Goal: Task Accomplishment & Management: Use online tool/utility

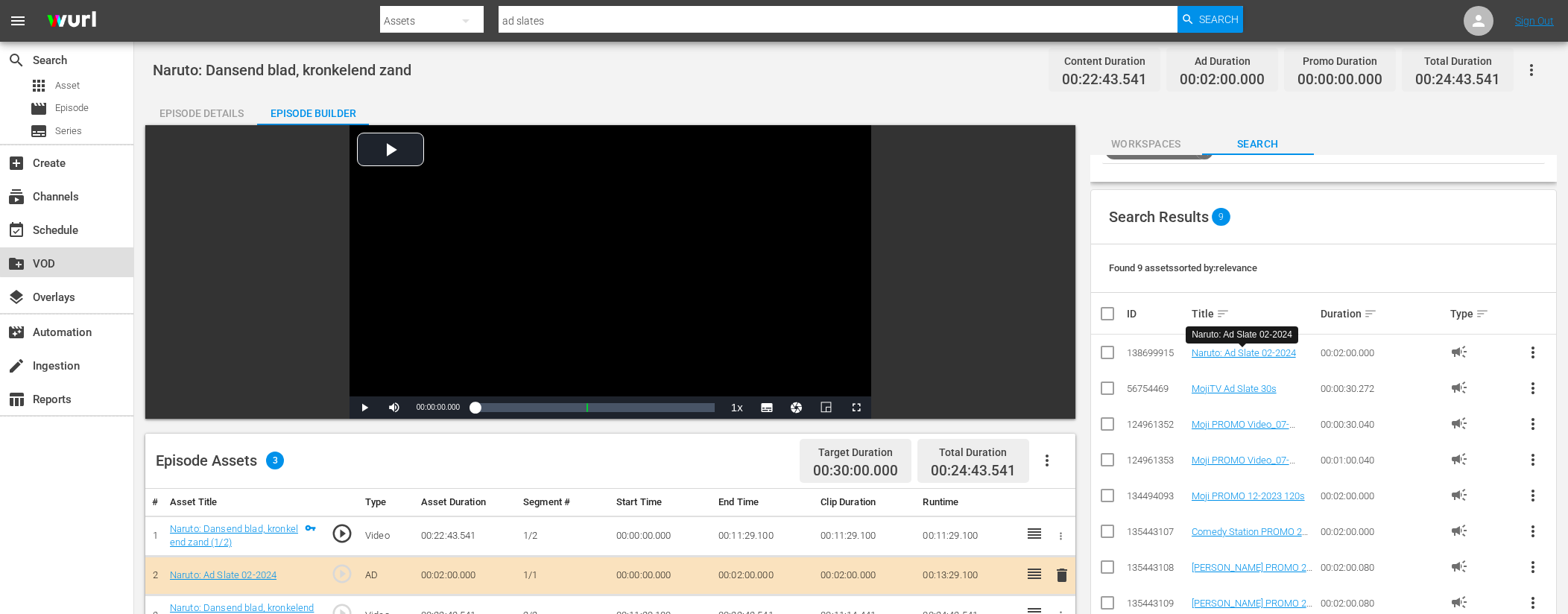
click at [95, 259] on div "create_new_folder VOD" at bounding box center [66, 262] width 133 height 30
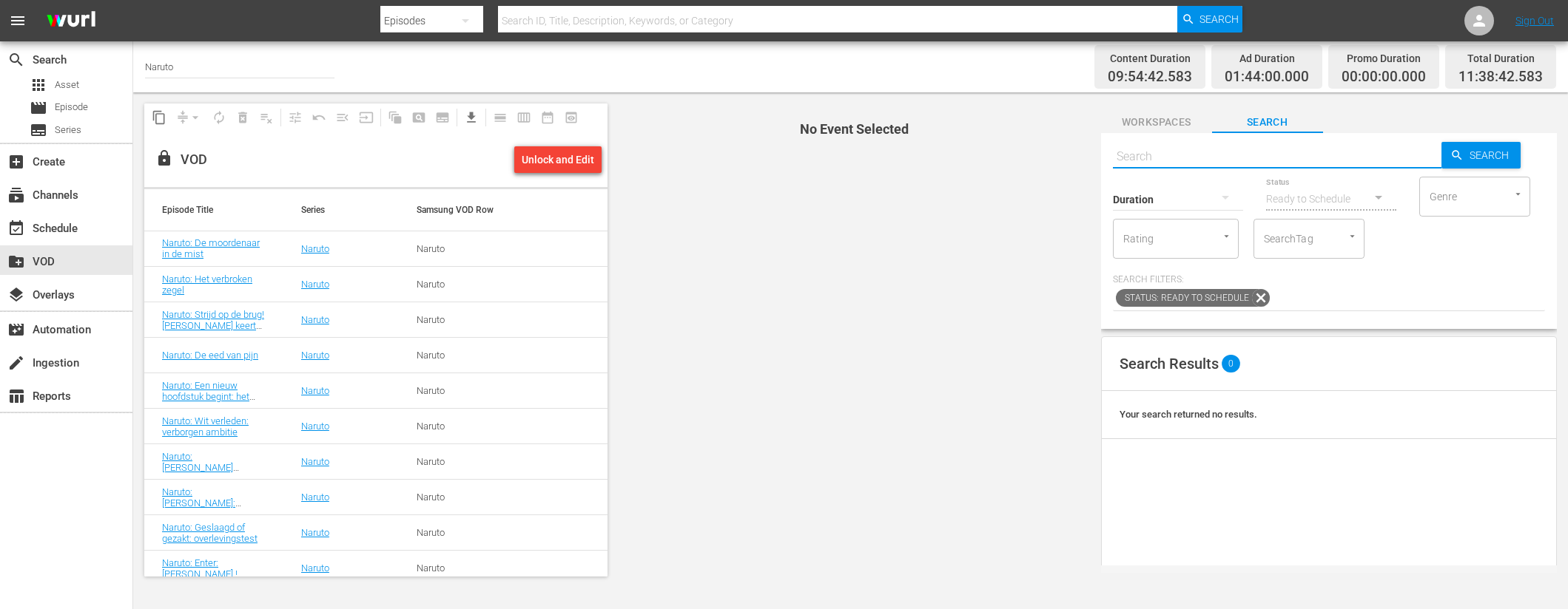
click at [1199, 156] on input "text" at bounding box center [1277, 156] width 329 height 36
paste input "Naruto: Bushy Brow's Jutsu: Sasuke-stijl (1/2)"
type input "Naruto: Bushy Brow's Jutsu: Sasuke-stijl (1/2)"
type input "Naruto: Bushy Brow's Jutsu: Sasuke-stijl"
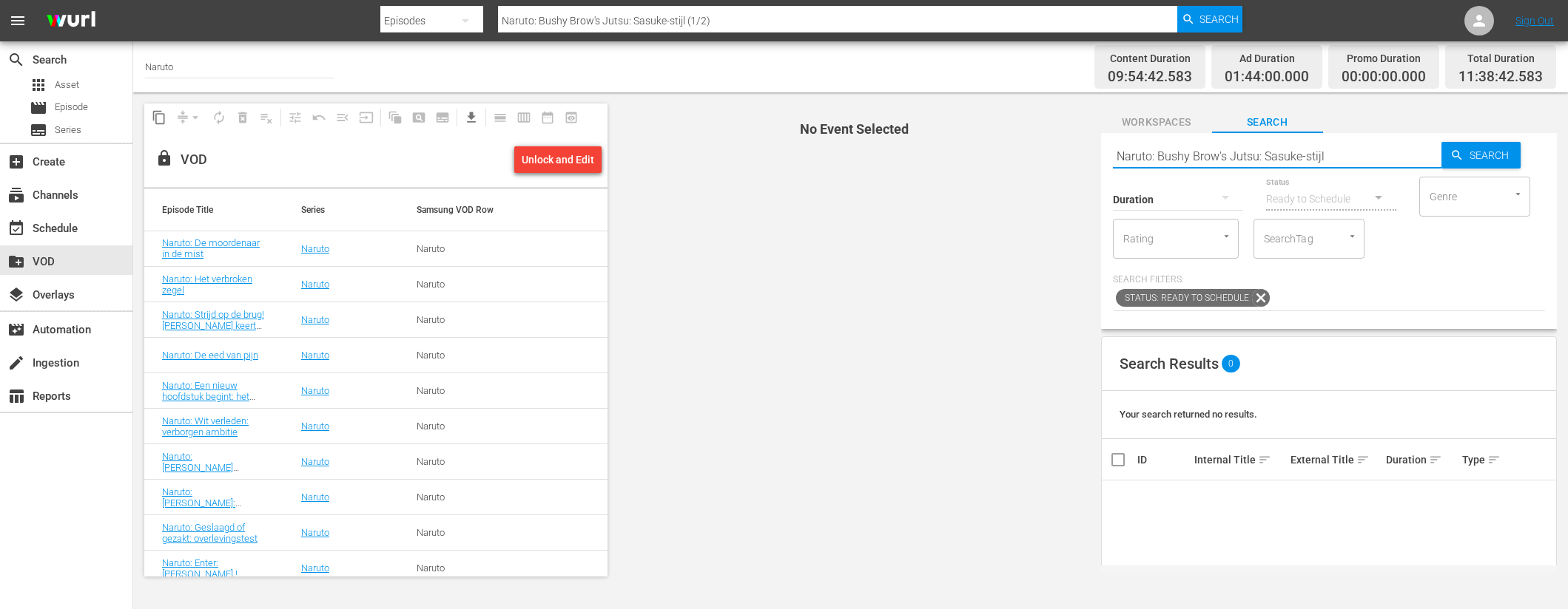
type input "Naruto: Bushy Brow's Jutsu: Sasuke-stijl"
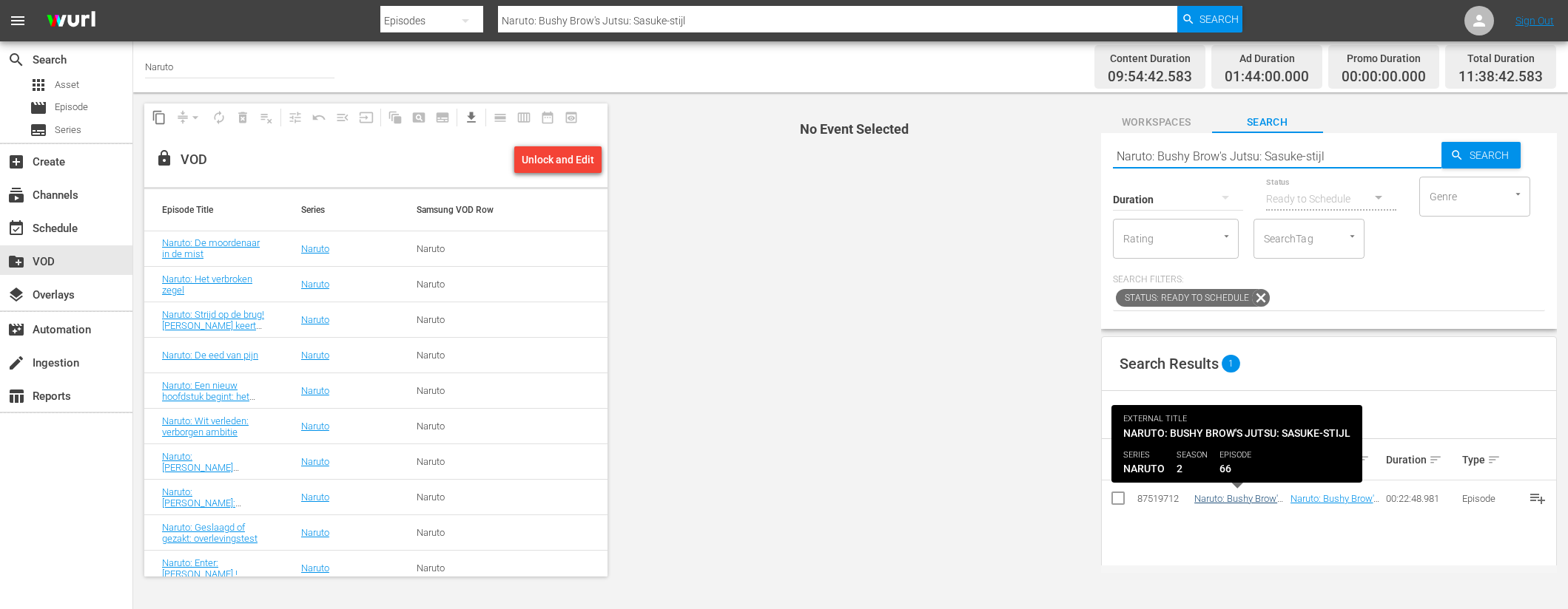
type input "Naruto: Bushy Brow's Jutsu: Sasuke-stijl"
click at [1226, 501] on link "Naruto: Bushy Brow's Jutsu: Sasuke-stijl" at bounding box center [1238, 504] width 88 height 22
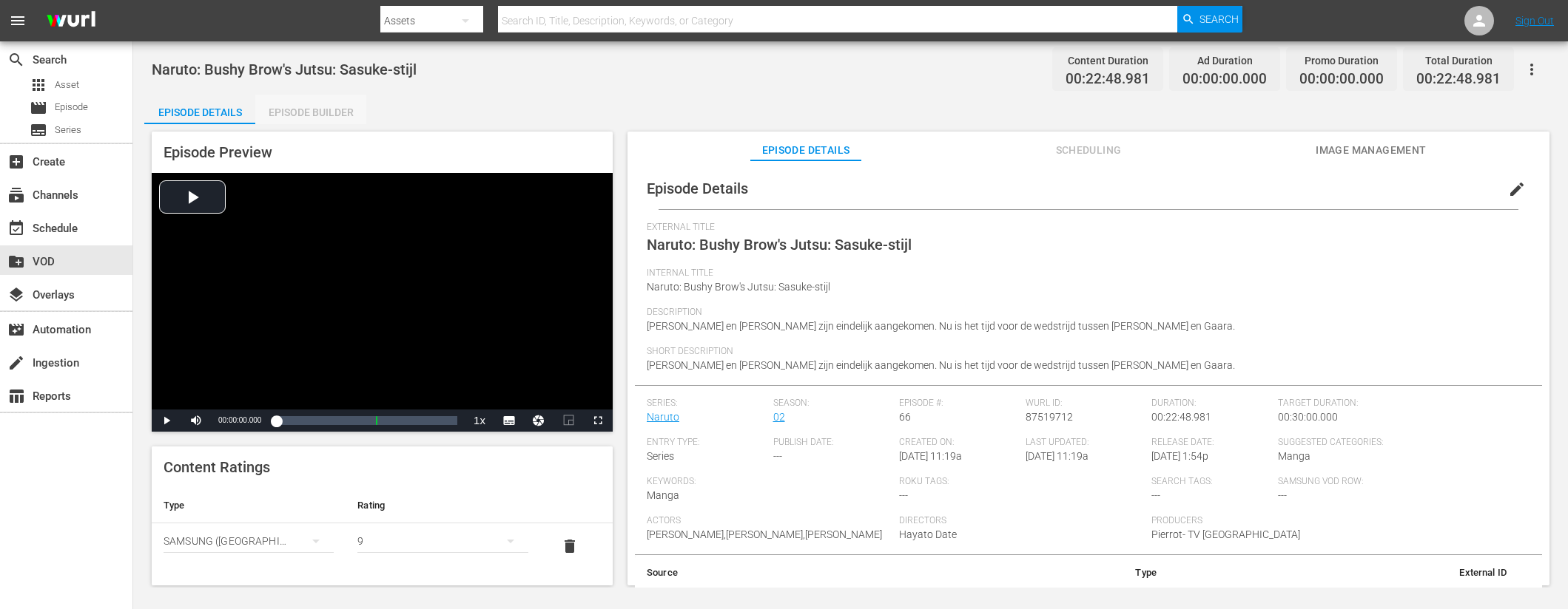
click at [340, 114] on div "Episode Builder" at bounding box center [311, 112] width 111 height 36
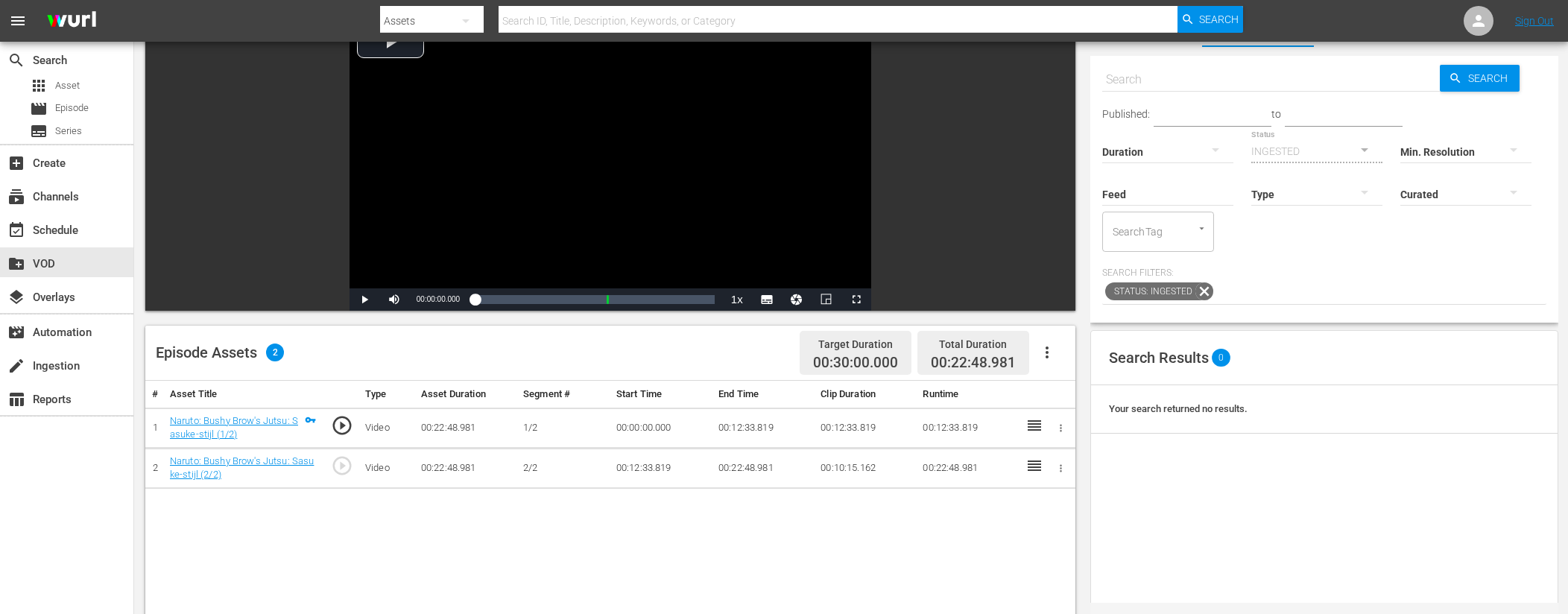
scroll to position [105, 0]
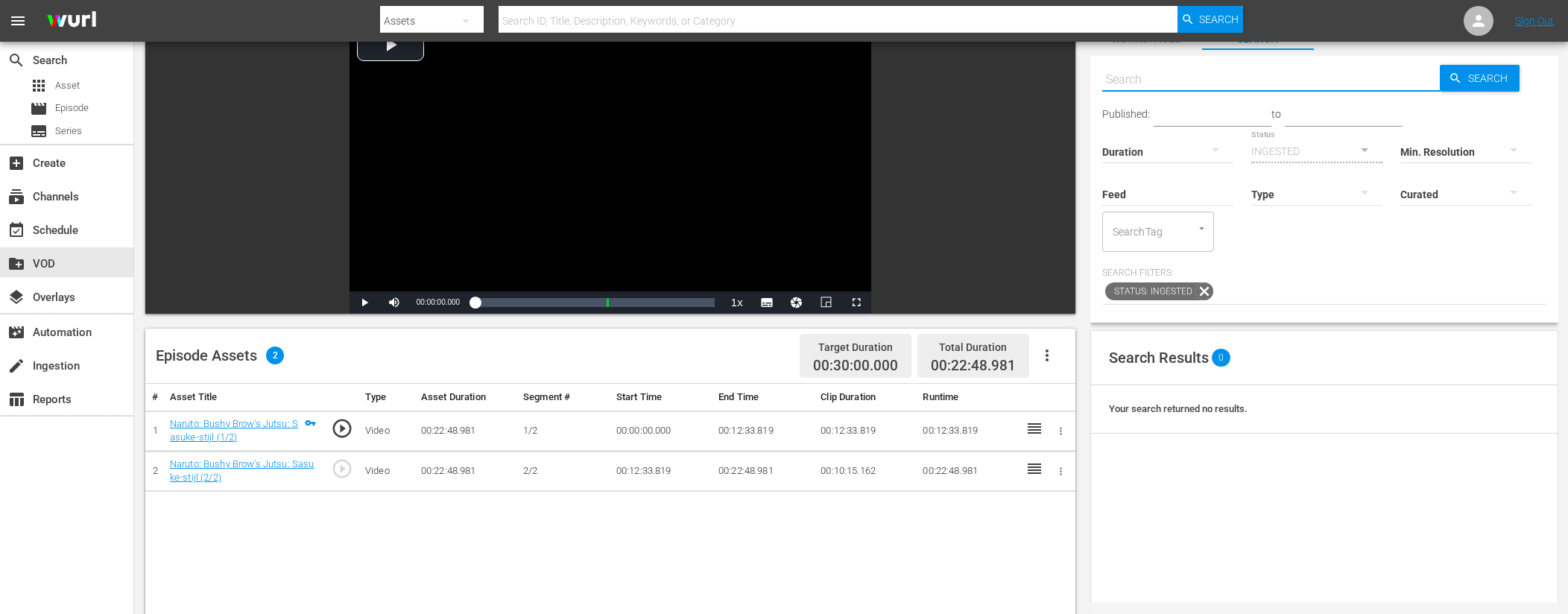
click at [1187, 82] on input "text" at bounding box center [1271, 79] width 337 height 36
type input "ad slates"
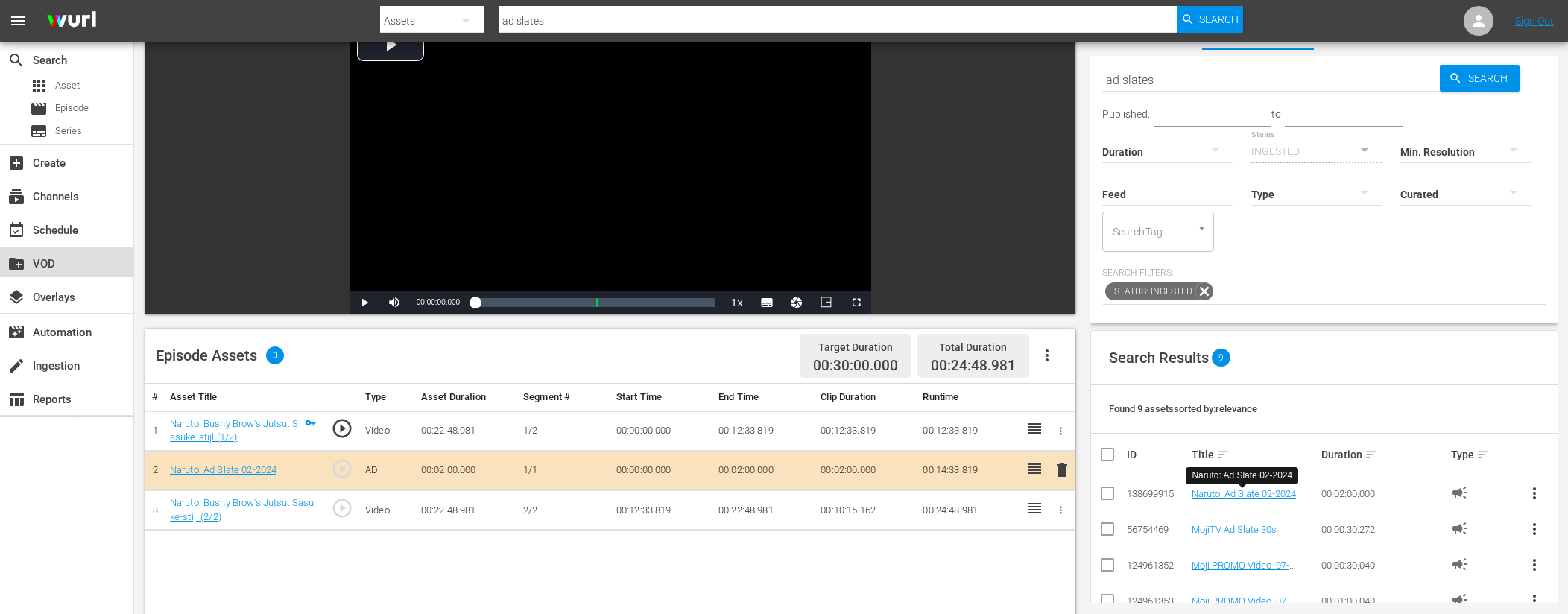
click at [62, 266] on div "create_new_folder VOD" at bounding box center [42, 261] width 83 height 14
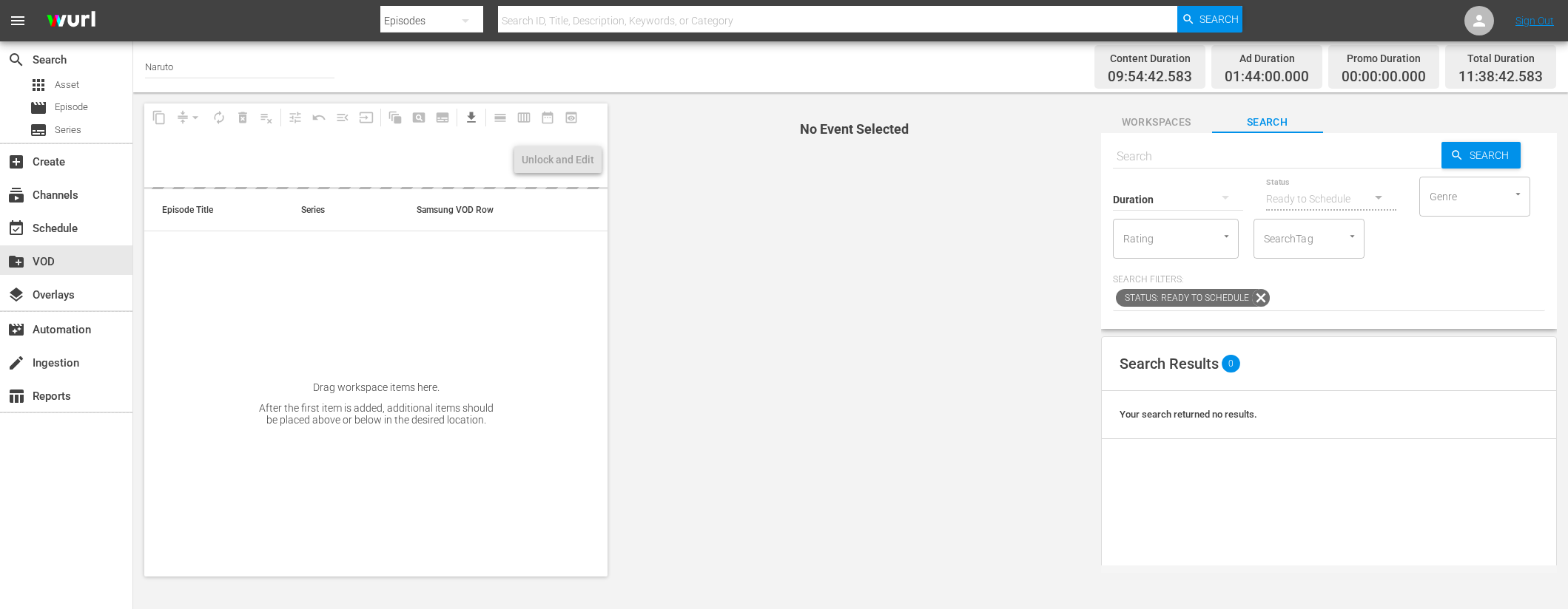
click at [1176, 148] on input "text" at bounding box center [1277, 156] width 329 height 36
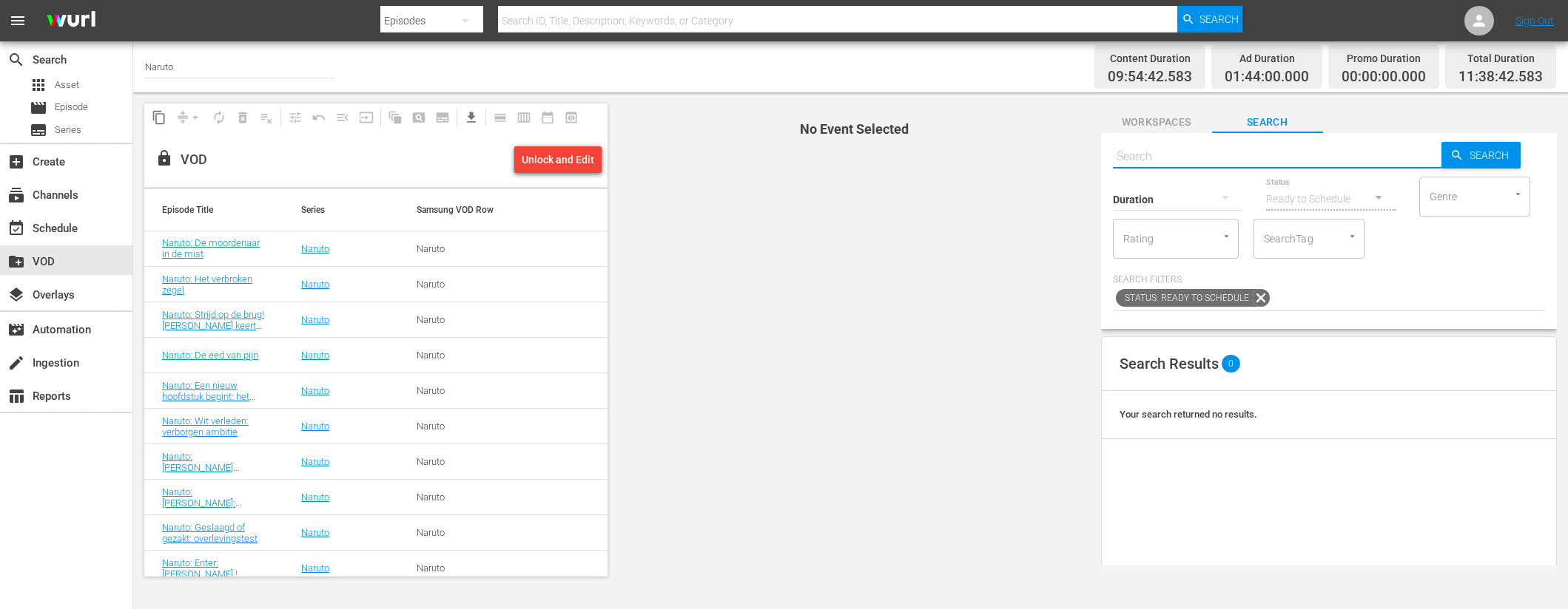
paste input "Naruto: Nul uur! de vernietiging van het verborgen blad dorp begint (1/2)"
type input "Naruto: Nul uur! de vernietiging van het verborgen blad dorp begint"
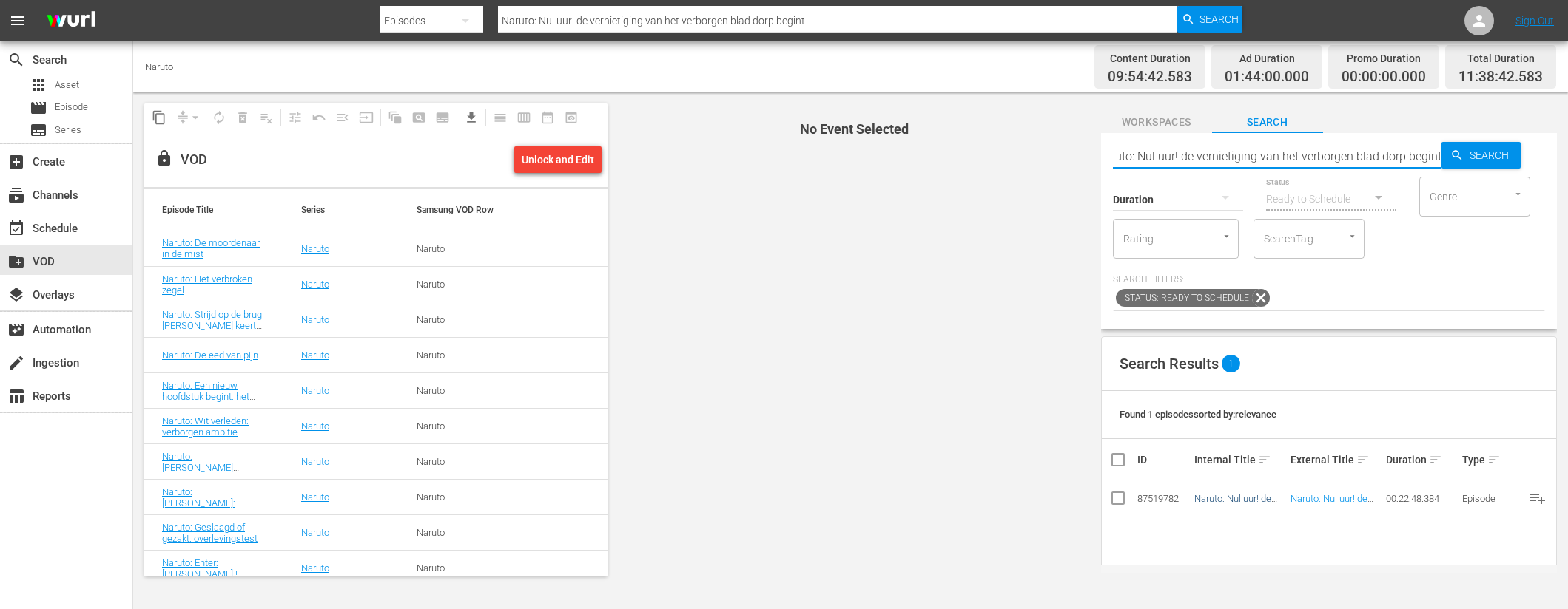
type input "Naruto: Nul uur! de vernietiging van het verborgen blad dorp begint"
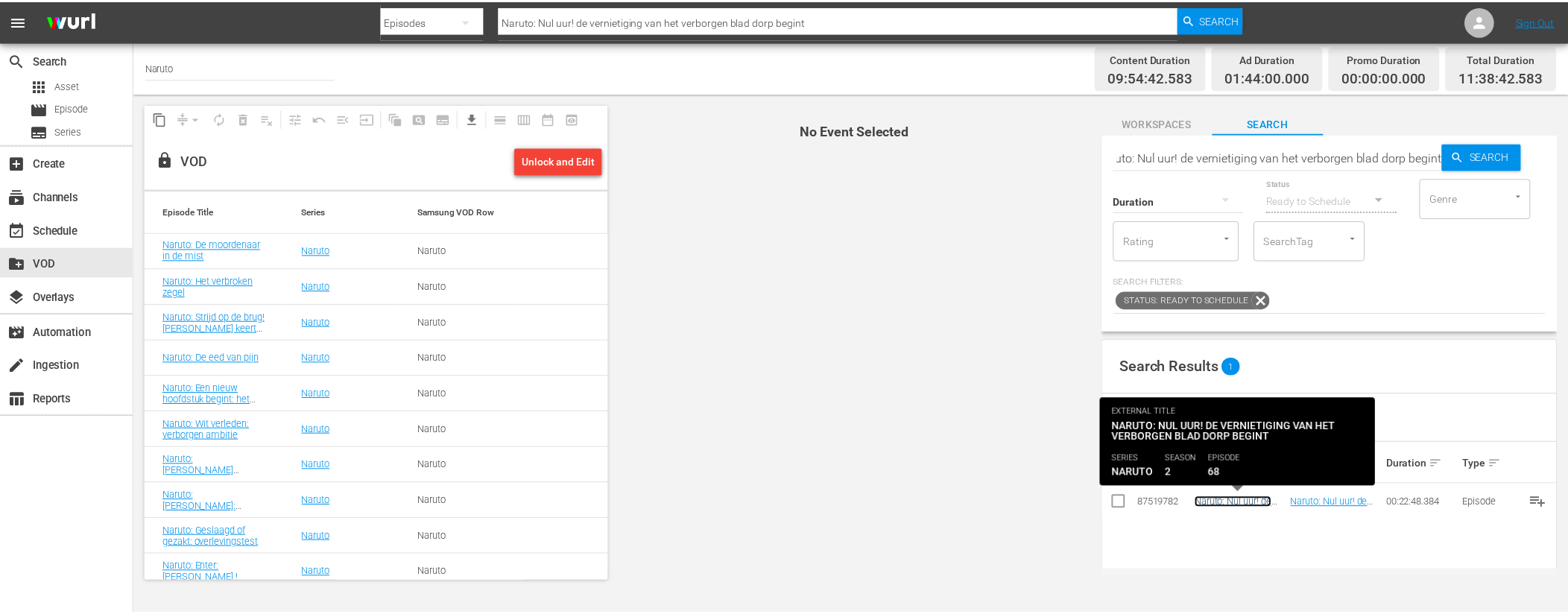
scroll to position [0, 0]
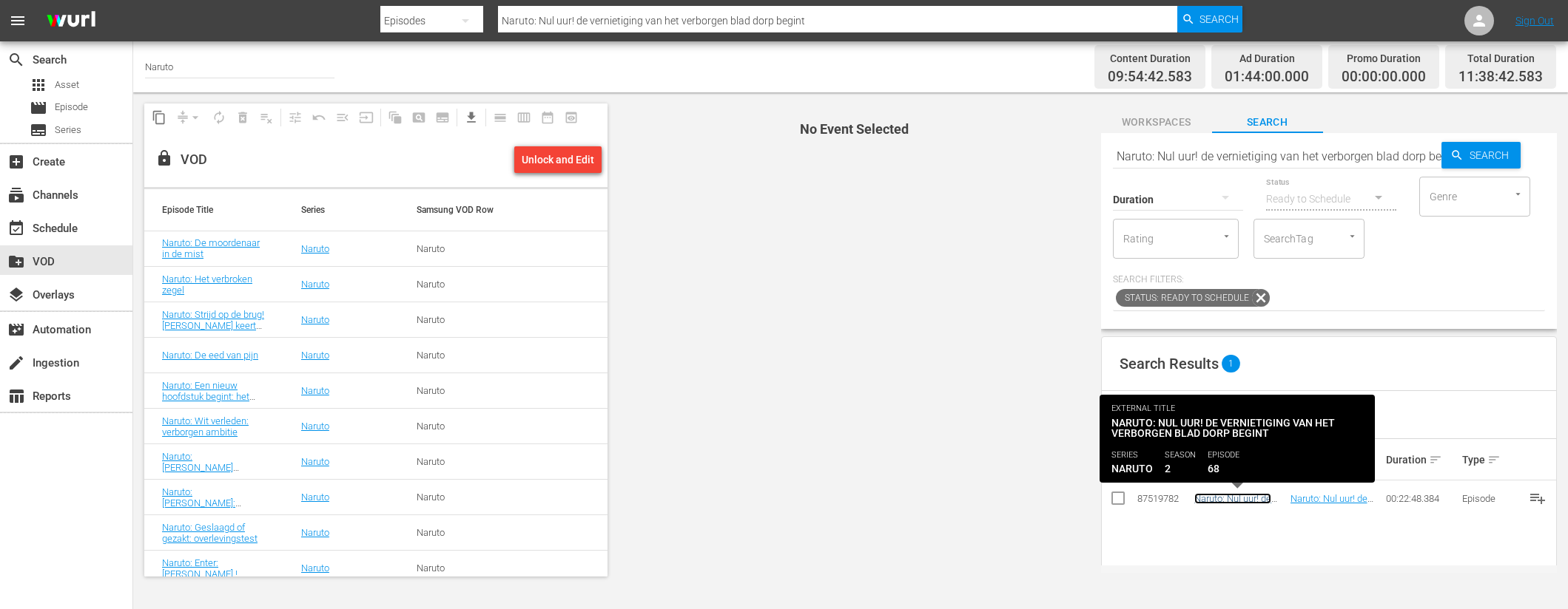
click at [1236, 498] on link "Naruto: Nul uur! de vernietiging van het verborgen blad dorp begint" at bounding box center [1236, 515] width 83 height 44
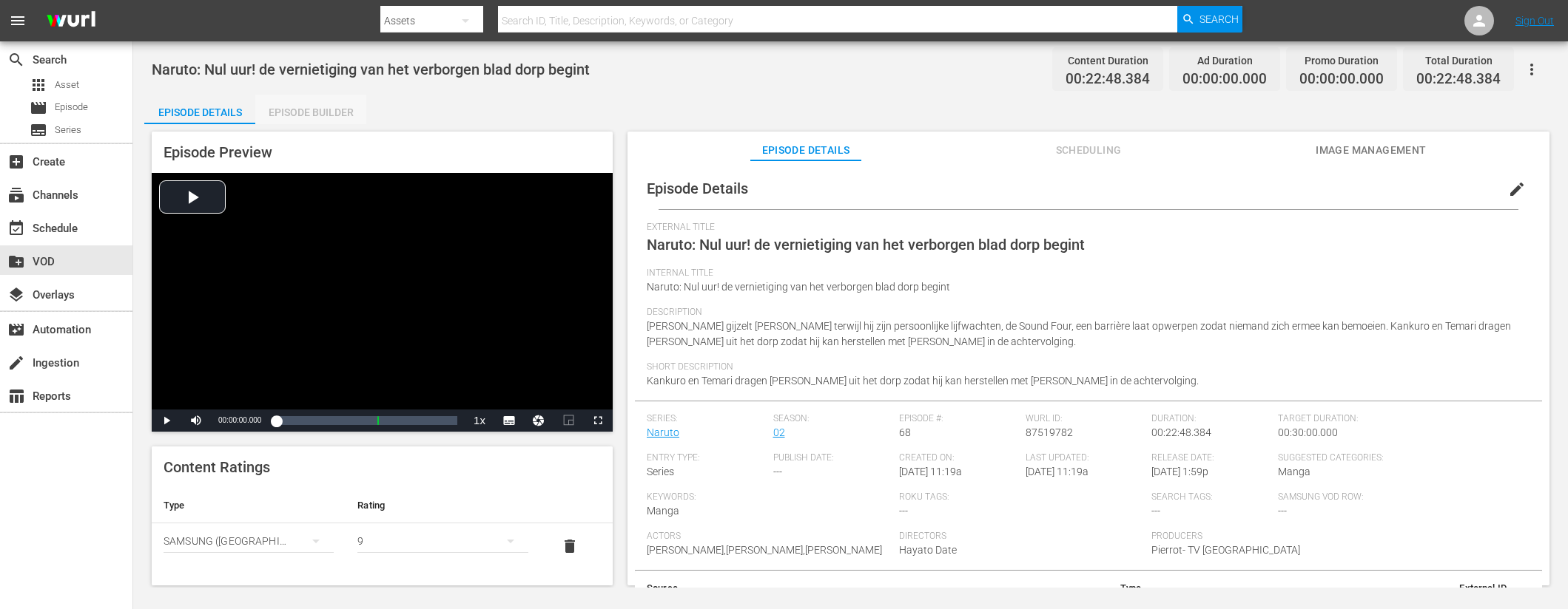
click at [335, 115] on div "Episode Builder" at bounding box center [311, 112] width 111 height 36
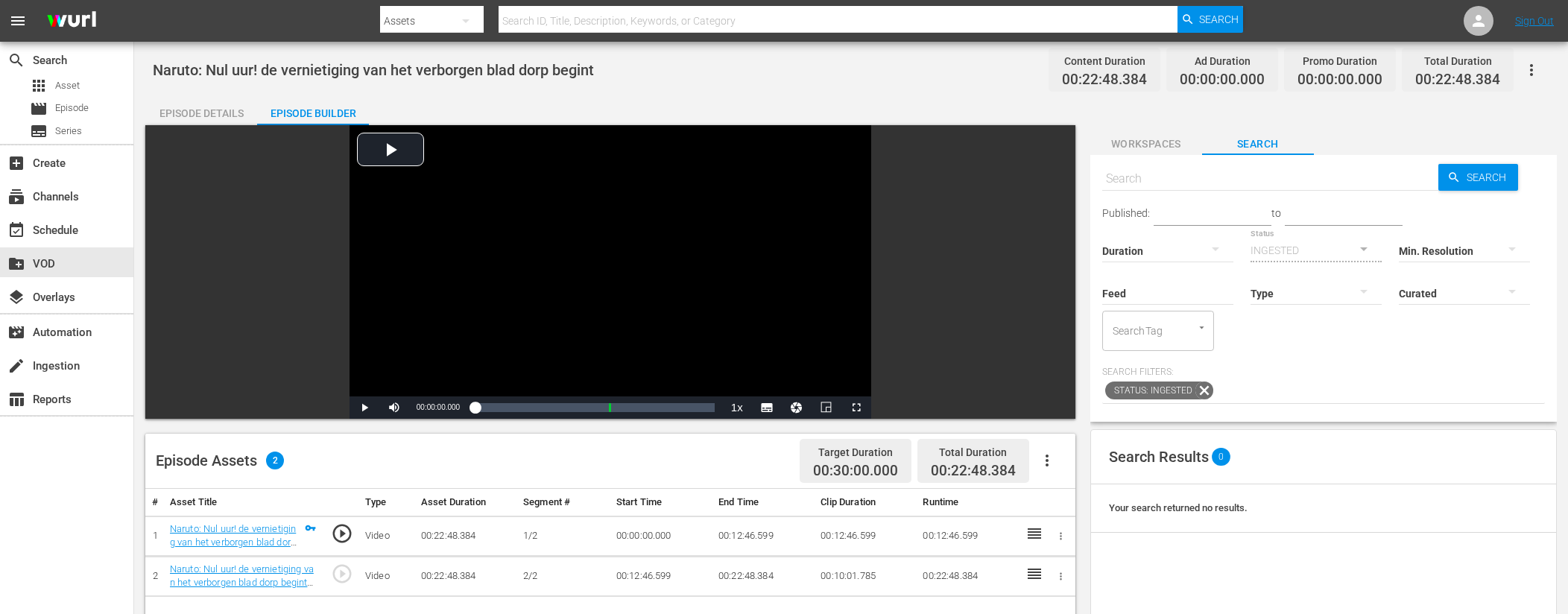
click at [1212, 175] on input "text" at bounding box center [1270, 178] width 336 height 36
type input "ad slates"
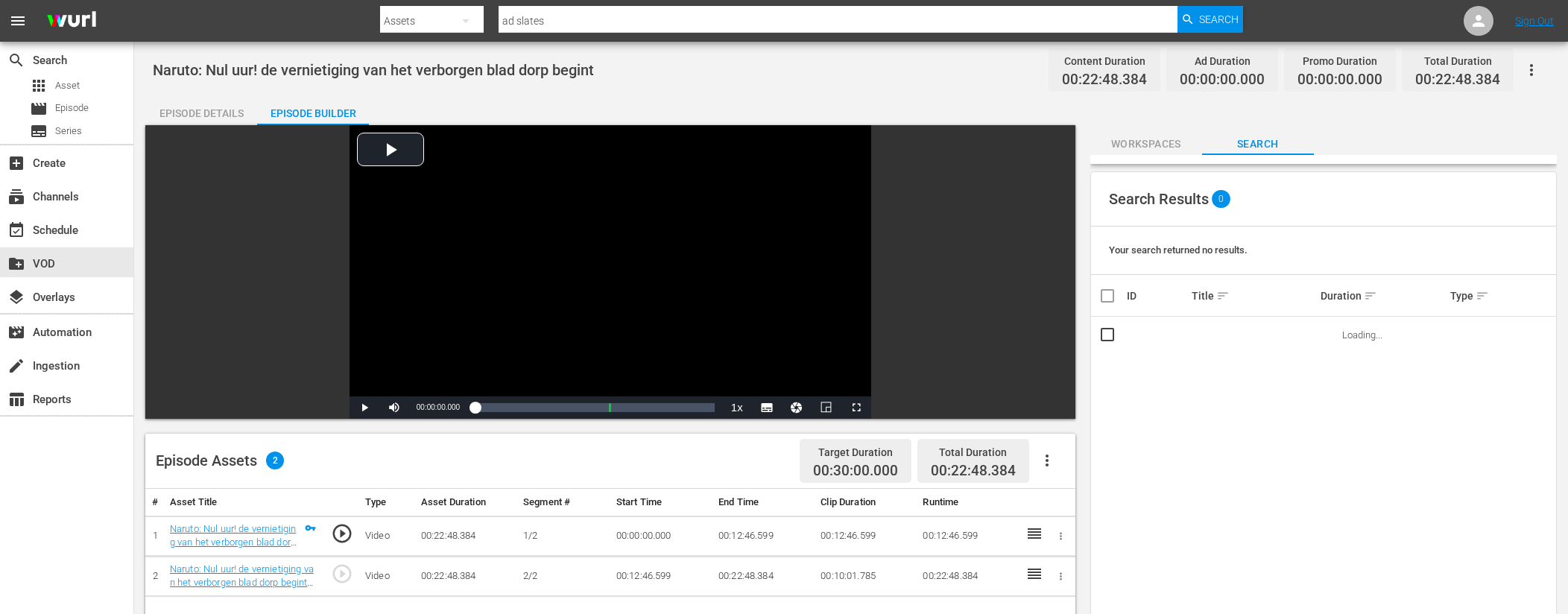
scroll to position [260, 0]
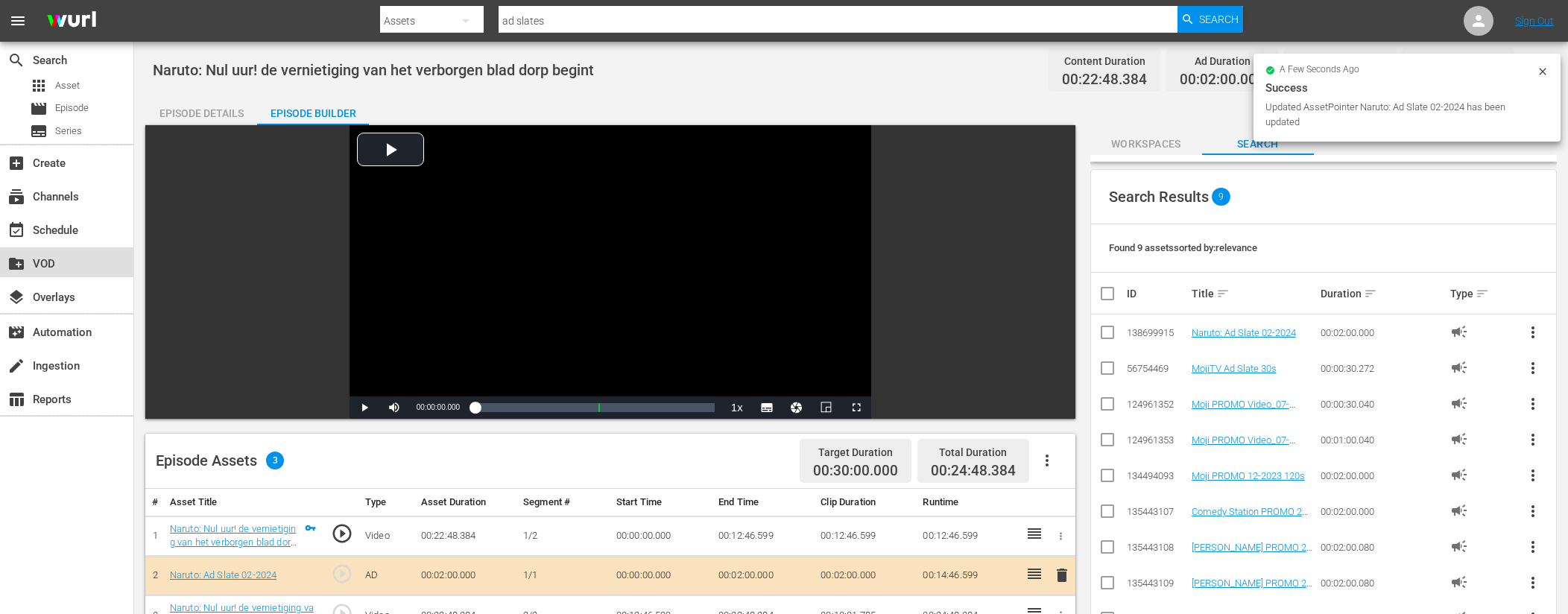
click at [68, 267] on div "create_new_folder VOD" at bounding box center [42, 261] width 83 height 14
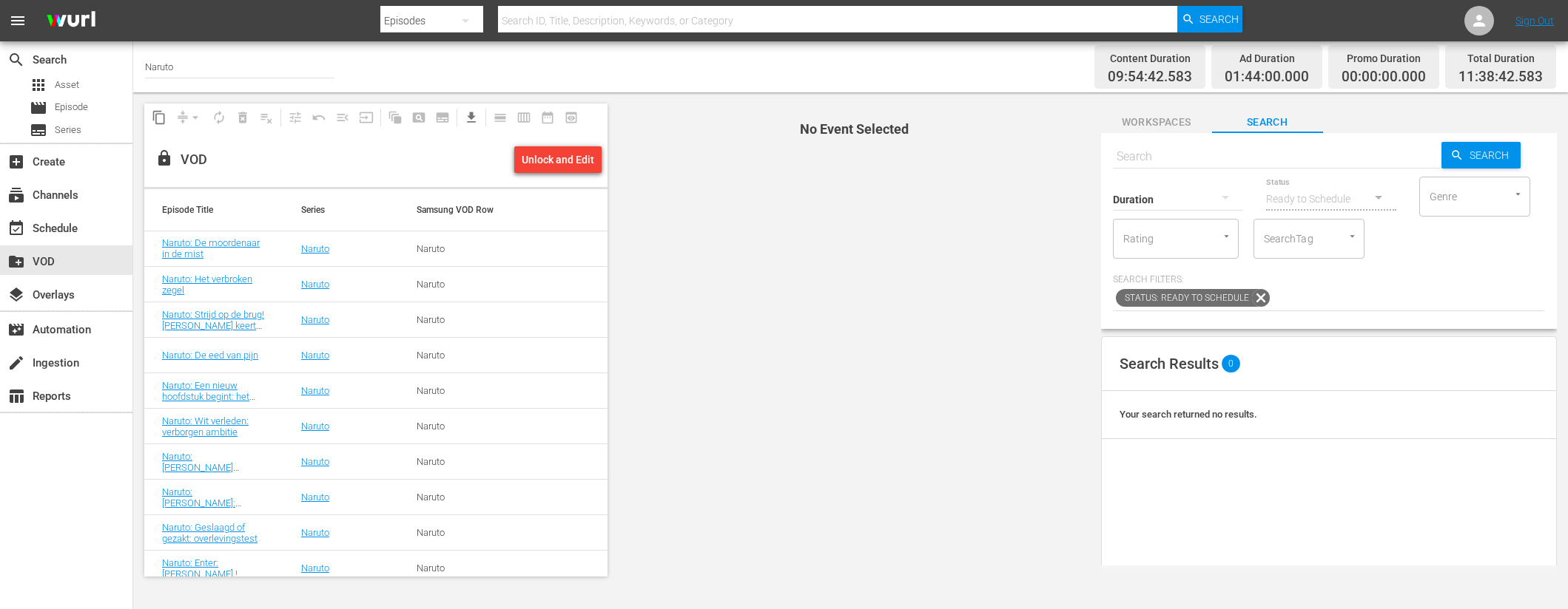
click at [244, 71] on input "Naruto" at bounding box center [240, 67] width 190 height 36
click at [244, 70] on input "Naruto" at bounding box center [240, 67] width 190 height 36
click at [1153, 151] on input "text" at bounding box center [1277, 156] width 329 height 36
paste input "Naruto: Dorp in nood: Een nieuwe A-rangmissie (1/2)"
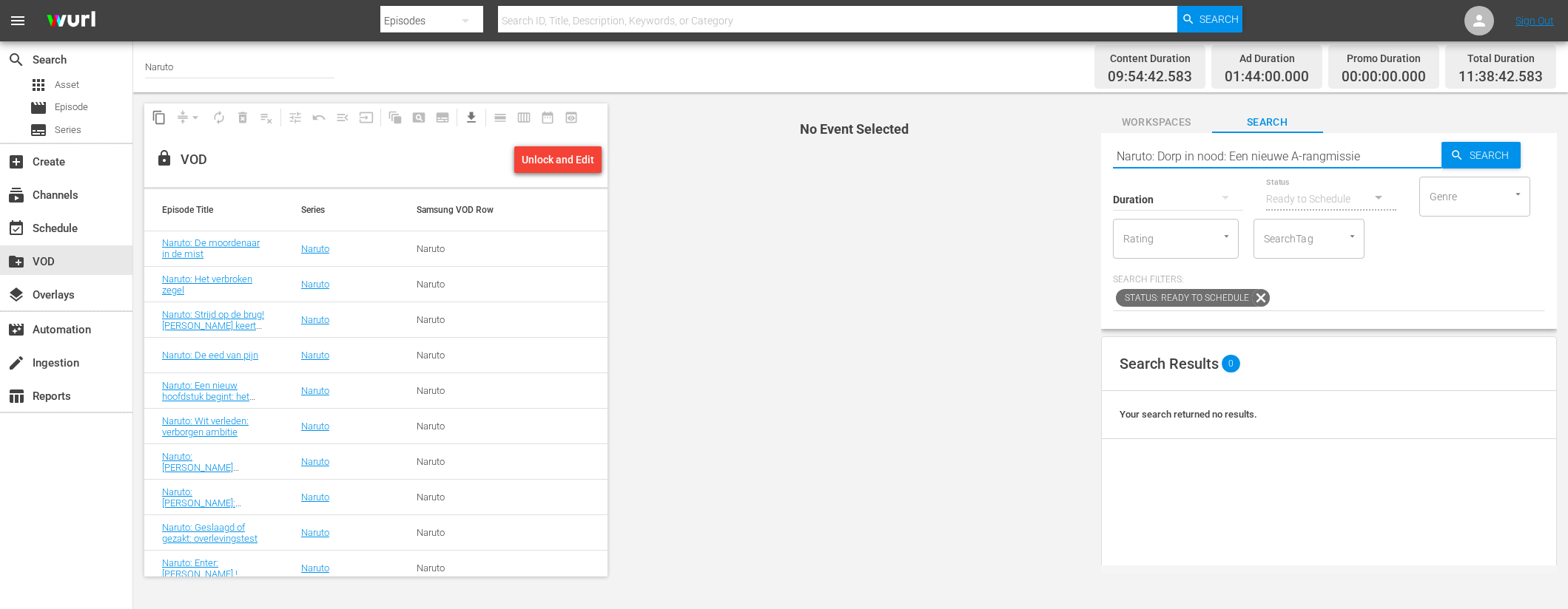
type input "Naruto: Dorp in nood: Een nieuwe A-rangmissie"
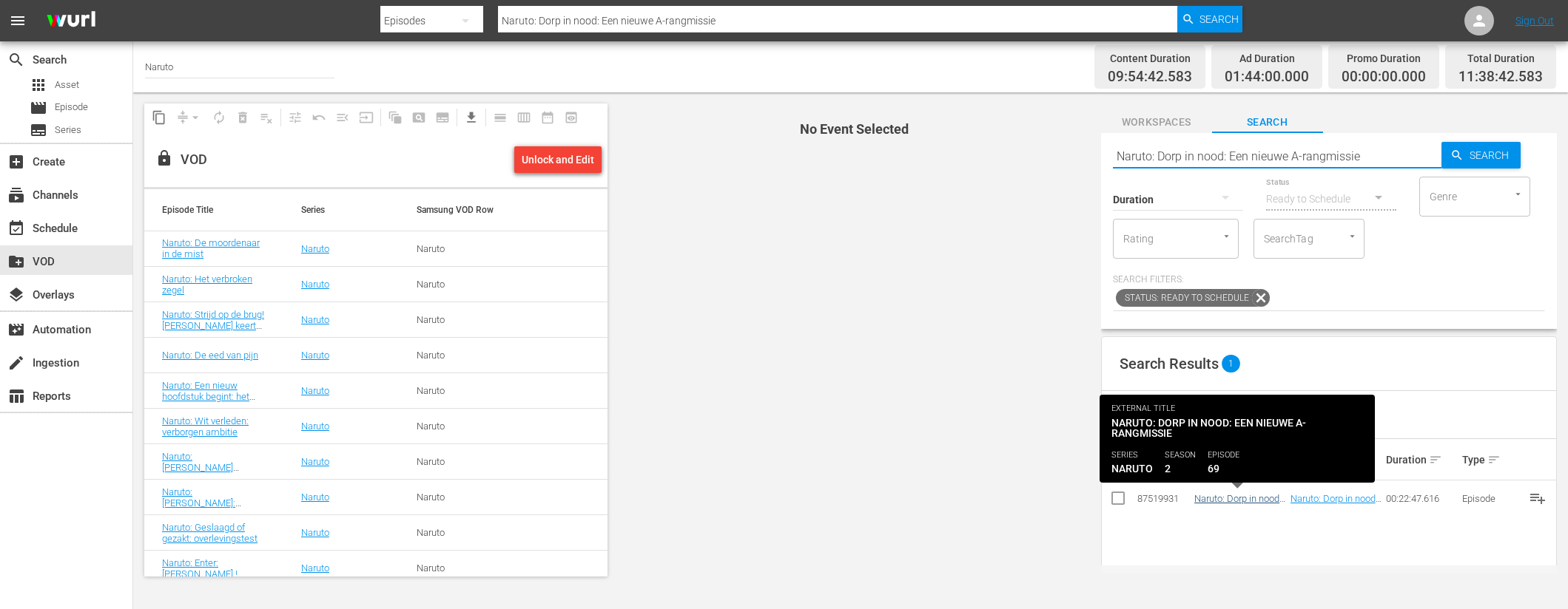
type input "Naruto: Dorp in nood: Een nieuwe A-rangmissie"
click at [1209, 500] on link "Naruto: Dorp in nood: Een nieuwe A-rangmissie" at bounding box center [1238, 510] width 87 height 33
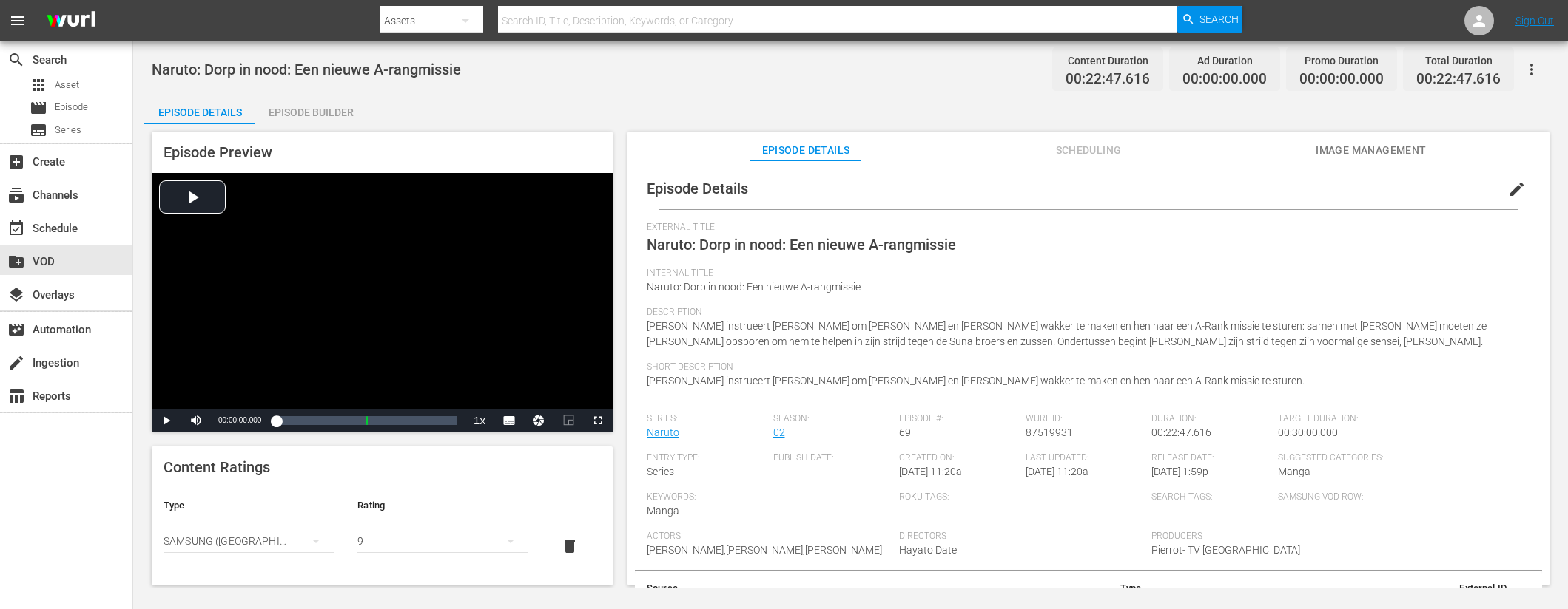
click at [312, 103] on div "Episode Builder" at bounding box center [311, 112] width 111 height 36
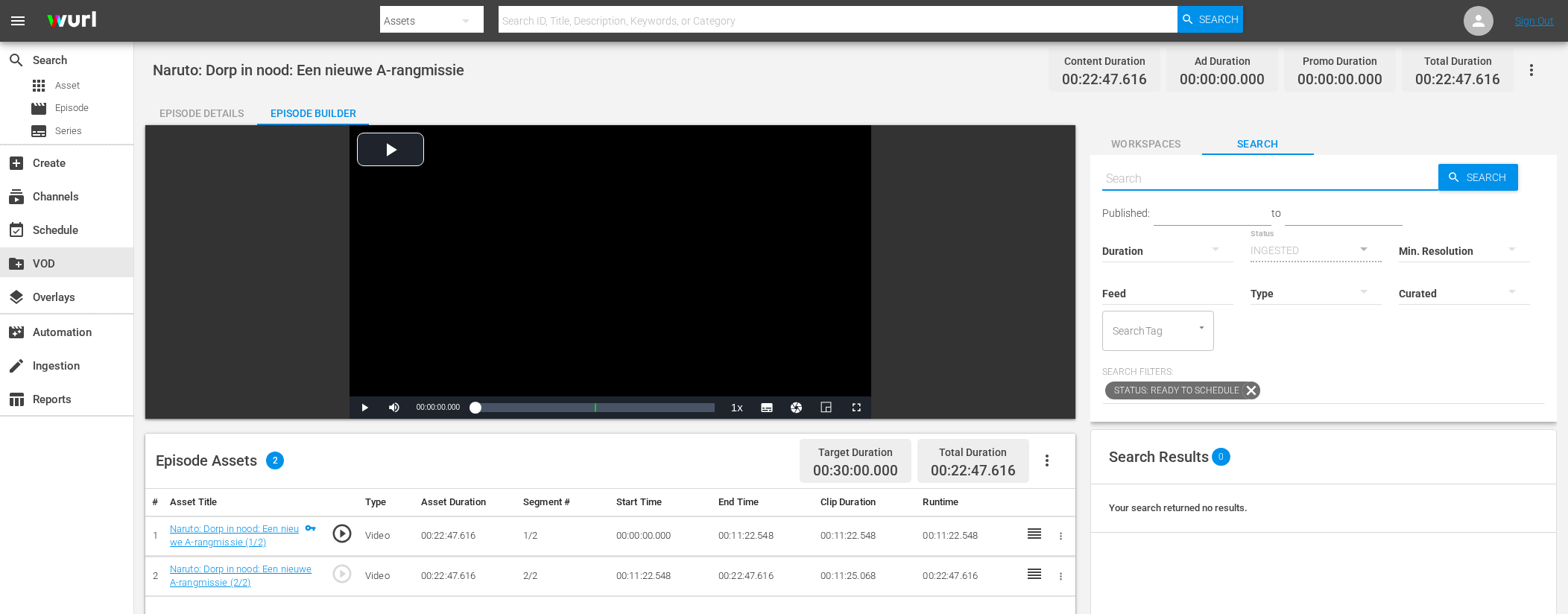
click at [1248, 173] on input "text" at bounding box center [1270, 178] width 336 height 36
type input "ad slates"
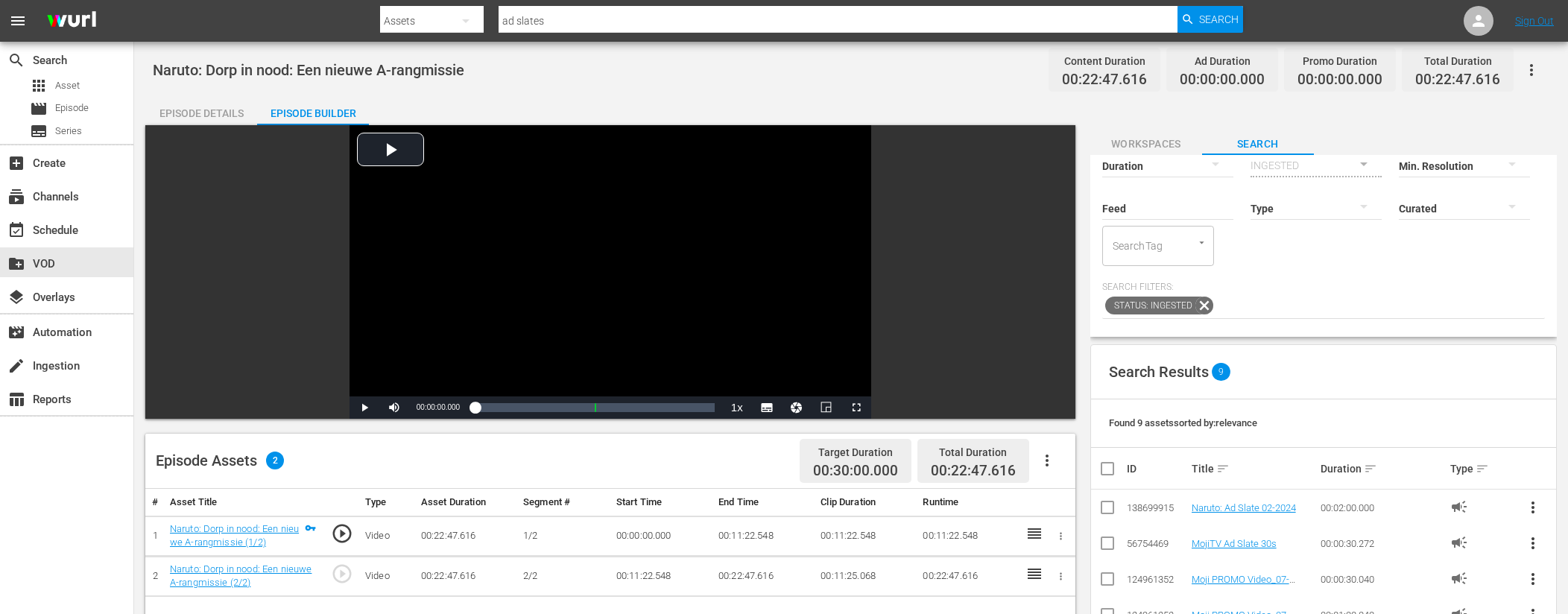
scroll to position [129, 0]
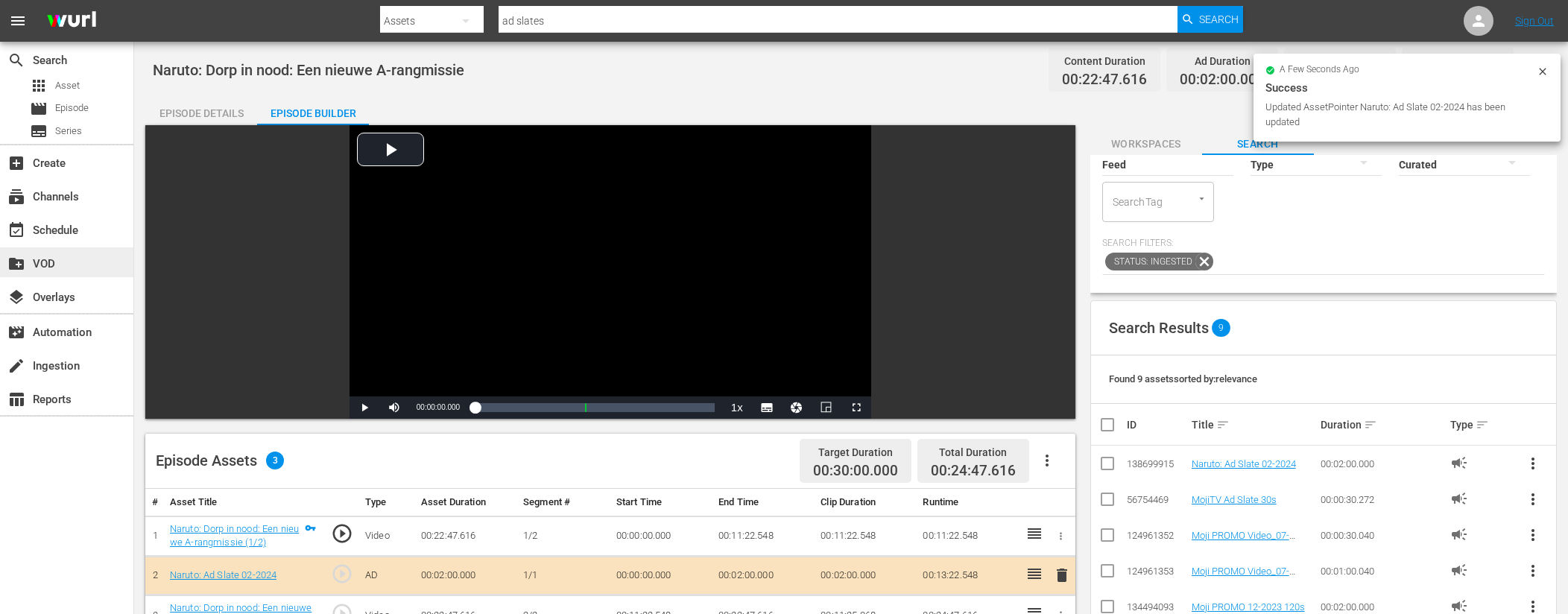
click at [80, 256] on div "create_new_folder VOD" at bounding box center [42, 261] width 83 height 14
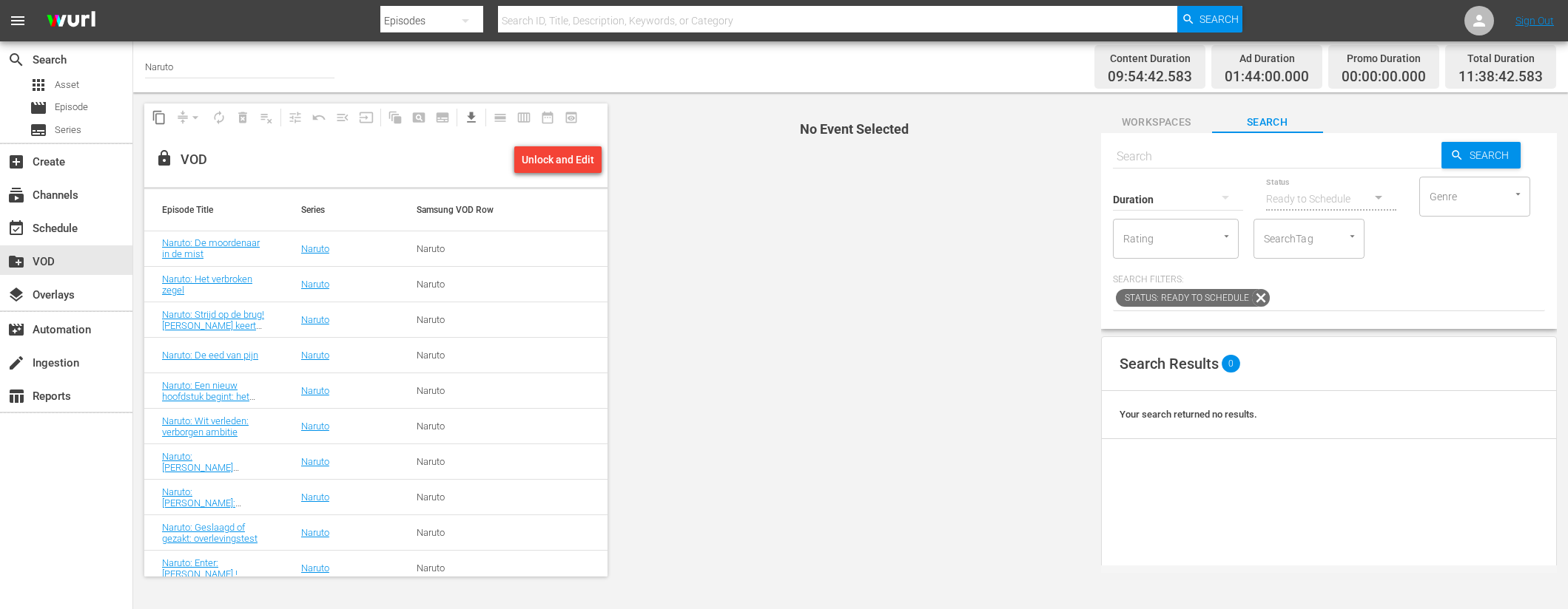
click at [1173, 159] on input "text" at bounding box center [1277, 156] width 329 height 36
paste input "Naruto: Oproep tot actie: Een nietsnut niet meer (1/2)"
type input "Naruto: Oproep tot actie: Een nietsnut niet meer"
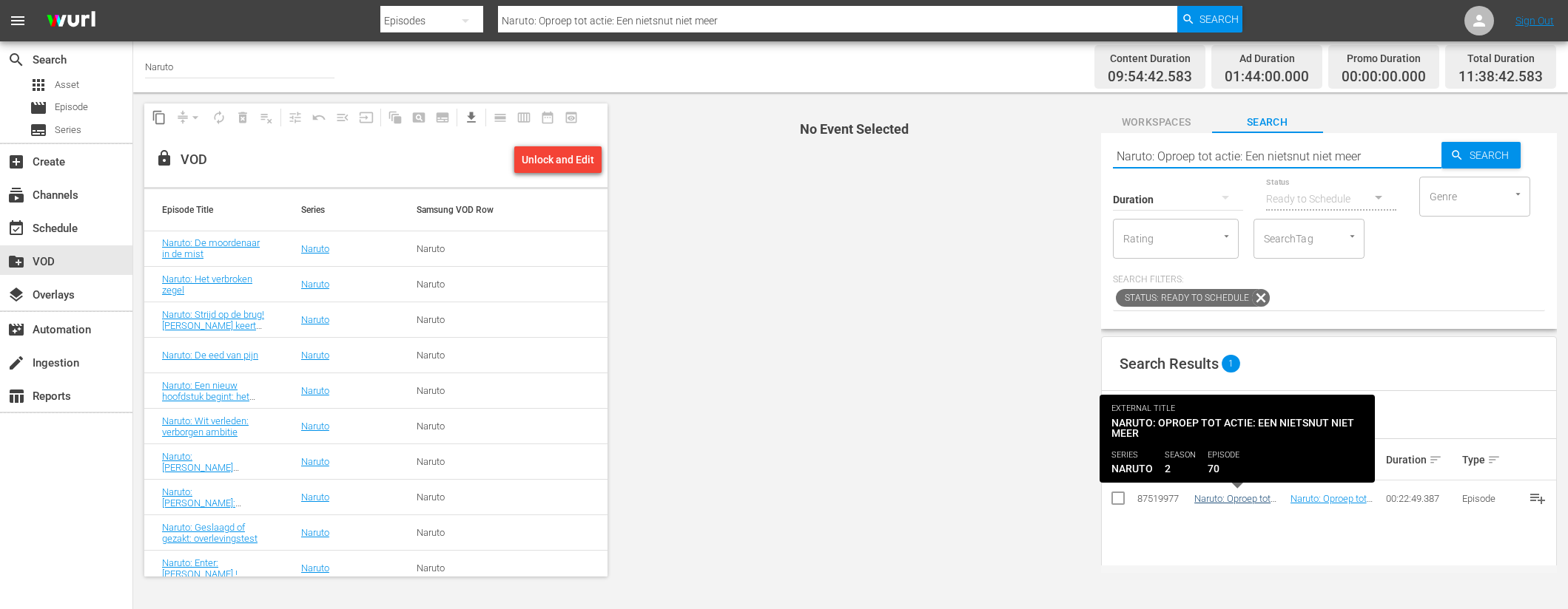
type input "Naruto: Oproep tot actie: Een nietsnut niet meer"
click at [1232, 502] on link "Naruto: Oproep tot actie: Een nietsnut niet meer" at bounding box center [1232, 510] width 77 height 33
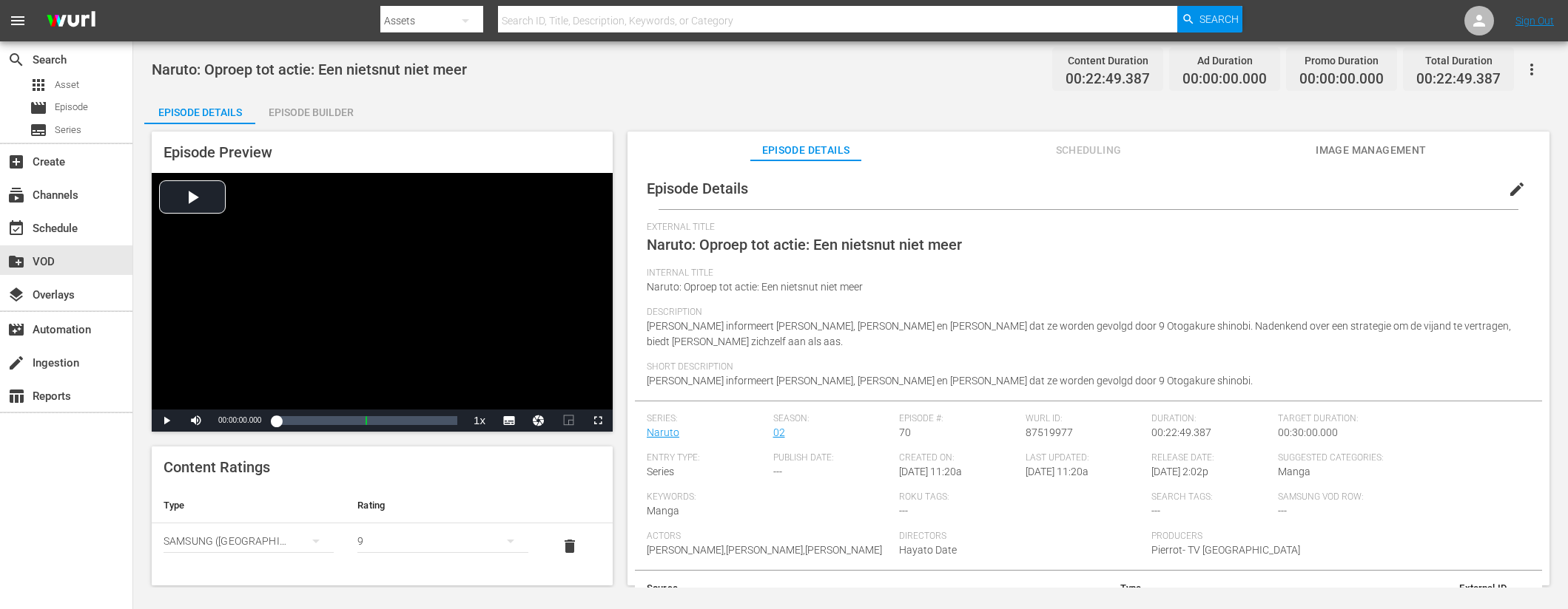
click at [318, 112] on div "Episode Builder" at bounding box center [311, 112] width 111 height 36
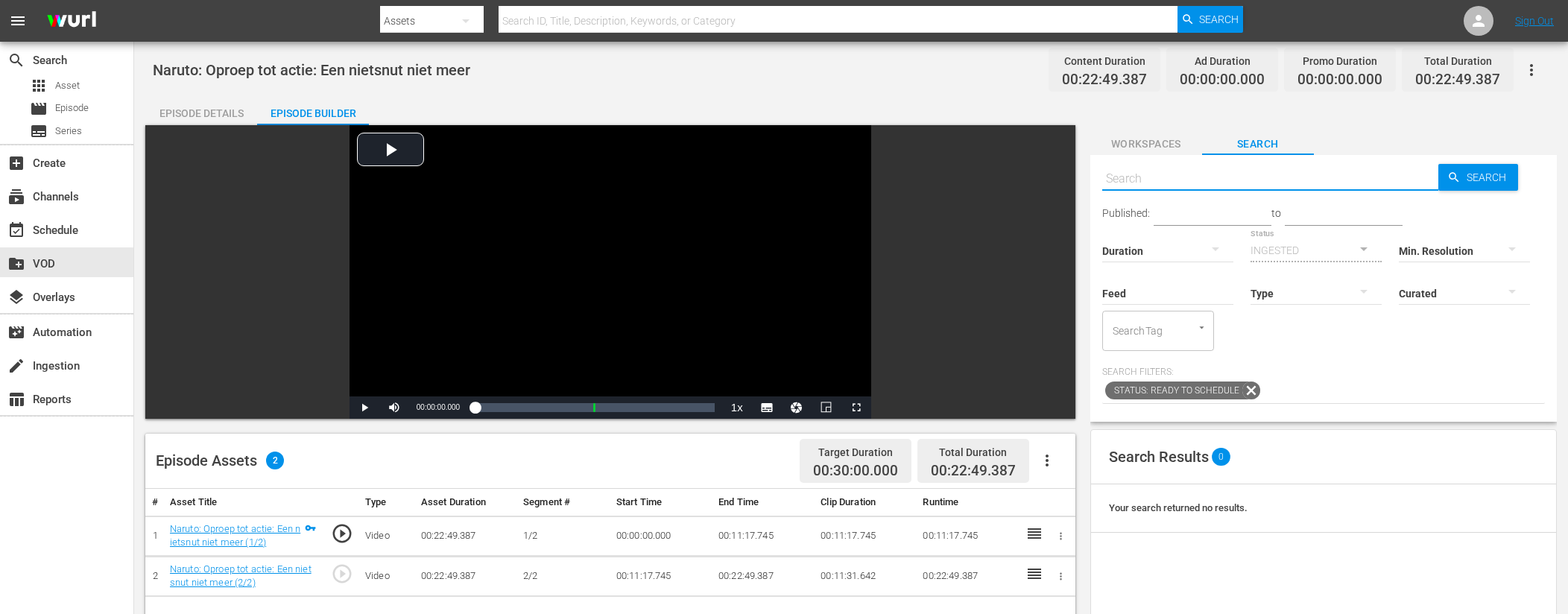
click at [1166, 176] on input "text" at bounding box center [1270, 178] width 336 height 36
type input "ad slates"
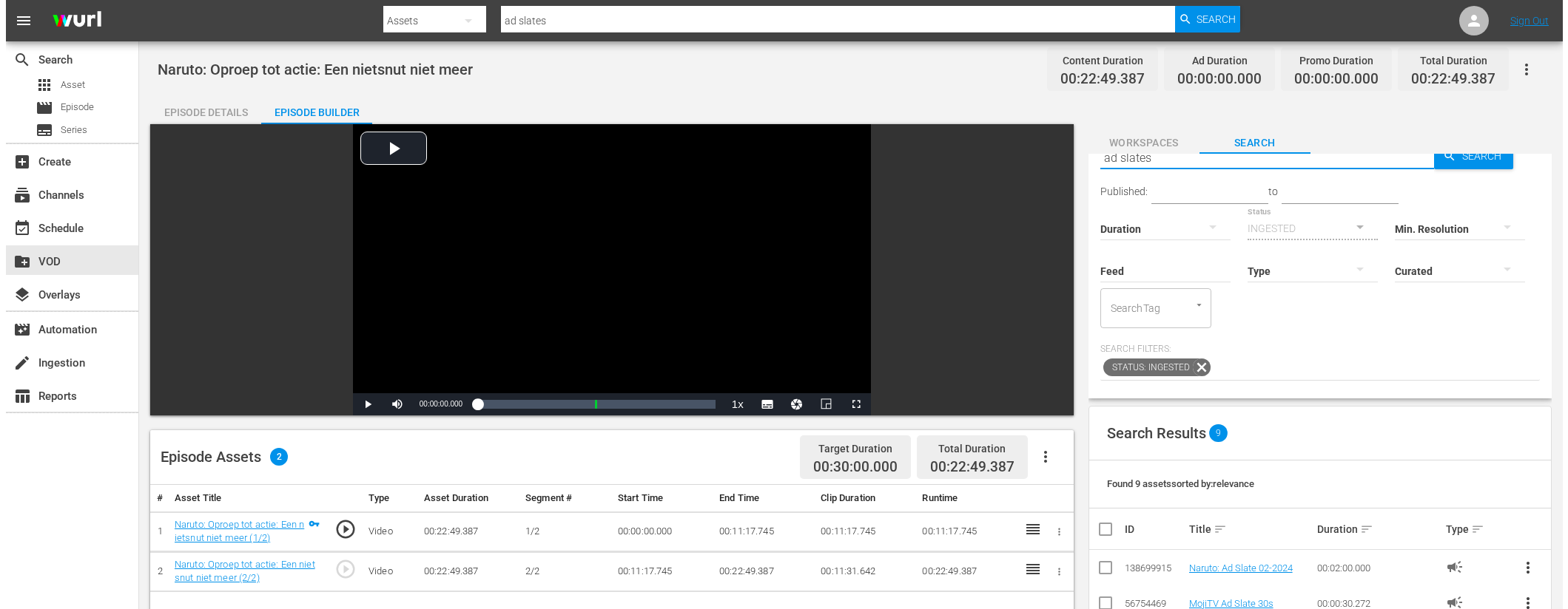
scroll to position [21, 0]
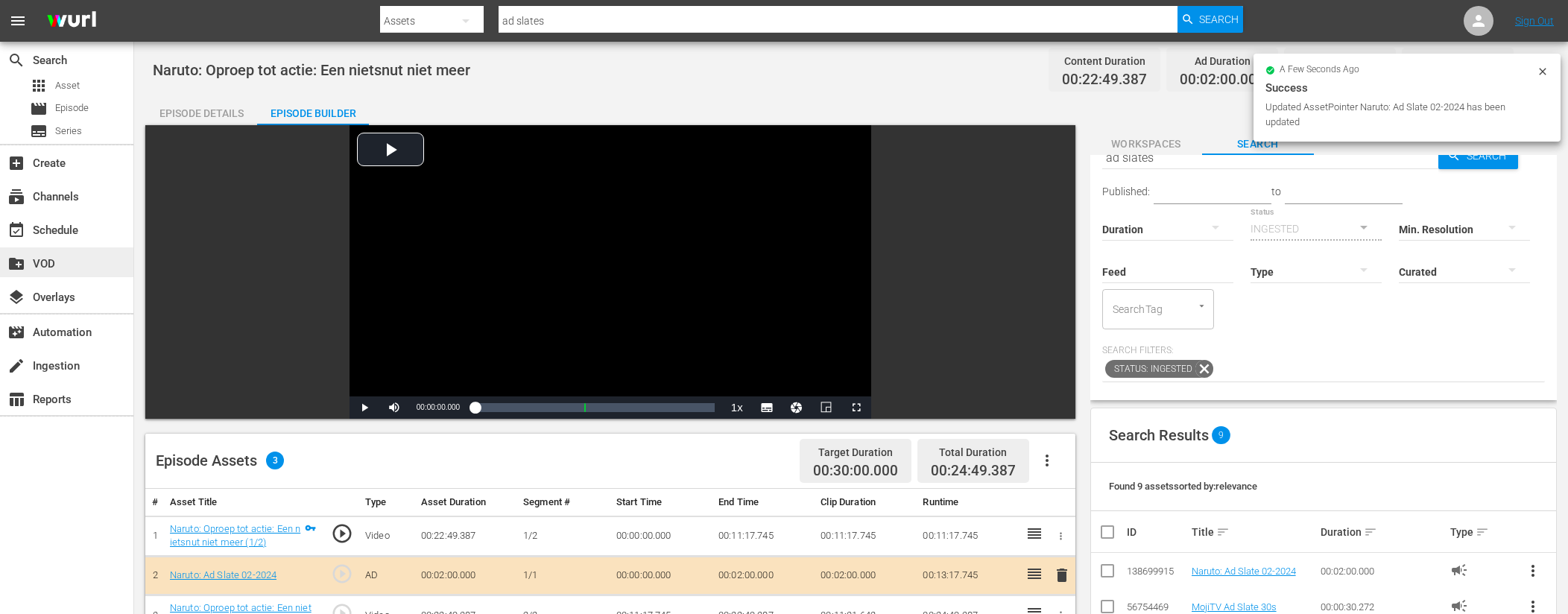
click at [70, 263] on div "create_new_folder VOD" at bounding box center [42, 261] width 83 height 14
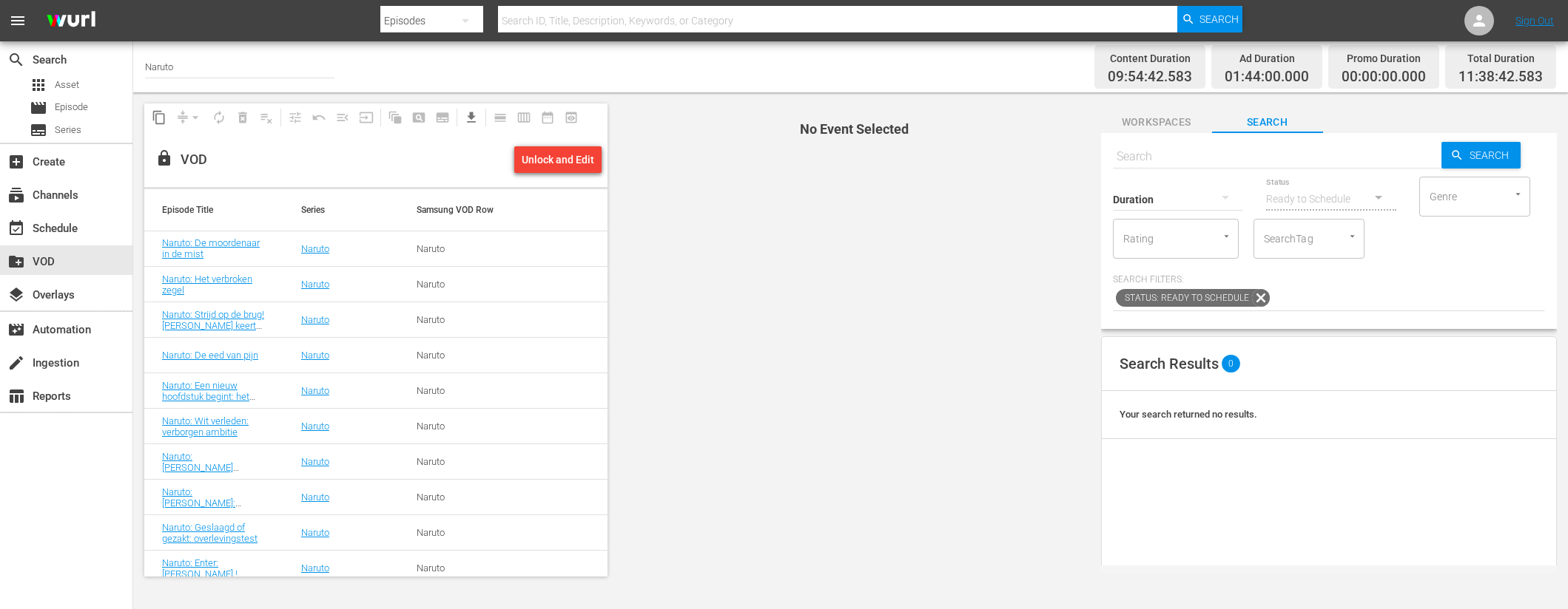
click at [1133, 156] on input "text" at bounding box center [1277, 156] width 329 height 36
paste input "Naruto: Een ongeëvenaarde wedstrijd: Hokage Wedstrijd Royale (1/2)"
type input "Naruto: Een ongeëvenaarde wedstrijd: Hokage Wedstrijd Royale"
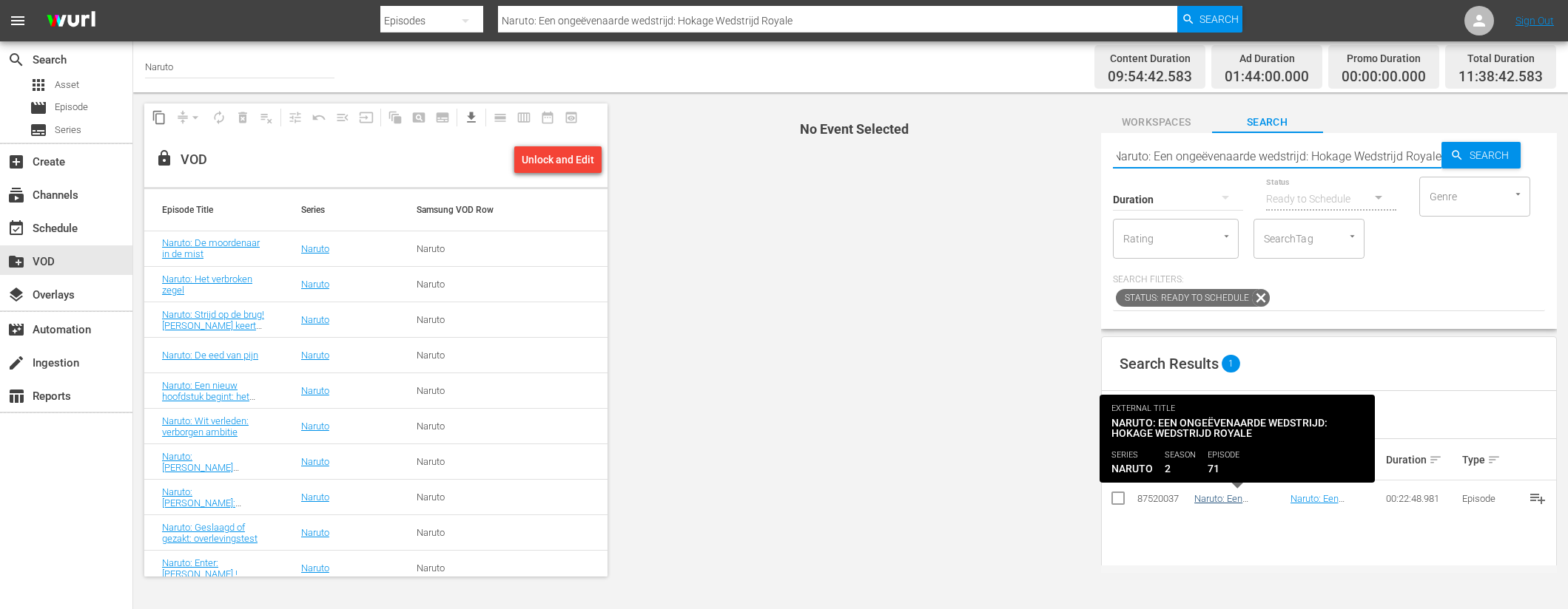
type input "Naruto: Een ongeëvenaarde wedstrijd: Hokage Wedstrijd Royale"
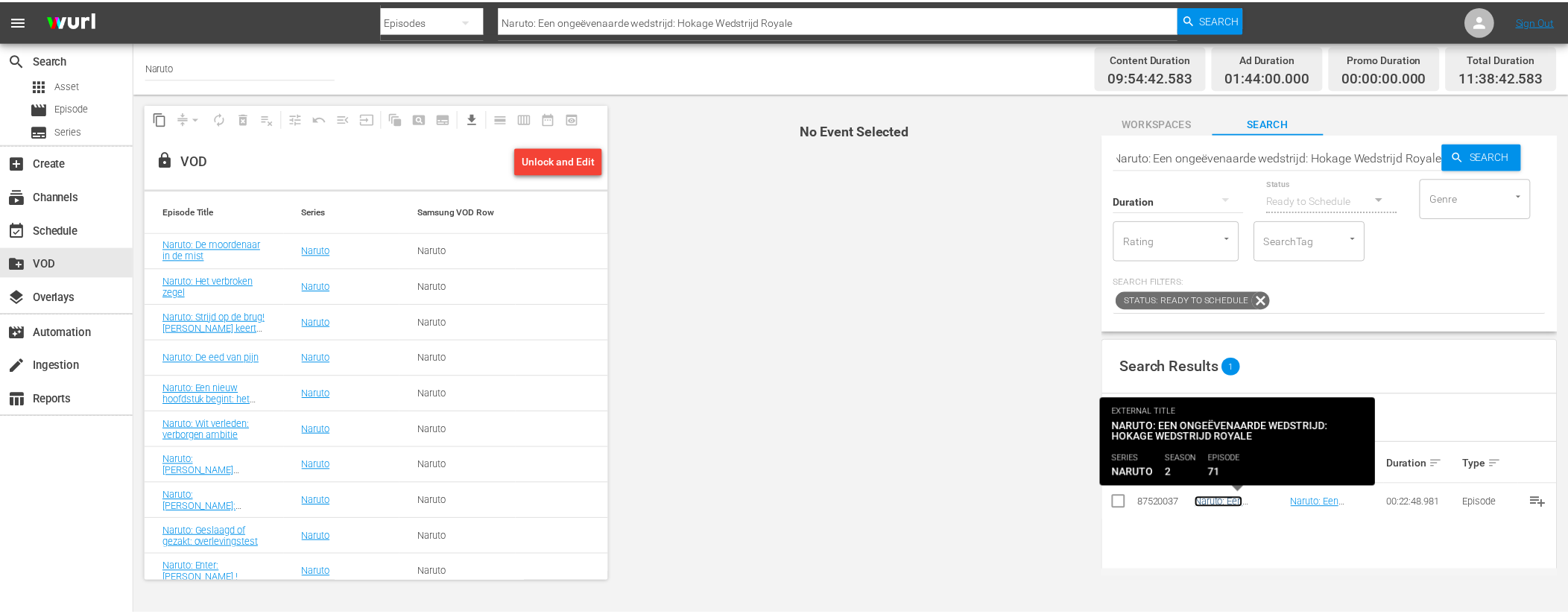
scroll to position [0, 0]
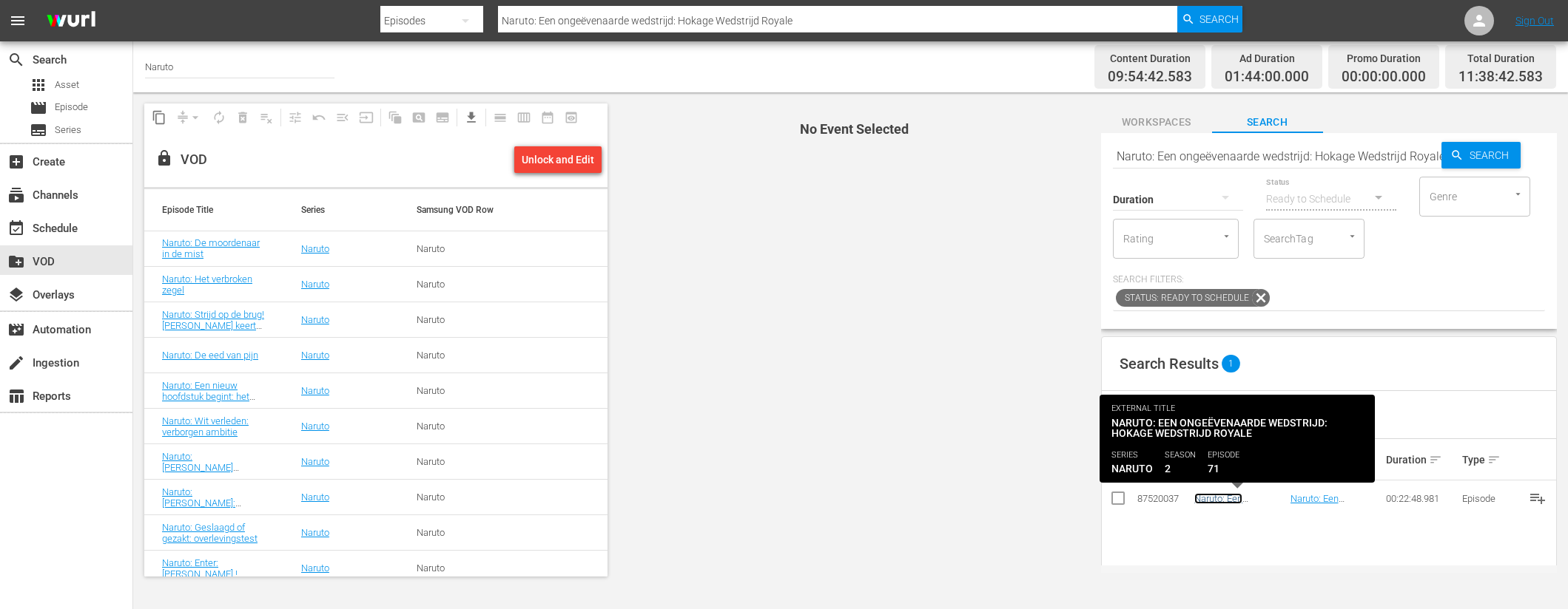
click at [1211, 499] on link "Naruto: Een ongeëvenaarde wedstrijd: Hokage Wedstrijd Royale" at bounding box center [1232, 515] width 75 height 44
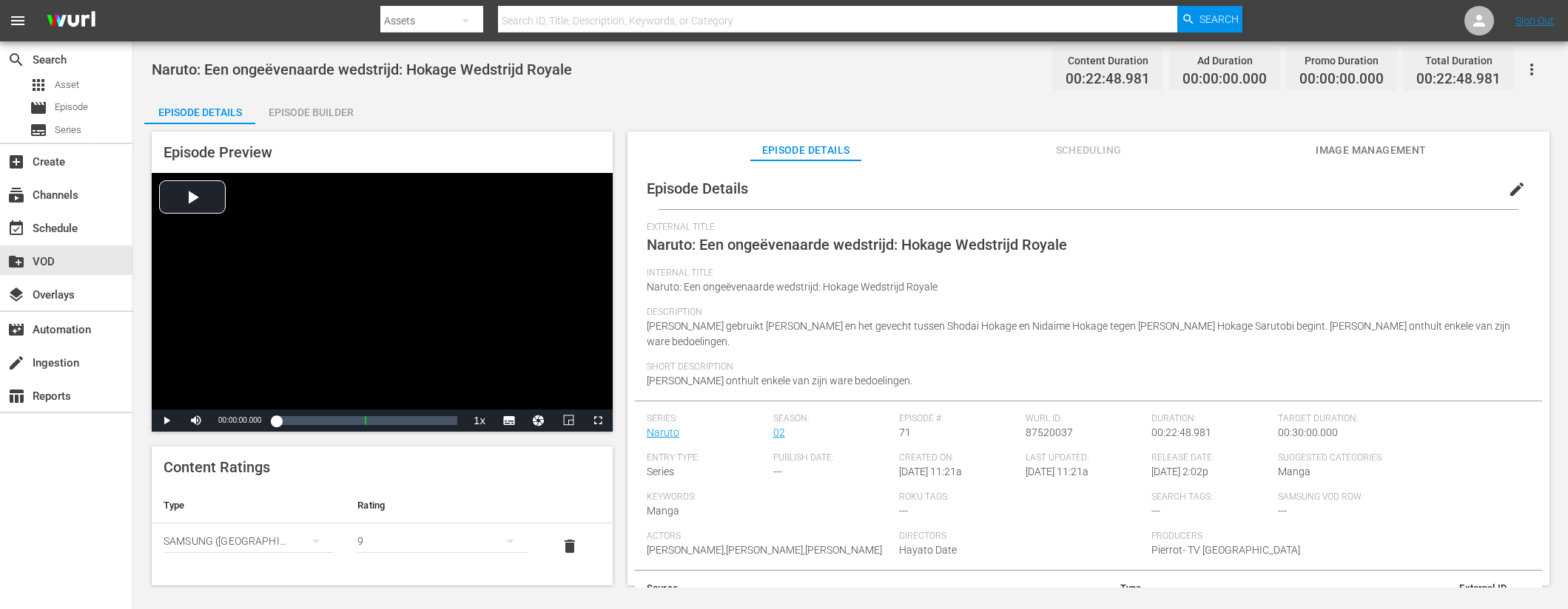
click at [307, 115] on div "Episode Builder" at bounding box center [311, 112] width 111 height 36
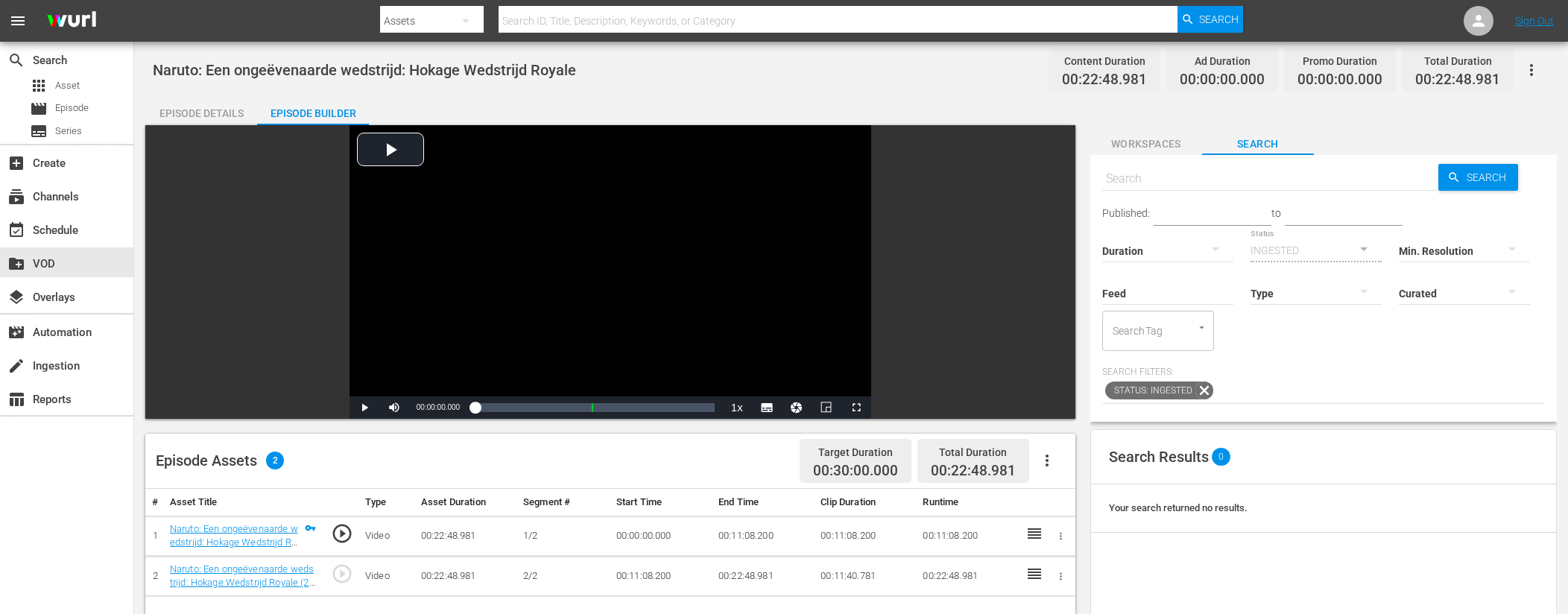
click at [1212, 173] on input "text" at bounding box center [1270, 178] width 336 height 36
type input "ad slates"
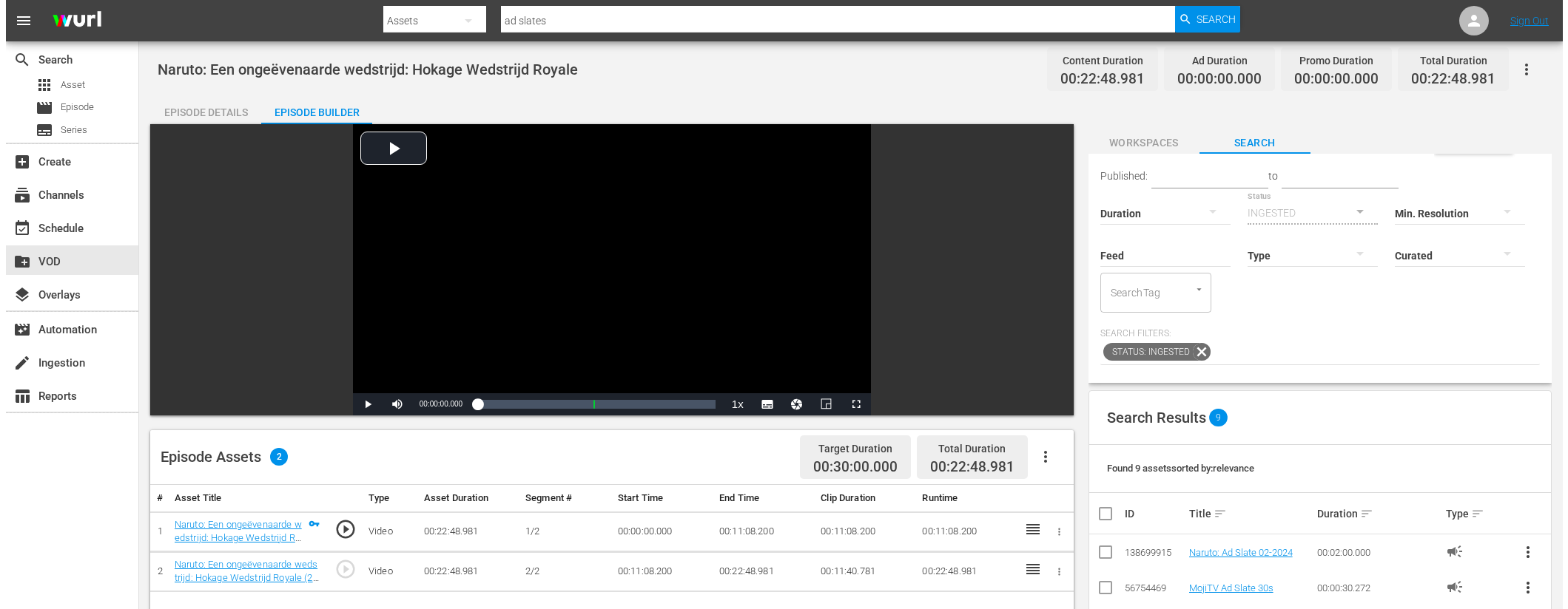
scroll to position [56, 0]
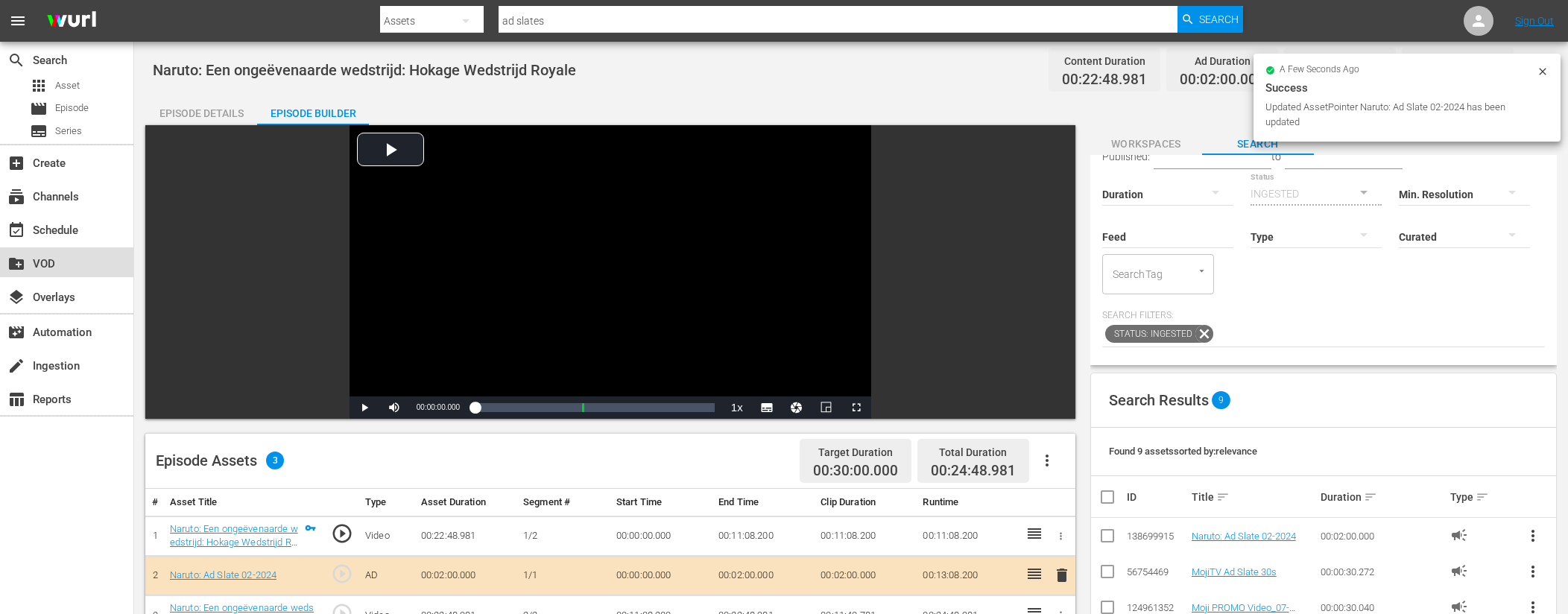
click at [61, 262] on div "create_new_folder VOD" at bounding box center [42, 261] width 83 height 14
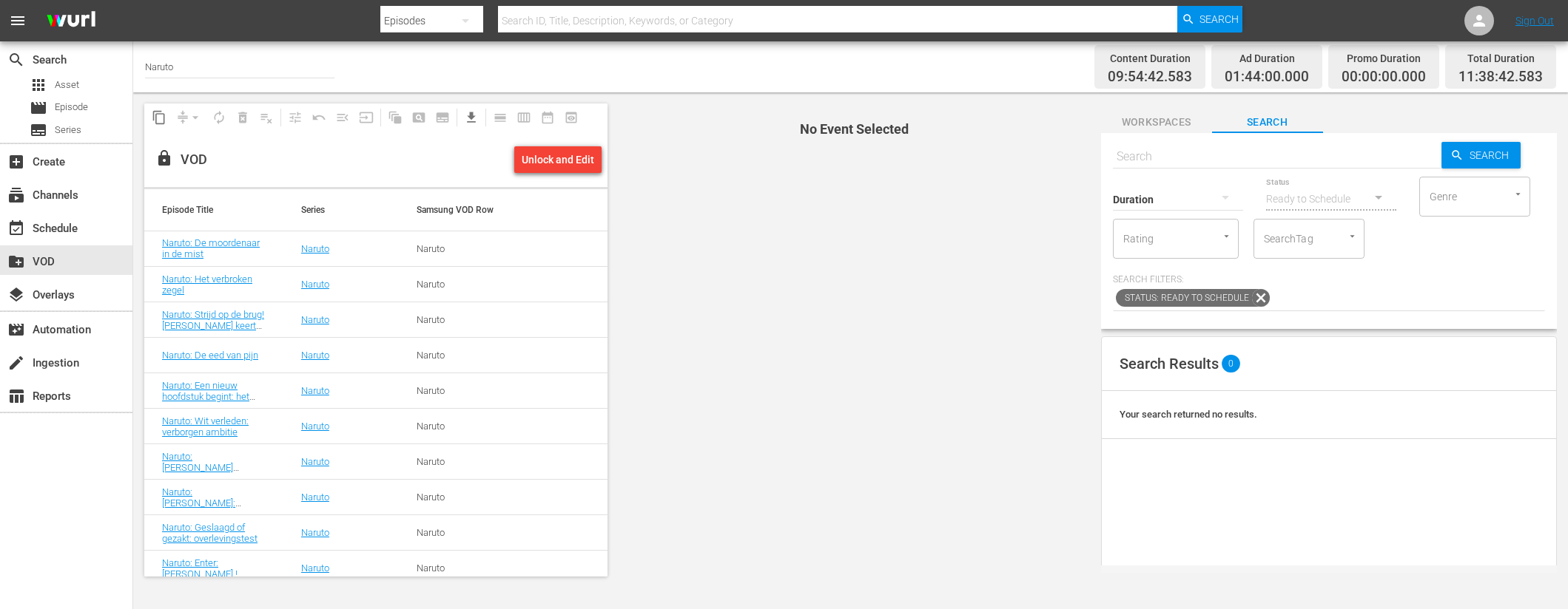
click at [1151, 153] on input "text" at bounding box center [1277, 156] width 329 height 36
paste input "Naruto: Een fout uit het verleden: Een gezicht wordt onthuld (1/2)"
type input "Naruto: Een fout uit het verleden: Een gezicht wordt onthuld"
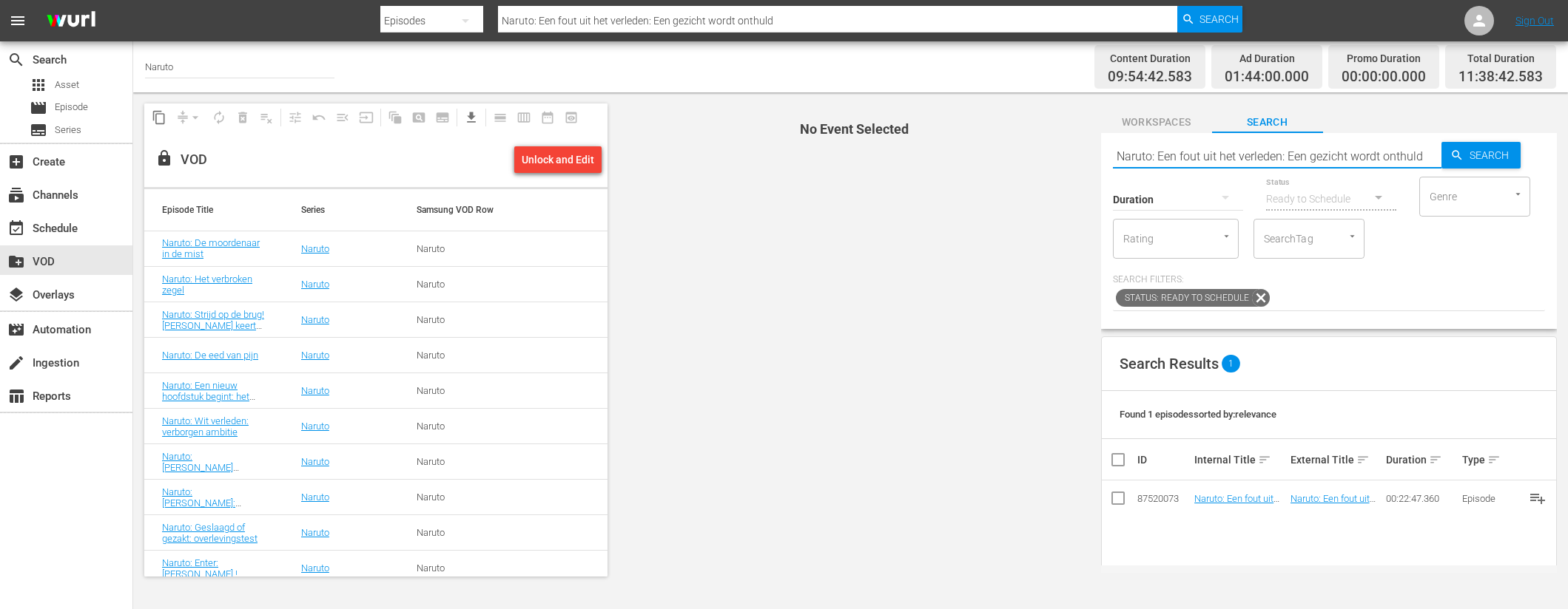
type input "Naruto: Een fout uit het verleden: Een gezicht wordt onthuld"
click at [1233, 504] on td "Naruto: Een fout uit het verleden: Een gezicht wordt onthuld" at bounding box center [1239, 498] width 95 height 36
click at [1239, 501] on link "Naruto: Een fout uit het verleden: Een gezicht wordt onthuld" at bounding box center [1239, 510] width 90 height 33
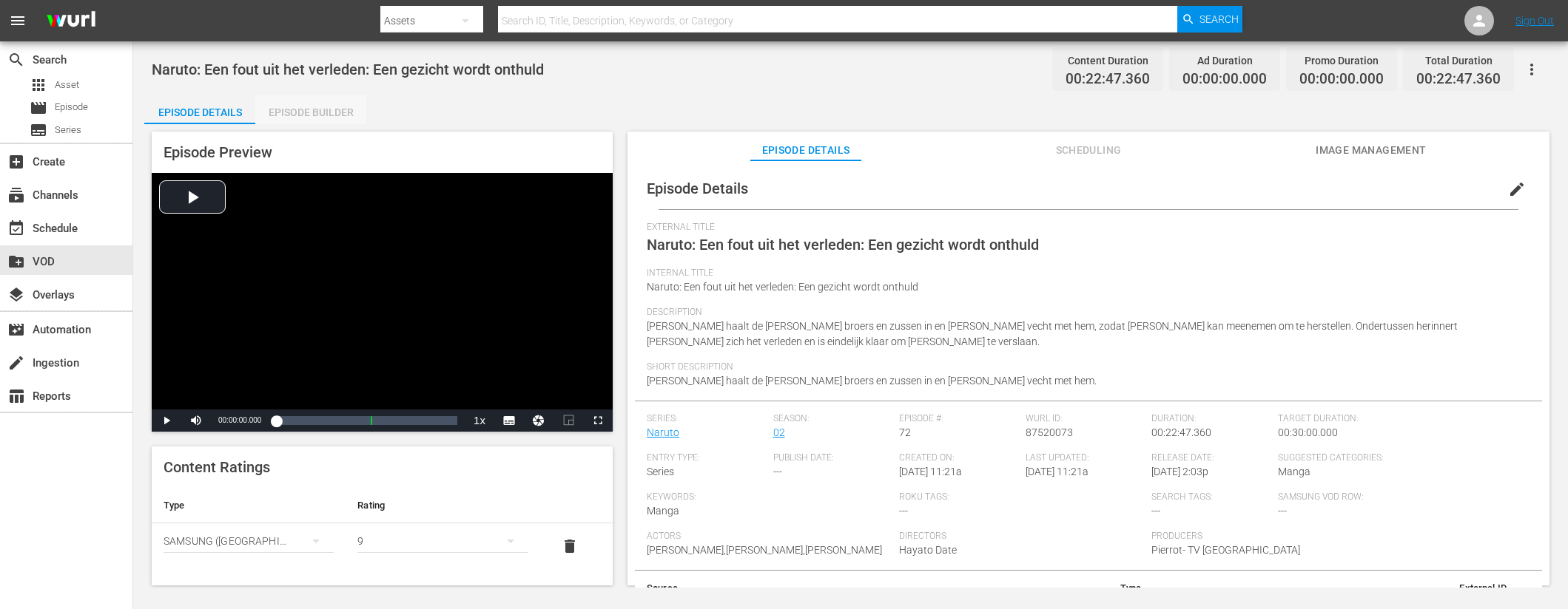
click at [332, 113] on div "Episode Builder" at bounding box center [311, 112] width 111 height 36
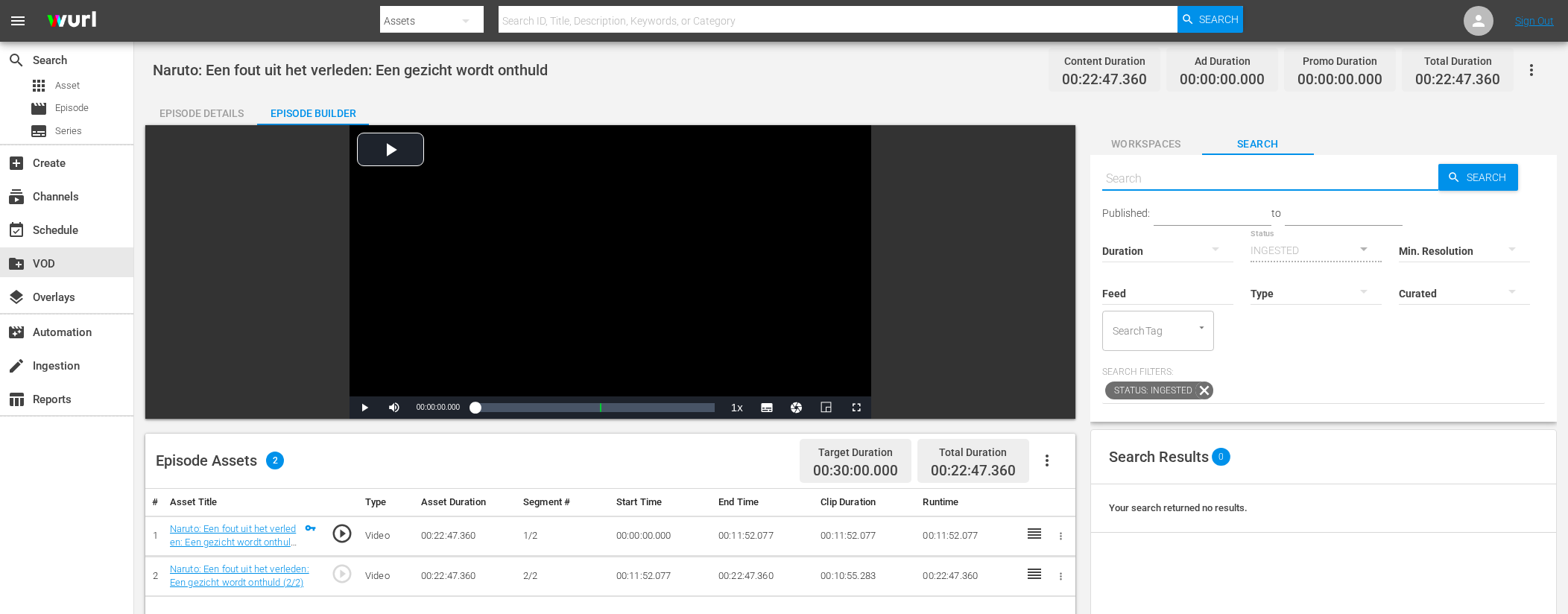
click at [1224, 180] on input "text" at bounding box center [1270, 178] width 336 height 36
type input "ad slates"
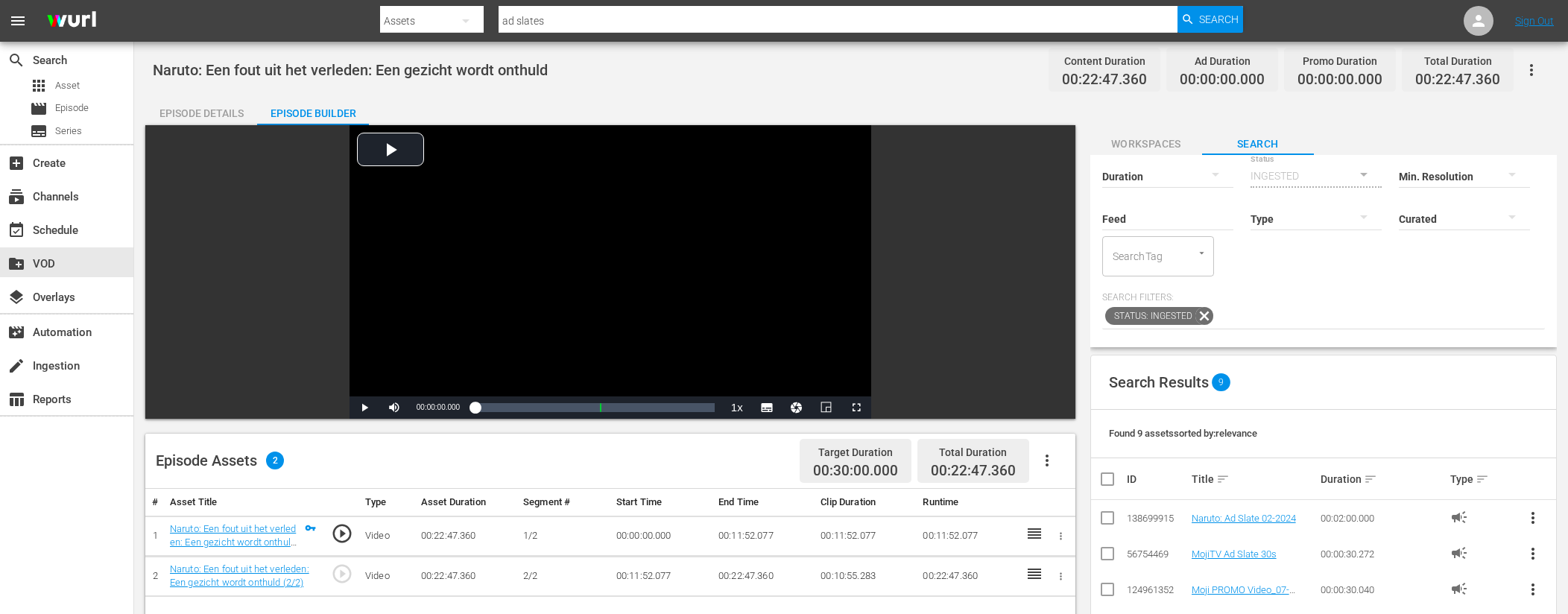
scroll to position [77, 0]
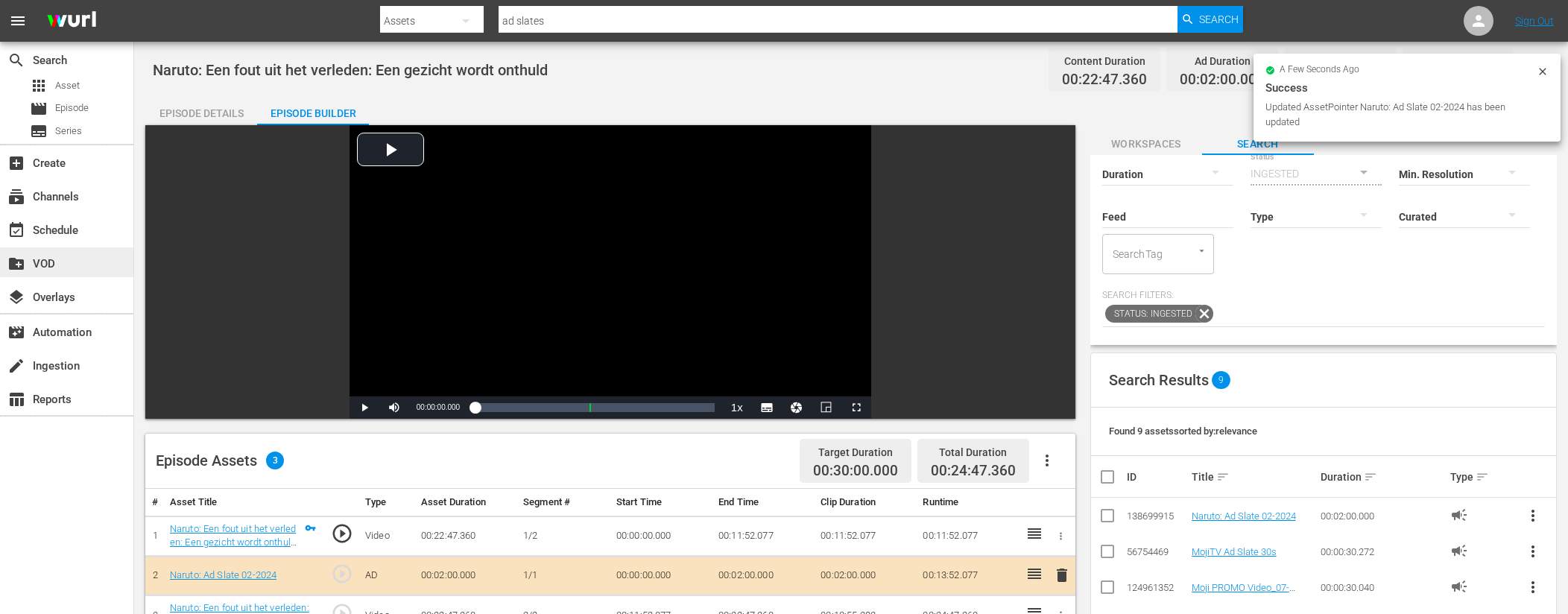
click at [73, 261] on div "create_new_folder VOD" at bounding box center [42, 261] width 83 height 14
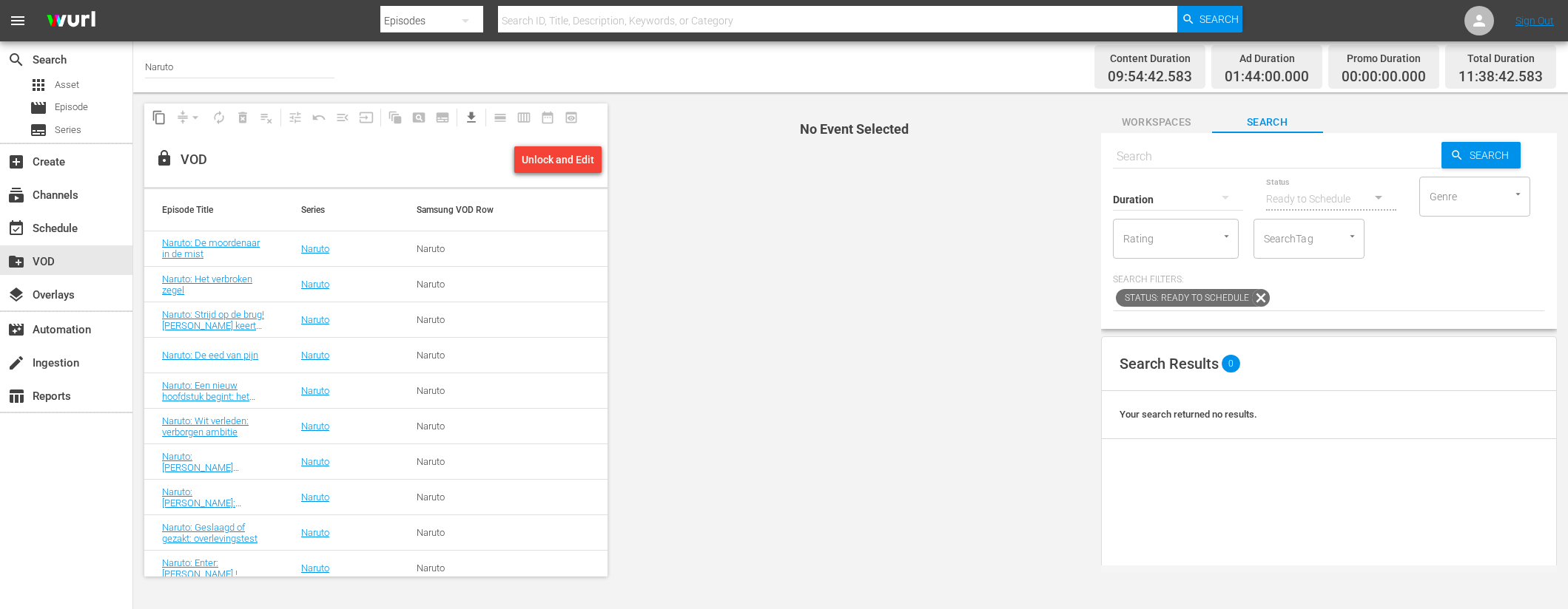
click at [1206, 161] on input "text" at bounding box center [1277, 156] width 329 height 36
paste input "Naruto: Verboden geheime techniek: Reaper Death Seal (1/2)"
type input "Naruto: Verboden geheime techniek: Reaper Death Seal"
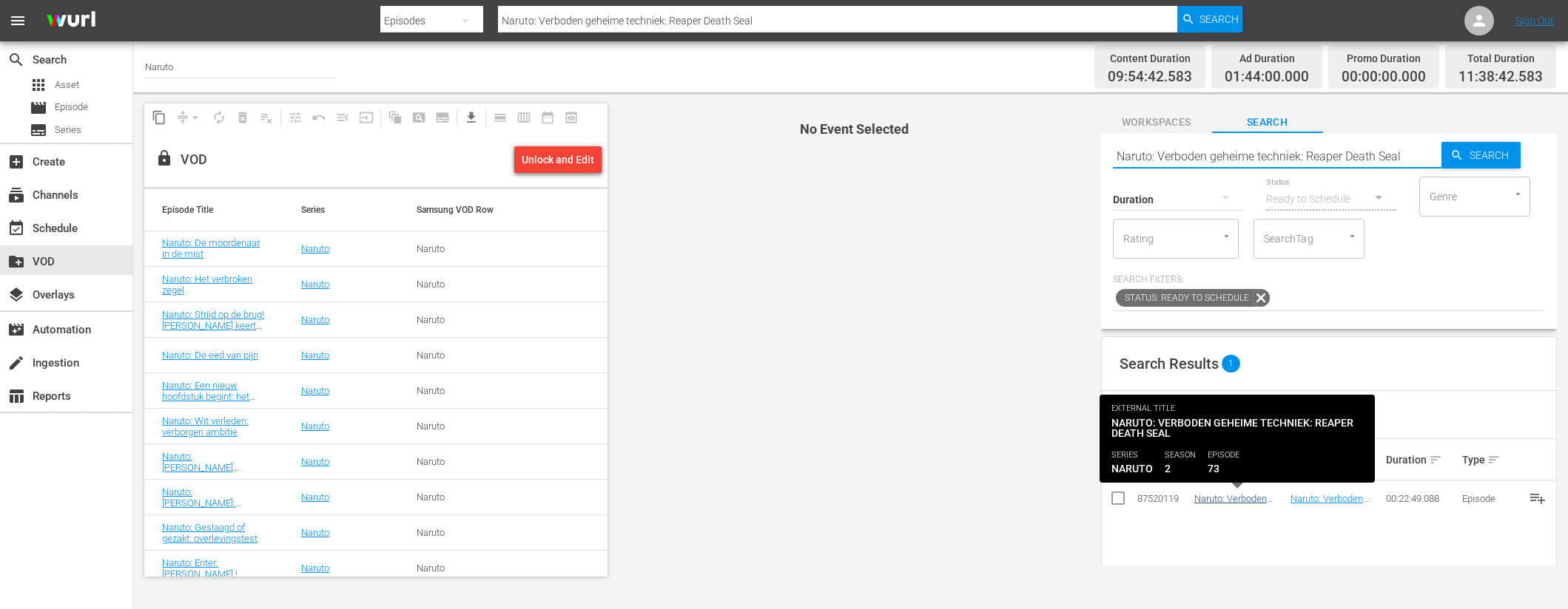
type input "Naruto: Verboden geheime techniek: Reaper Death Seal"
click at [1222, 502] on link "Naruto: Verboden geheime techniek: Reaper Death Seal" at bounding box center [1233, 510] width 78 height 33
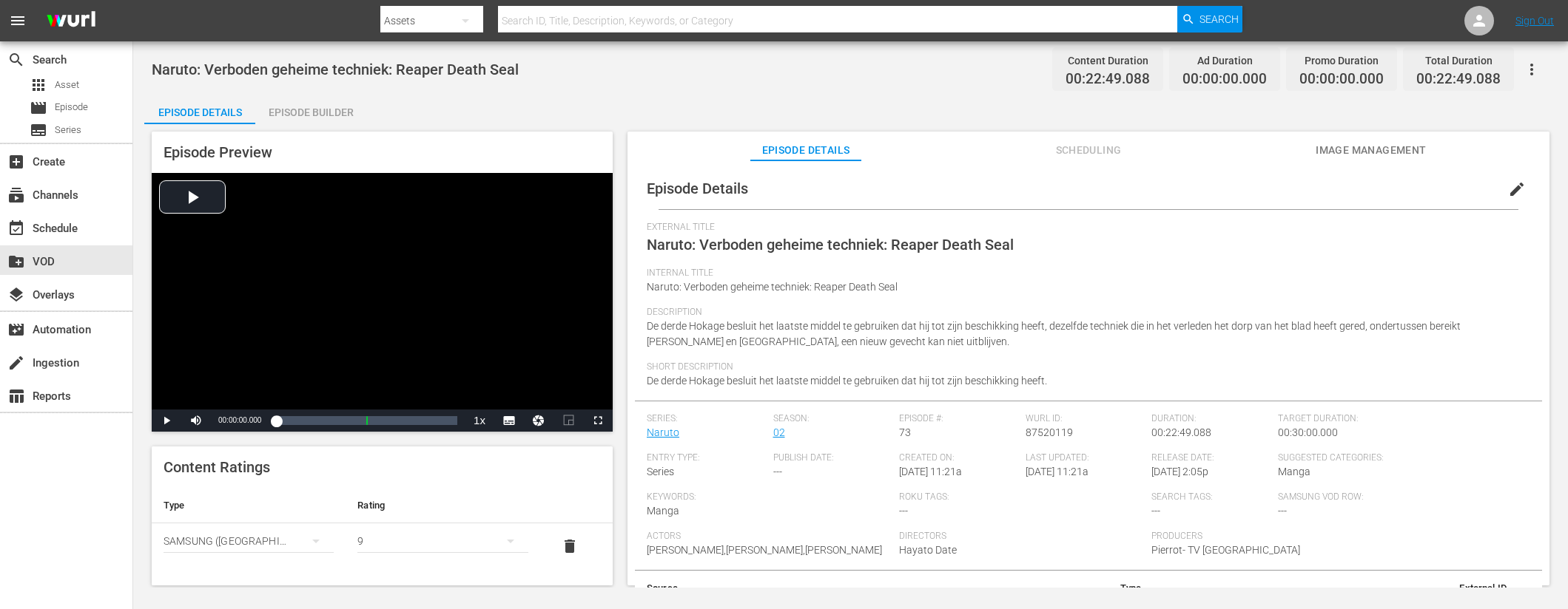
click at [339, 116] on div "Episode Builder" at bounding box center [311, 112] width 111 height 36
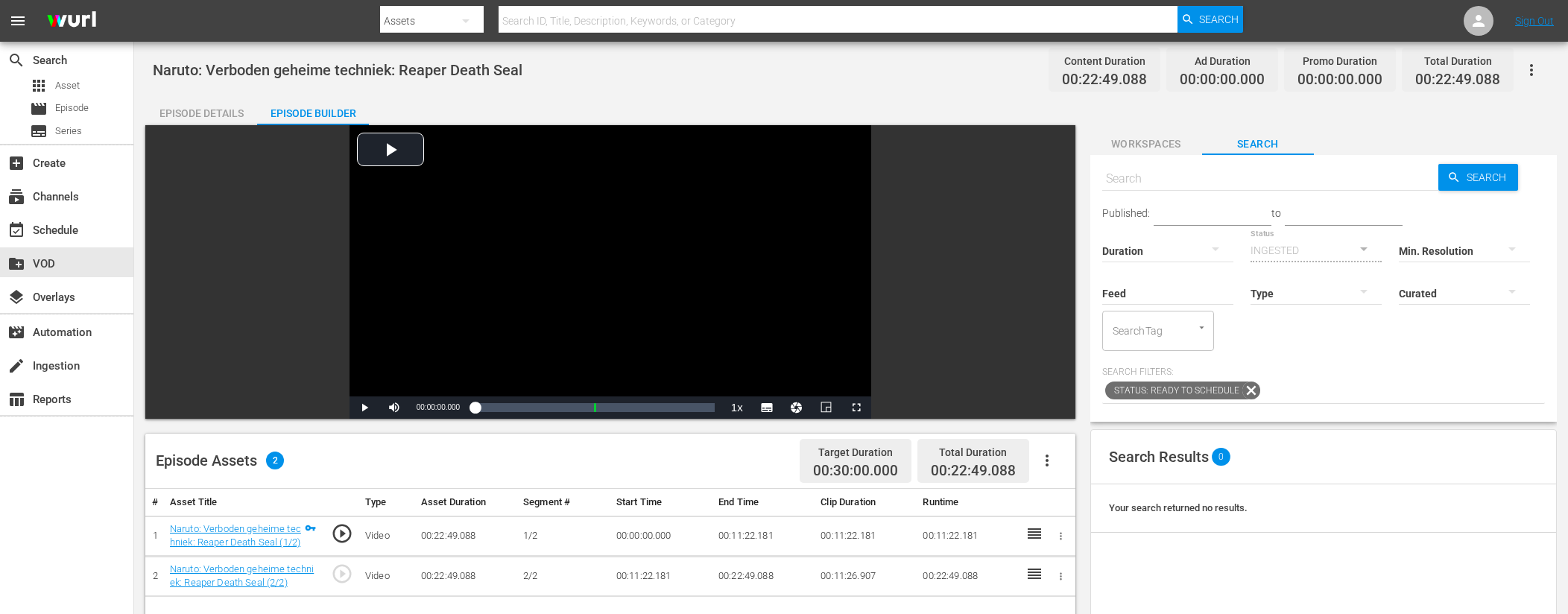
click at [1198, 176] on input "text" at bounding box center [1270, 178] width 336 height 36
type input "ad slates"
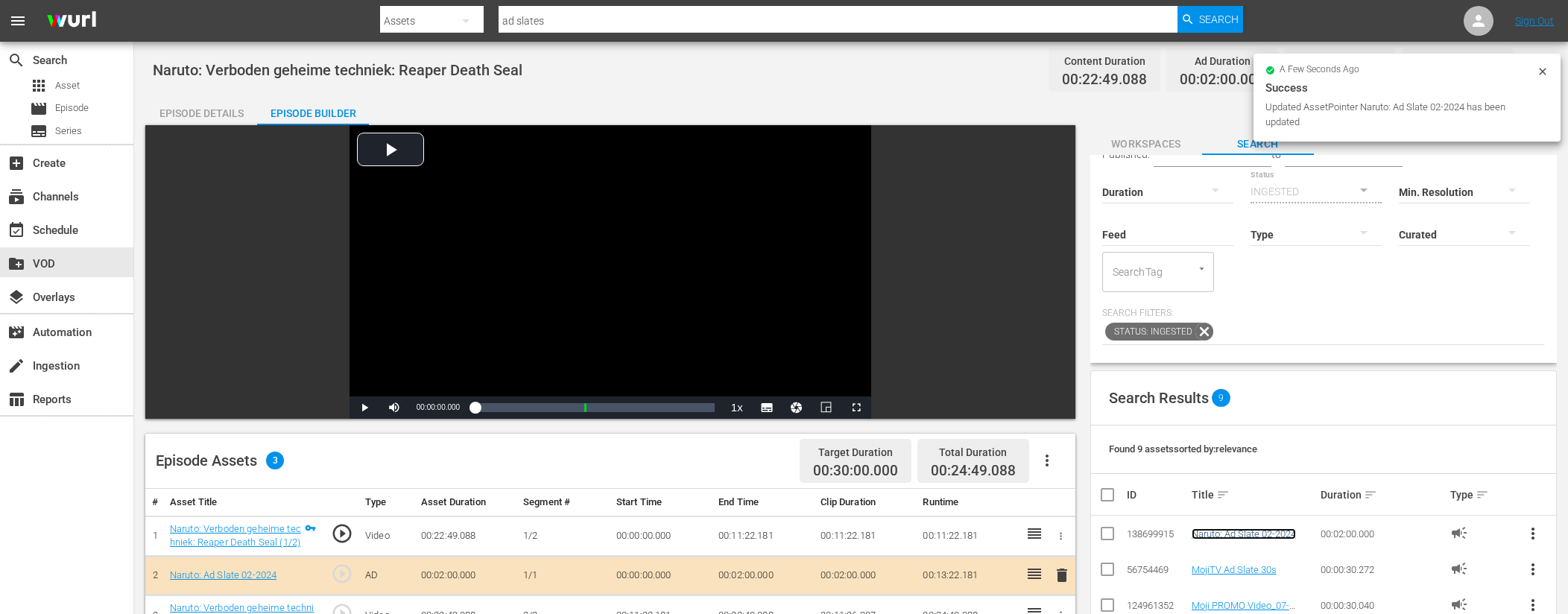
scroll to position [3, 0]
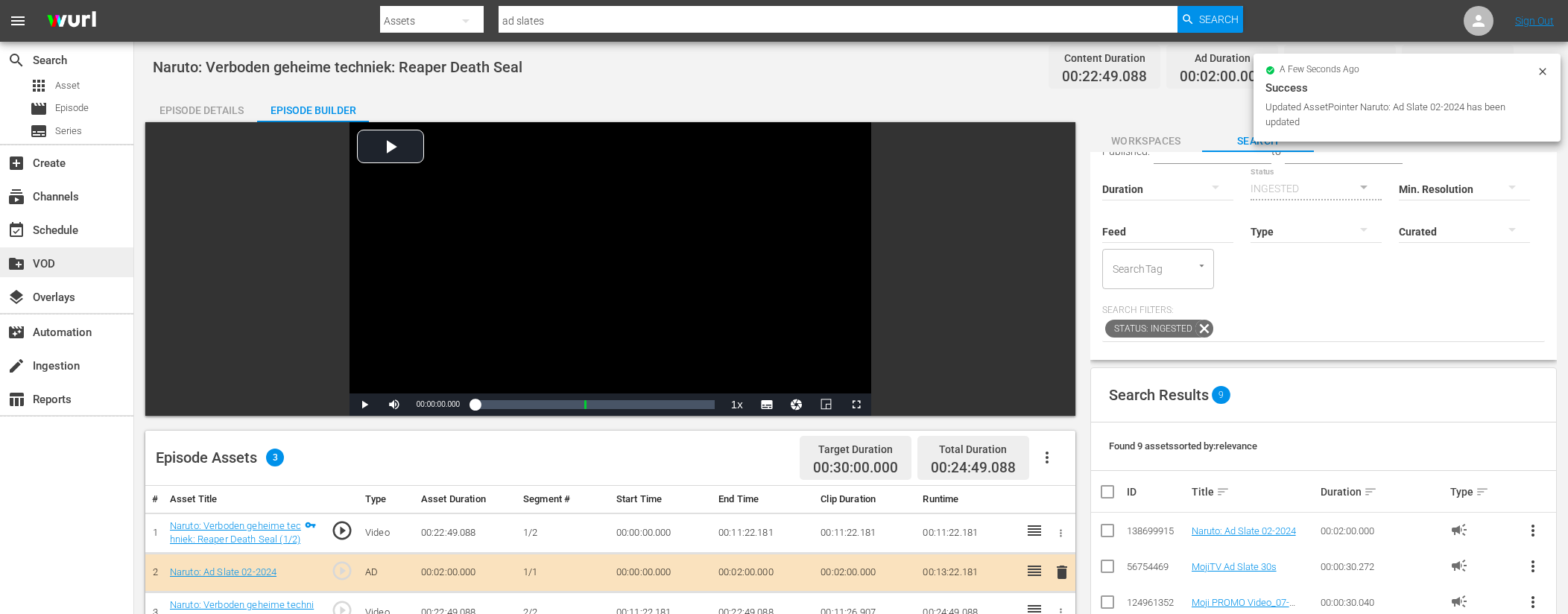
click at [62, 261] on div "create_new_folder VOD" at bounding box center [42, 261] width 83 height 14
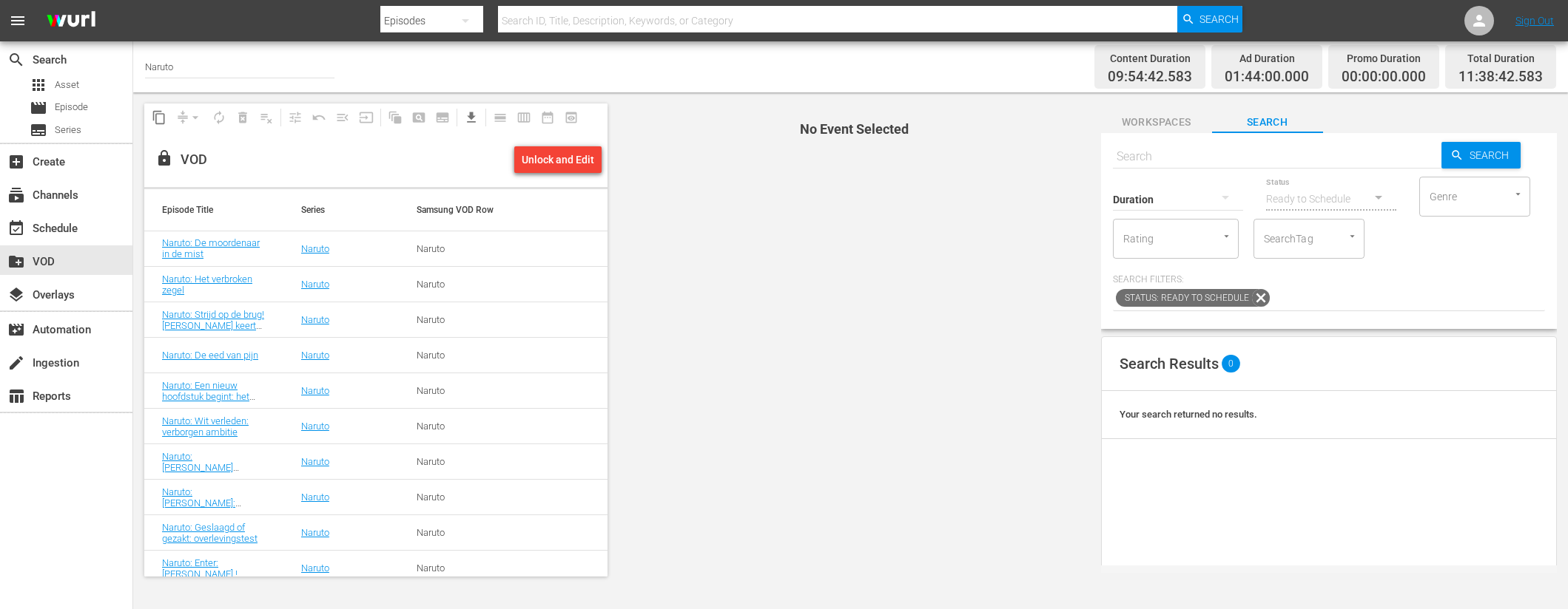
click at [1130, 159] on input "text" at bounding box center [1277, 156] width 329 height 36
paste input "Naruto: Verbazingwekkende waarheid! [PERSON_NAME] identiteit komt tevoorschijn …"
type input "Naruto: Verbazingwekkende waarheid! [PERSON_NAME] identiteit komt tevoorschijn"
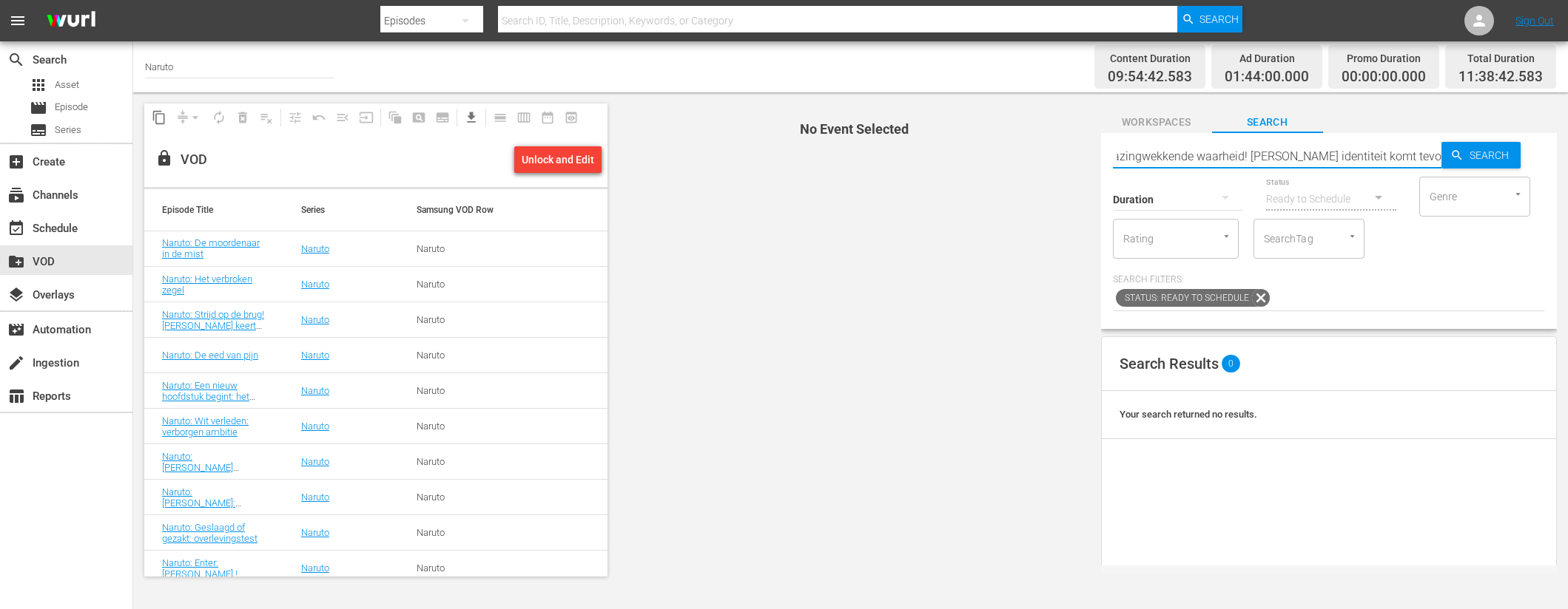
type input "Naruto: Verbazingwekkende waarheid! [PERSON_NAME] identiteit komt tevoorschijn"
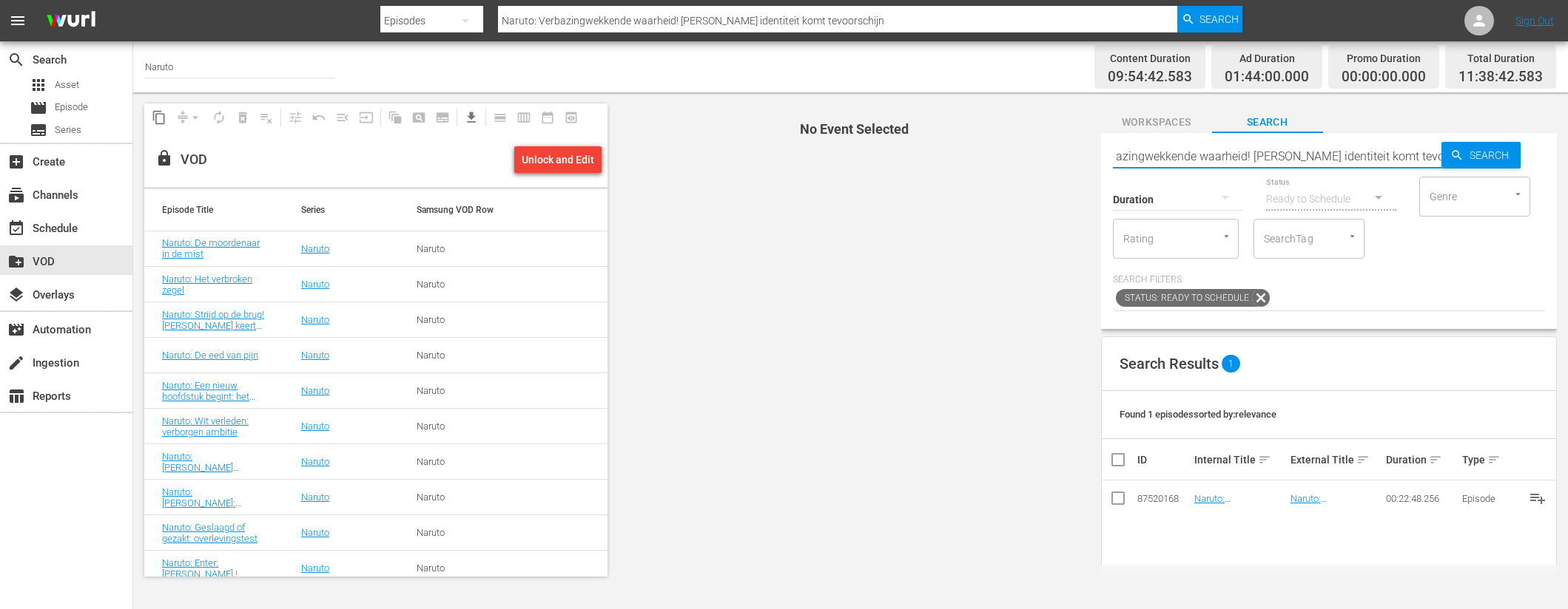
type input "Naruto: Verbazingwekkende waarheid! [PERSON_NAME] identiteit komt tevoorschijn"
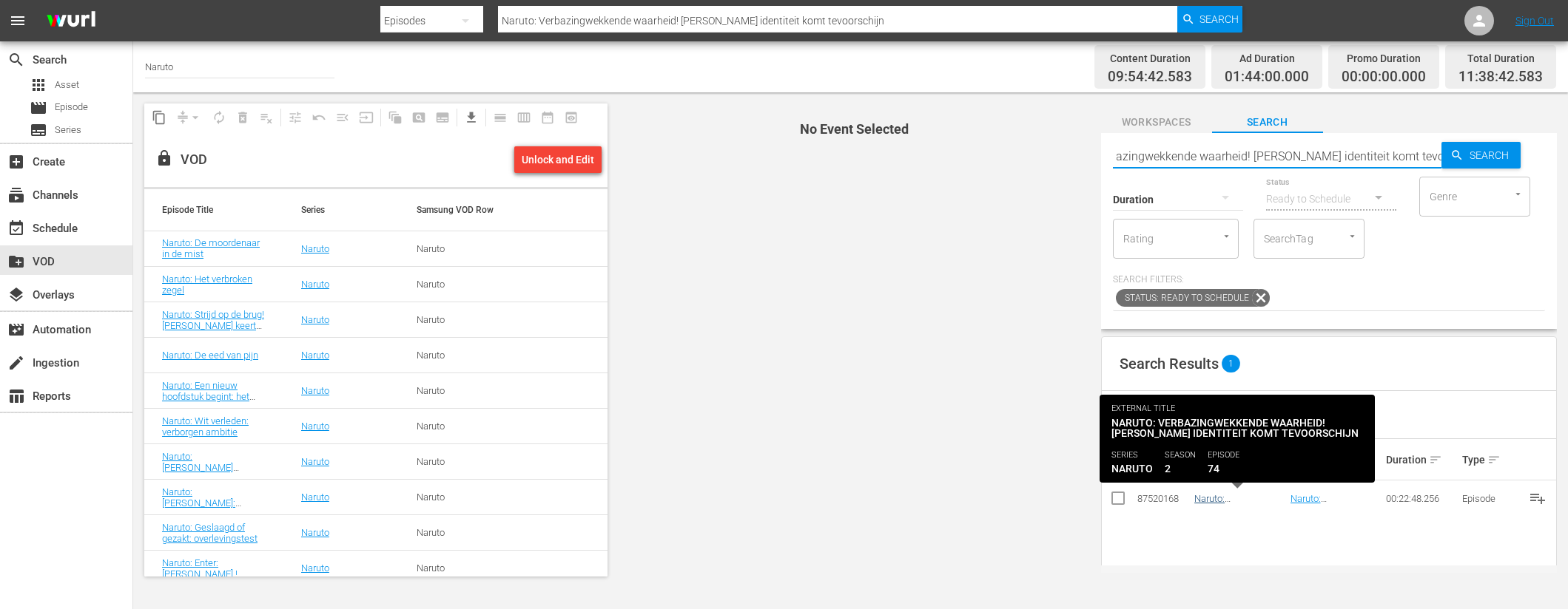
type input "Naruto: Verbazingwekkende waarheid! [PERSON_NAME] identiteit komt tevoorschijn"
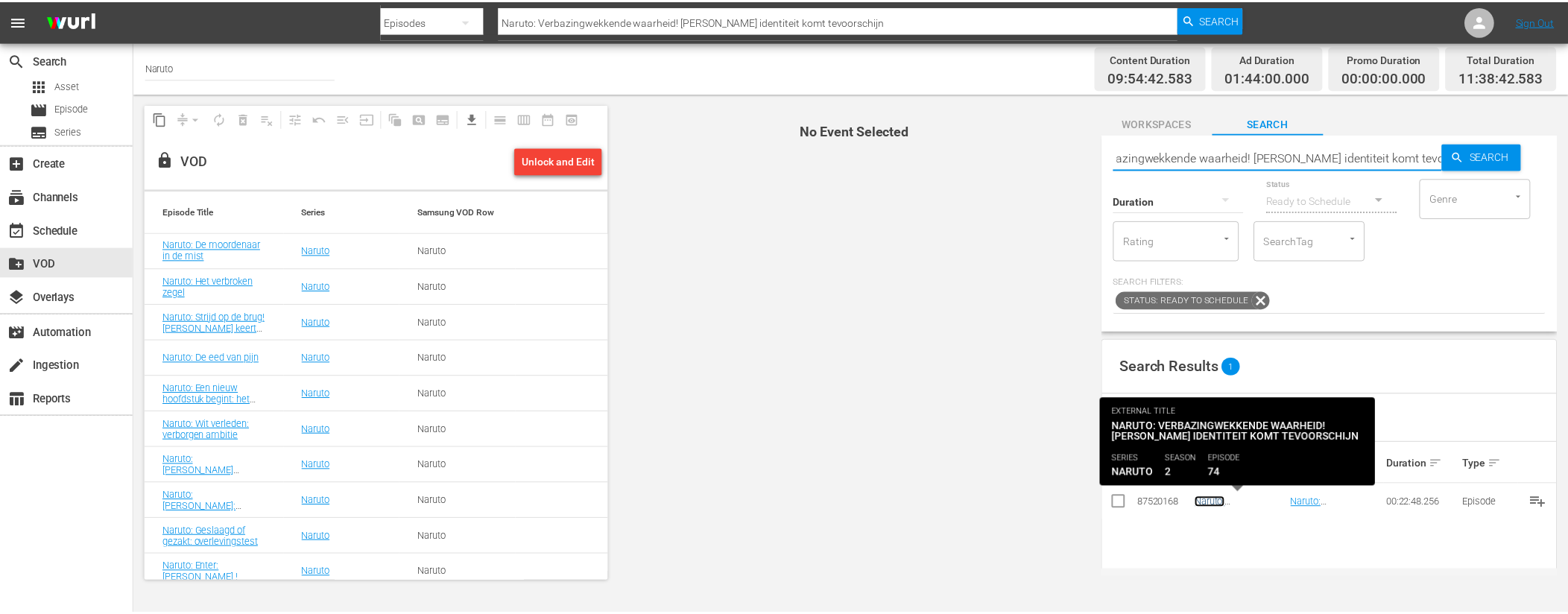
scroll to position [0, 0]
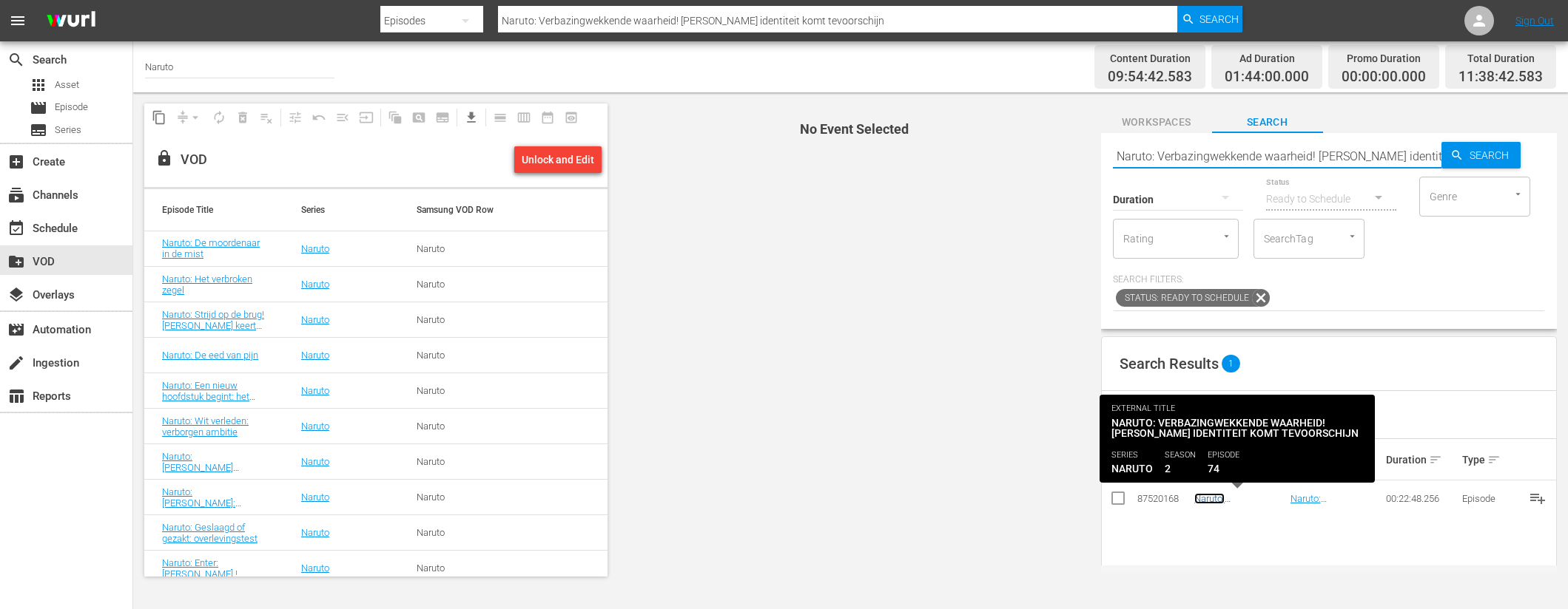
click at [1200, 500] on link "Naruto: Verbazingwekkende waarheid! [PERSON_NAME] identiteit komt tevoorschijn" at bounding box center [1236, 527] width 83 height 67
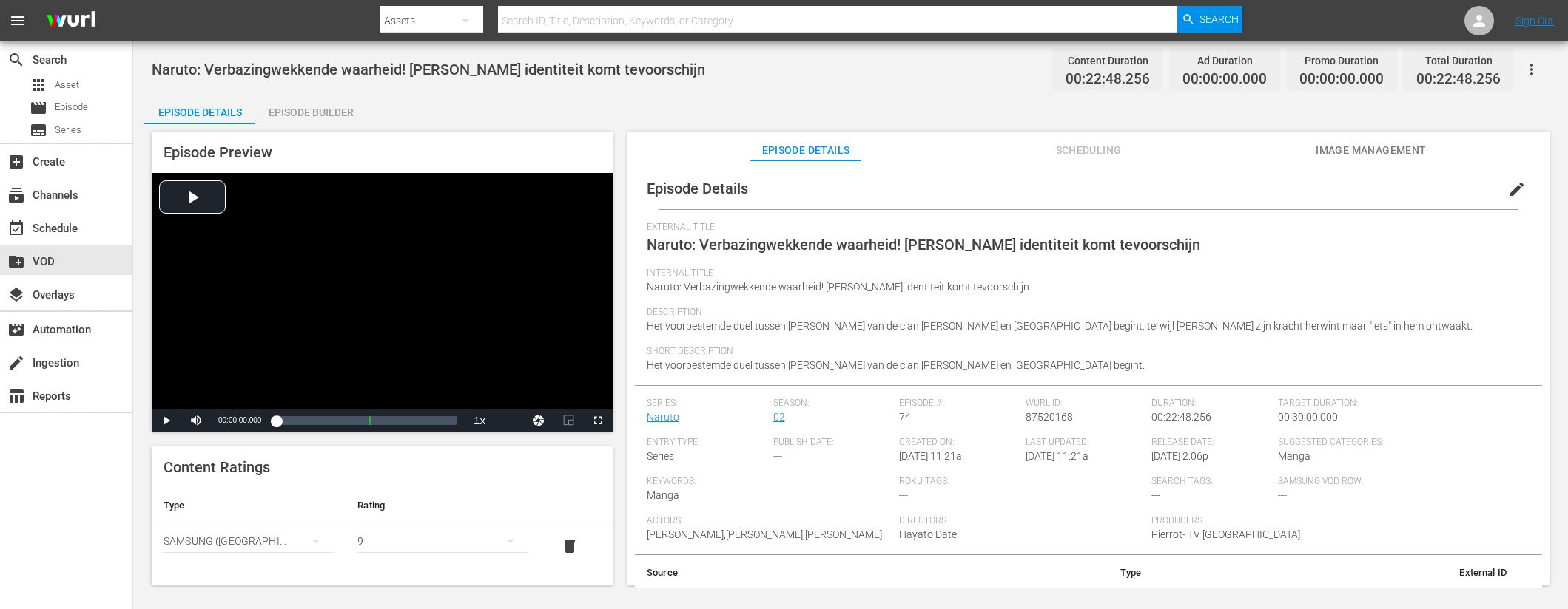
click at [352, 113] on div "Episode Builder" at bounding box center [311, 112] width 111 height 36
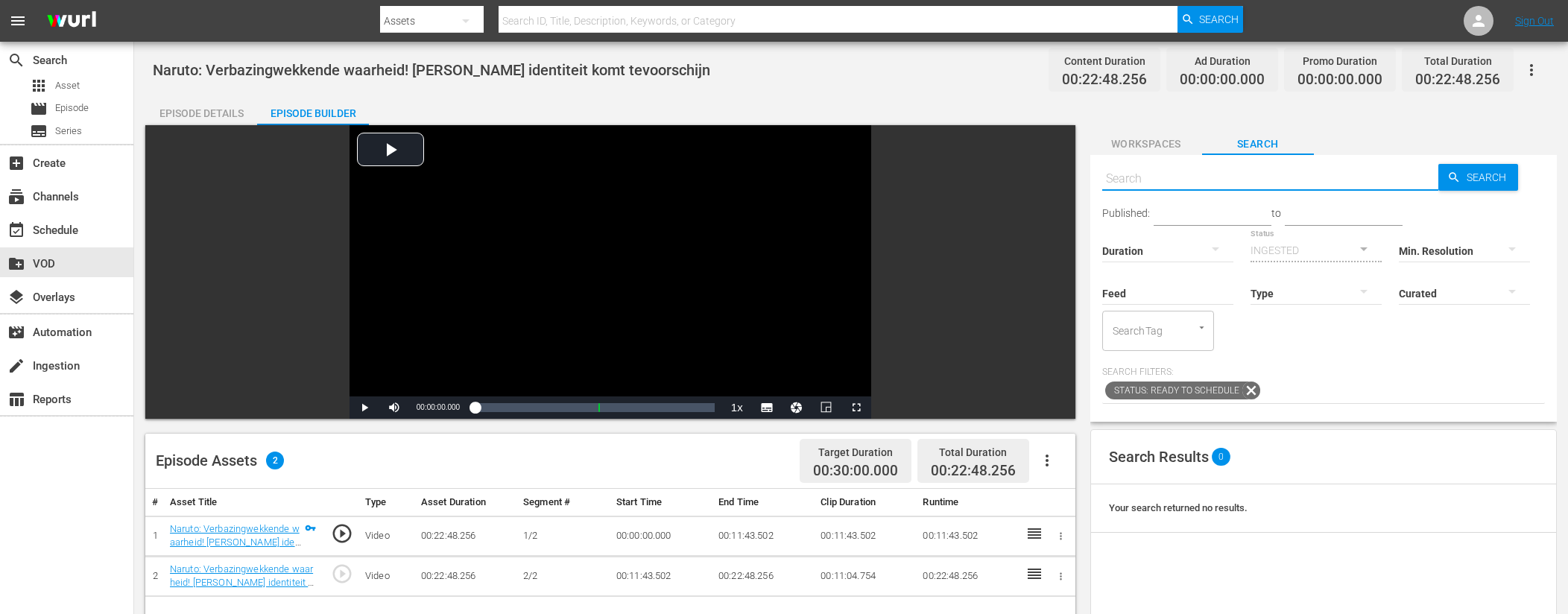
click at [1246, 183] on input "text" at bounding box center [1270, 178] width 336 height 36
type input "ad slates"
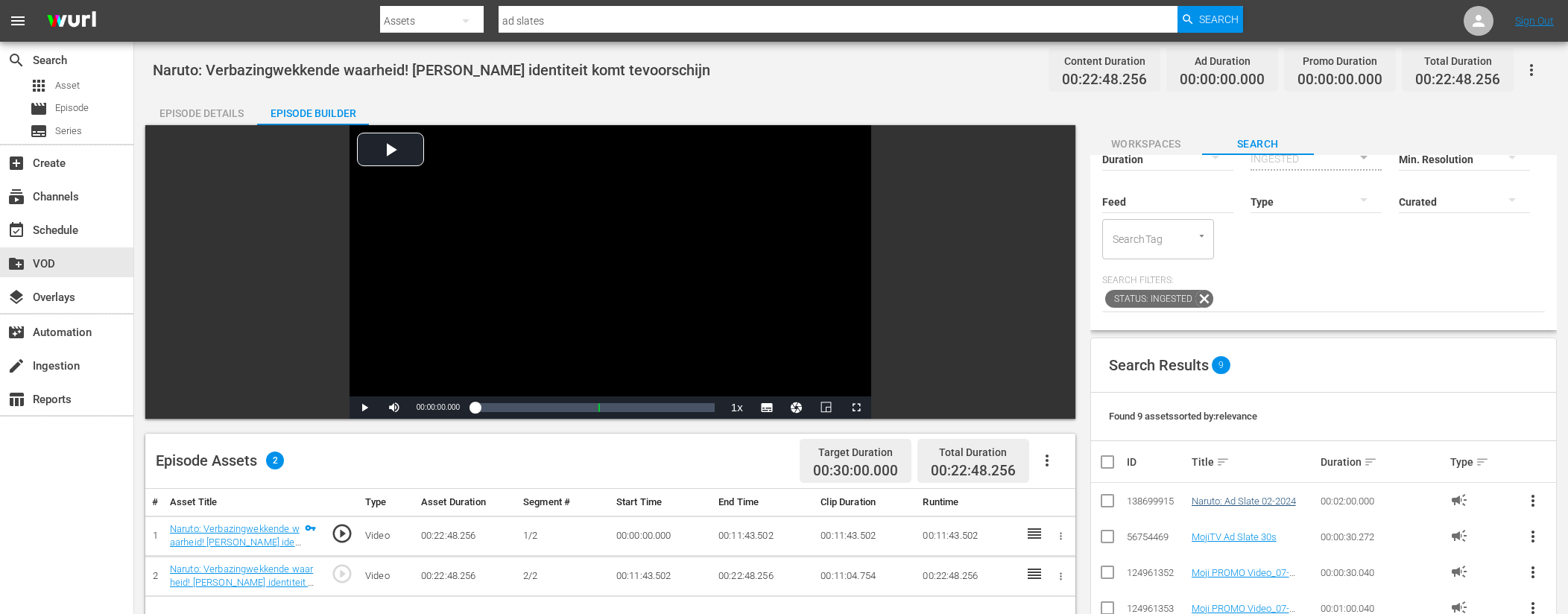
scroll to position [111, 0]
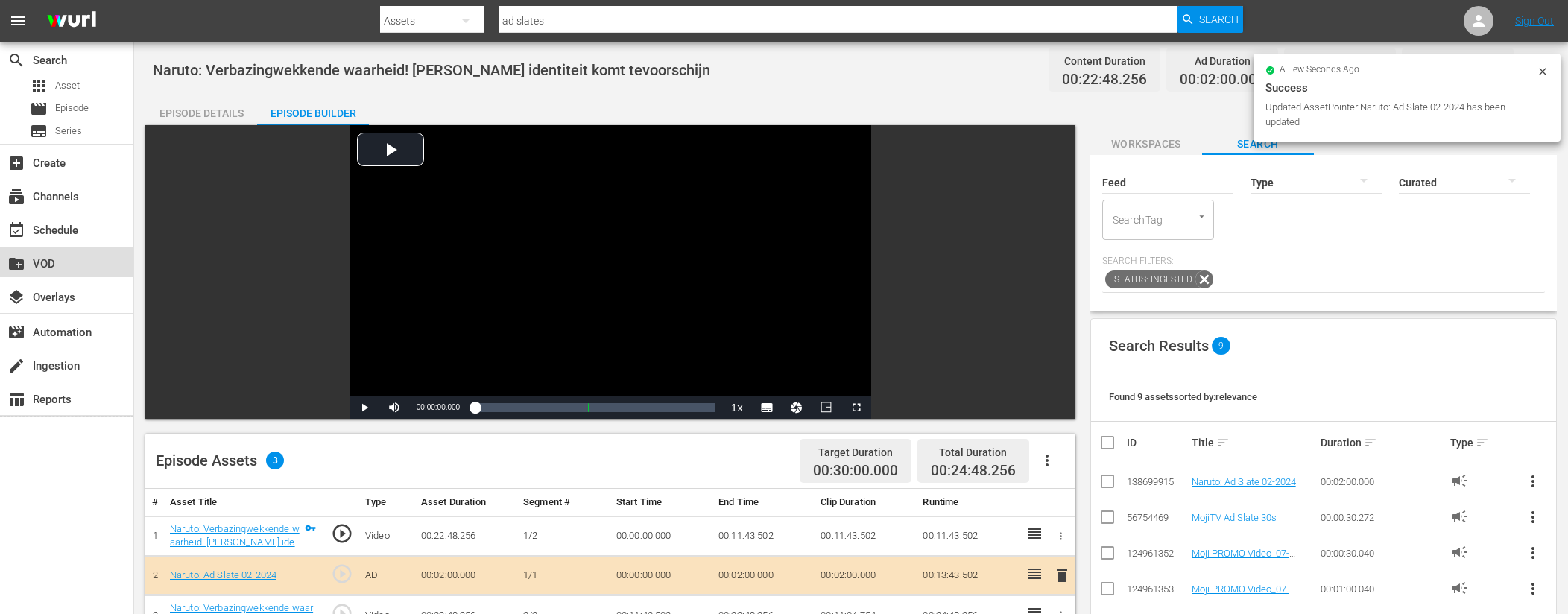
click at [52, 269] on div "create_new_folder VOD" at bounding box center [42, 261] width 83 height 14
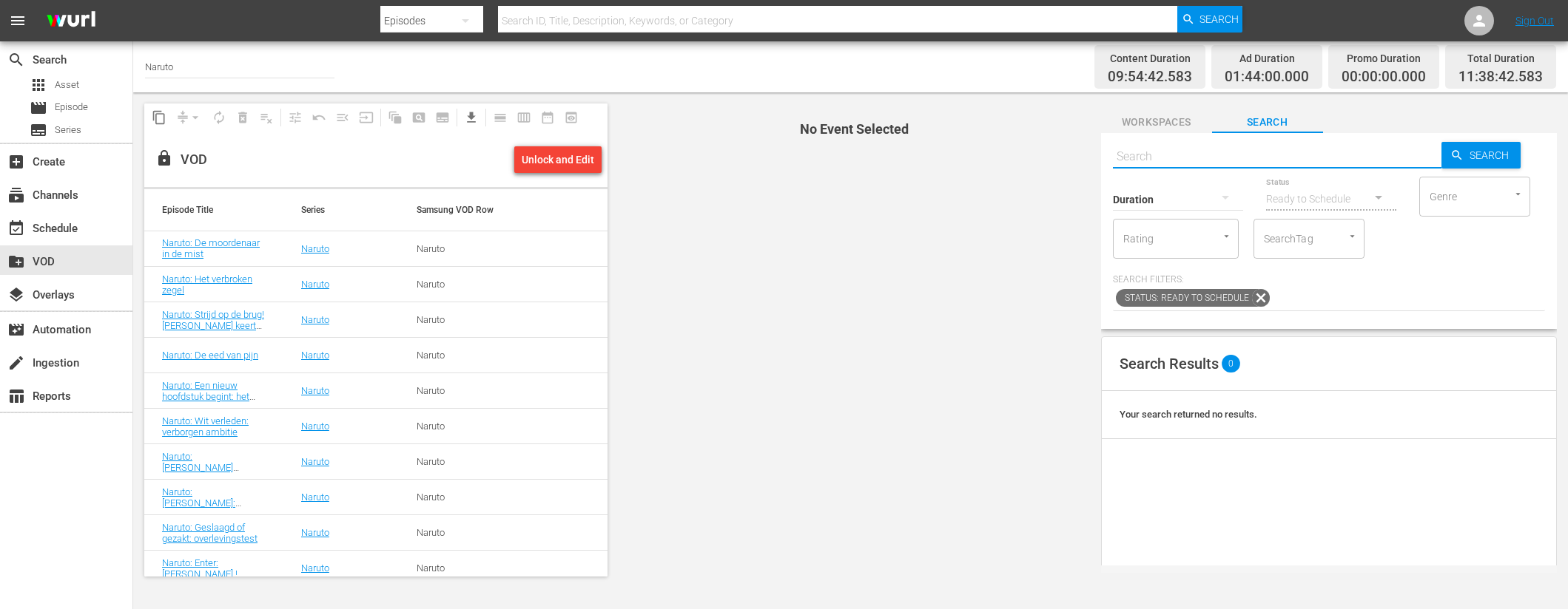
click at [1186, 143] on input "text" at bounding box center [1277, 156] width 329 height 36
paste input "Naruto: [PERSON_NAME] besluit: Tot het uiterste gedreven! (1/2)"
type input "Naruto: [PERSON_NAME] besluit: Tot het uiterste gedreven!"
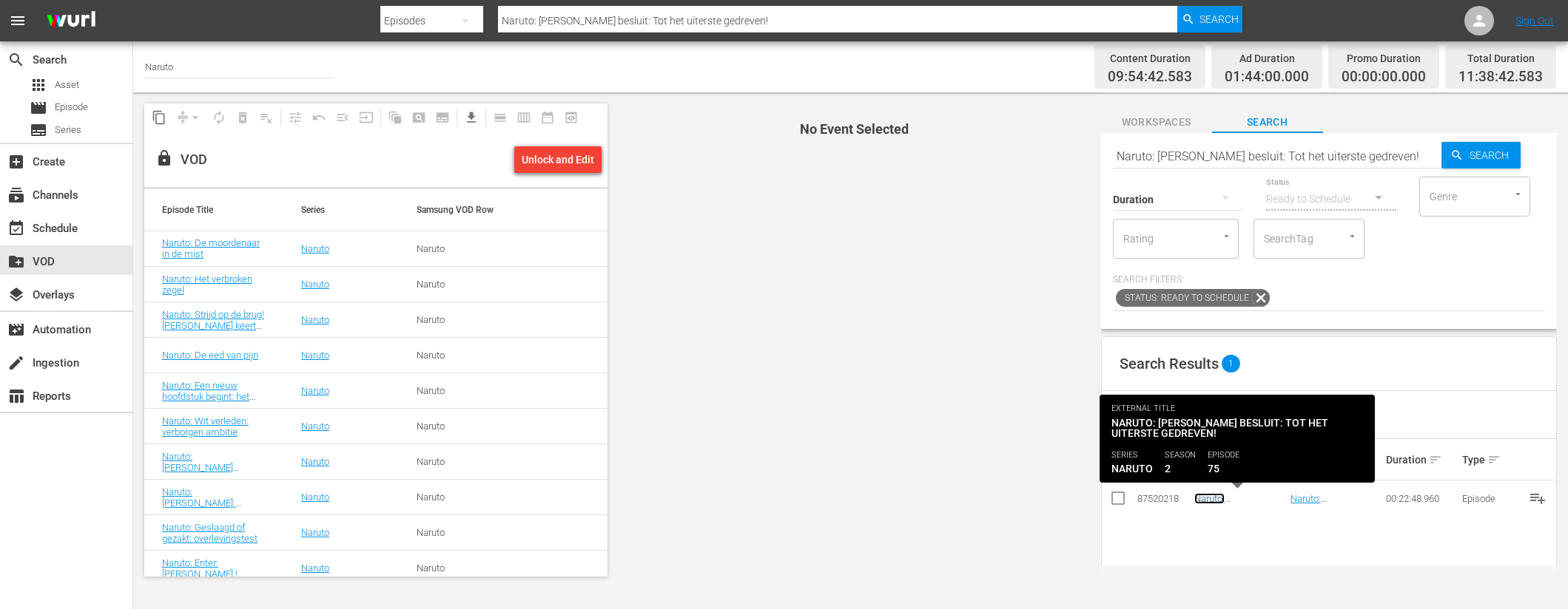
click at [1245, 500] on link "Naruto: [PERSON_NAME] besluit: Tot het uiterste gedreven!" at bounding box center [1232, 515] width 75 height 44
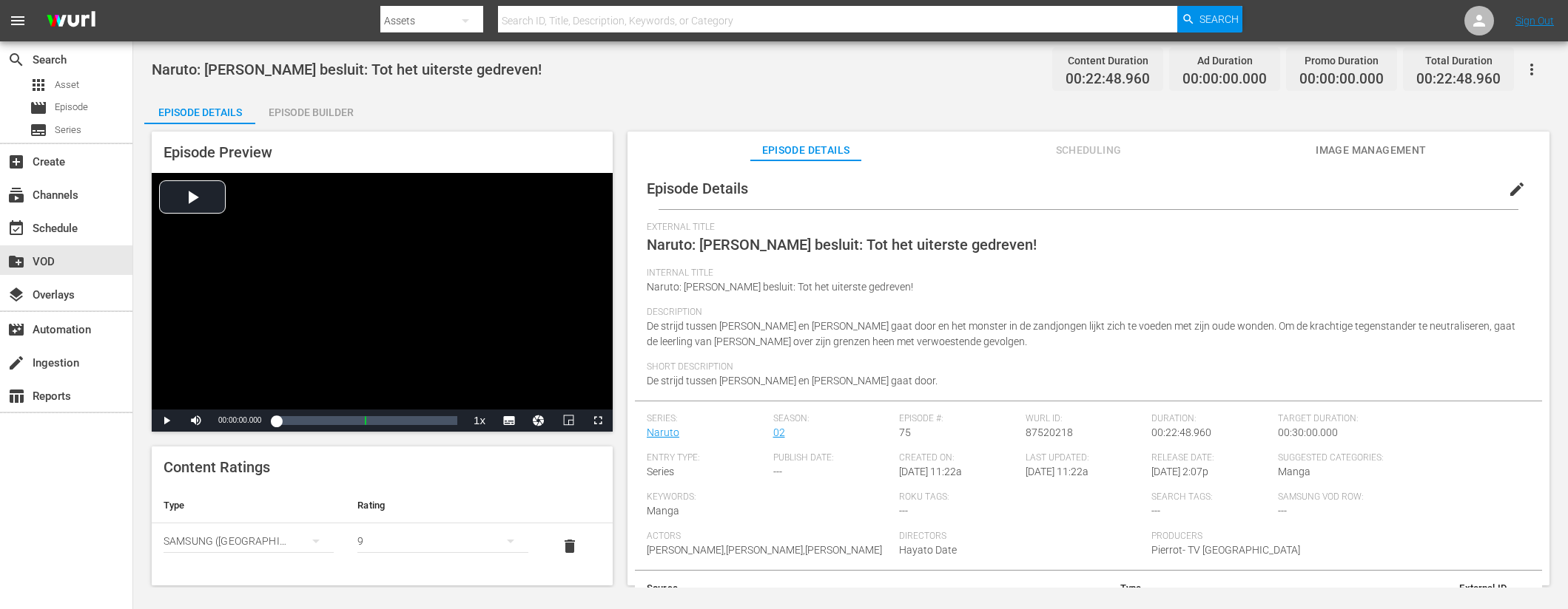
click at [326, 106] on div "Episode Builder" at bounding box center [311, 112] width 111 height 36
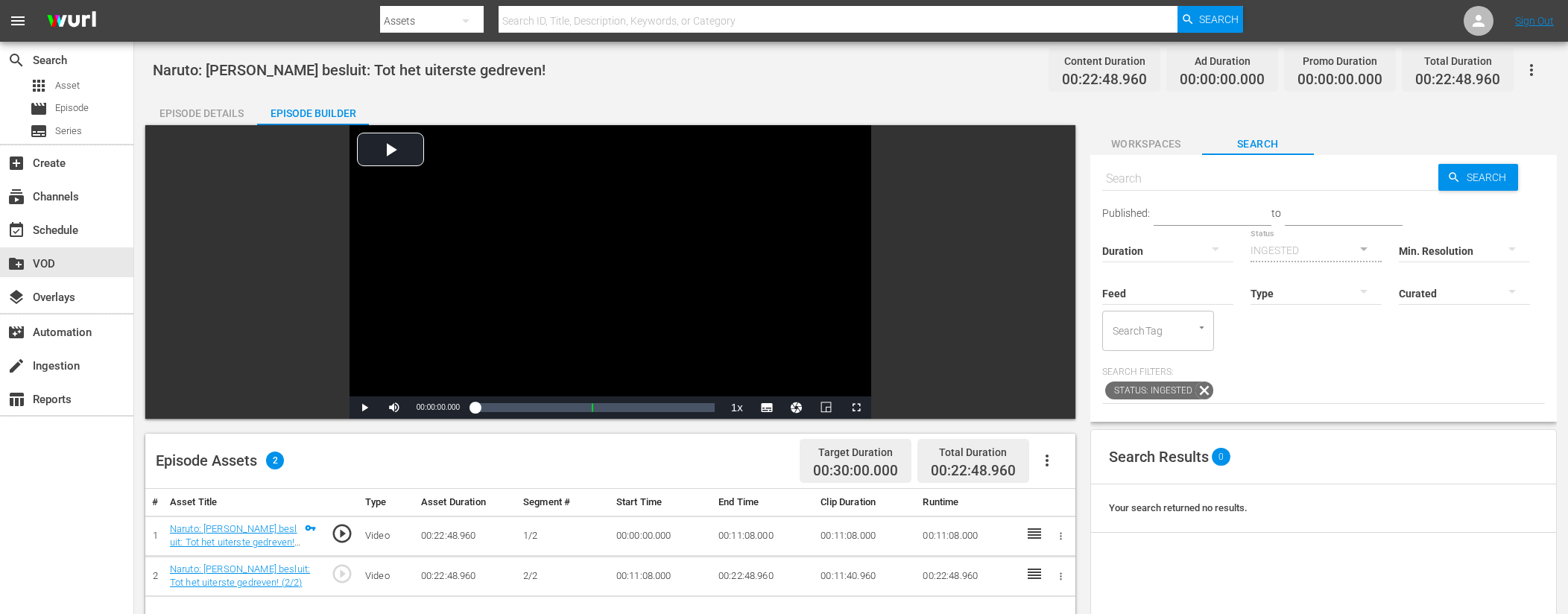
click at [1260, 171] on input "text" at bounding box center [1270, 178] width 336 height 36
type input "ad slates"
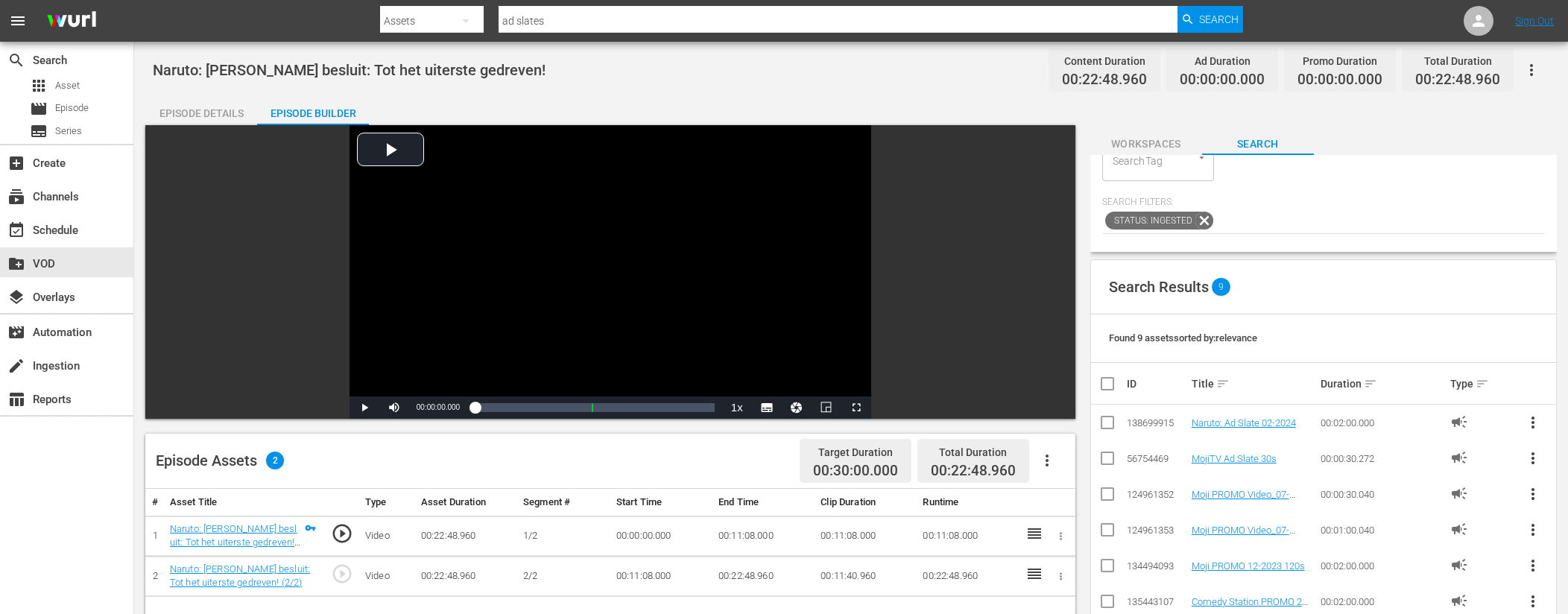
scroll to position [185, 0]
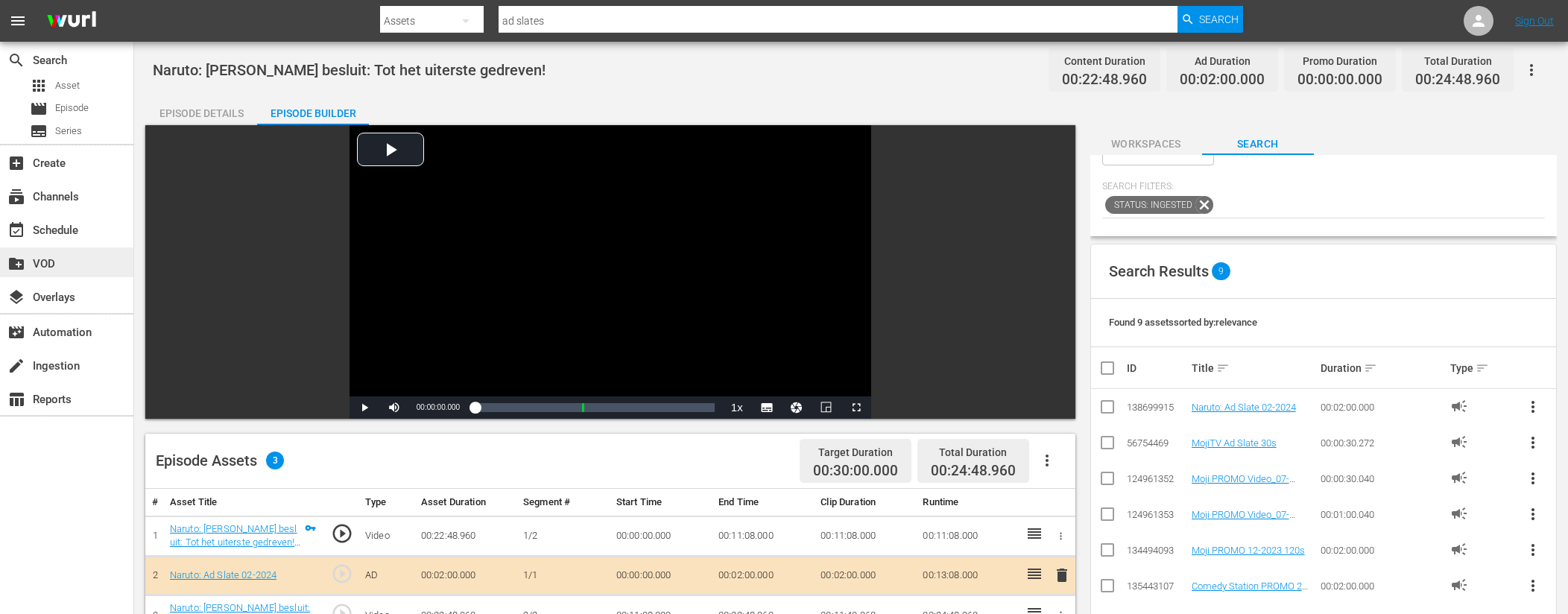
click at [77, 274] on div "create_new_folder VOD" at bounding box center [66, 262] width 133 height 30
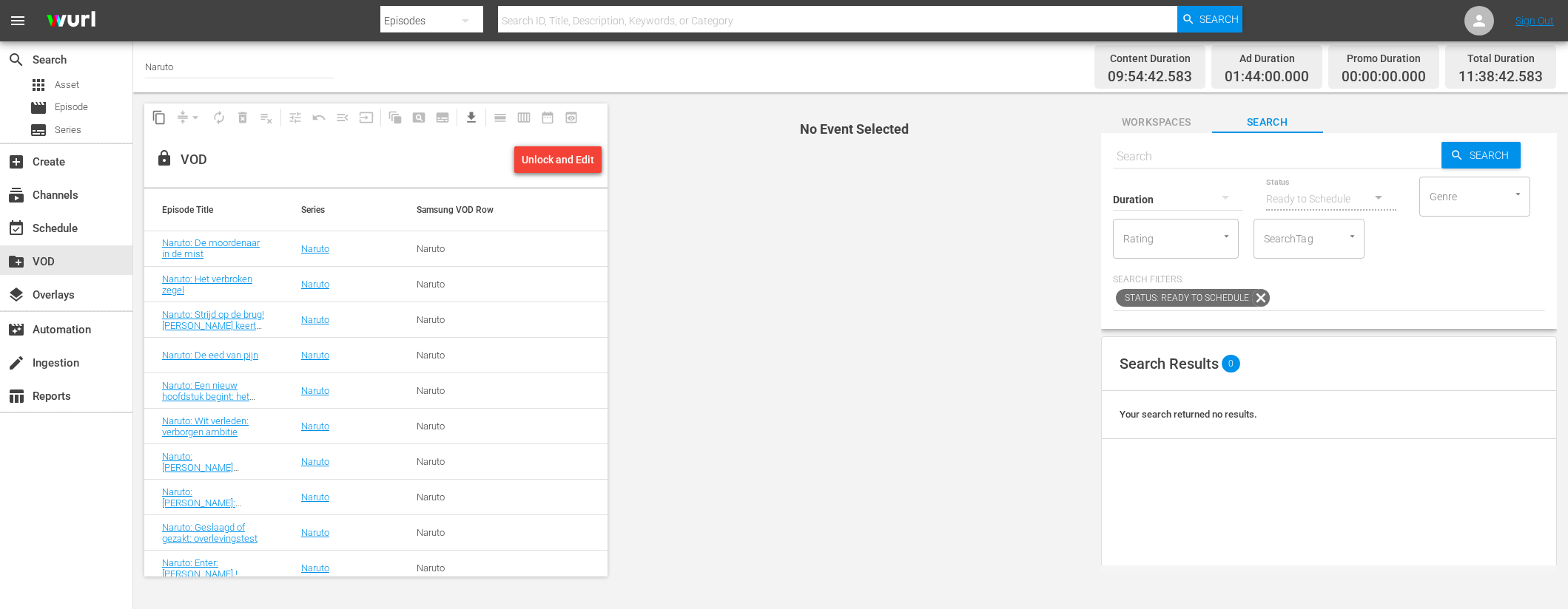
click at [1206, 155] on input "text" at bounding box center [1277, 156] width 329 height 36
paste input "Naruto: Moordenaar van de Maanverlichte Nacht (1/2)"
type input "Naruto: Moordenaar van de Maanverlichte Nacht"
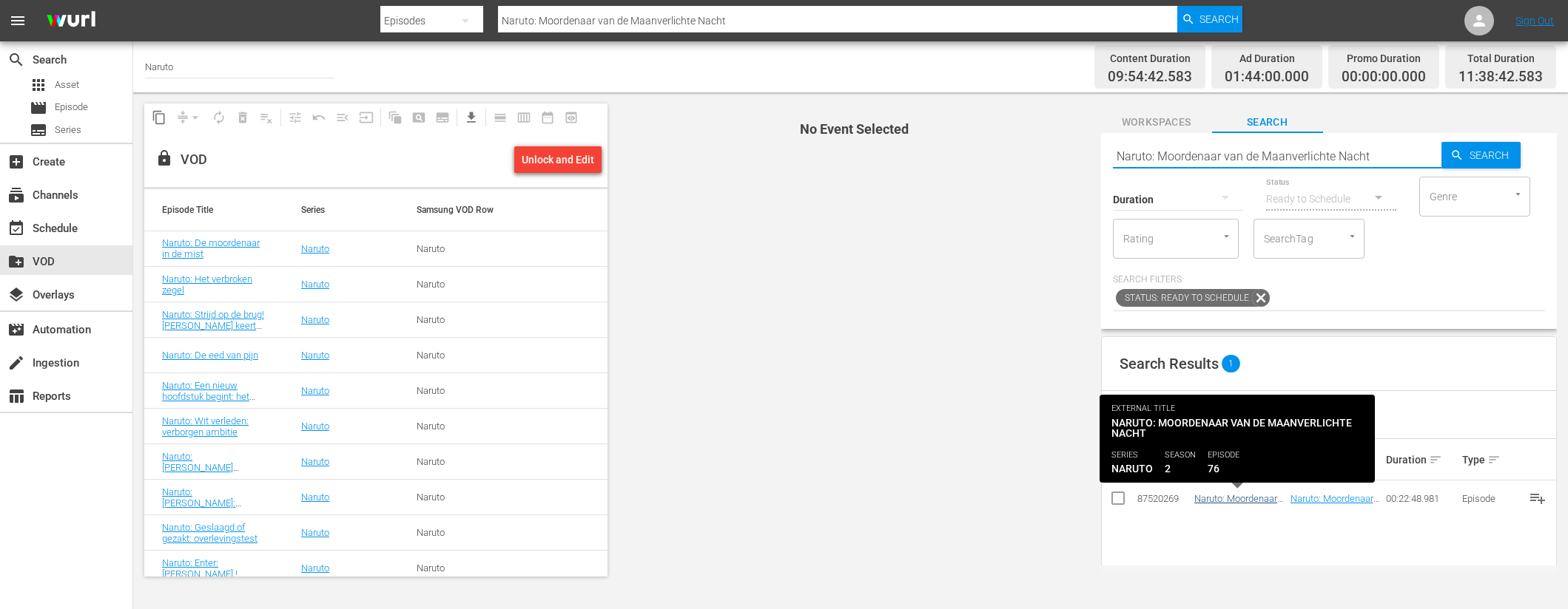
type input "Naruto: Moordenaar van de Maanverlichte Nacht"
click at [1224, 500] on link "Naruto: Moordenaar van de Maanverlichte Nacht" at bounding box center [1239, 510] width 89 height 33
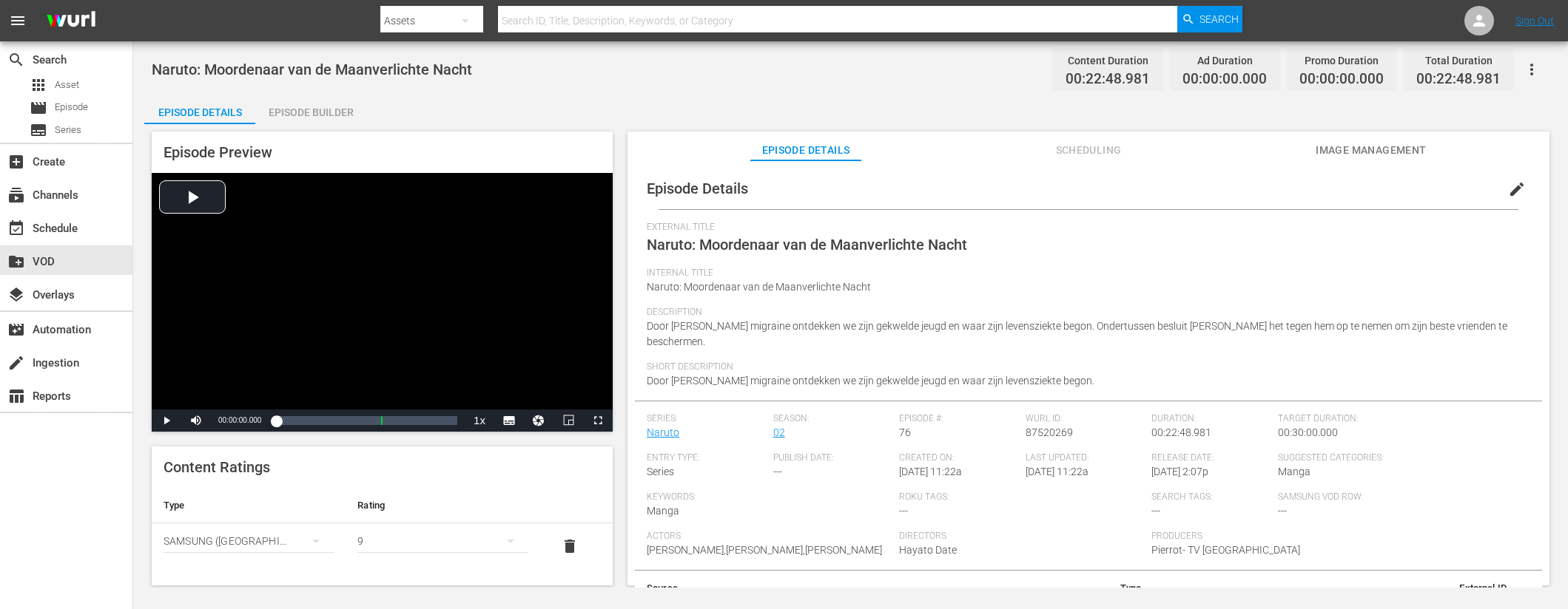
click at [300, 107] on div "Episode Builder" at bounding box center [311, 112] width 111 height 36
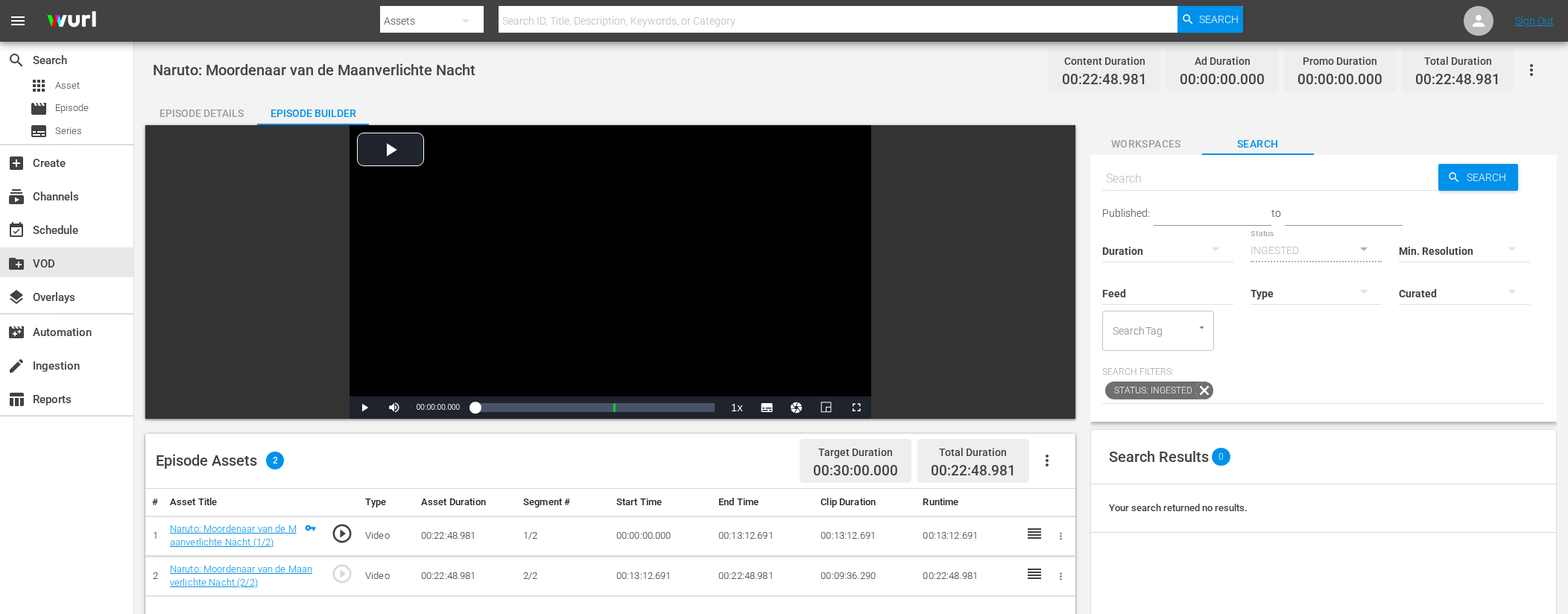
click at [1215, 175] on input "text" at bounding box center [1270, 178] width 336 height 36
type input "ad slates"
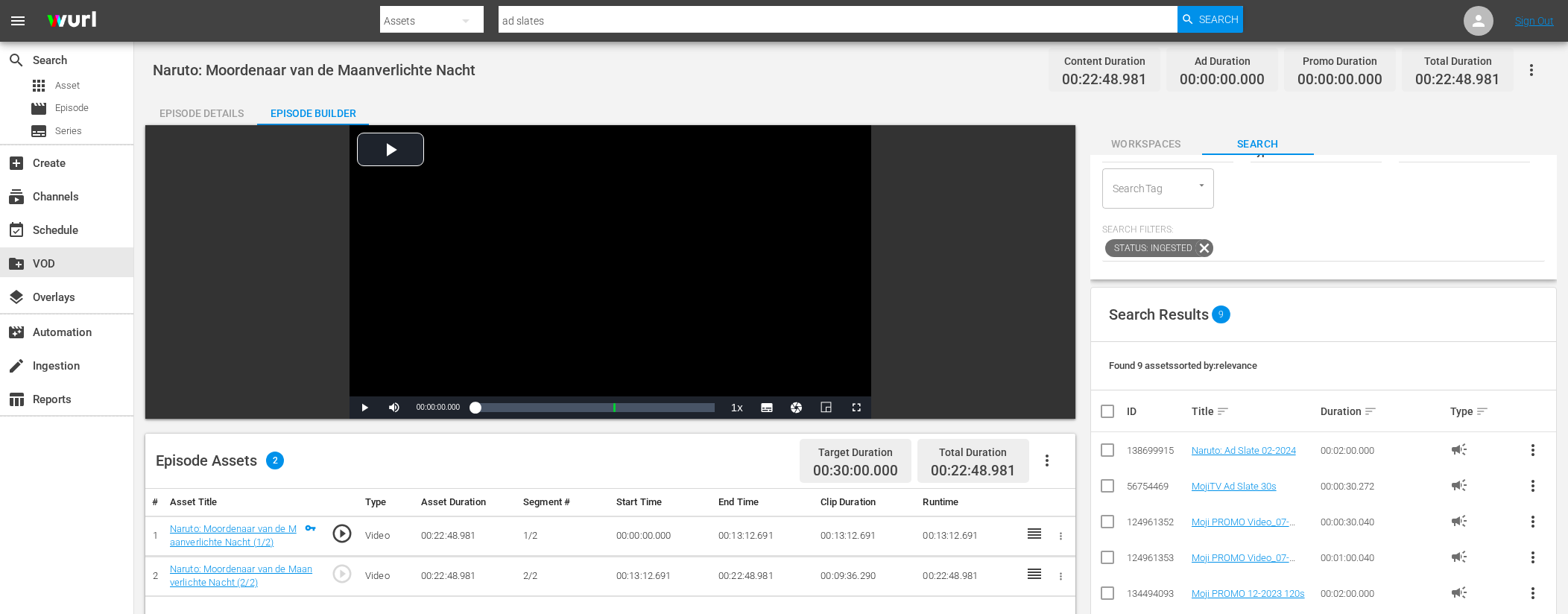
scroll to position [150, 0]
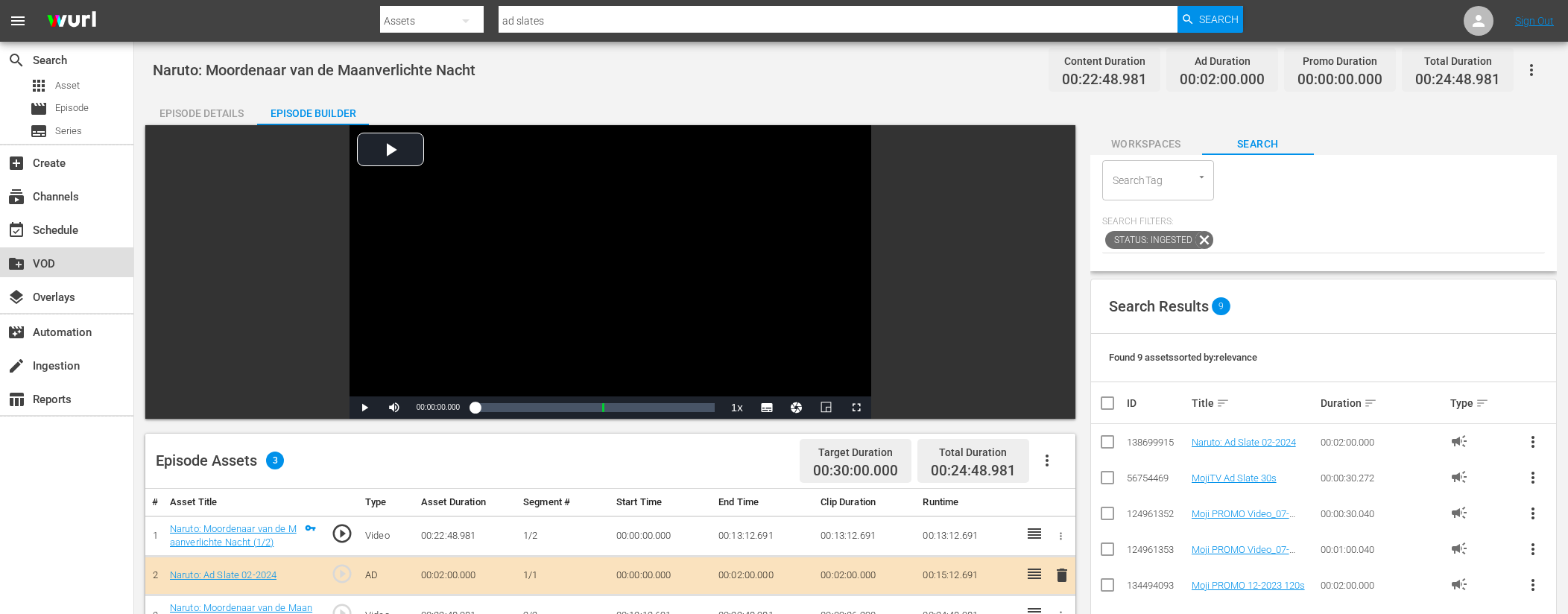
click at [62, 267] on div "create_new_folder VOD" at bounding box center [42, 261] width 83 height 14
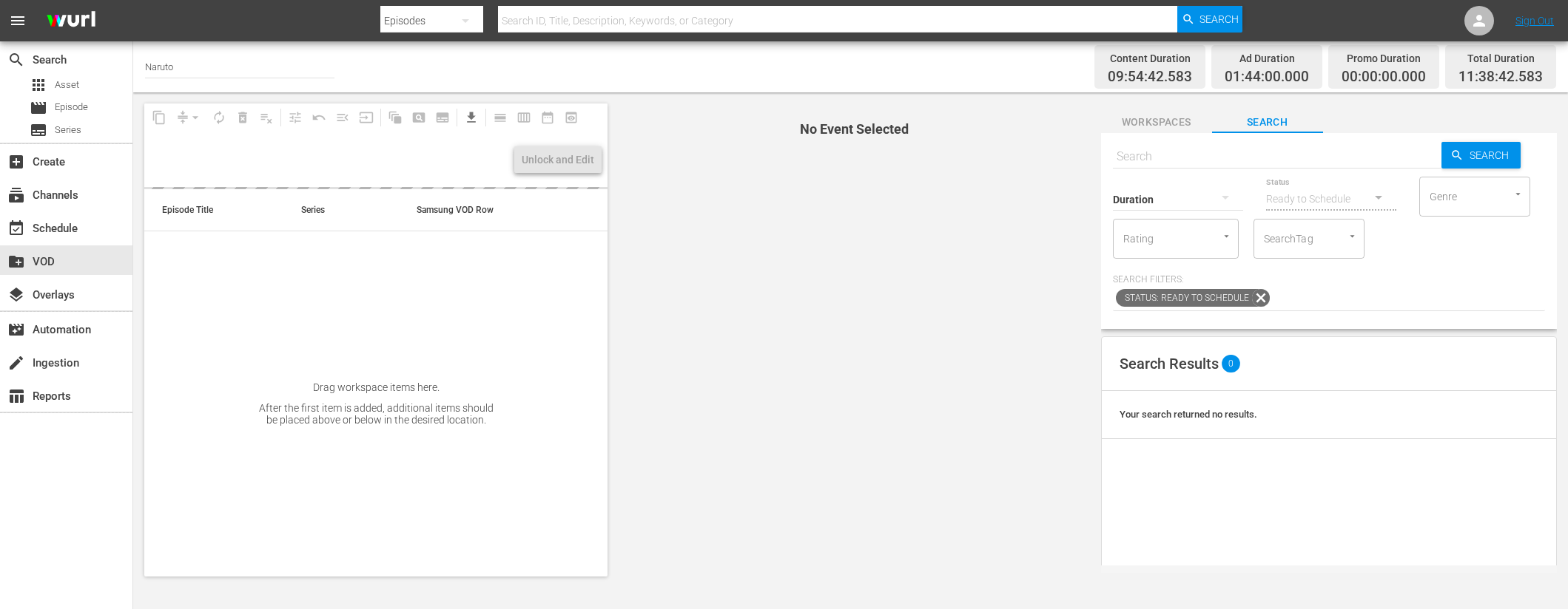
click at [1145, 159] on input "text" at bounding box center [1277, 156] width 329 height 36
paste input "Naruto: Licht vs. Donker: De twee gezichten van [PERSON_NAME] (1/2)"
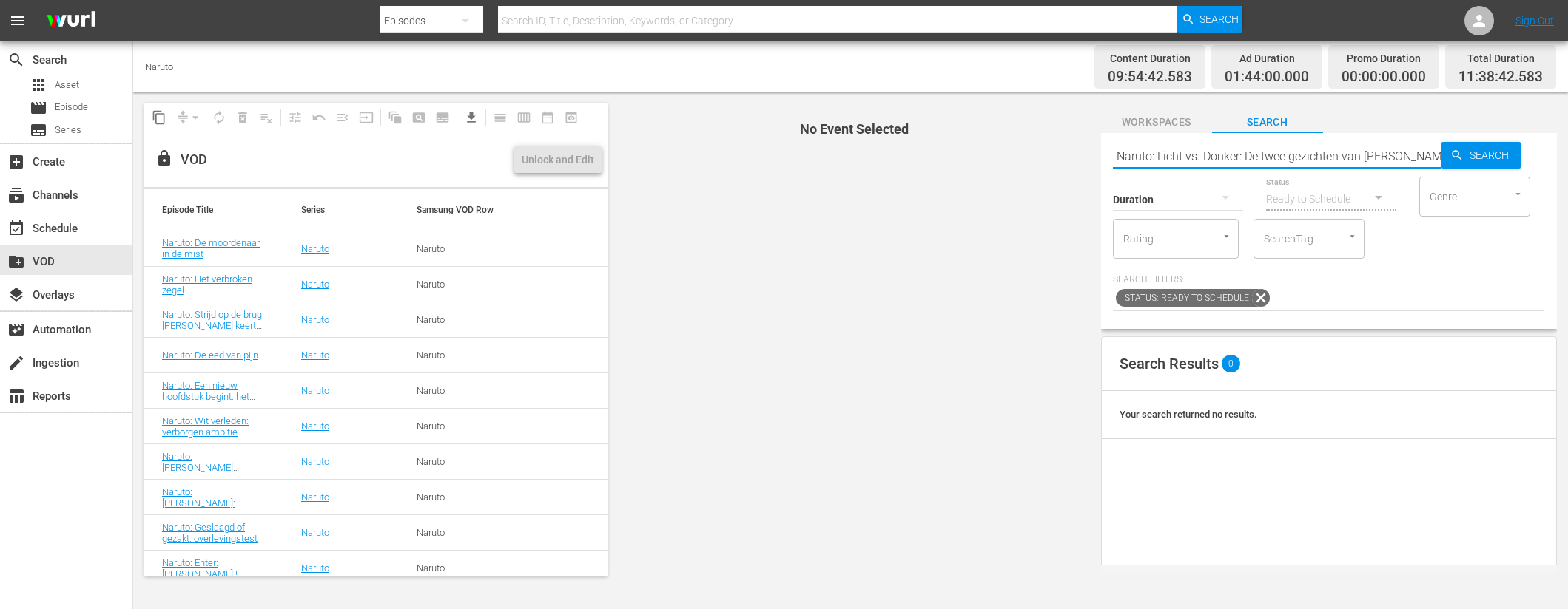
type input "Naruto: Licht vs. Donker: De twee gezichten van [PERSON_NAME] (1/"
paste input "Naruto: Licht vs. Donker: De twee gezichten van [PERSON_NAME] (1/2)"
type input "Naruto: Licht vs. Donker: De twee gezichten van [PERSON_NAME]"
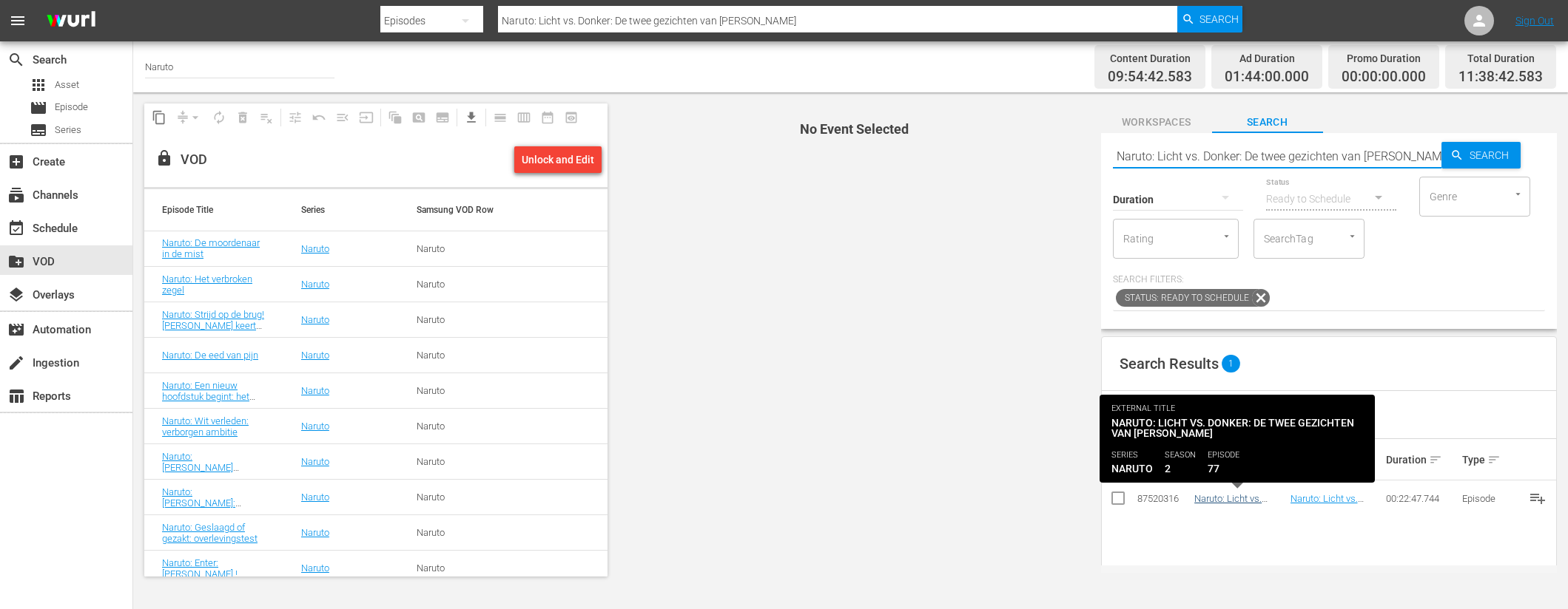
type input "Naruto: Licht vs. Donker: De twee gezichten van [PERSON_NAME]"
click at [1234, 498] on link "Naruto: Licht vs. Donker: De twee gezichten van [PERSON_NAME]" at bounding box center [1230, 515] width 71 height 44
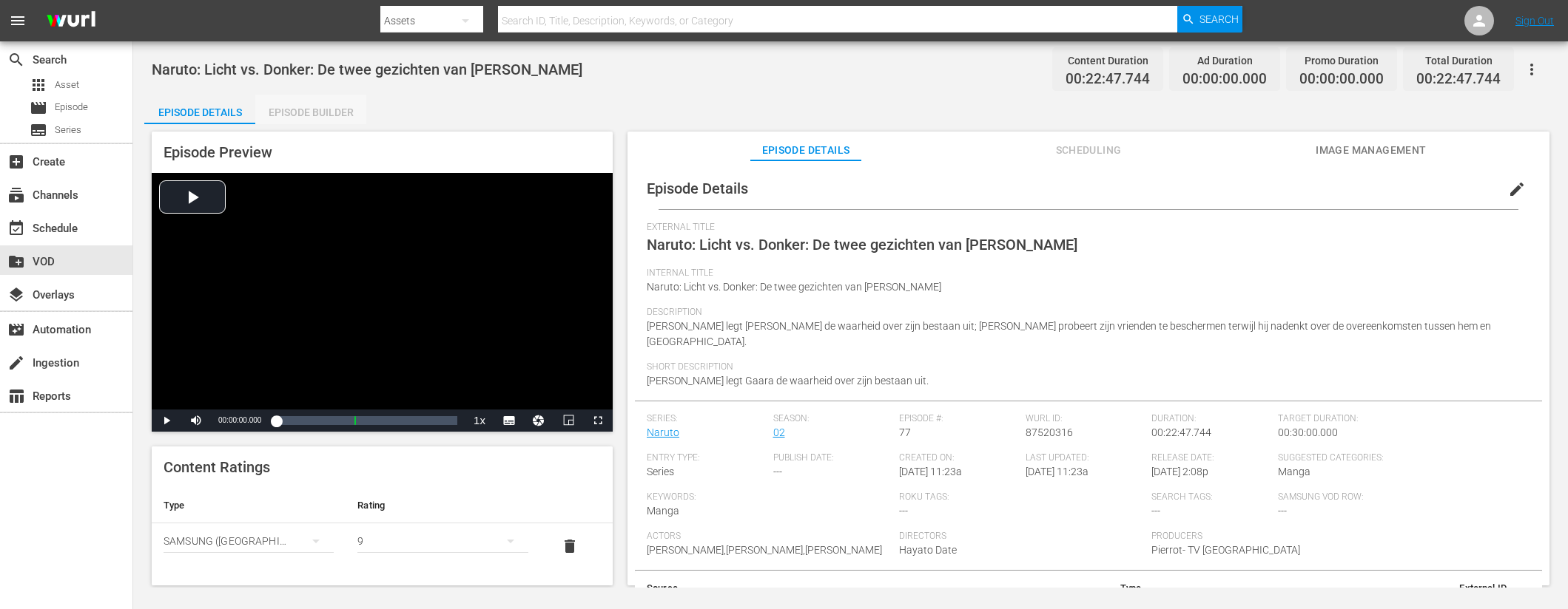
click at [332, 109] on div "Episode Builder" at bounding box center [311, 112] width 111 height 36
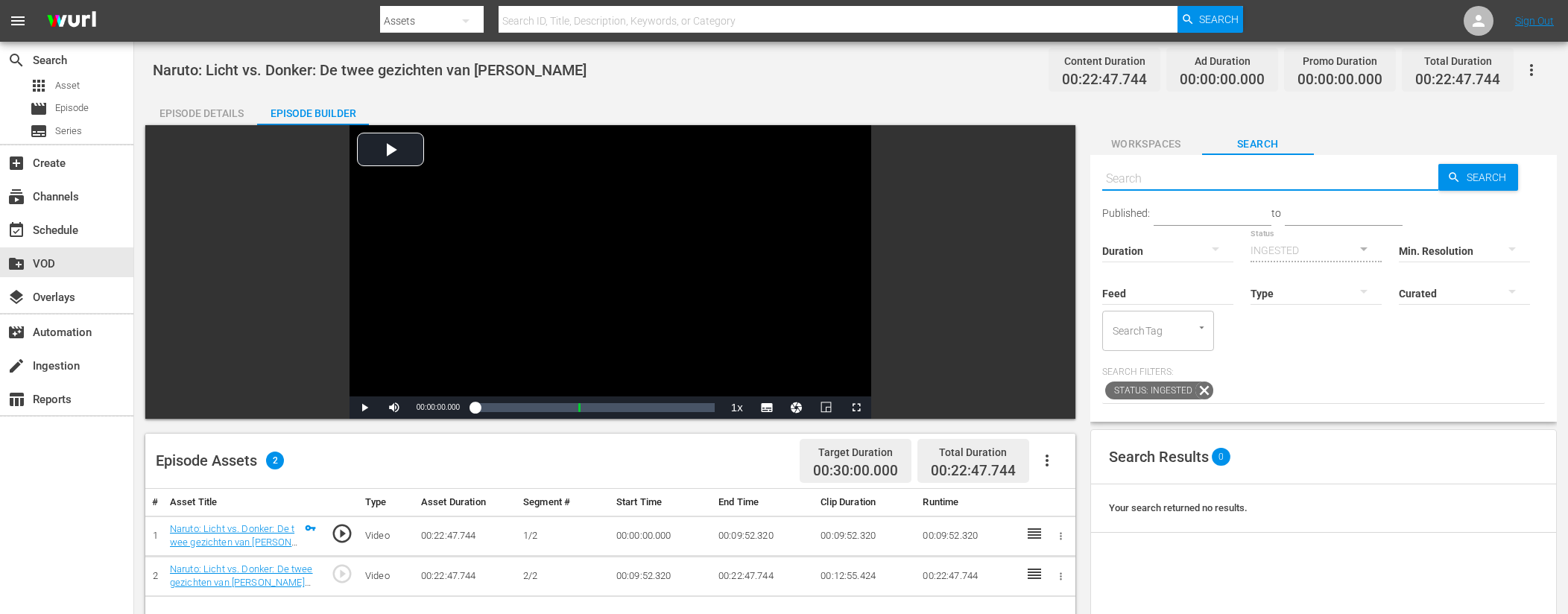
click at [1227, 182] on input "text" at bounding box center [1270, 178] width 336 height 36
type input "ad slates"
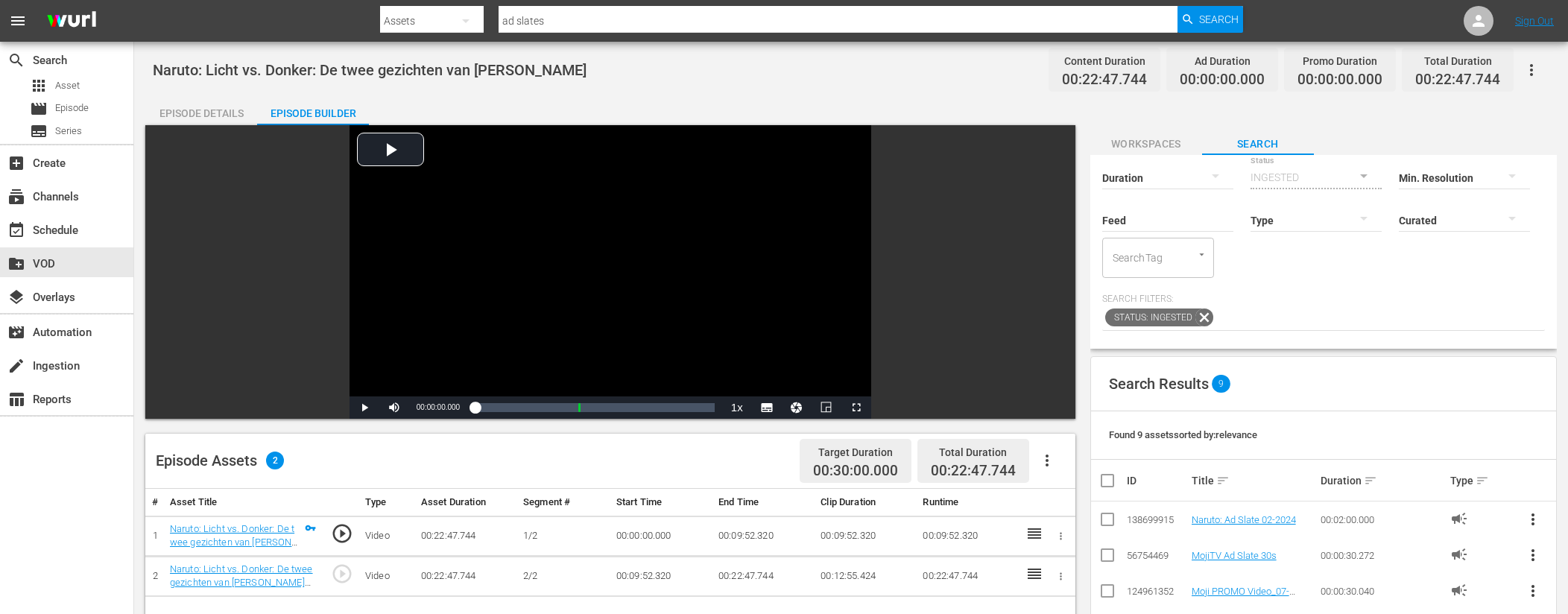
scroll to position [82, 0]
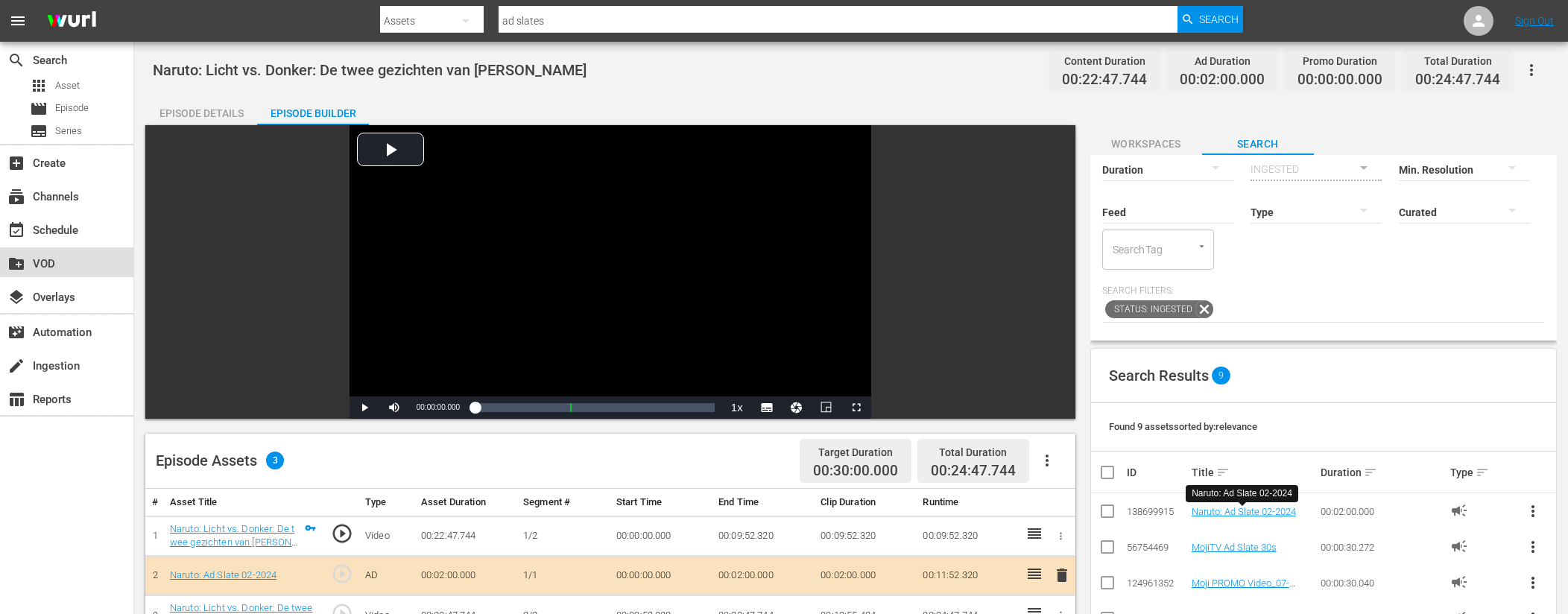
click at [70, 266] on div "create_new_folder VOD" at bounding box center [42, 261] width 83 height 14
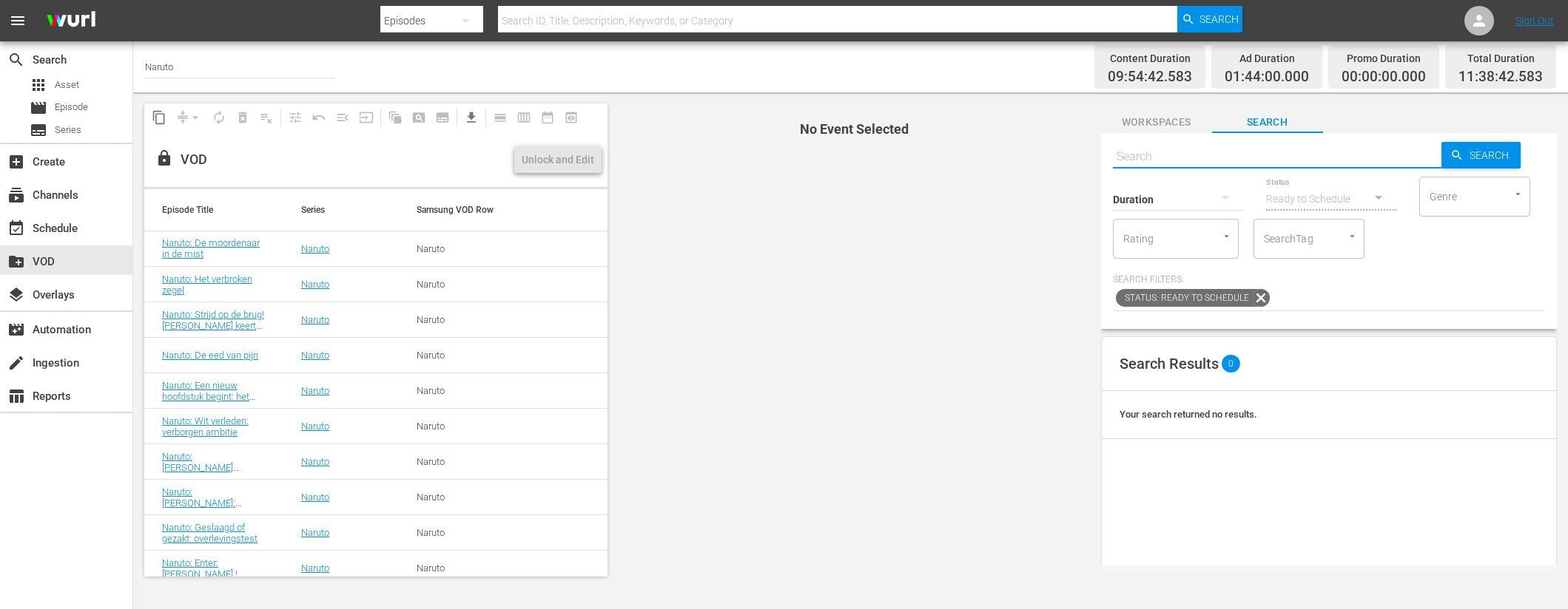
click at [1156, 154] on input "text" at bounding box center [1277, 156] width 329 height 36
paste input "Naruto: [PERSON_NAME] Ninja Handboek (1/2)"
type input "Naruto: [PERSON_NAME] Ninja Handboek"
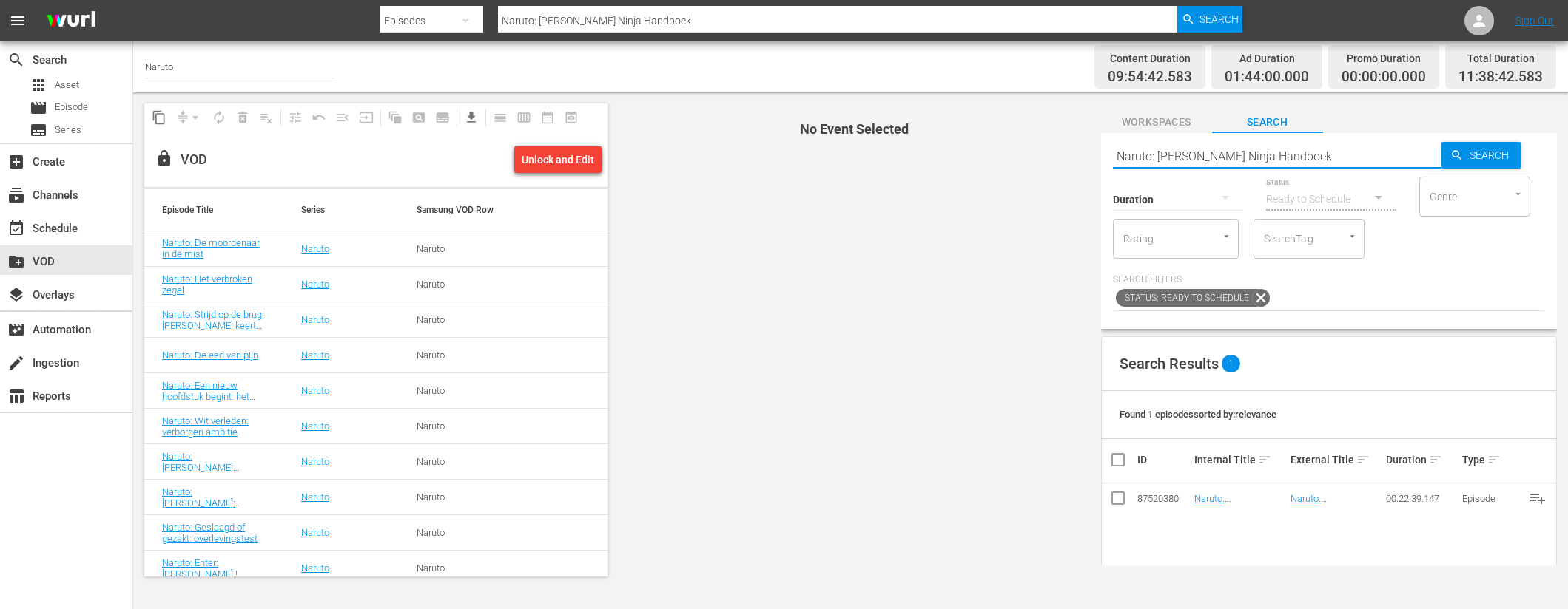
type input "Naruto: [PERSON_NAME] Ninja Handboek"
click at [1241, 504] on td "Naruto: [PERSON_NAME] Ninja Handboek" at bounding box center [1239, 498] width 95 height 36
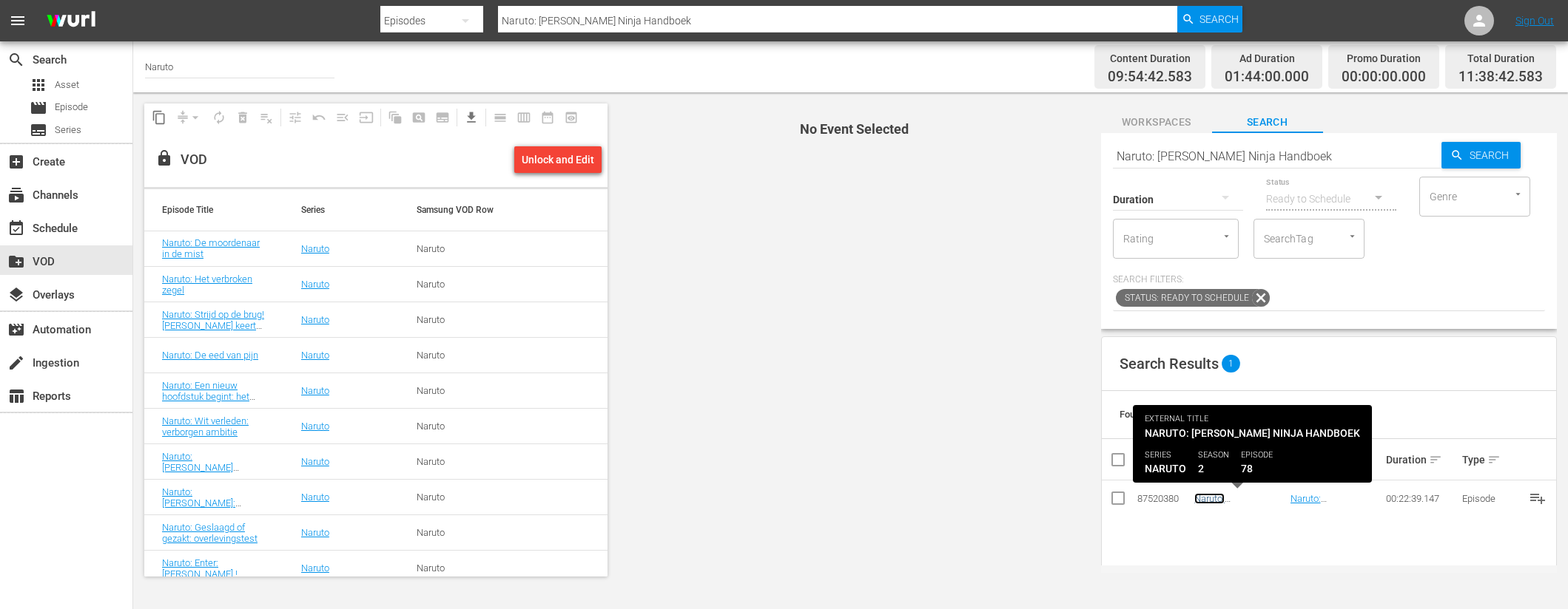
click at [1243, 500] on link "Naruto: [PERSON_NAME] Ninja Handboek" at bounding box center [1230, 510] width 71 height 33
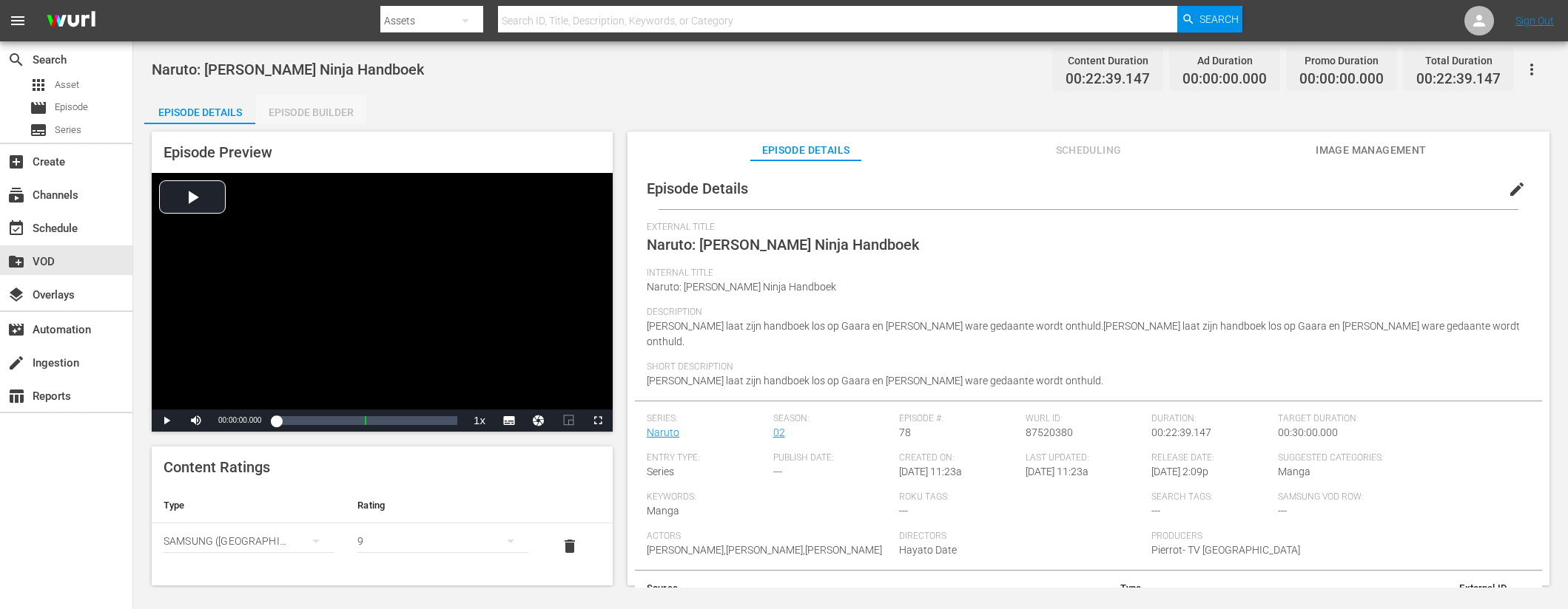
click at [312, 113] on div "Episode Builder" at bounding box center [311, 112] width 111 height 36
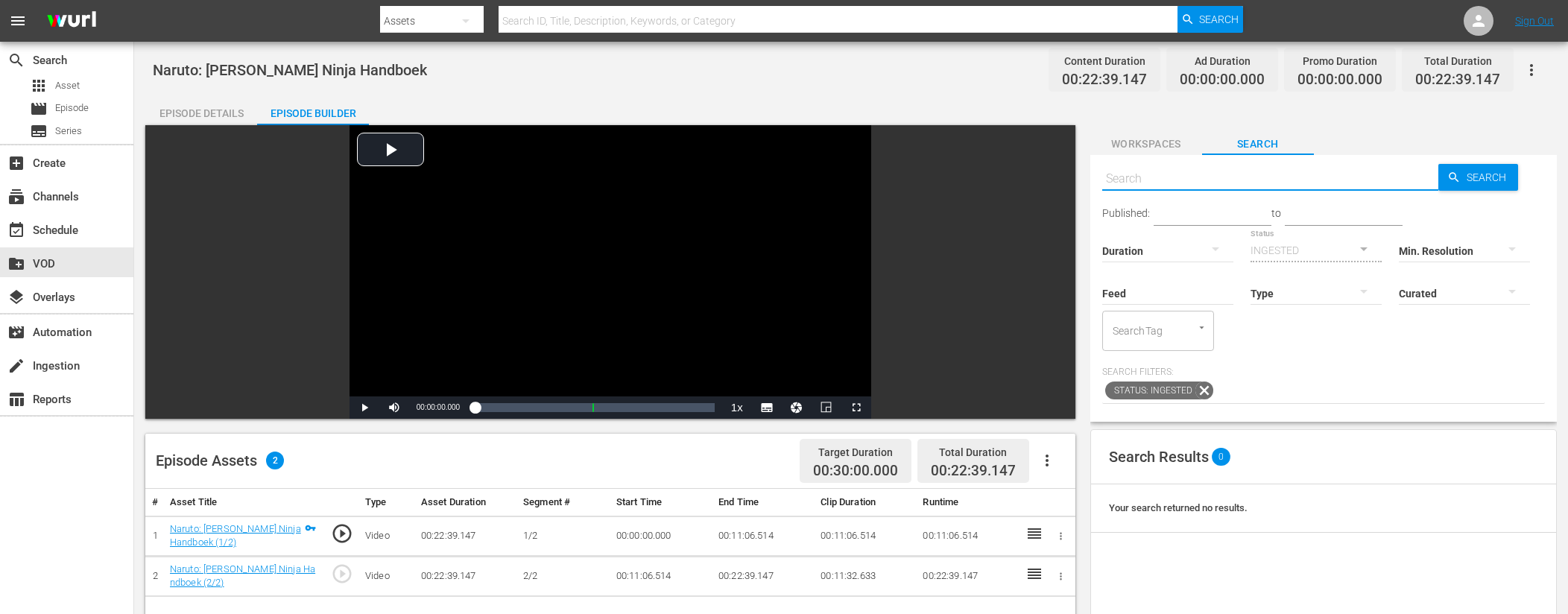
click at [1221, 176] on input "text" at bounding box center [1270, 178] width 336 height 36
type input "ad slates"
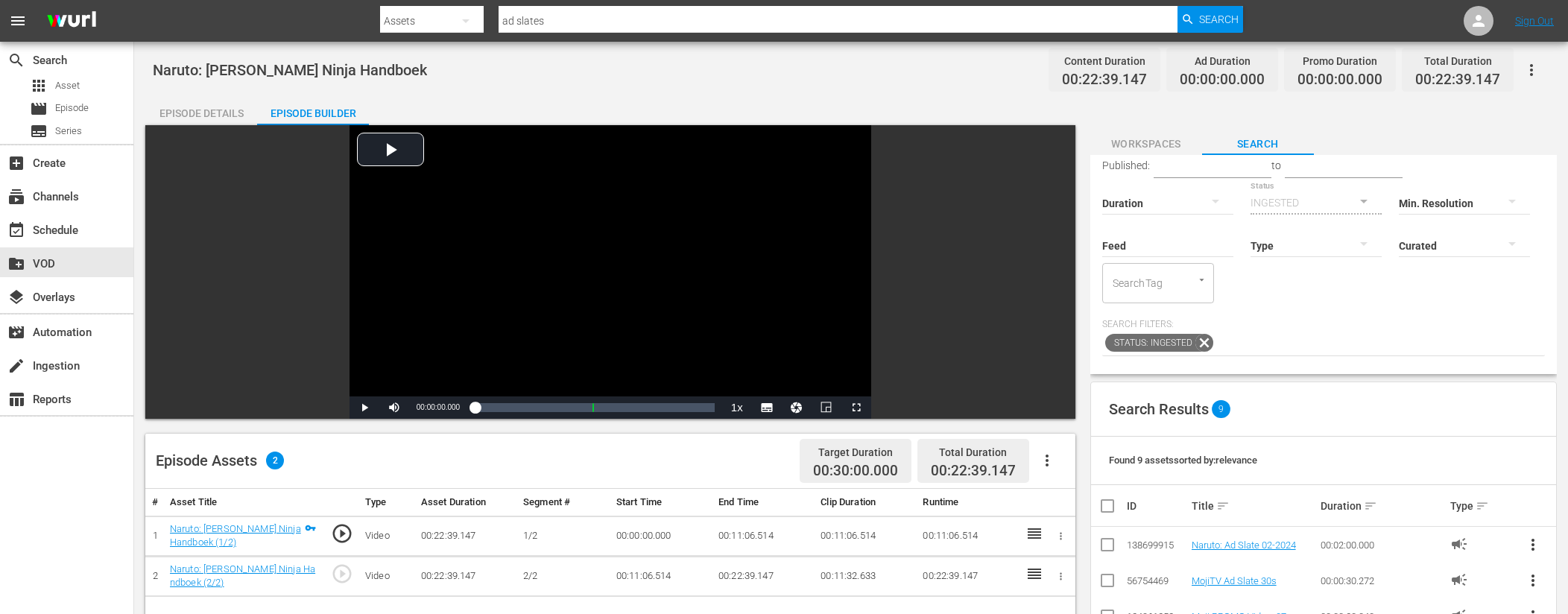
scroll to position [57, 0]
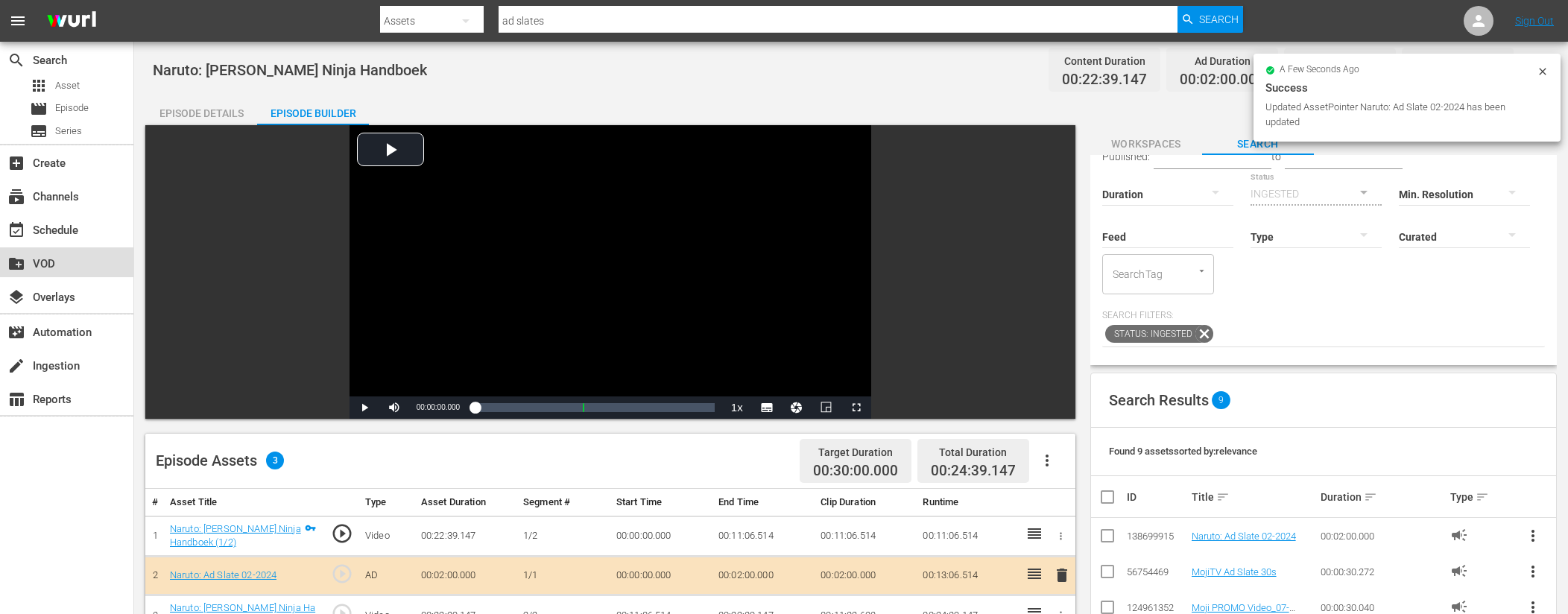
click at [74, 265] on div "create_new_folder VOD" at bounding box center [42, 261] width 83 height 14
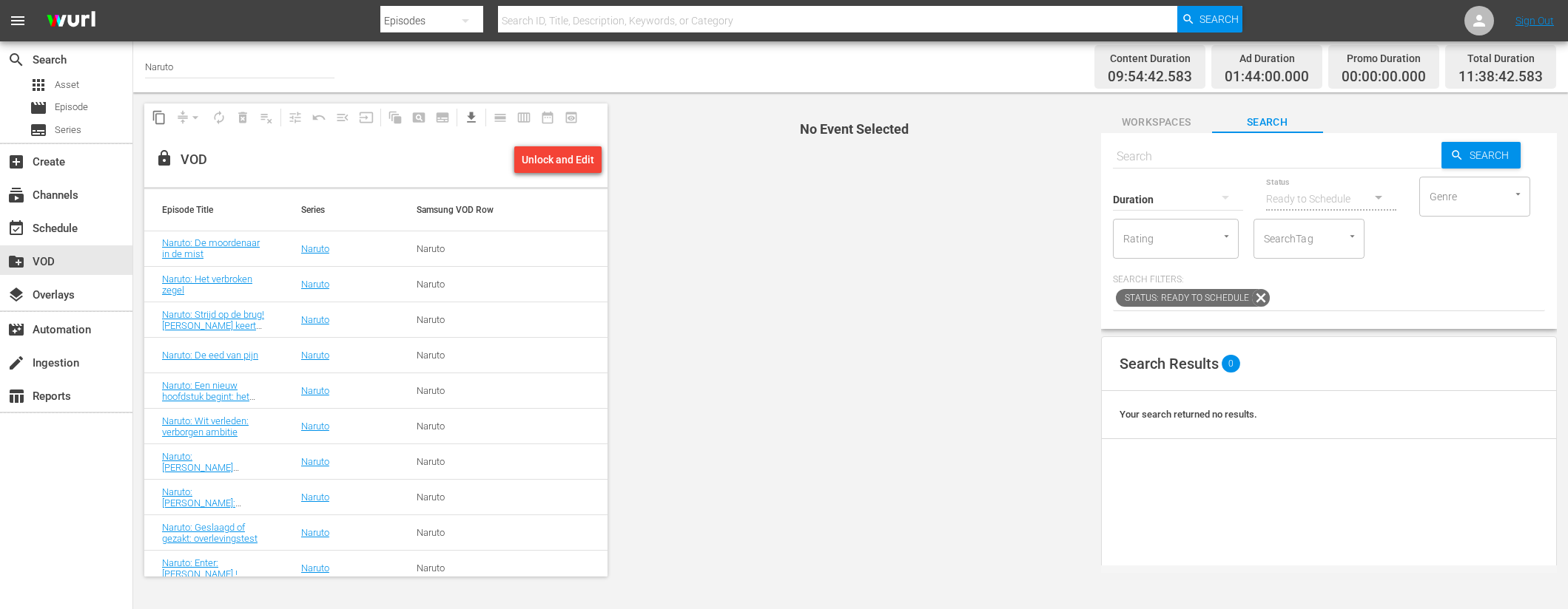
click at [1216, 146] on input "text" at bounding box center [1277, 156] width 329 height 36
paste input "Naruto: Voorbij de grens van duisternis en licht (1/2)"
type input "Naruto: Voorbij de grens van duisternis en licht"
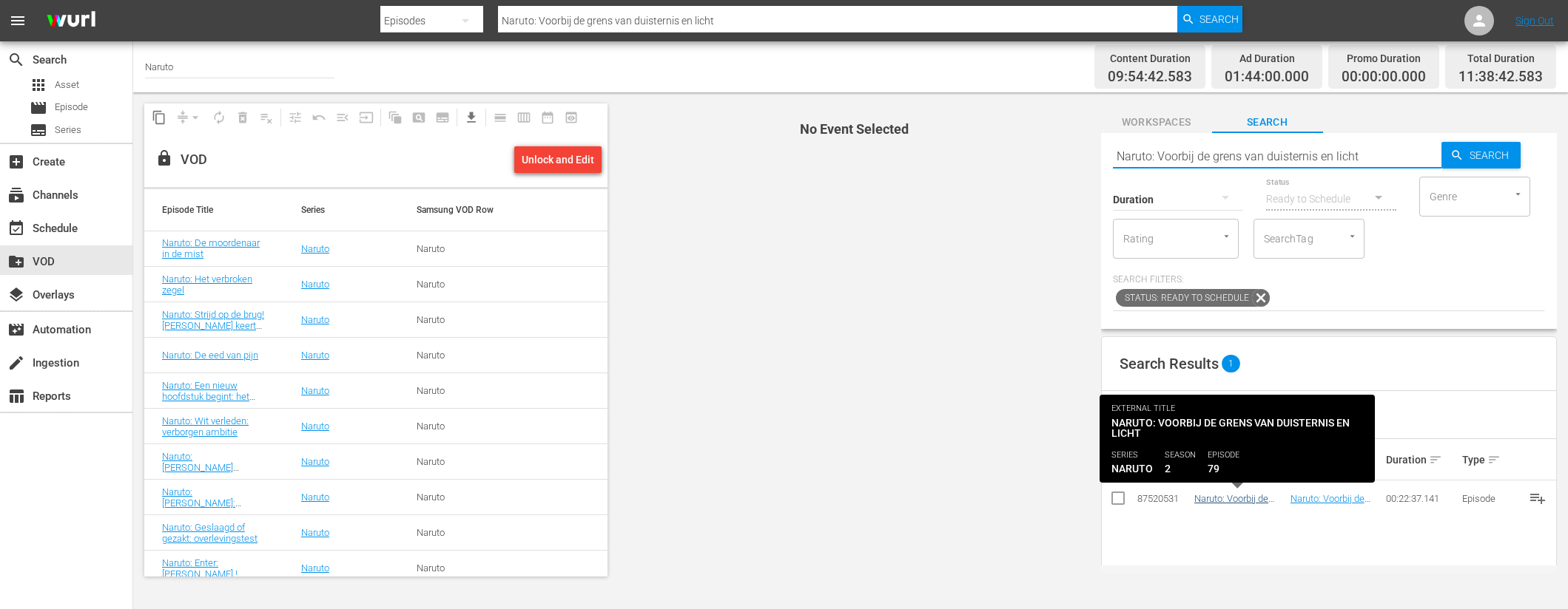
type input "Naruto: Voorbij de grens van duisternis en licht"
click at [1242, 498] on link "Naruto: Voorbij de grens van duisternis en licht" at bounding box center [1236, 510] width 84 height 33
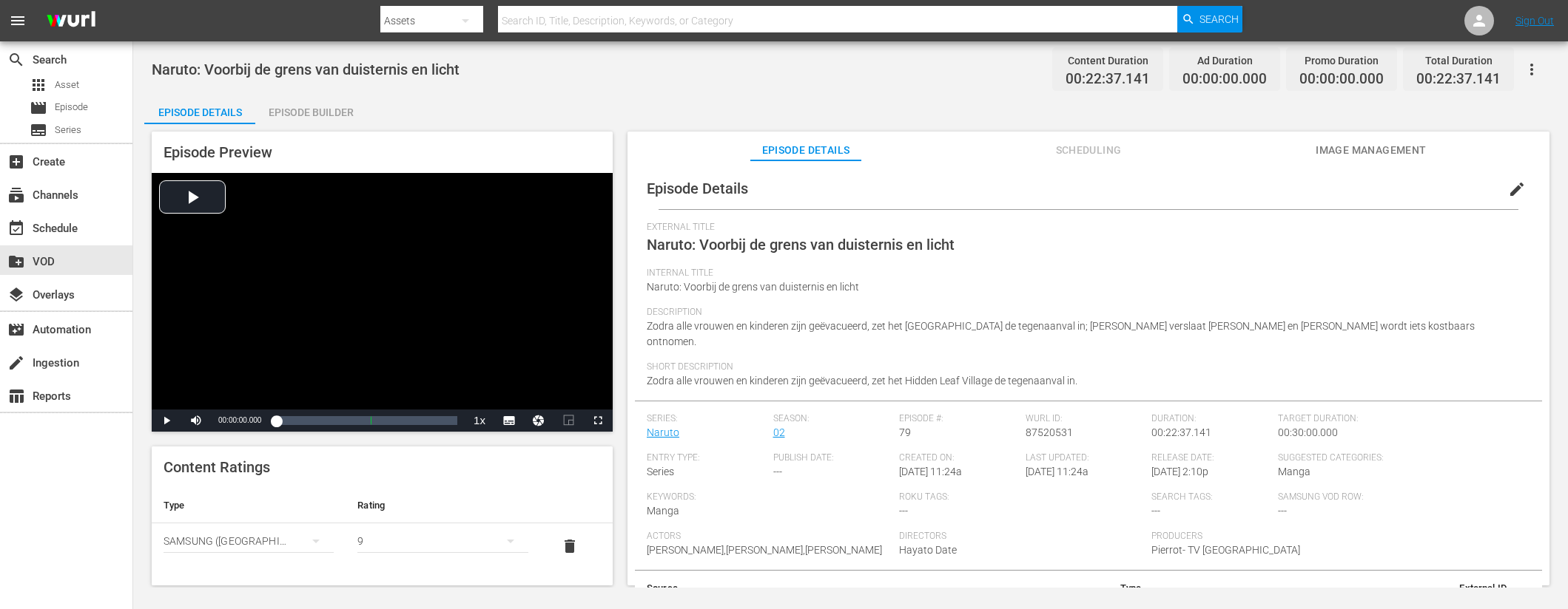
click at [323, 112] on div "Episode Builder" at bounding box center [311, 112] width 111 height 36
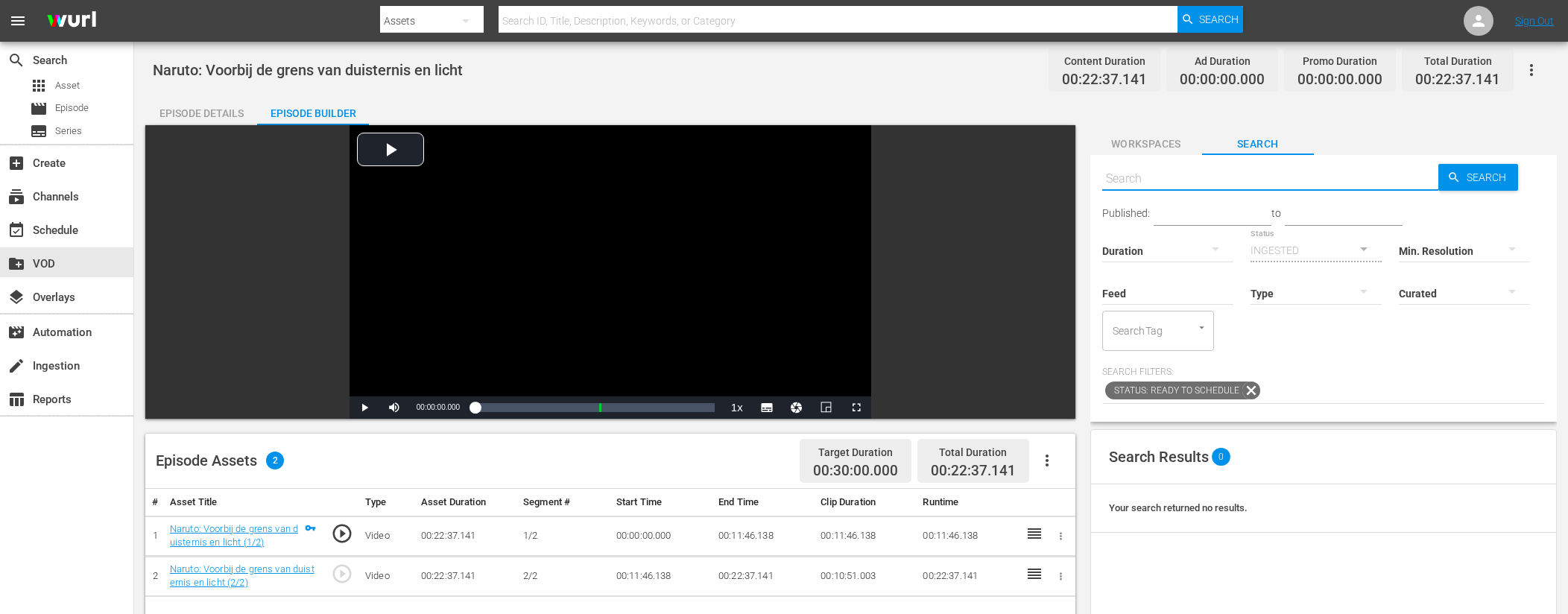
click at [1189, 181] on input "text" at bounding box center [1270, 178] width 336 height 36
type input "ad slates"
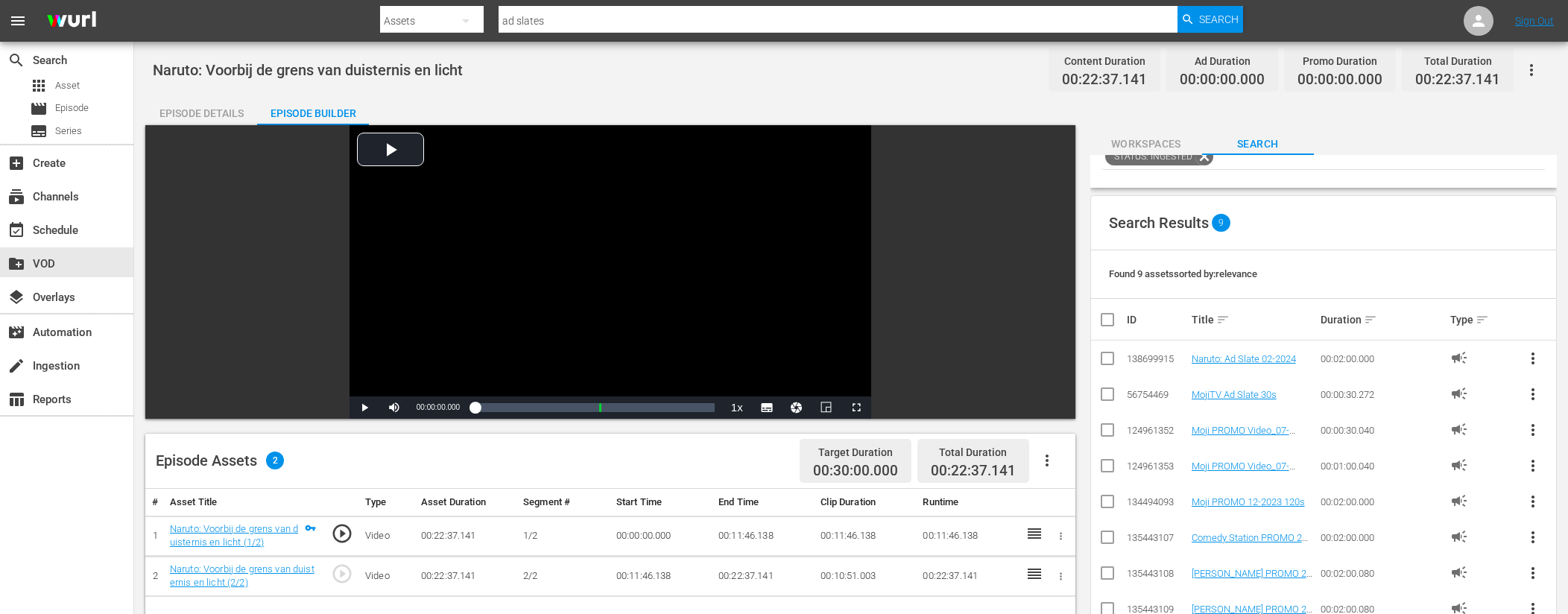
scroll to position [241, 0]
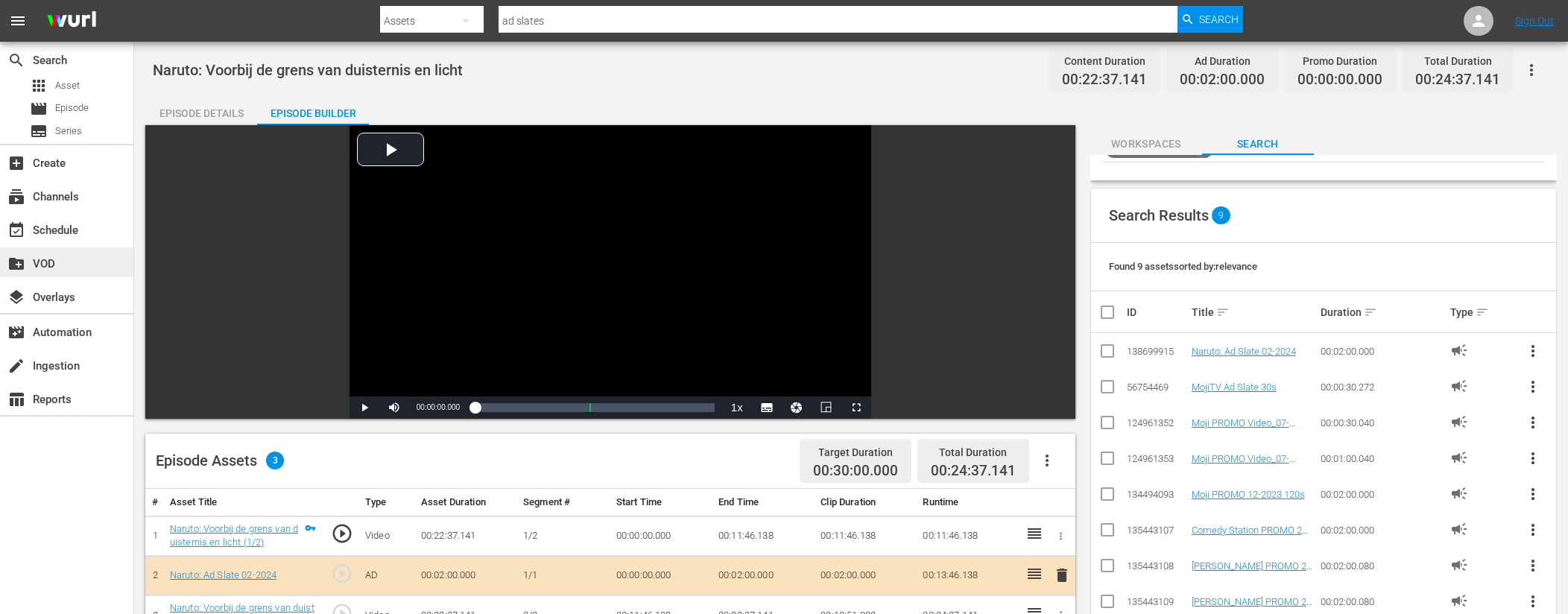
click at [82, 262] on div "create_new_folder VOD" at bounding box center [42, 261] width 83 height 14
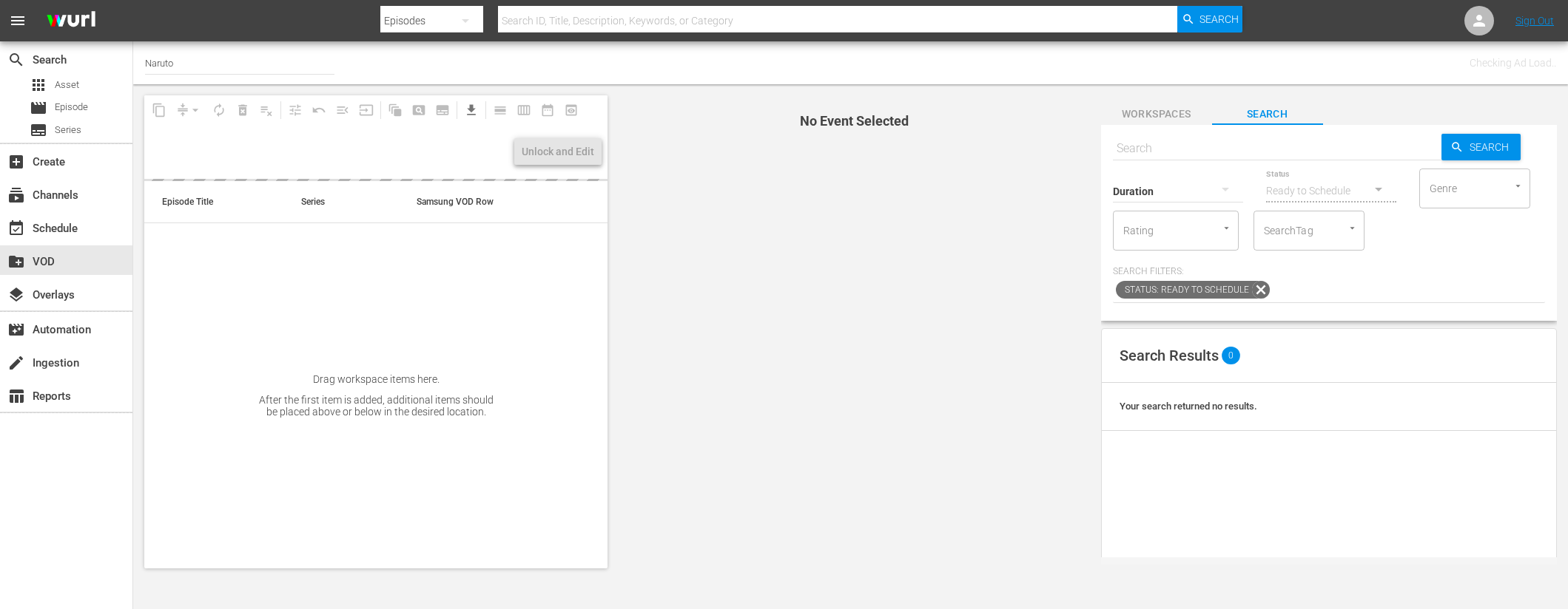
click at [1148, 147] on input "text" at bounding box center [1277, 148] width 329 height 36
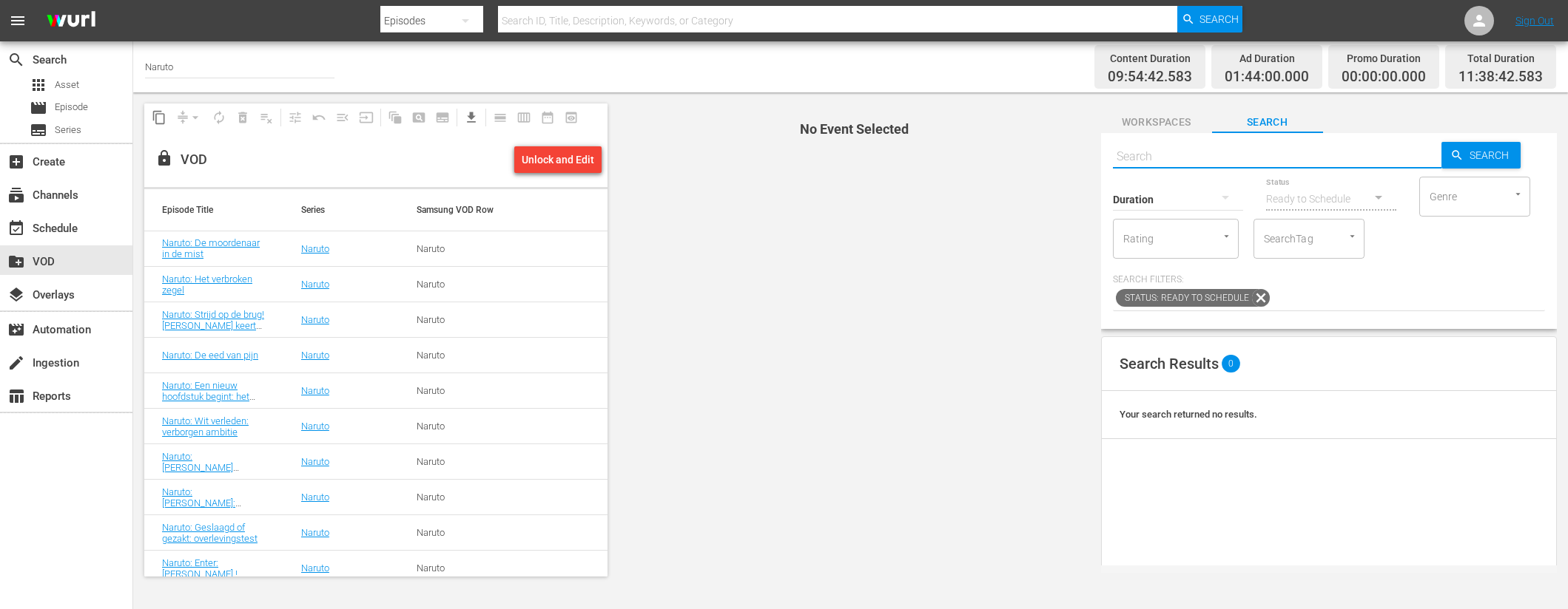
paste input "Naruto: De derde Hokage, voor altijd... (1/2)"
type input "Naruto: De derde Hokage, voor altijd... (1/2)"
paste input "Naruto: De derde Hokage, voor altijd... (1/2)"
type input "Naruto: De derde Hokage, voor altijd..."
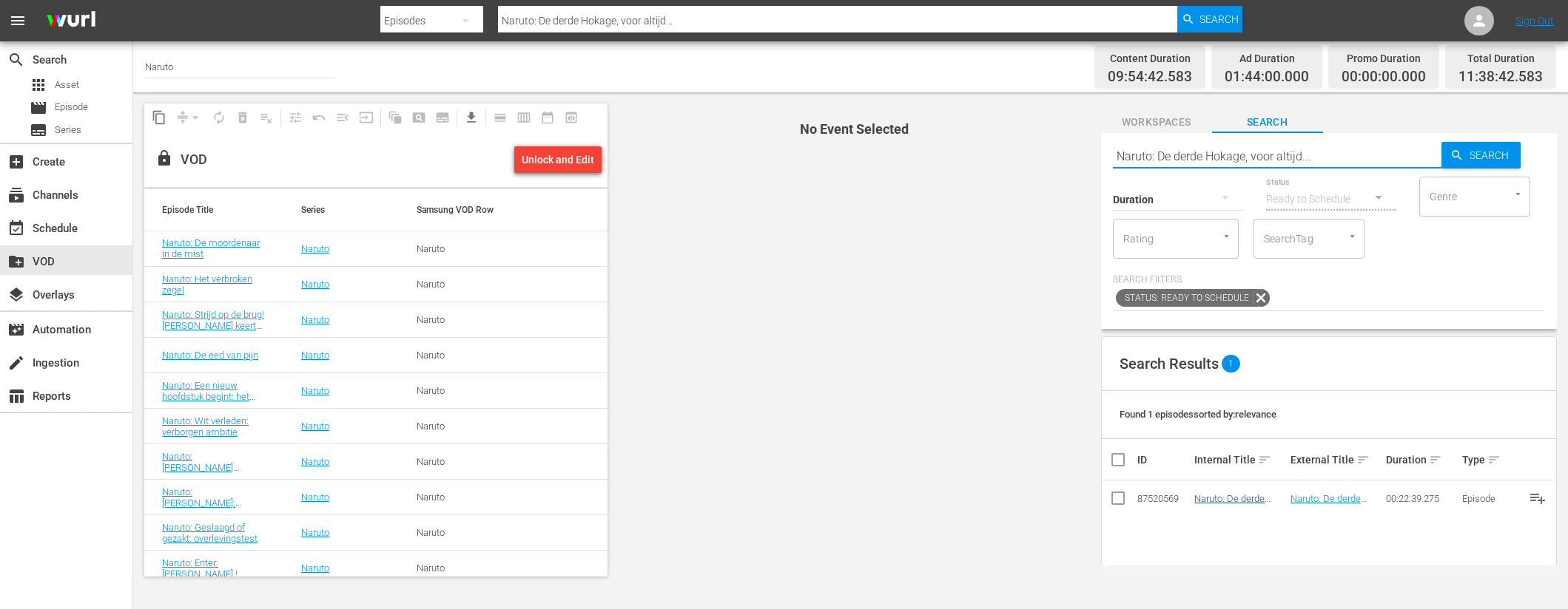
type input "Naruto: De derde Hokage, voor altijd..."
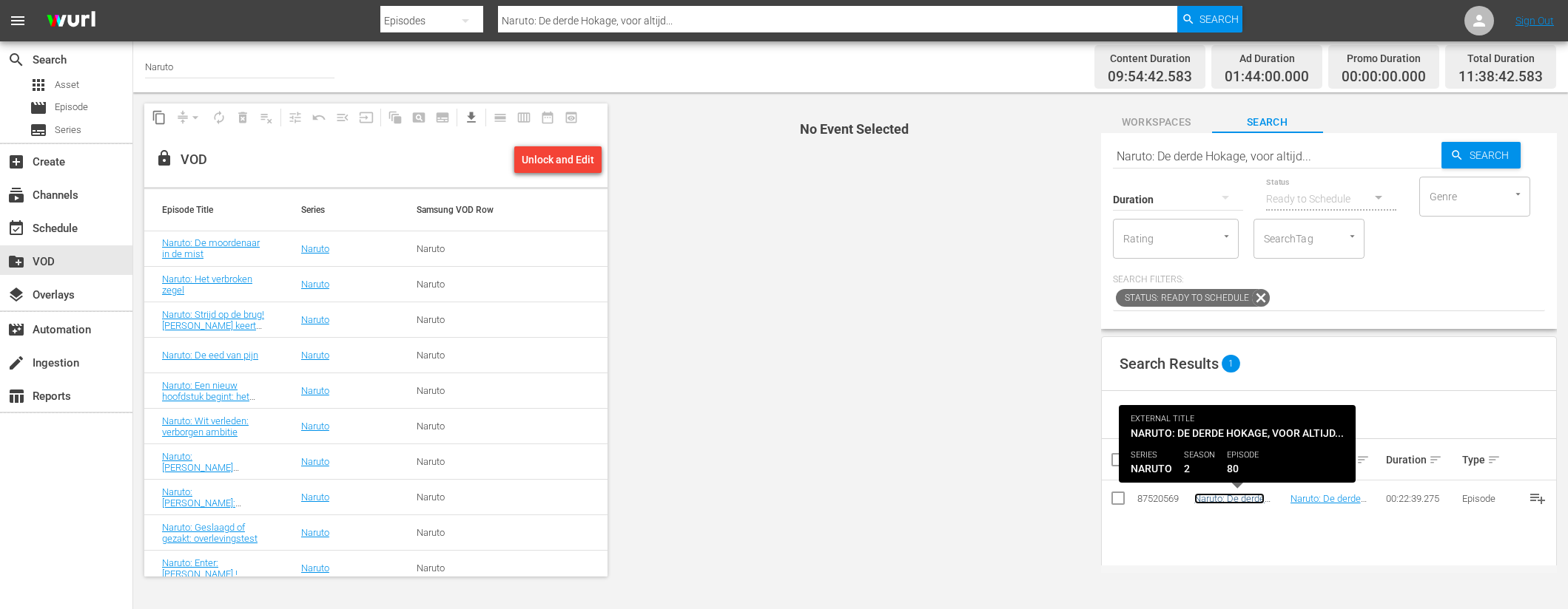
click at [1244, 500] on link "Naruto: De derde Hokage, voor altijd..." at bounding box center [1236, 504] width 83 height 22
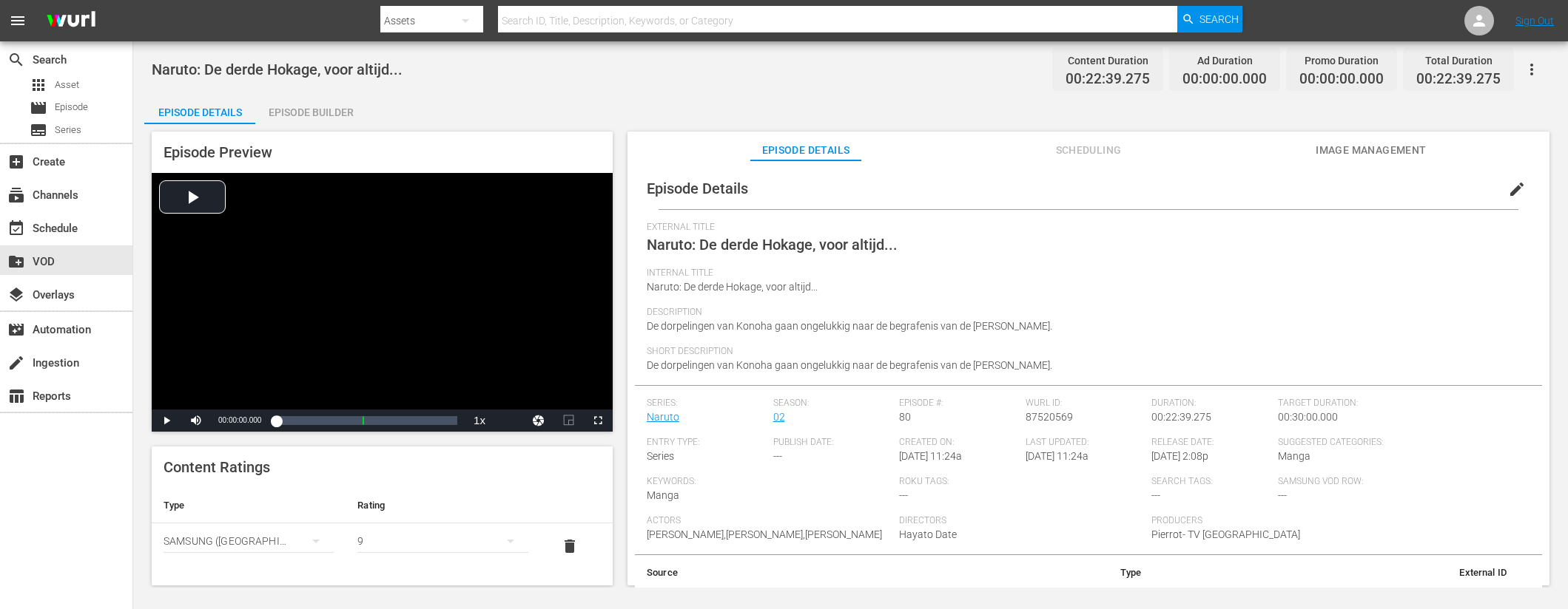
click at [334, 113] on div "Episode Builder" at bounding box center [311, 112] width 111 height 36
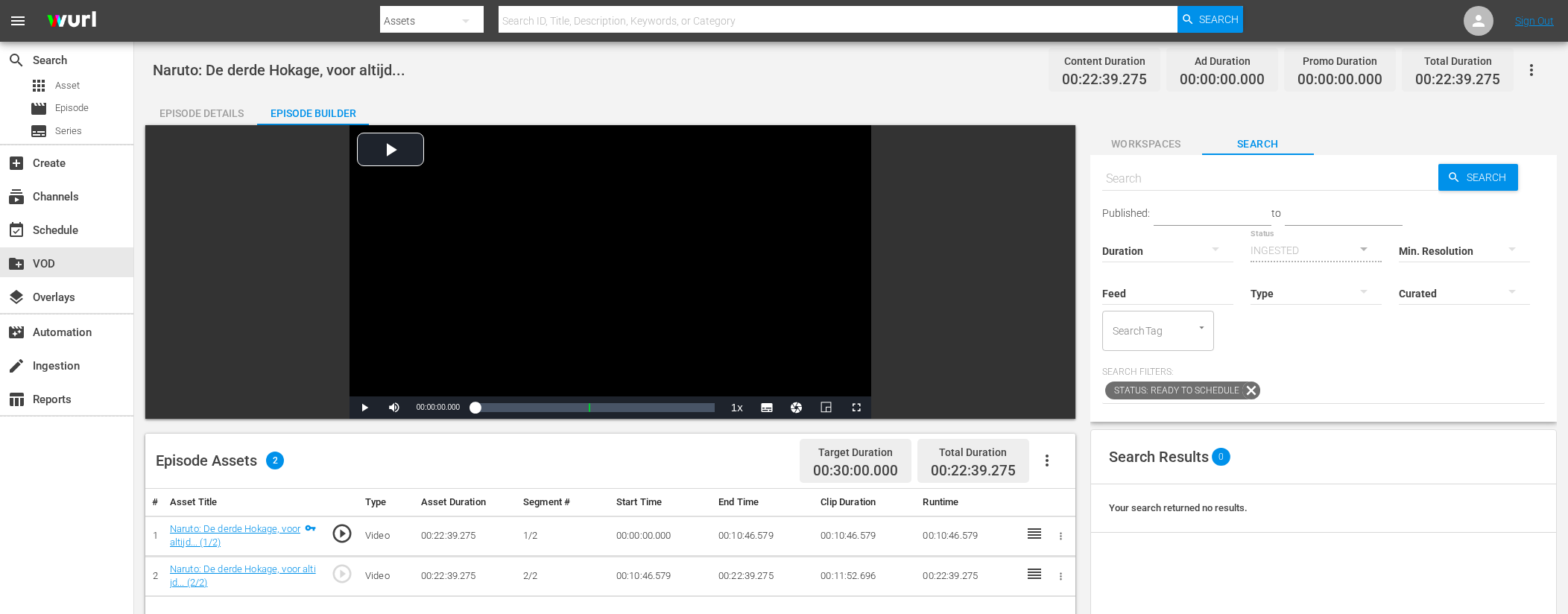
click at [1195, 177] on input "text" at bounding box center [1270, 178] width 336 height 36
type input "ad slates"
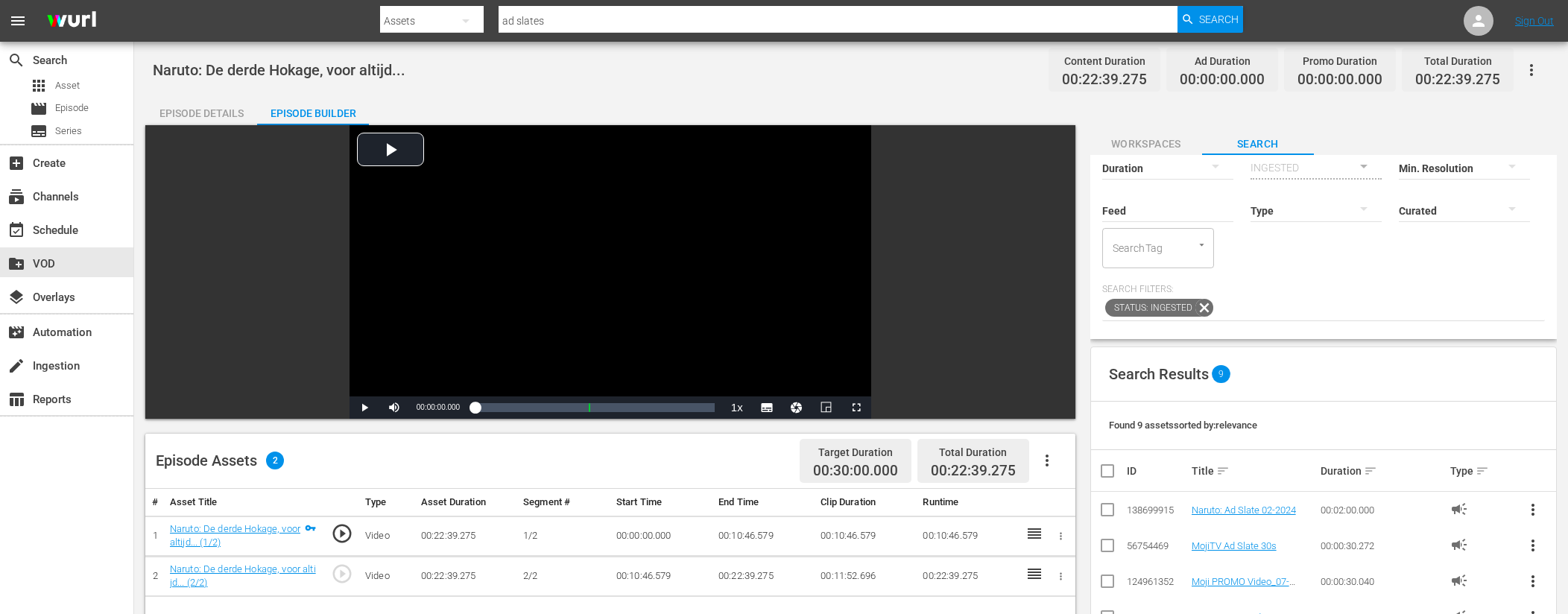
scroll to position [149, 0]
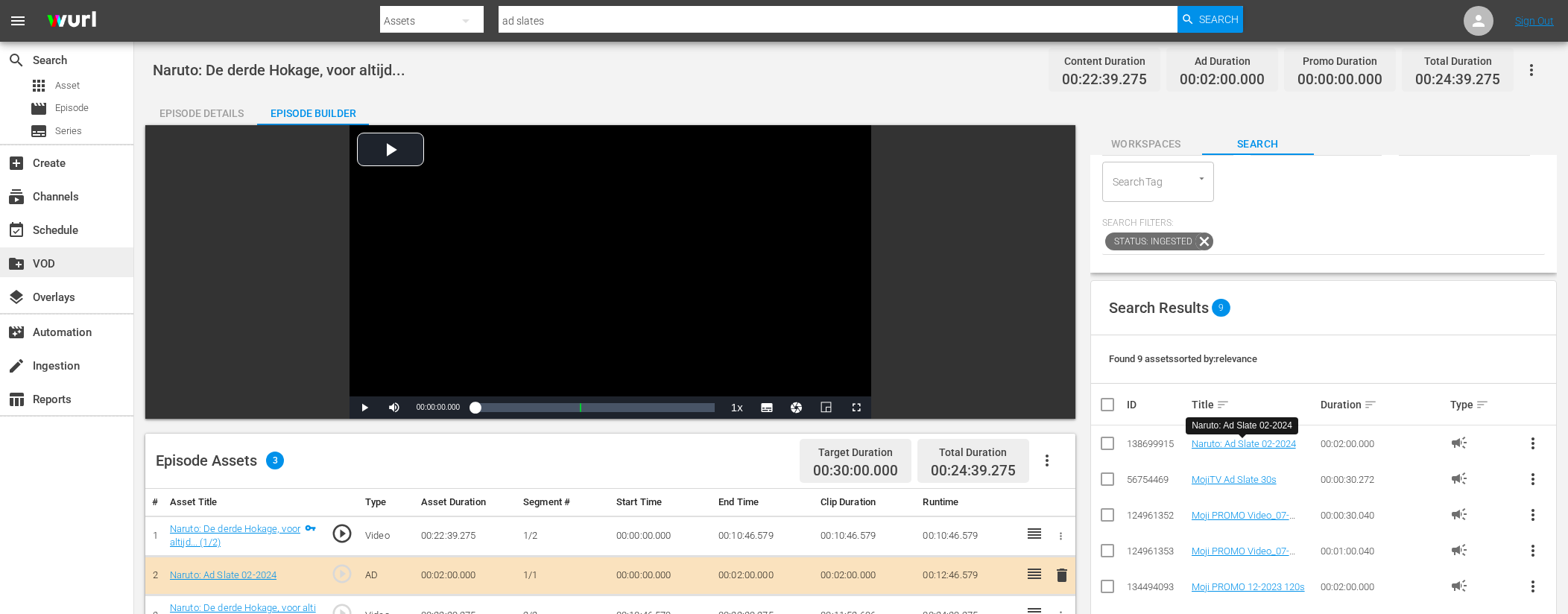
click at [54, 261] on div "create_new_folder VOD" at bounding box center [42, 261] width 83 height 14
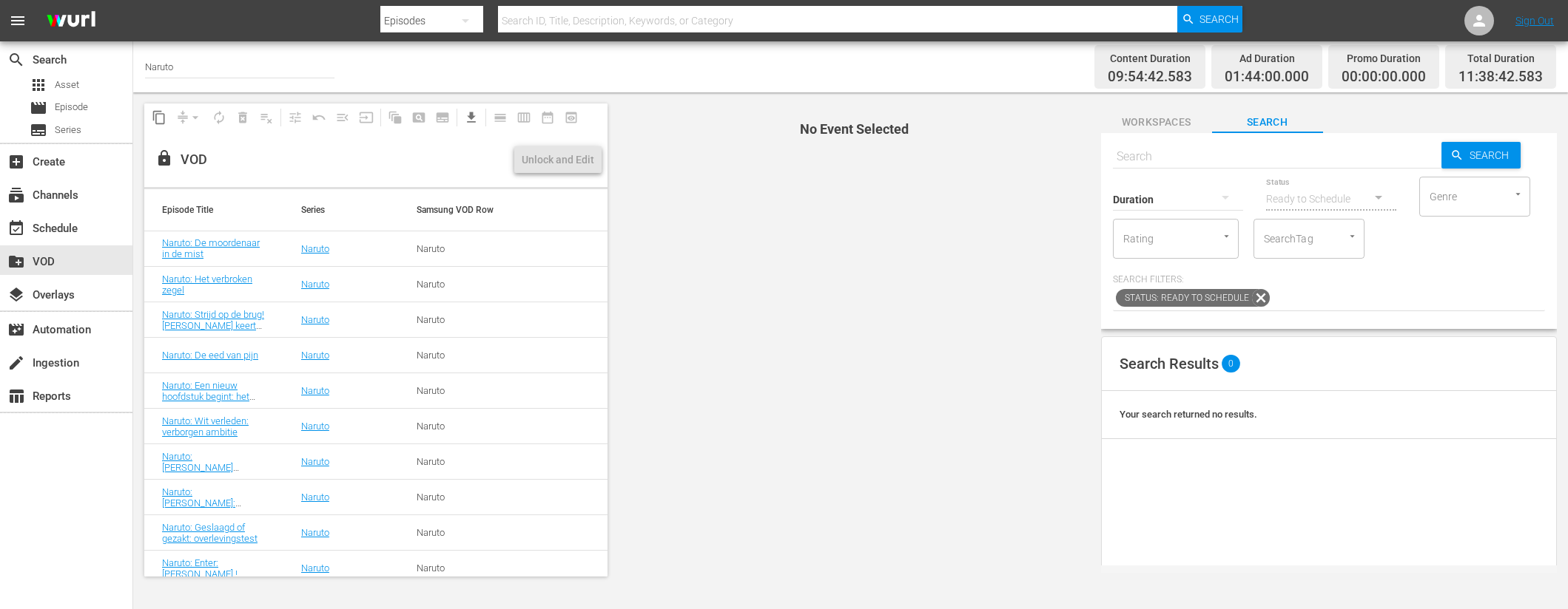
click at [1168, 154] on input "text" at bounding box center [1277, 156] width 329 height 36
paste input "Naruto: Terugkeer van de ochtendnevel (1/2)"
type input "Naruto: Terugkeer van de ochtendnevel"
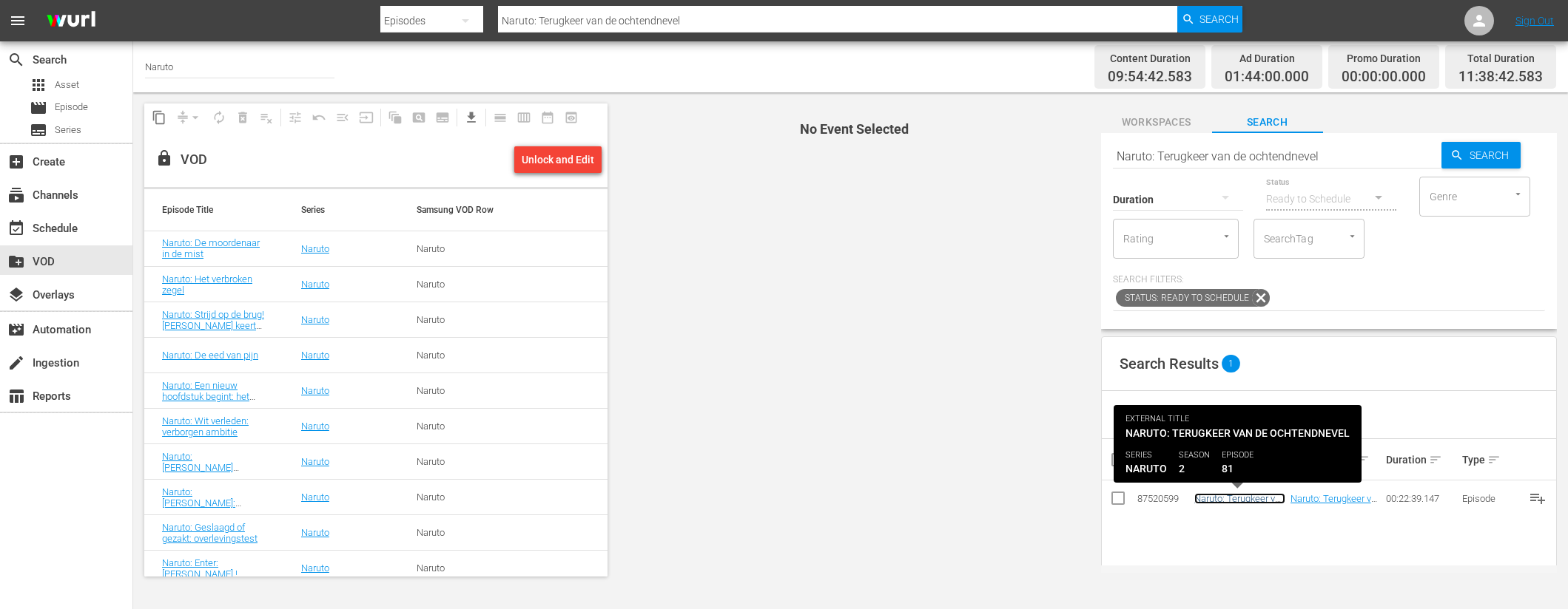
click at [1220, 504] on link "Naruto: Terugkeer van de ochtendnevel" at bounding box center [1239, 504] width 91 height 22
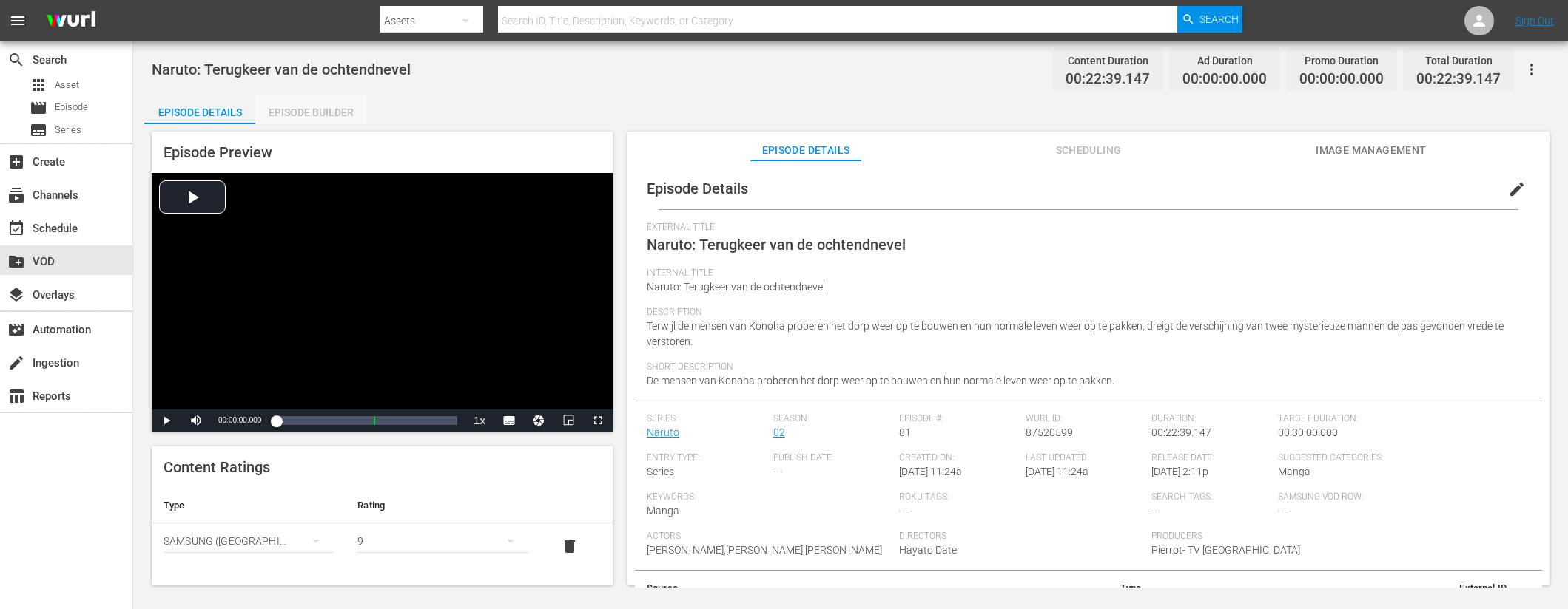
click at [353, 120] on div "Episode Builder" at bounding box center [311, 112] width 111 height 36
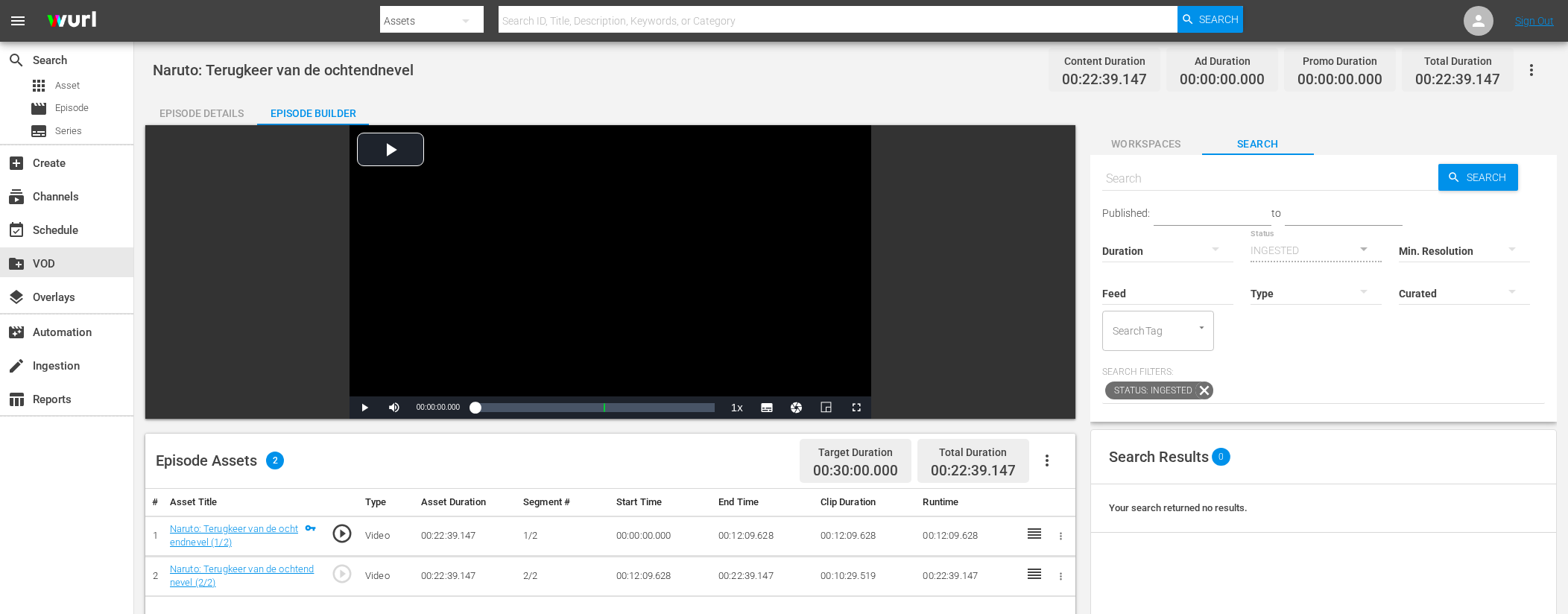
click at [1214, 178] on input "text" at bounding box center [1270, 178] width 336 height 36
type input "ad slates"
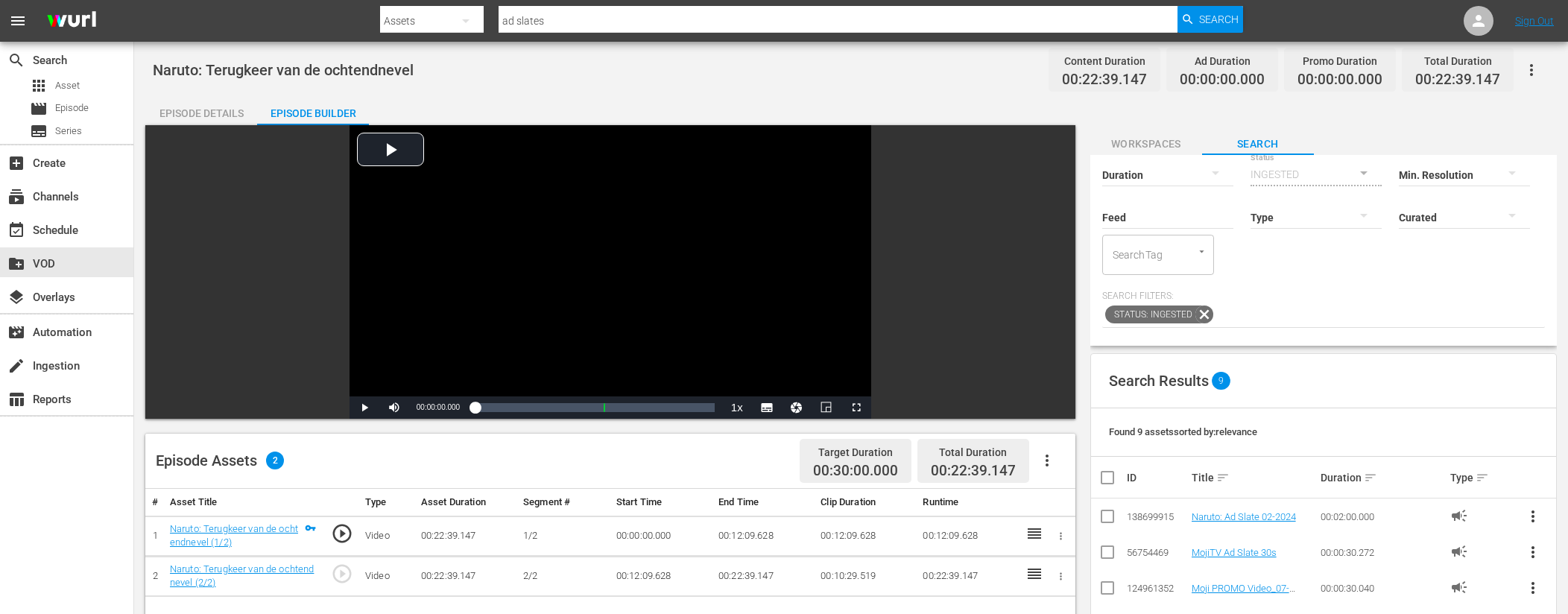
scroll to position [111, 0]
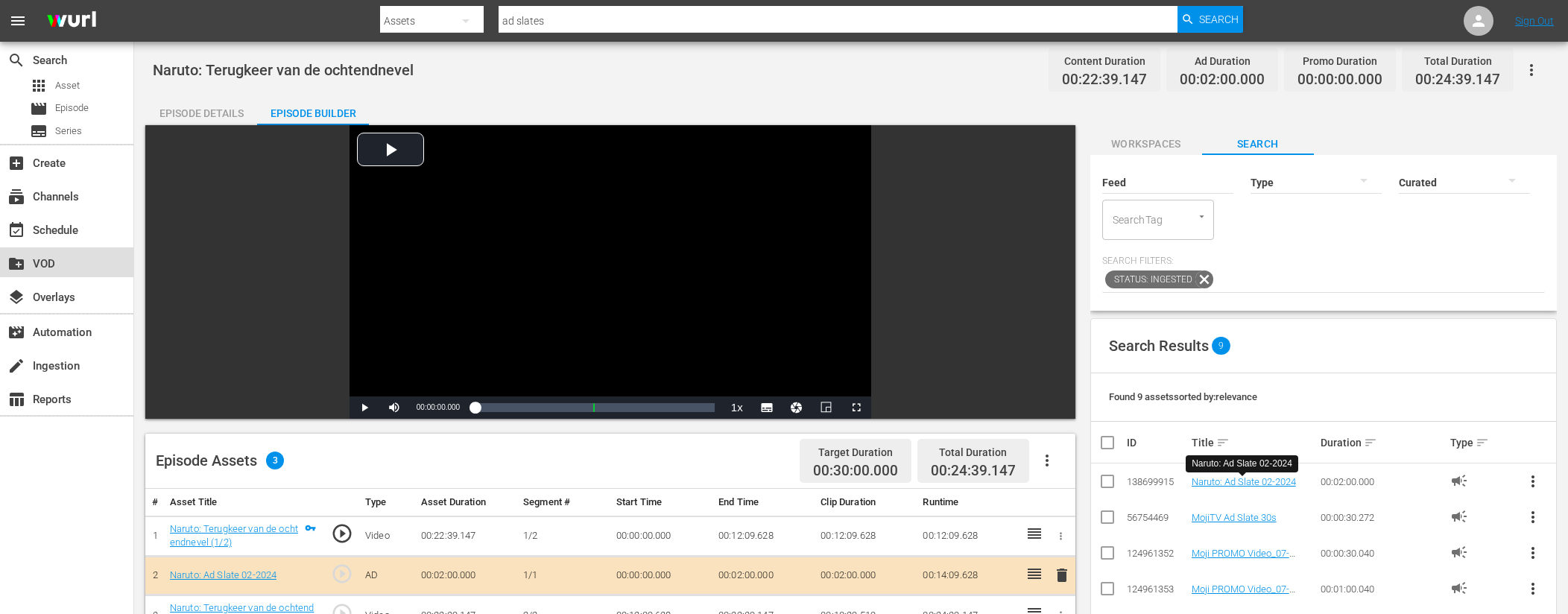
click at [69, 267] on div "create_new_folder VOD" at bounding box center [42, 261] width 83 height 14
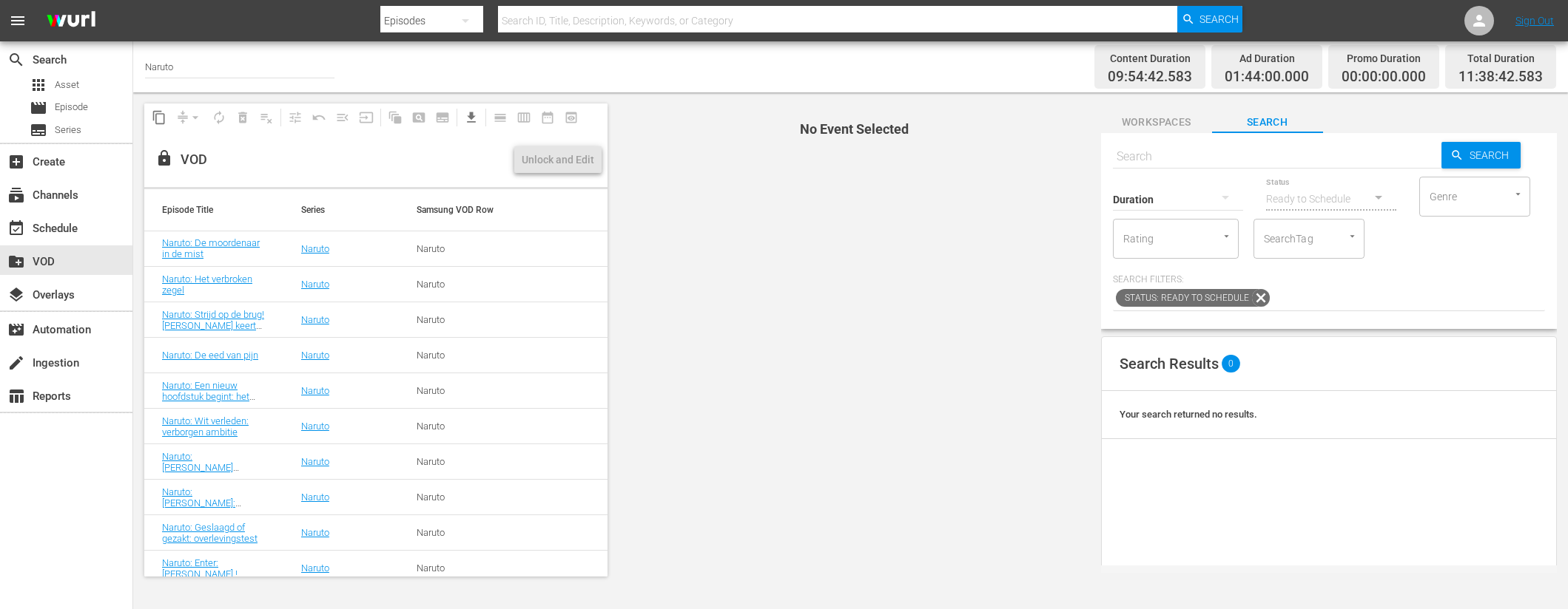
click at [1182, 153] on input "text" at bounding box center [1277, 156] width 329 height 36
paste input "Naruto: Oog in oog: Sharingan vs. Sharingan (1/2)"
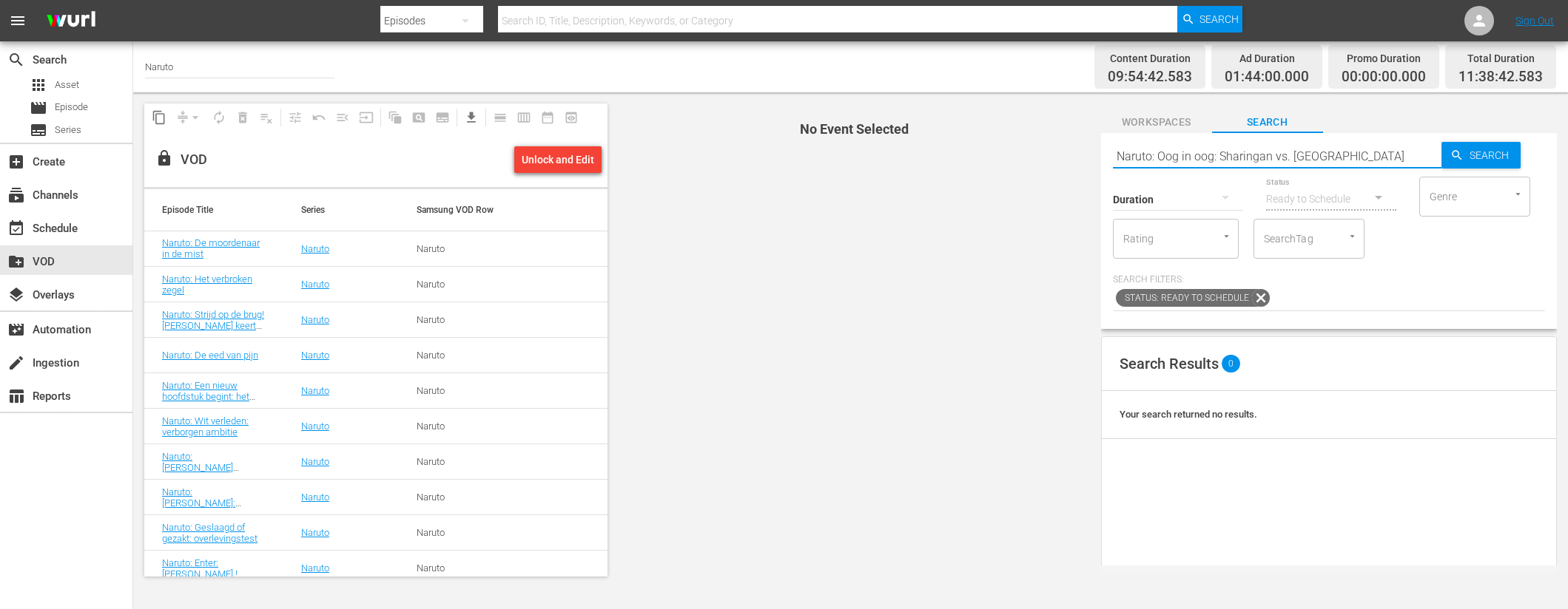
type input "Naruto: Oog in oog: Sharingan vs. [GEOGRAPHIC_DATA]"
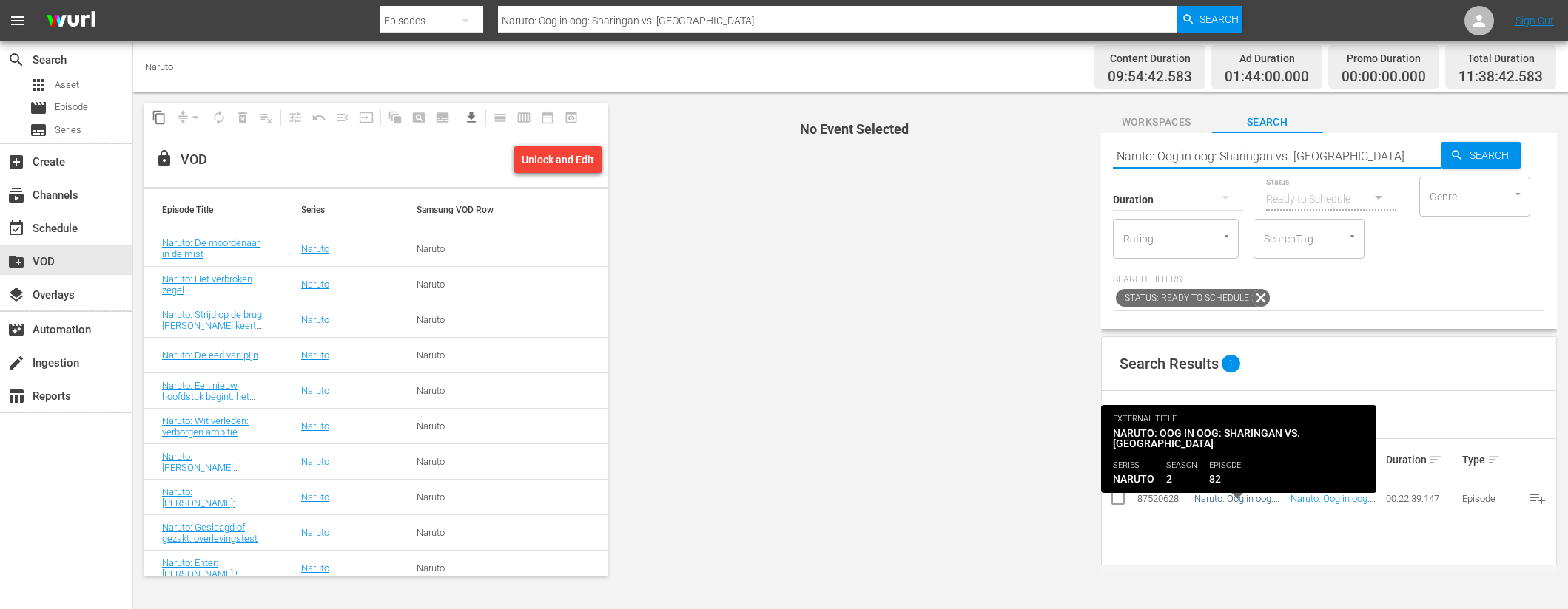
type input "Naruto: Oog in oog: Sharingan vs. [GEOGRAPHIC_DATA]"
click at [1255, 498] on link "Naruto: Oog in oog: Sharingan vs. [GEOGRAPHIC_DATA]" at bounding box center [1239, 510] width 90 height 33
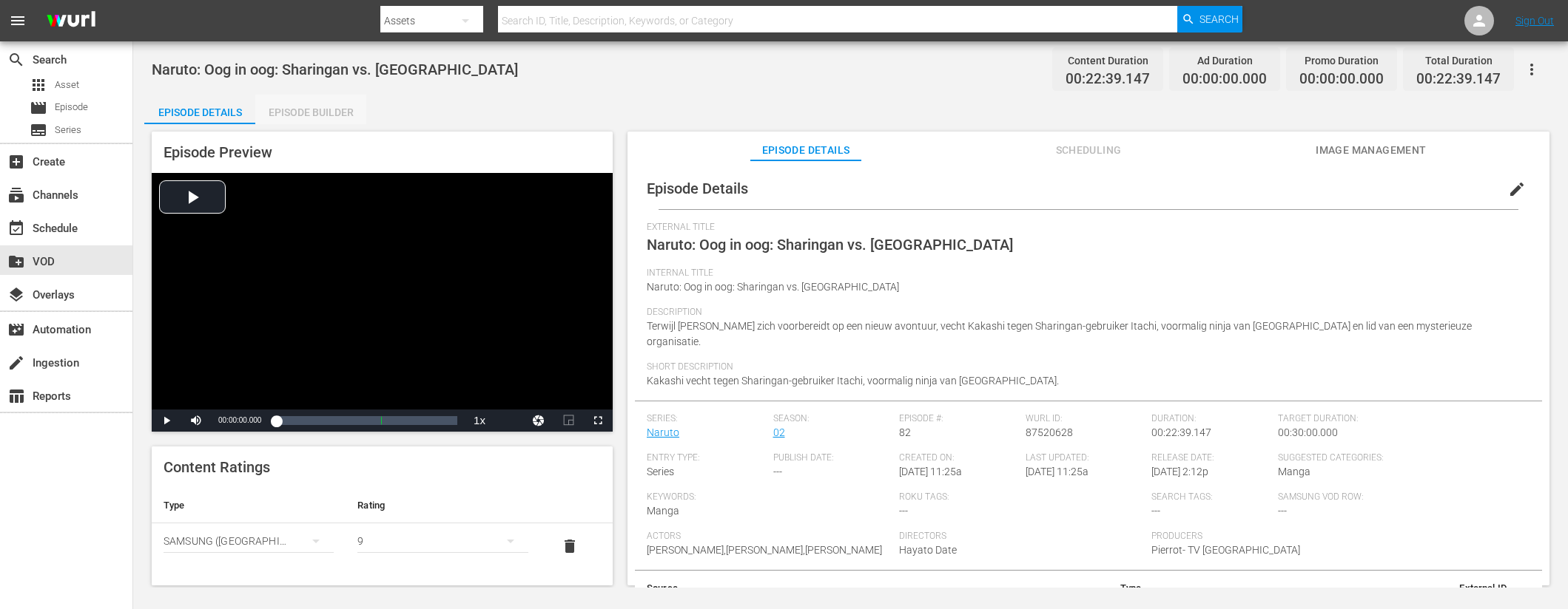
click at [336, 113] on div "Episode Builder" at bounding box center [311, 112] width 111 height 36
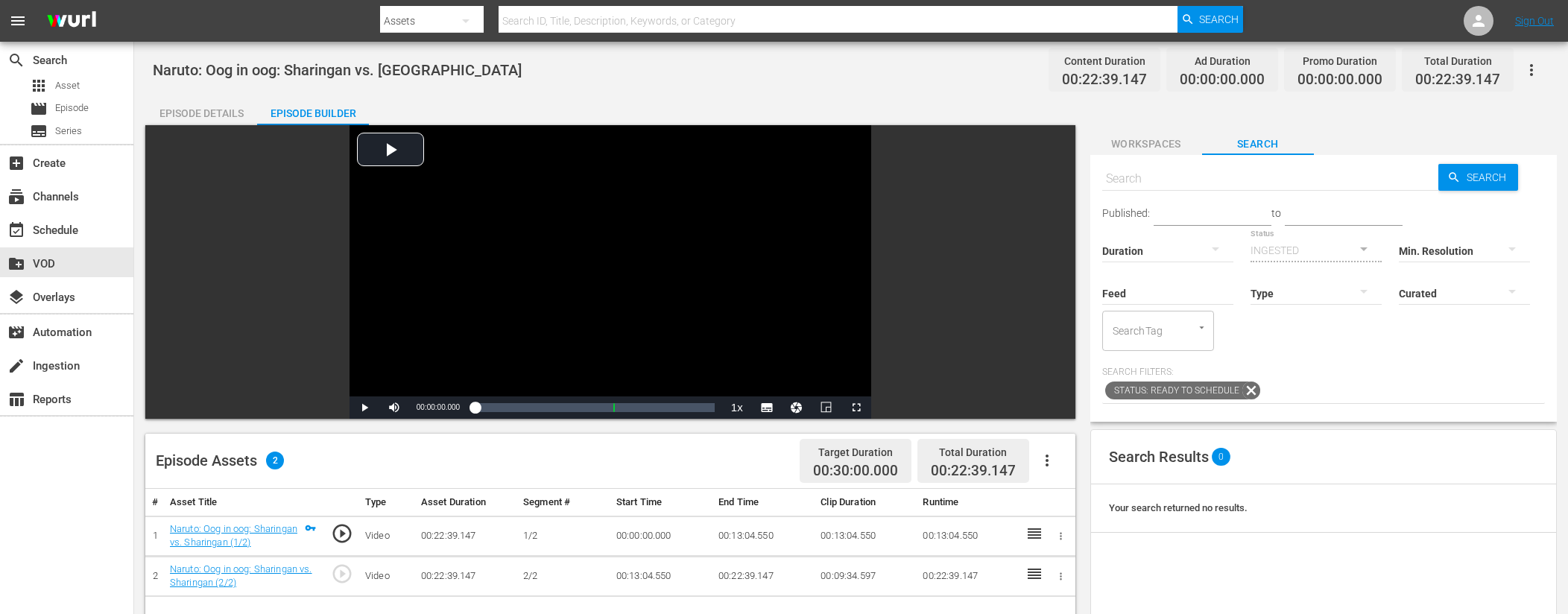
click at [1196, 179] on input "text" at bounding box center [1270, 178] width 336 height 36
type input "ad slates"
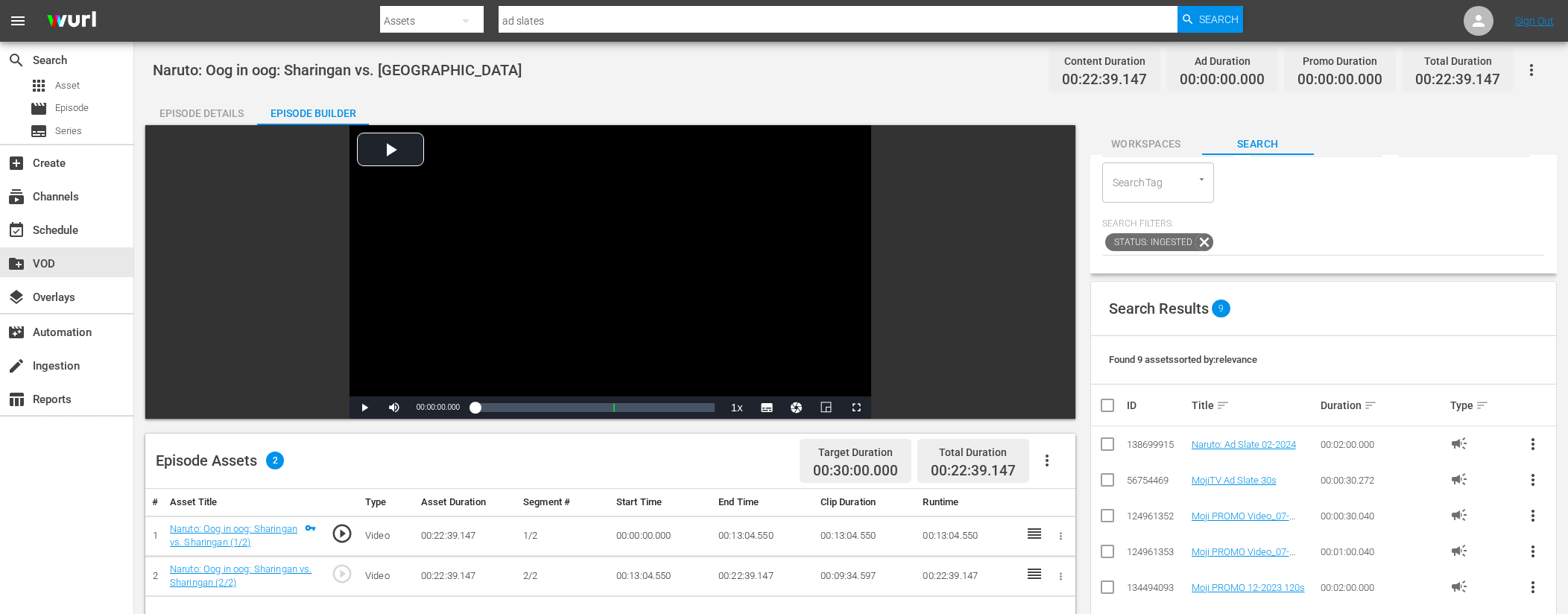
scroll to position [150, 0]
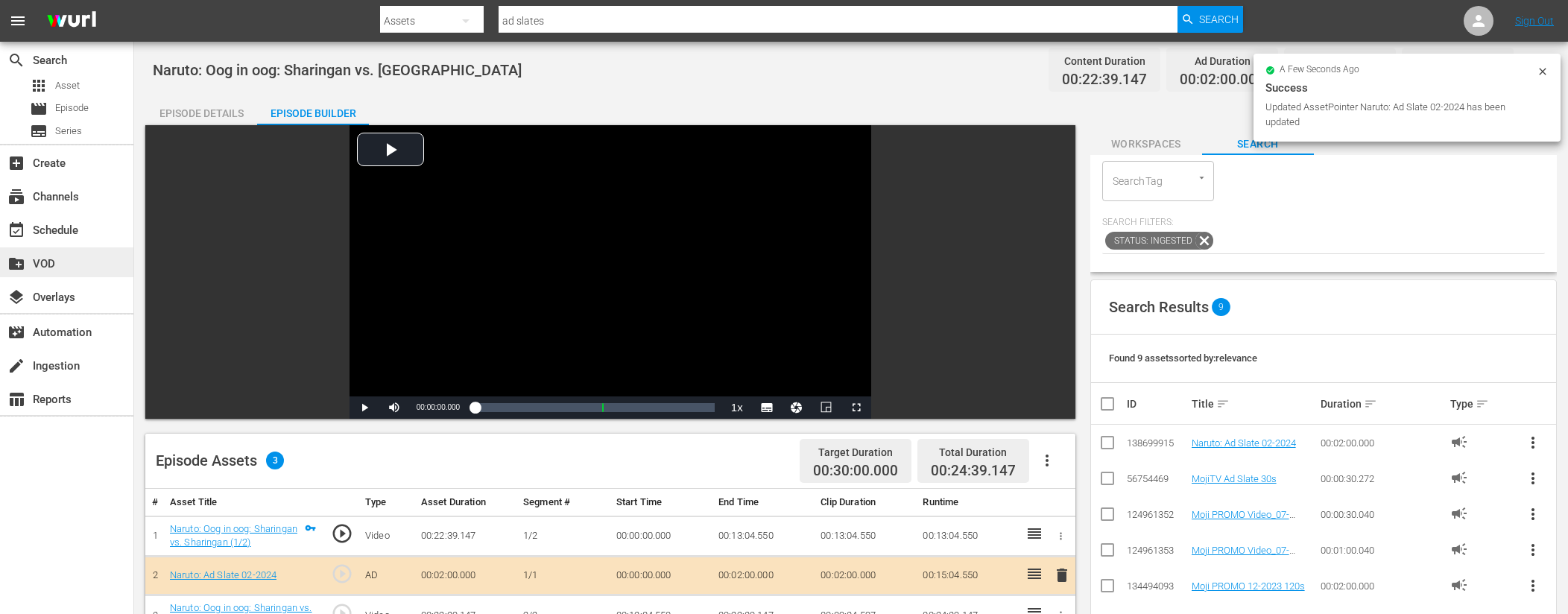
click at [115, 264] on div "create_new_folder VOD" at bounding box center [66, 262] width 133 height 30
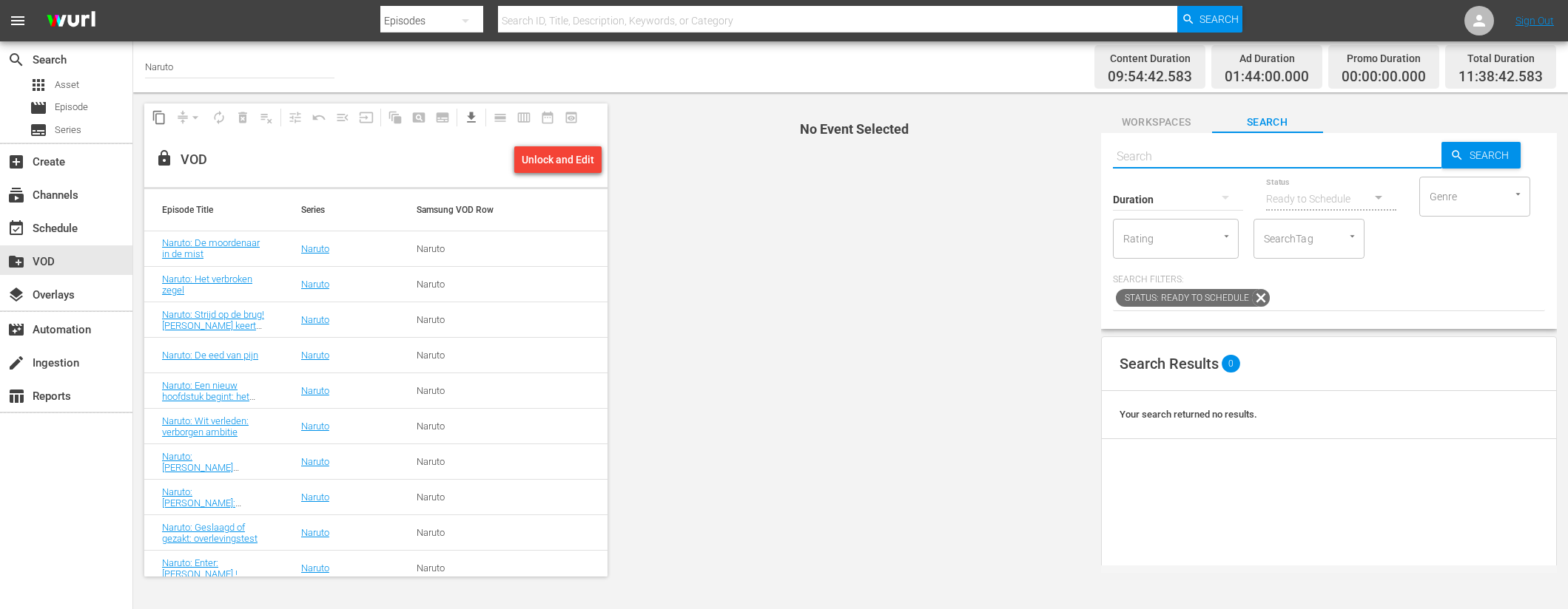
click at [1262, 156] on input "text" at bounding box center [1277, 156] width 329 height 36
paste input "Naruto: Jiraiya: [PERSON_NAME] potentiële ramp (1/2)"
type input "Naruto: [PERSON_NAME]: [PERSON_NAME] potentiële ramp"
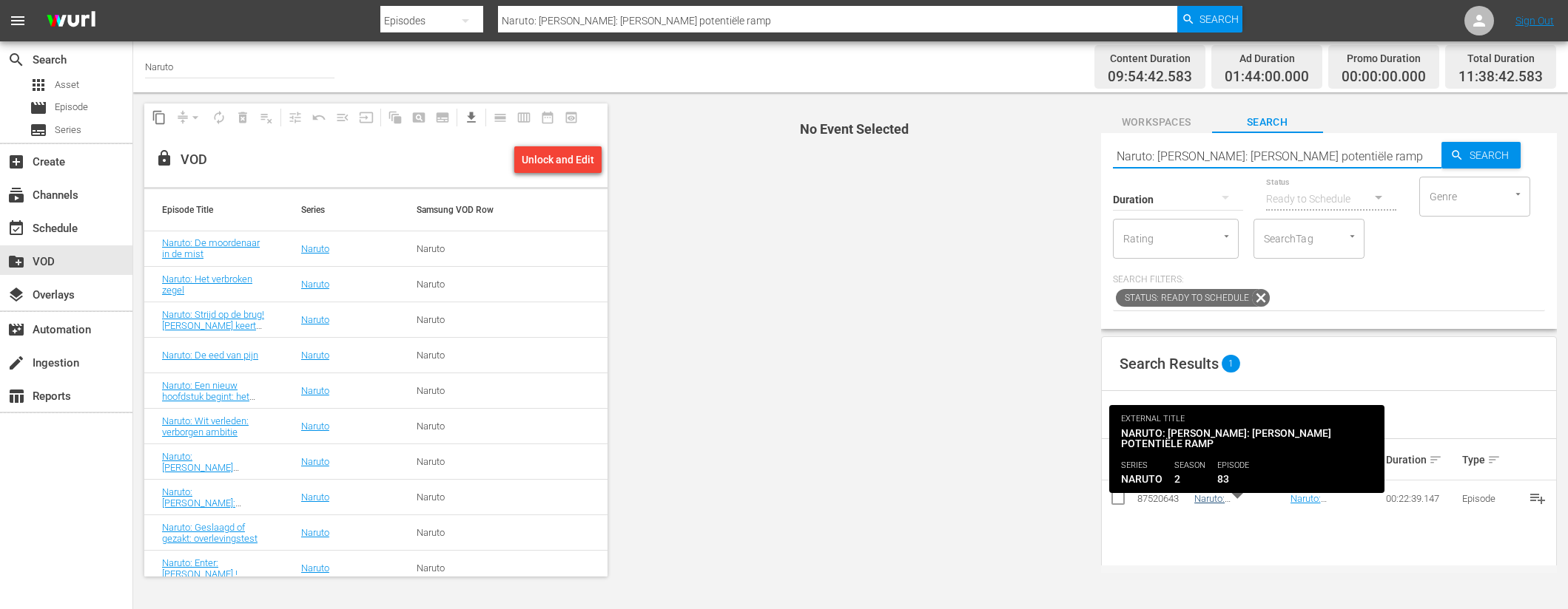
type input "Naruto: [PERSON_NAME]: [PERSON_NAME] potentiële ramp"
click at [1243, 498] on link "Naruto: [PERSON_NAME]: [PERSON_NAME] potentiële ramp" at bounding box center [1231, 515] width 73 height 44
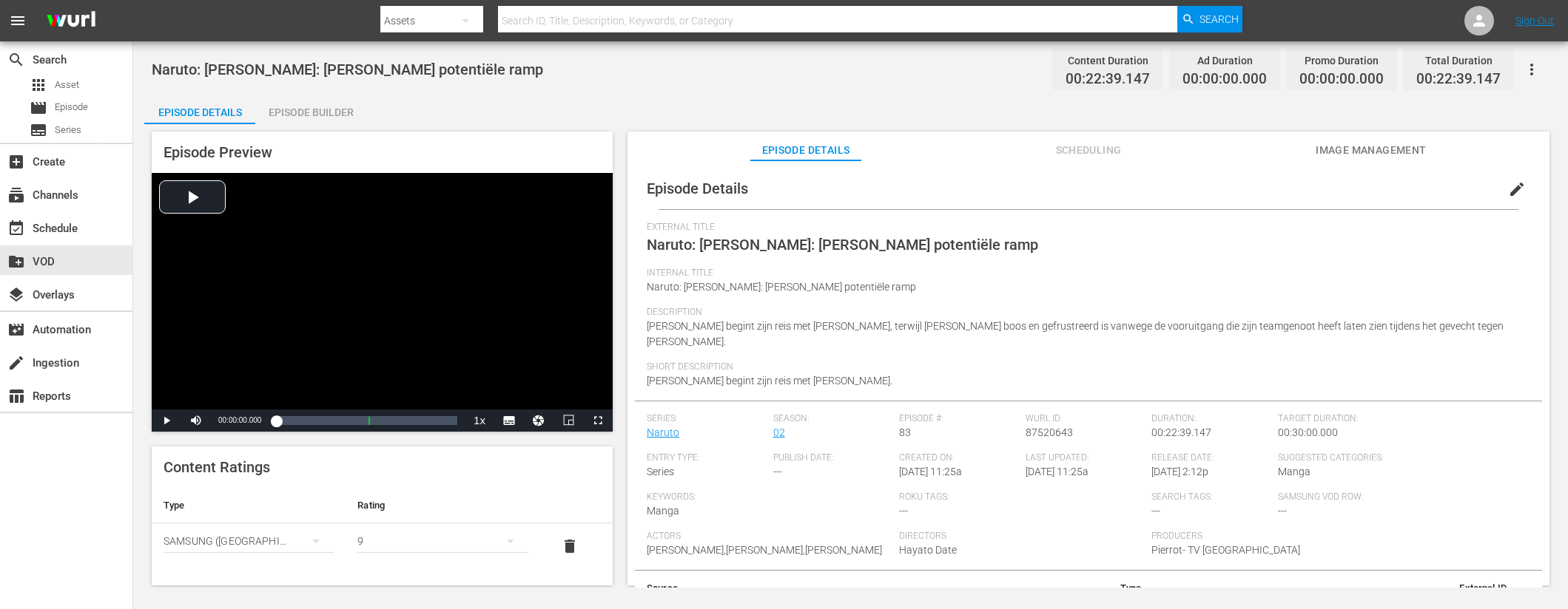
click at [326, 107] on div "Episode Builder" at bounding box center [311, 112] width 111 height 36
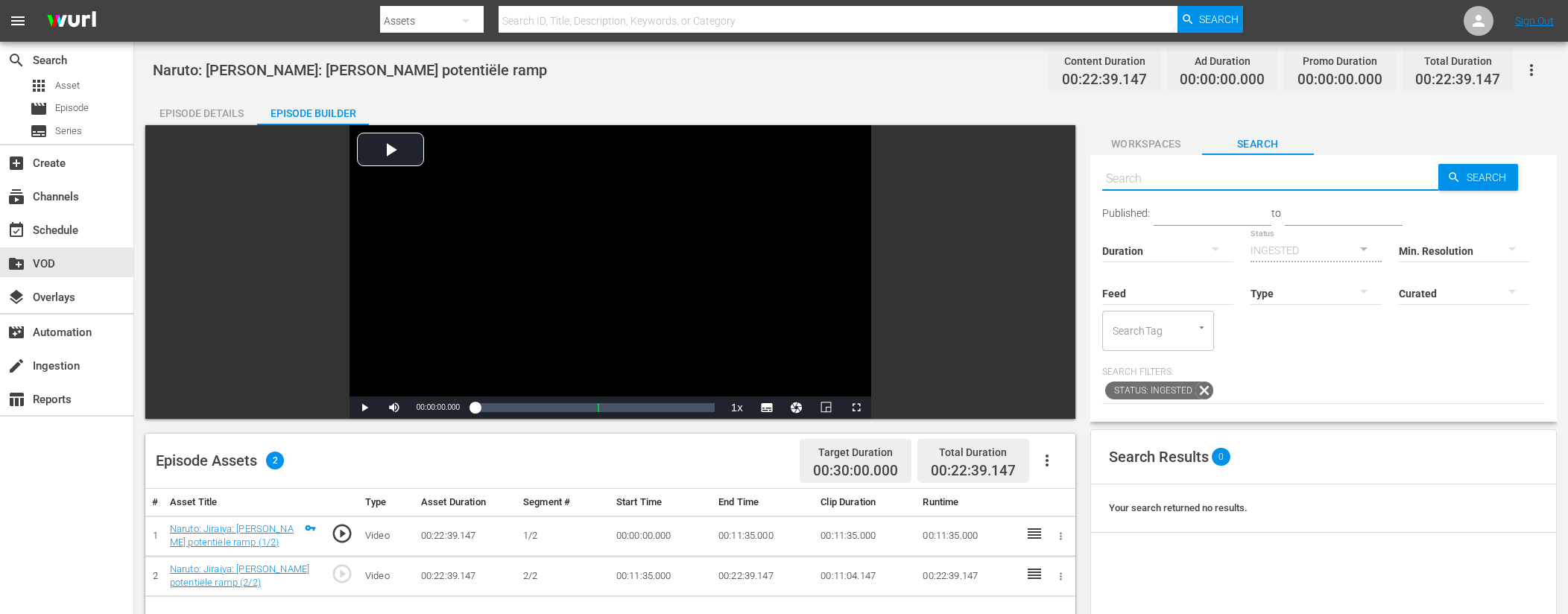
click at [1216, 186] on input "text" at bounding box center [1270, 178] width 336 height 36
type input "ad slates"
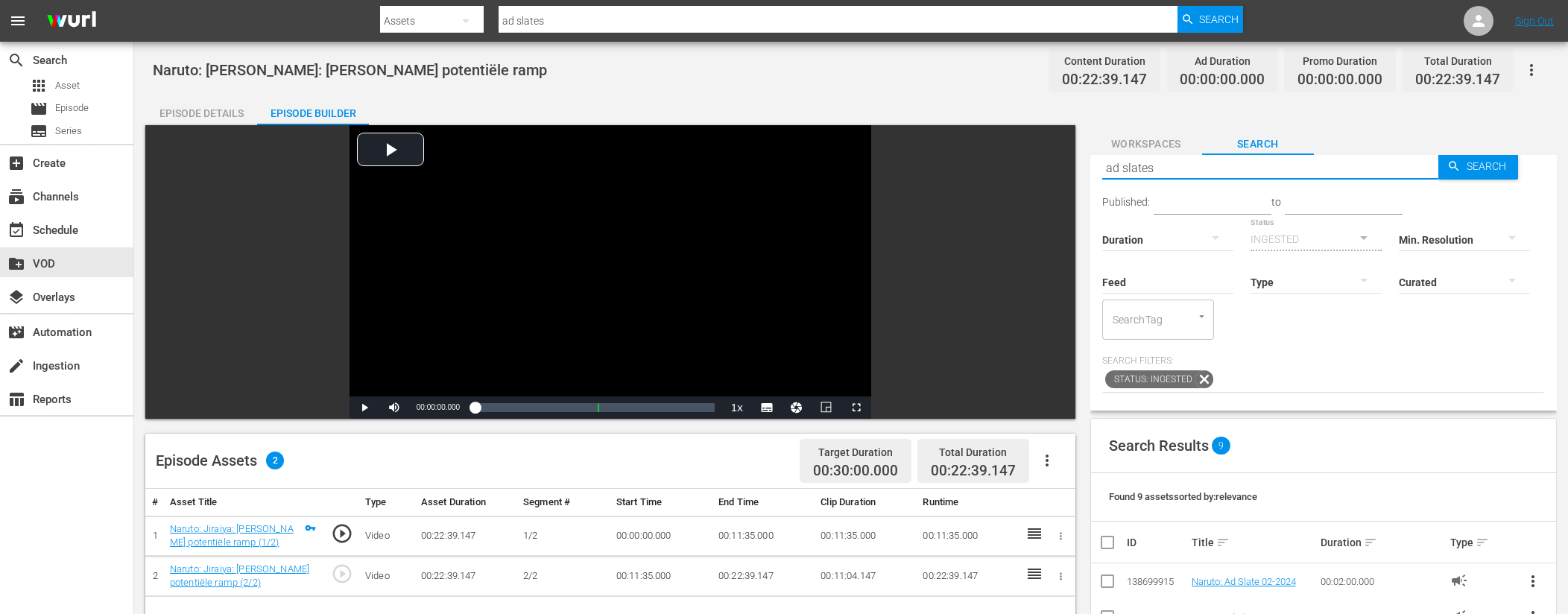
scroll to position [14, 0]
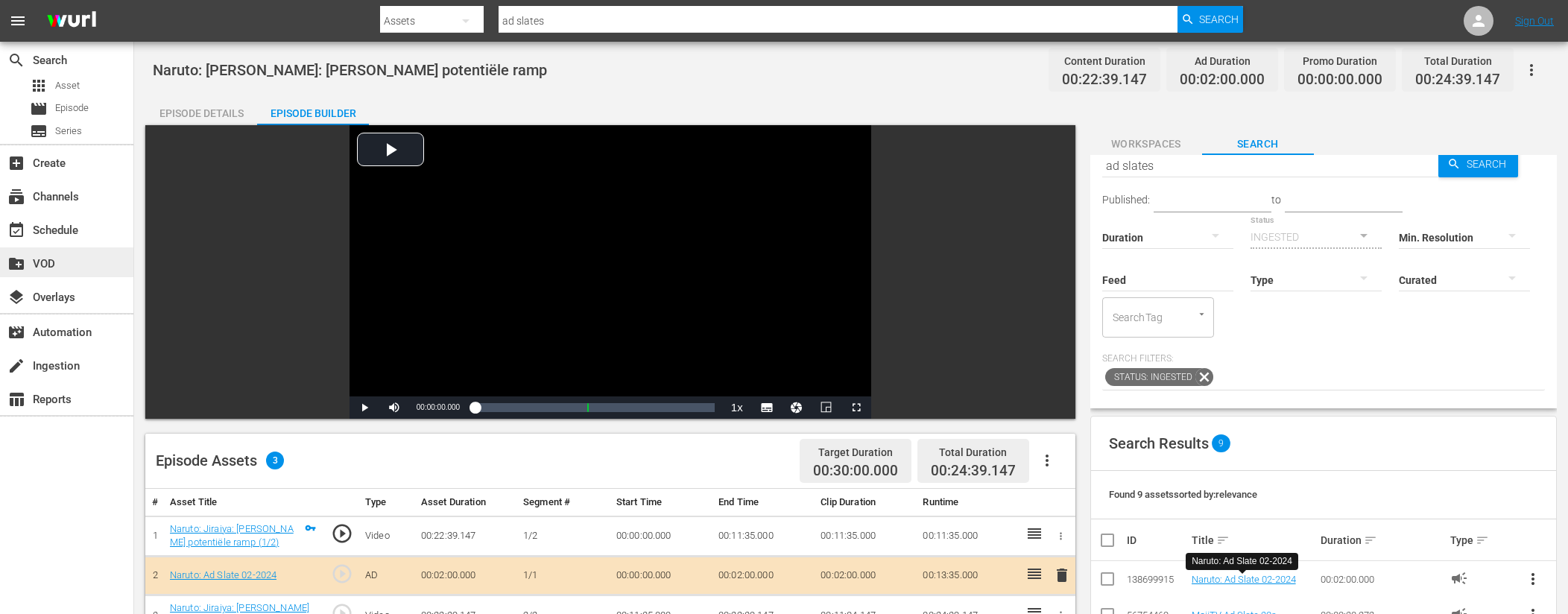
click at [38, 261] on div "create_new_folder VOD" at bounding box center [42, 261] width 83 height 14
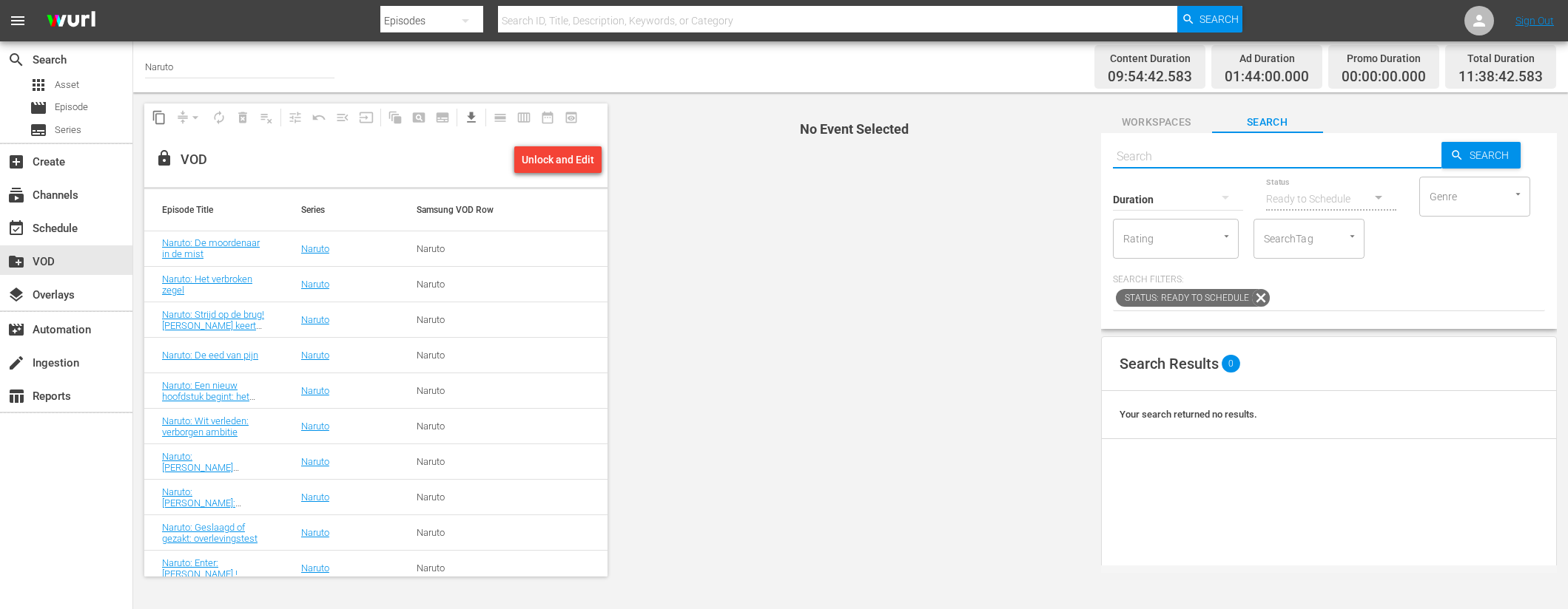
click at [1143, 153] on input "text" at bounding box center [1277, 156] width 329 height 36
paste input "Naruto: Brul, [PERSON_NAME]! [PERSON_NAME] tegen broer (1/2)"
type input "Naruto: Brul, [PERSON_NAME]! [PERSON_NAME] tegen broer"
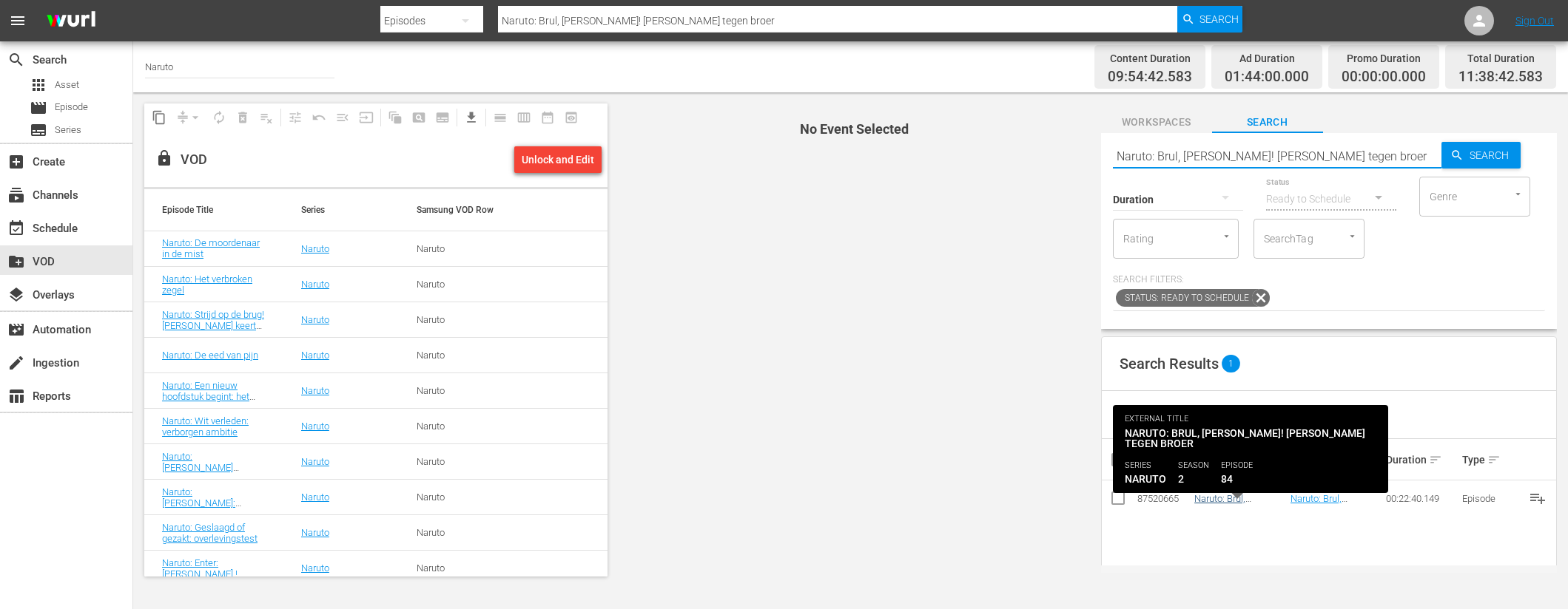
type input "Naruto: Brul, [PERSON_NAME]! [PERSON_NAME] tegen broer"
click at [1238, 496] on link "Naruto: Brul, [PERSON_NAME]! [PERSON_NAME] tegen broer" at bounding box center [1231, 515] width 73 height 44
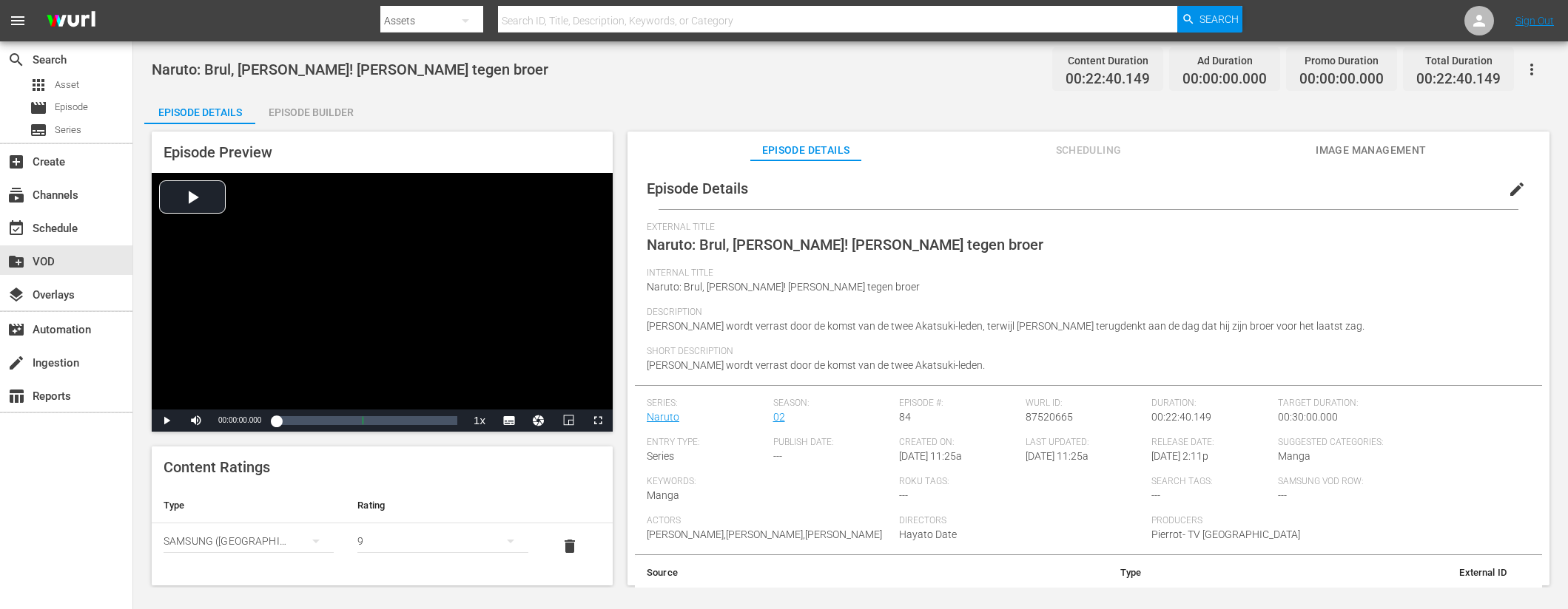
click at [327, 113] on div "Episode Builder" at bounding box center [311, 112] width 111 height 36
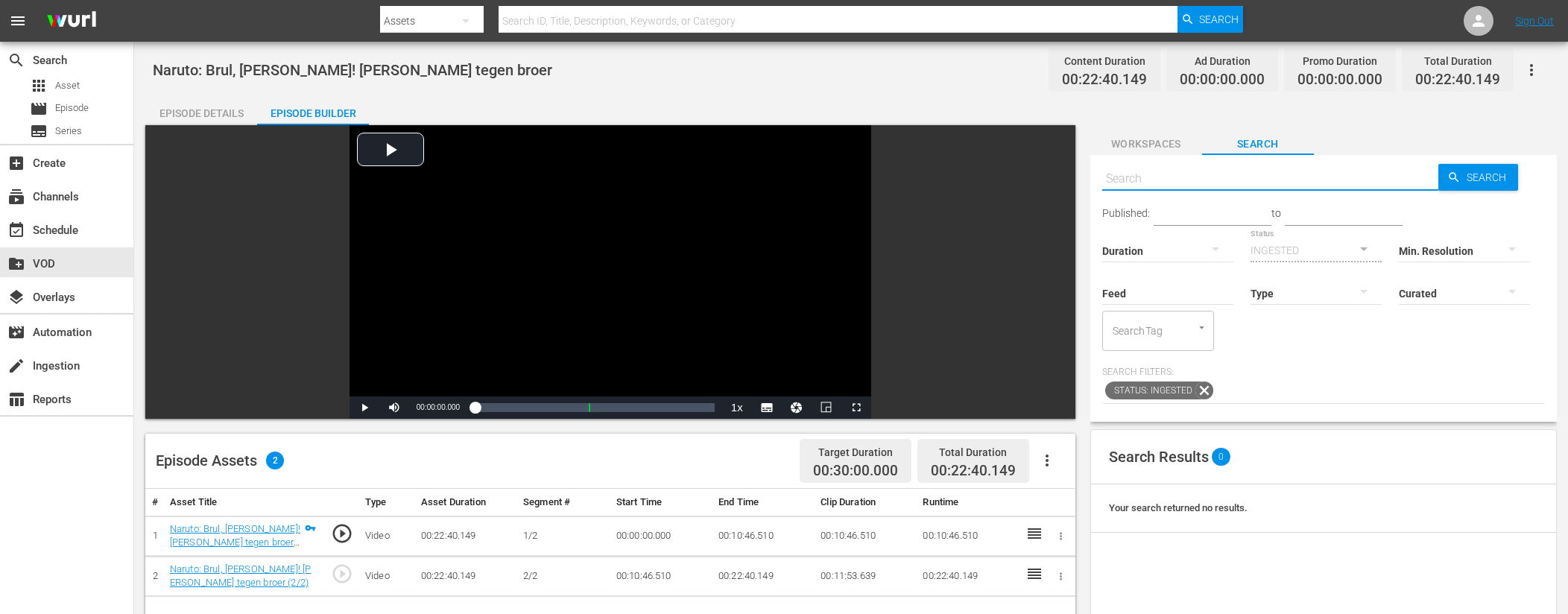
click at [1247, 177] on input "text" at bounding box center [1270, 178] width 336 height 36
type input "ad slates"
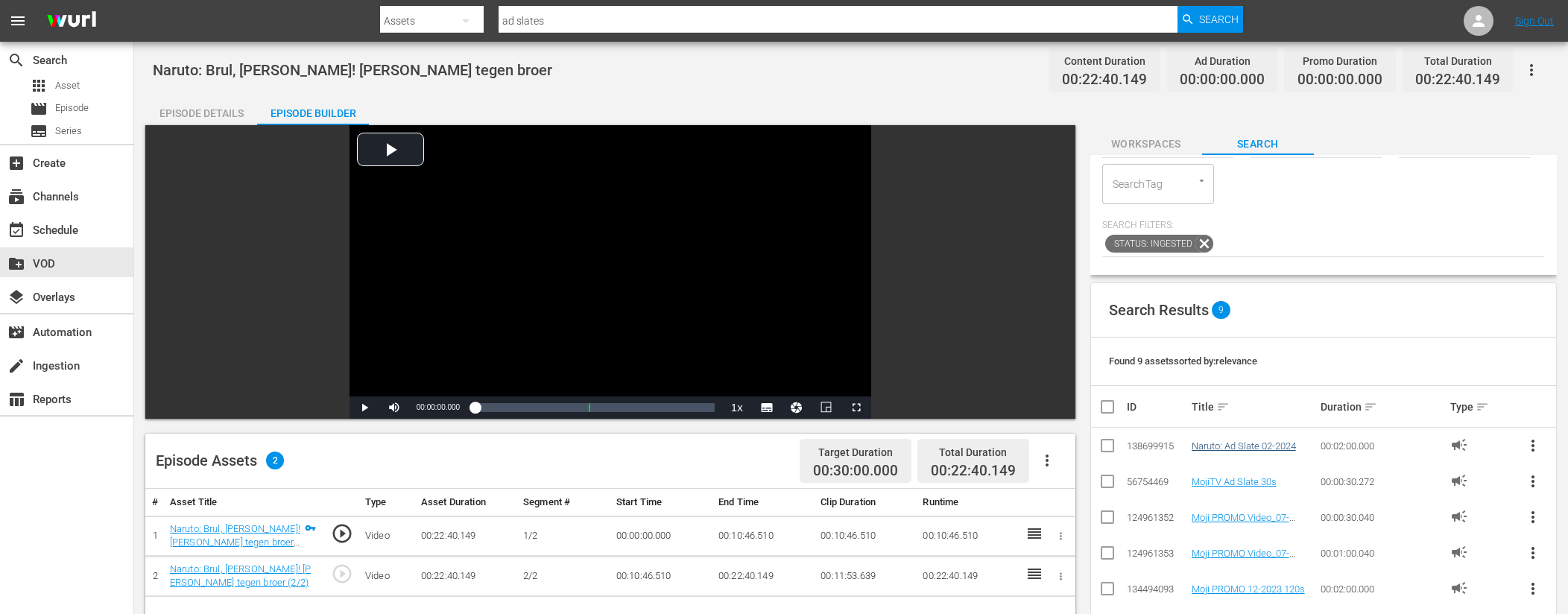
scroll to position [148, 0]
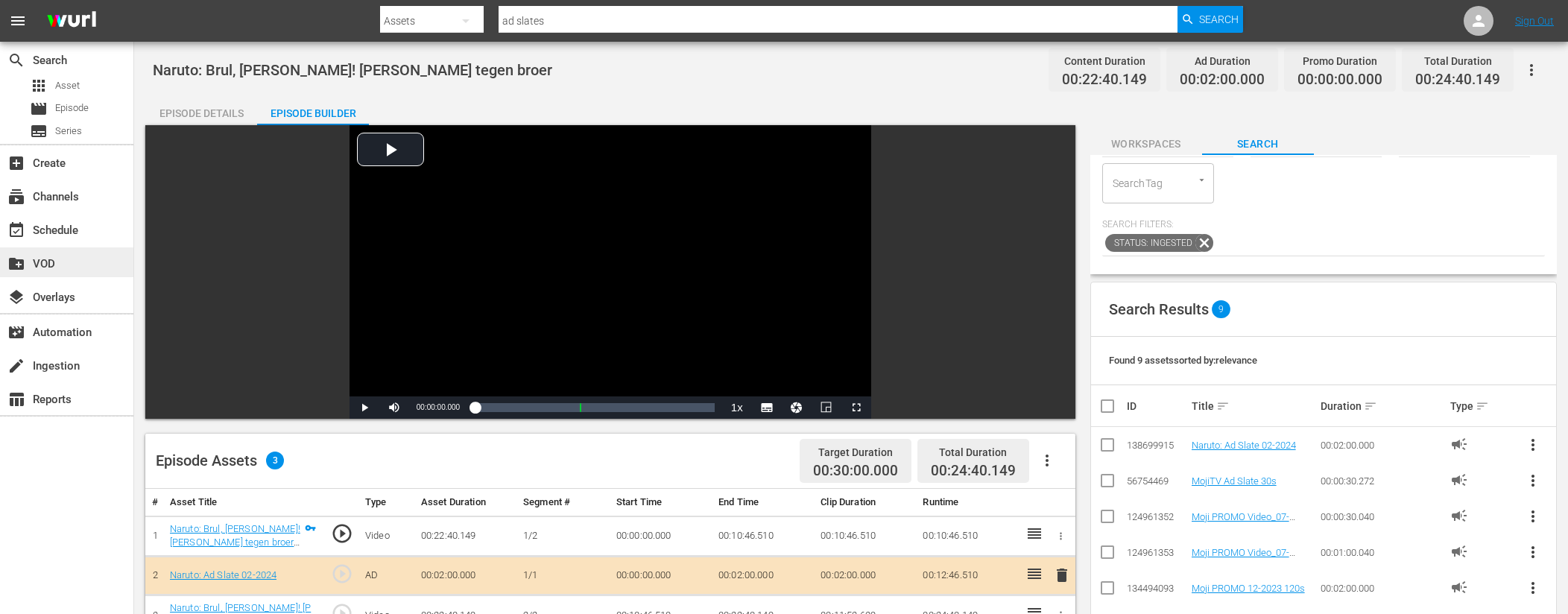
click at [46, 266] on div "create_new_folder VOD" at bounding box center [42, 261] width 83 height 14
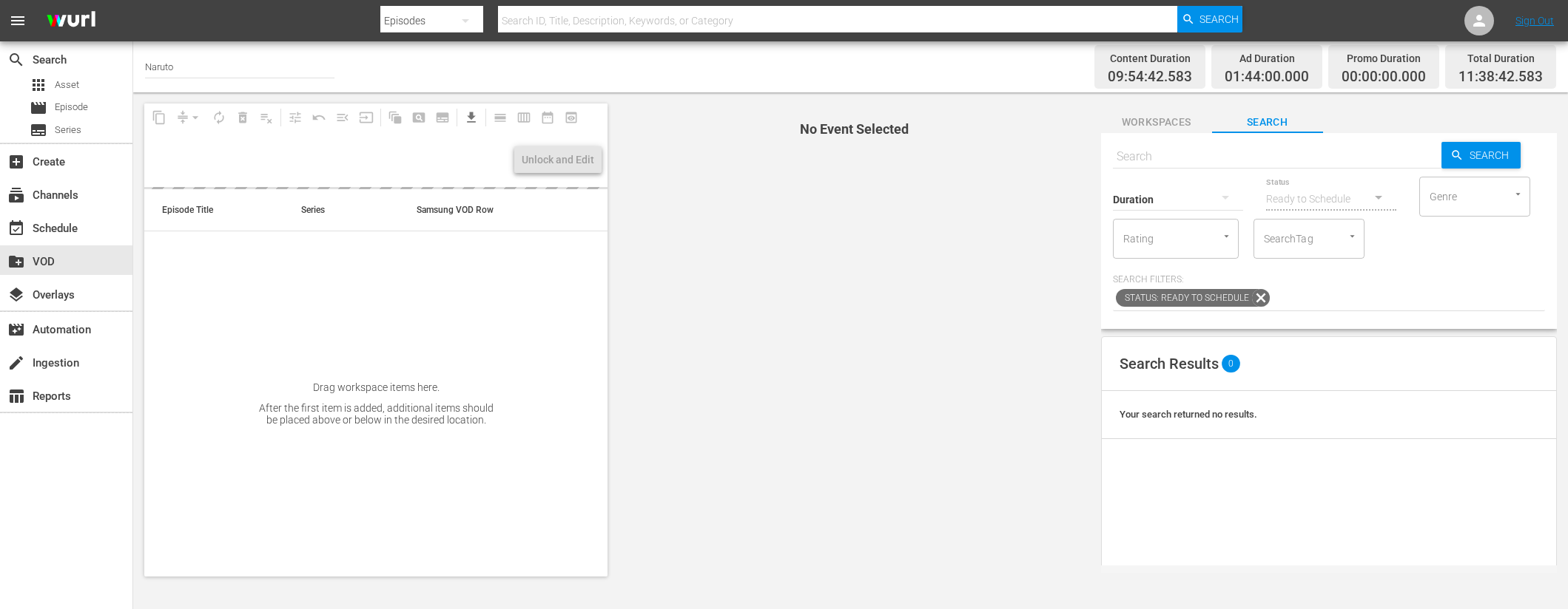
click at [1181, 147] on input "text" at bounding box center [1277, 156] width 329 height 36
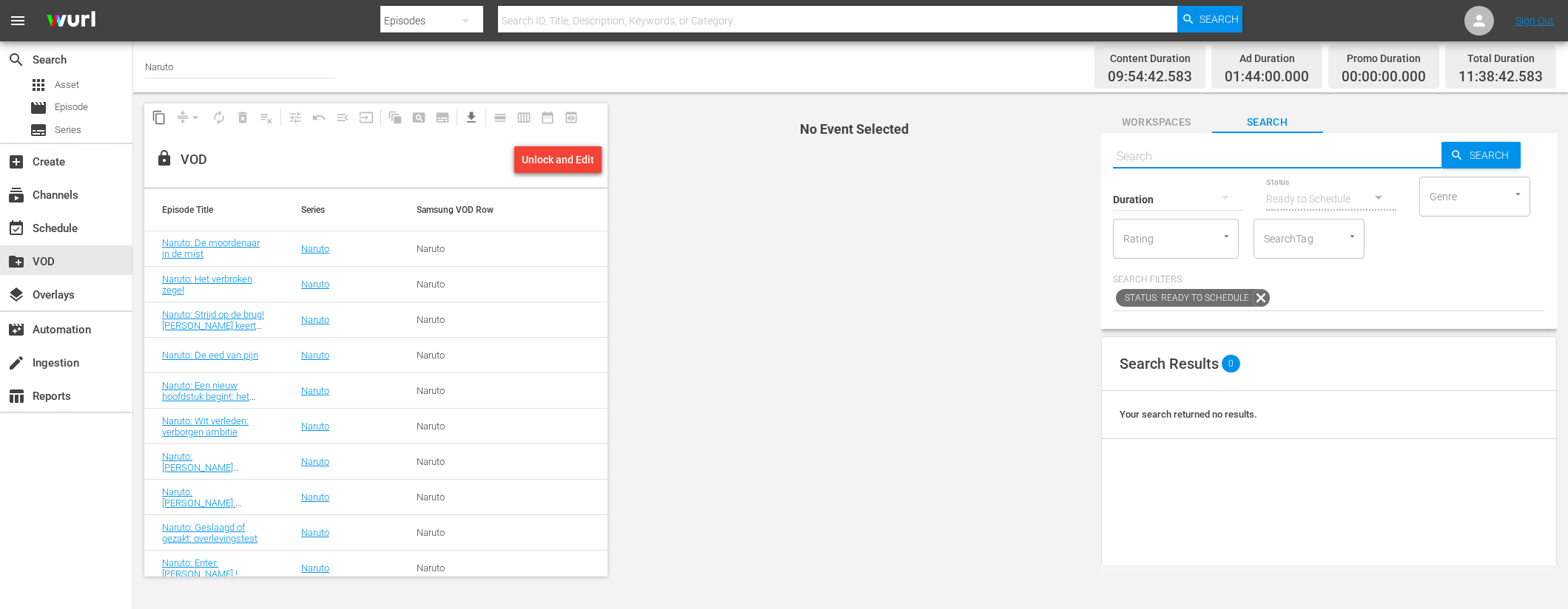
paste input "Naruto: Haat onder de Uchihas: De laatste van de Clan! (1/2)"
type input "Naruto: Haat onder de Uchihas: De laatste van de Clan! (1/2)"
paste input "Naruto: Haat onder de Uchihas: De laatste van de Clan! (1/2)"
type input "Naruto: Haat onder de Uchihas: De laatste van de Clan!"
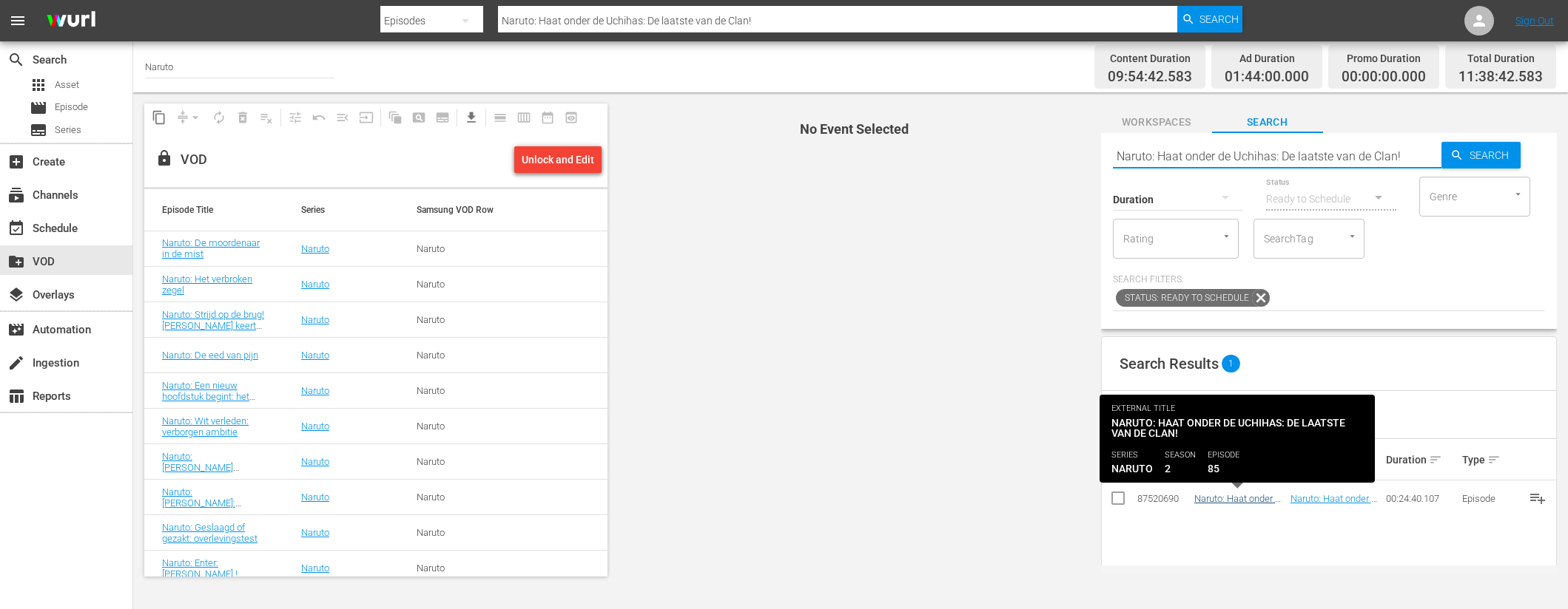
type input "Naruto: Haat onder de Uchihas: De laatste van de Clan!"
click at [1229, 499] on link "Naruto: Haat onder de Uchihas: De laatste van de Clan!" at bounding box center [1239, 510] width 91 height 33
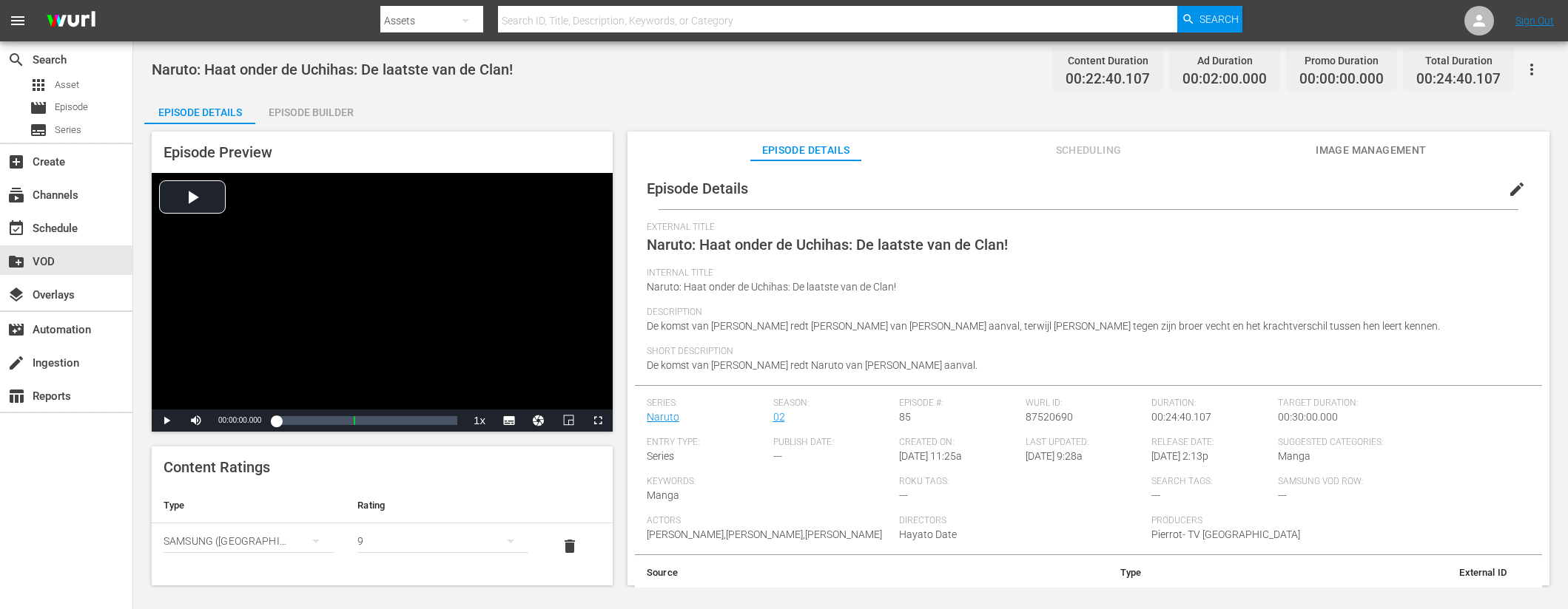
click at [348, 112] on div "Episode Builder" at bounding box center [311, 112] width 111 height 36
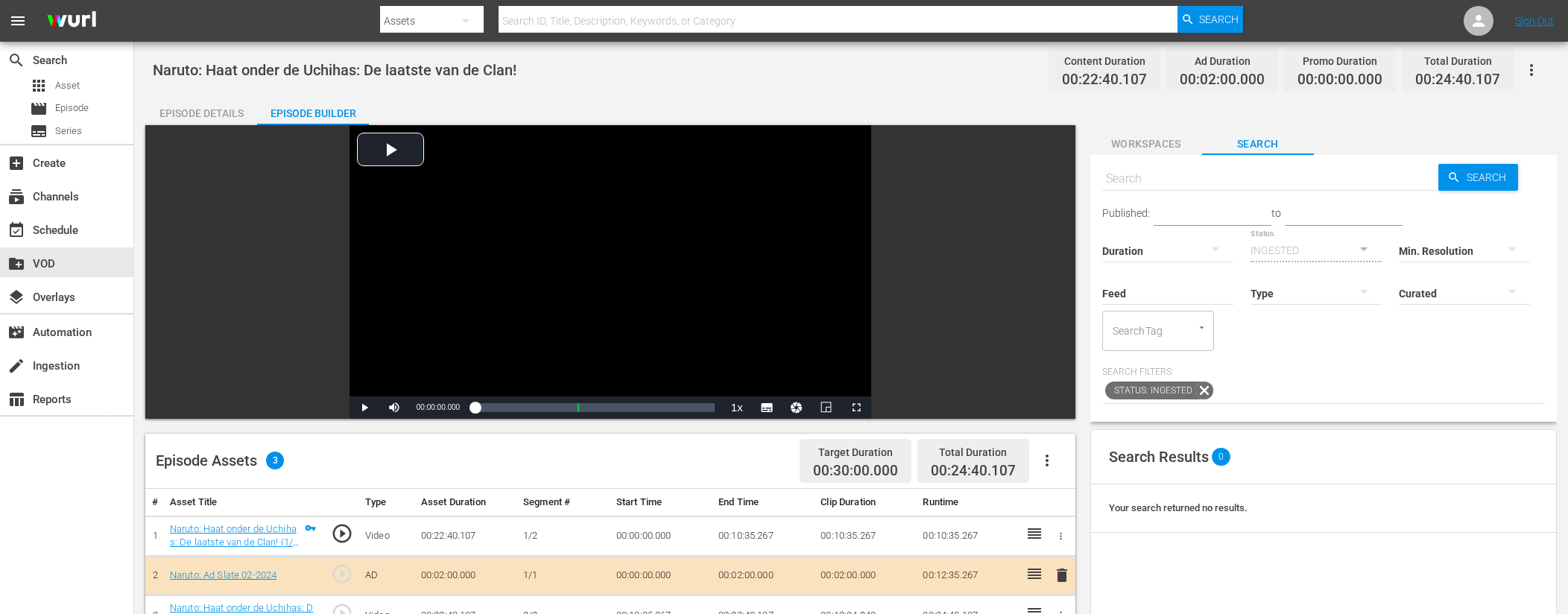
click at [1183, 178] on input "text" at bounding box center [1270, 178] width 336 height 36
type input "ad slates"
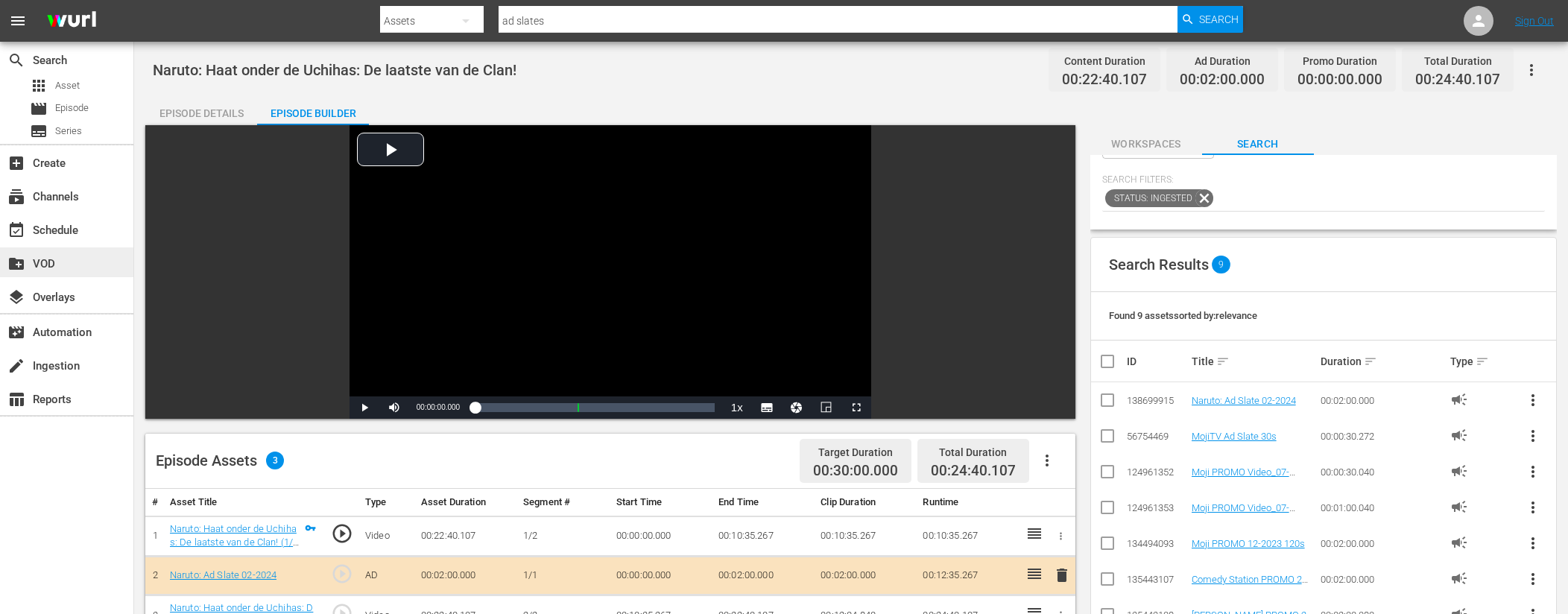
click at [94, 265] on div "create_new_folder VOD" at bounding box center [66, 262] width 133 height 30
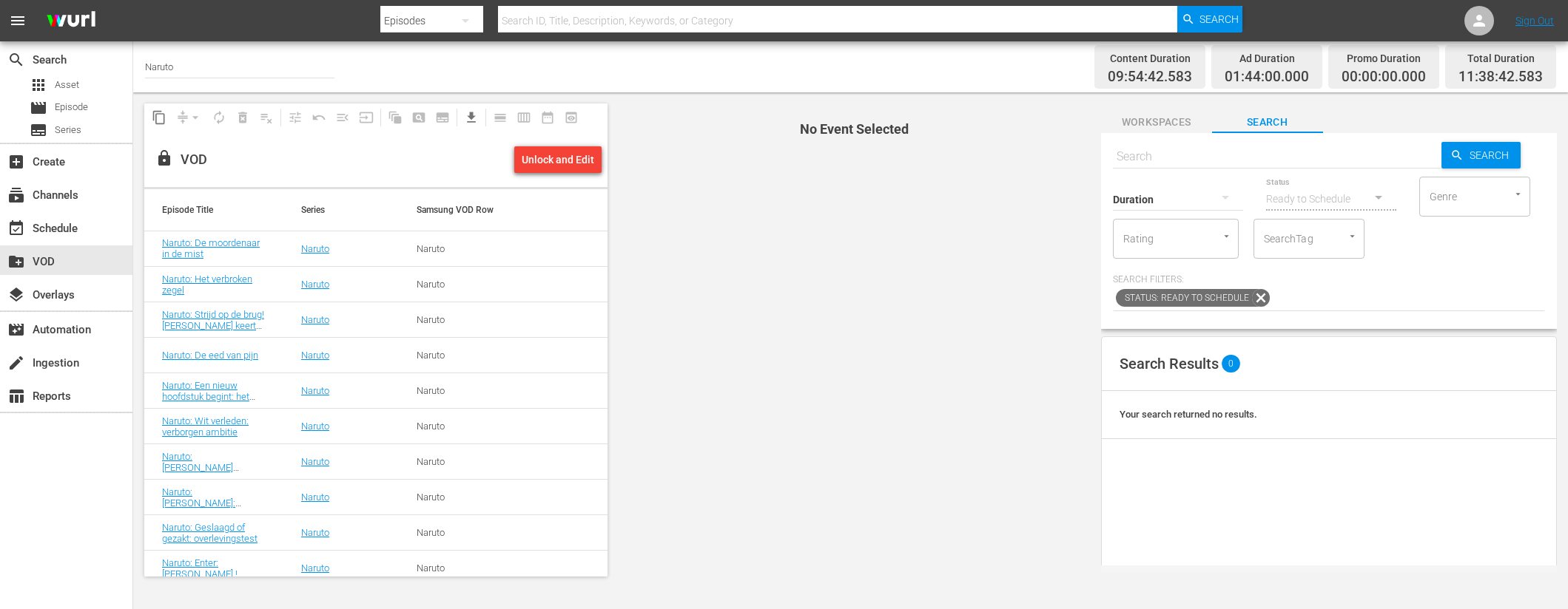
click at [1148, 155] on input "text" at bounding box center [1277, 156] width 329 height 36
paste input "Naruto: Een nieuwe training begint: Ik zal sterk zijn (1/2)"
type input "Naruto: Een nieuwe training begint: Ik zal sterk zijn"
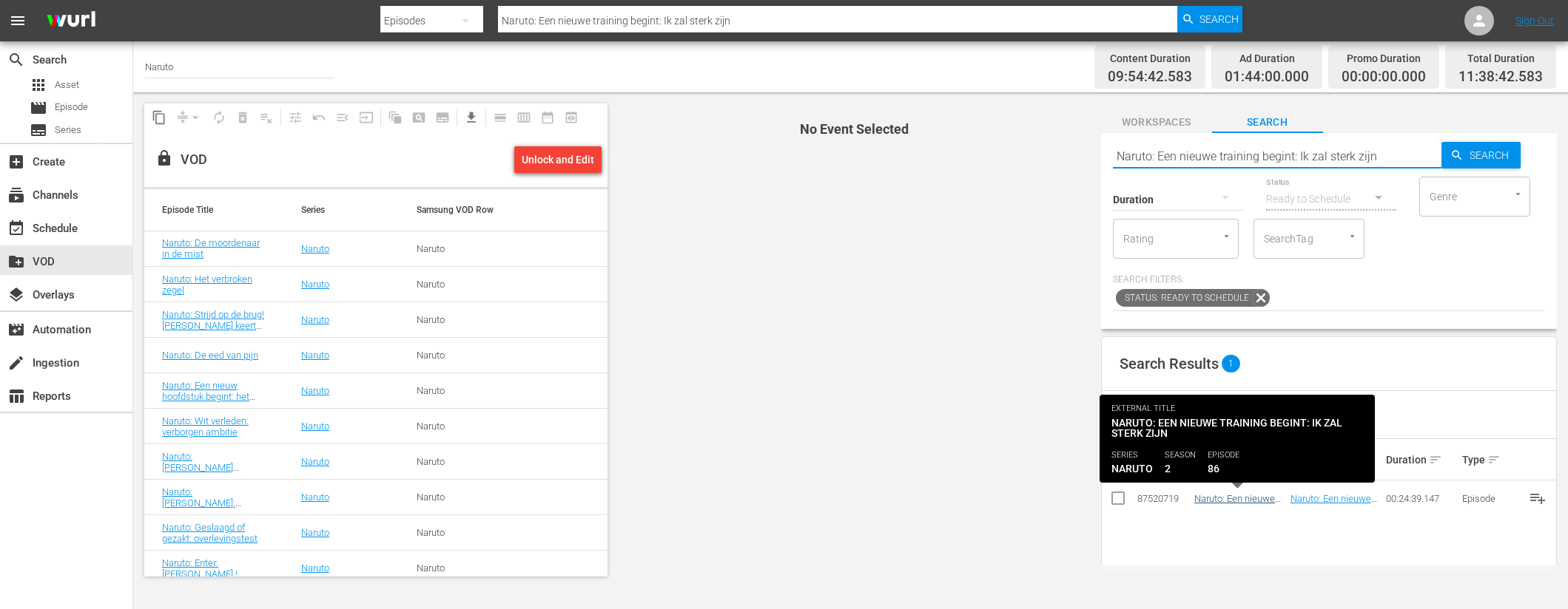
type input "Naruto: Een nieuwe training begint: Ik zal sterk zijn"
click at [1264, 500] on link "Naruto: Een nieuwe training begint: Ik zal sterk zijn" at bounding box center [1236, 510] width 84 height 33
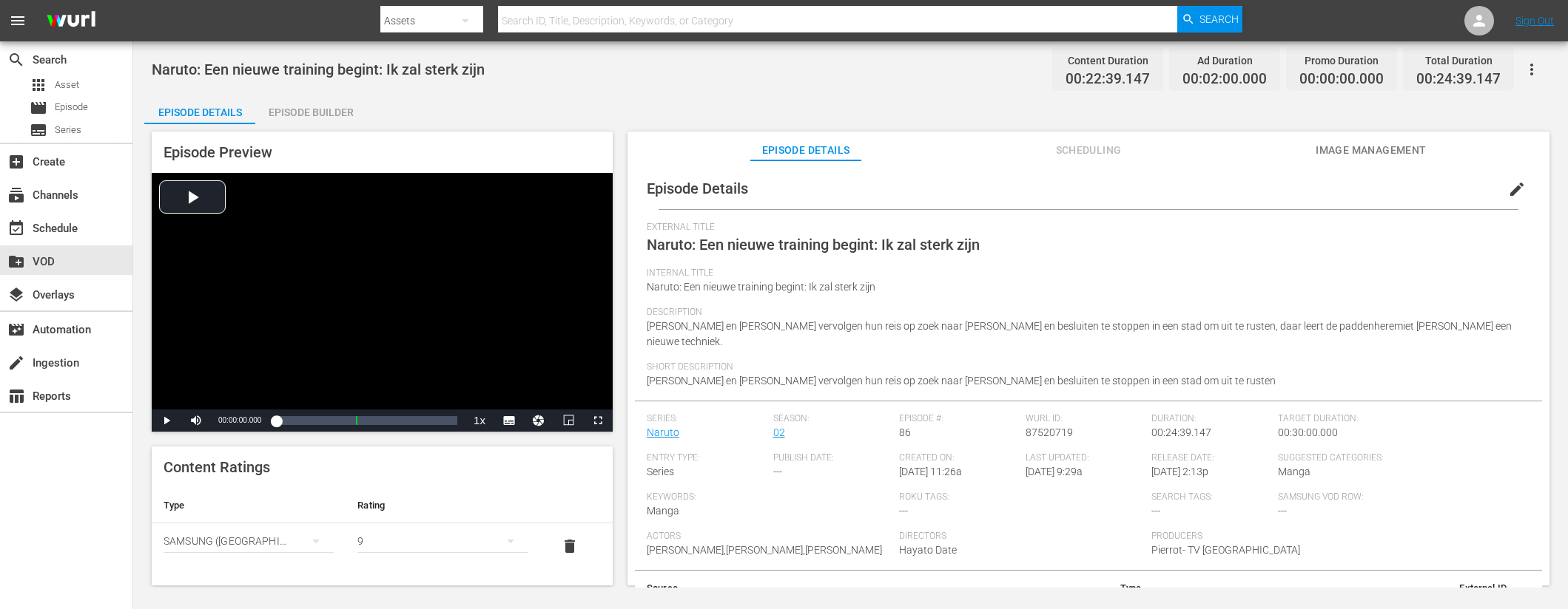
click at [319, 106] on div "Episode Builder" at bounding box center [311, 112] width 111 height 36
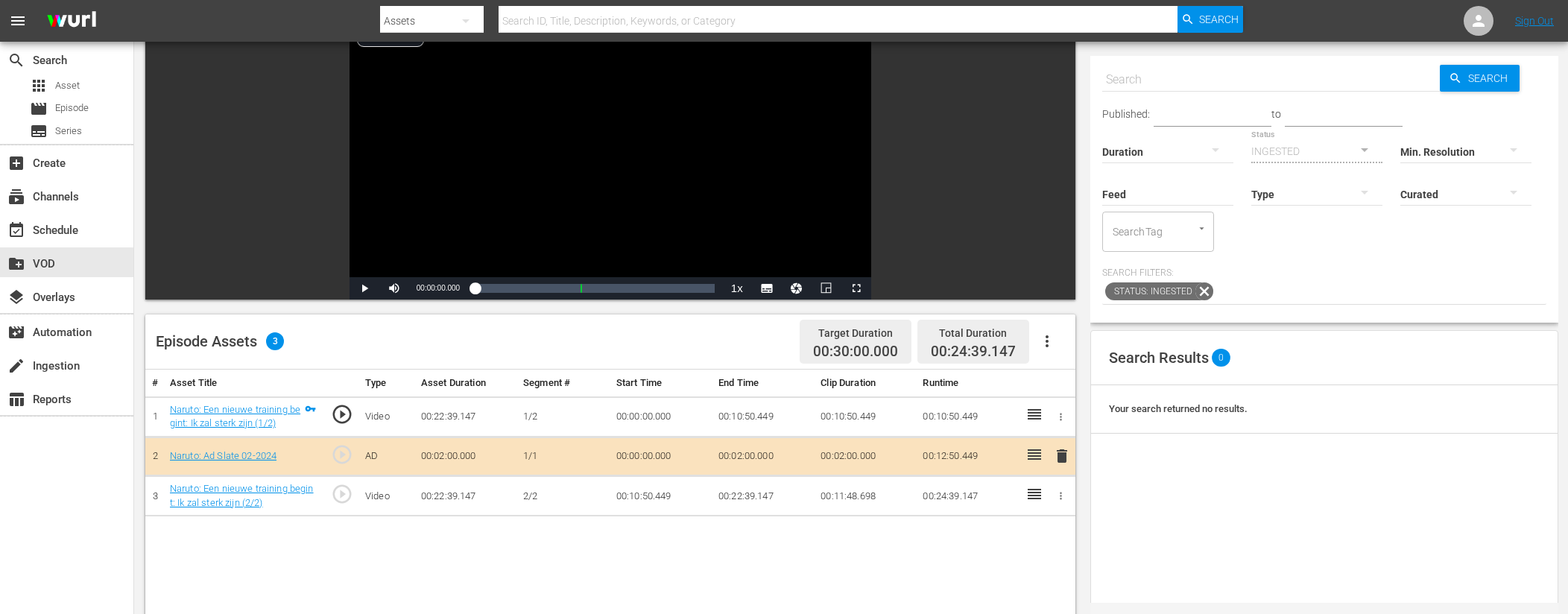
scroll to position [122, 0]
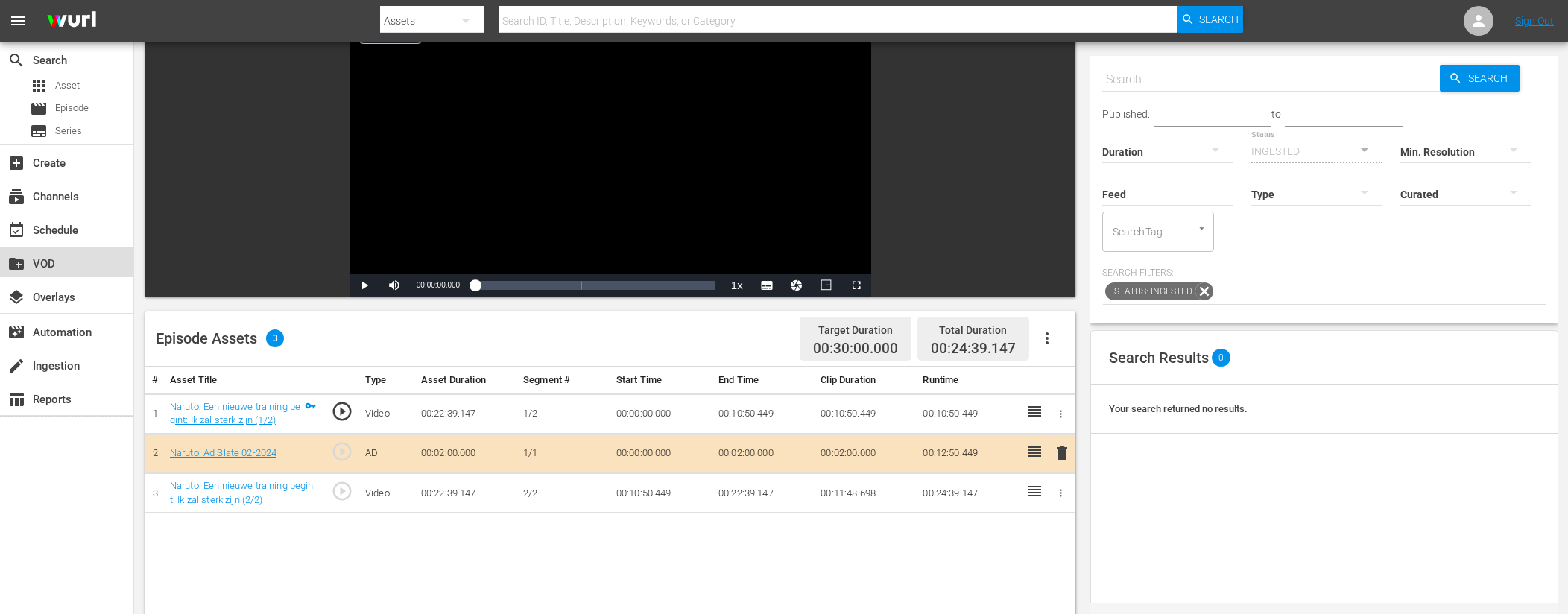
click at [40, 257] on div "create_new_folder VOD" at bounding box center [42, 261] width 83 height 14
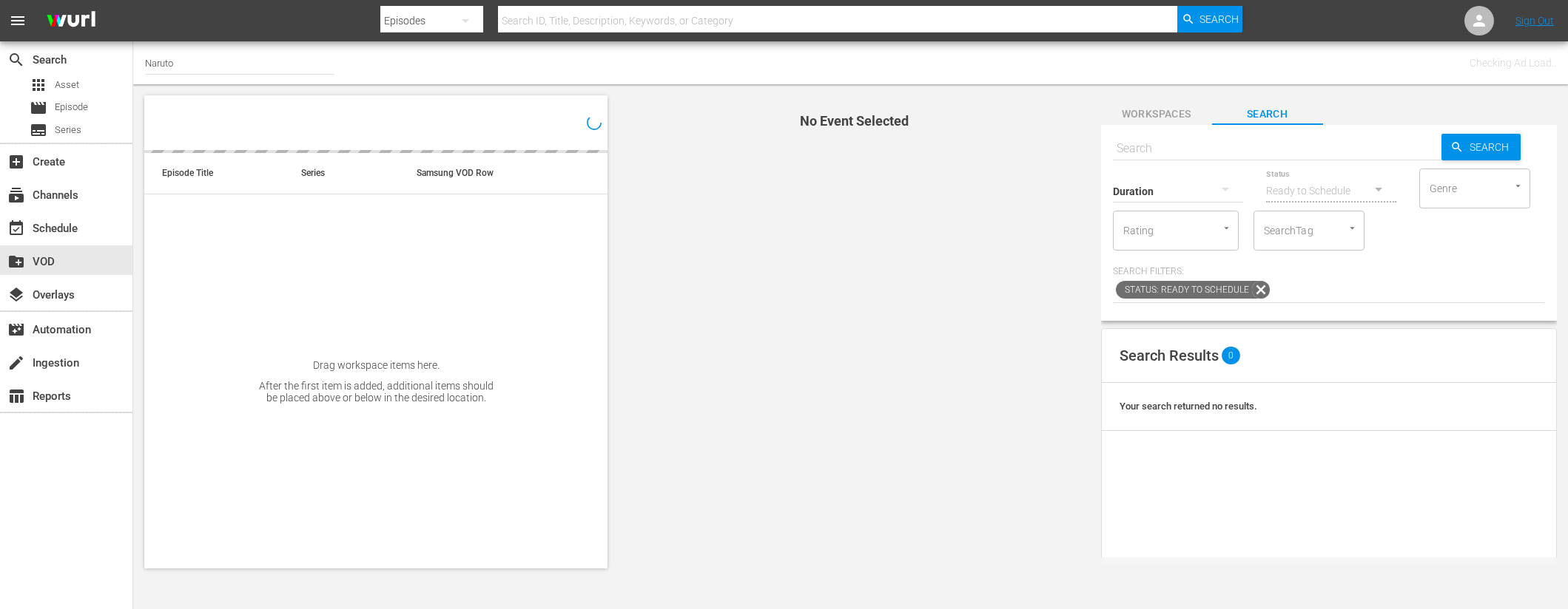
click at [1221, 154] on input "text" at bounding box center [1277, 148] width 329 height 36
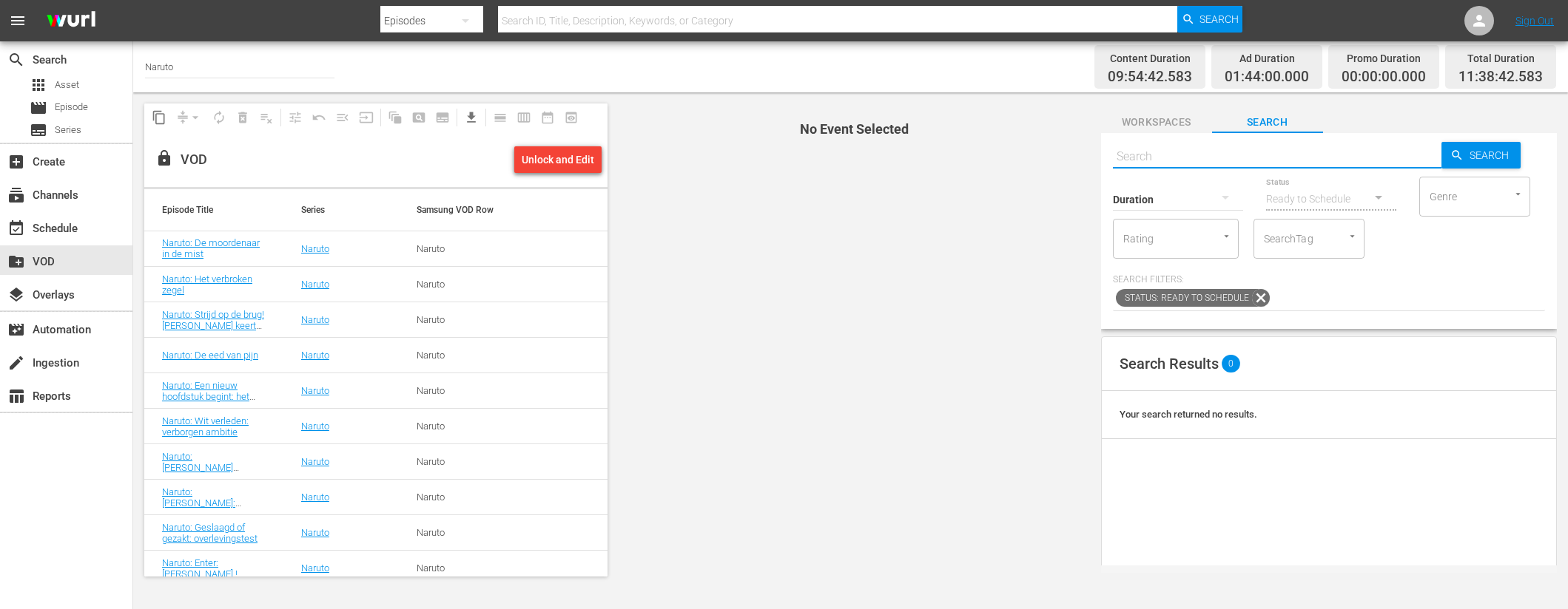
paste input "Naruto: Blijf trainen: Pop Goes the Water Balloon (1/2)"
type input "Naruto: Blijf trainen: Pop Goes the Water Balloon (1/2)"
paste input "Naruto: Blijf trainen: Pop Goes the Water Balloon (1/2)"
type input "Naruto: Blijf trainen: Pop Goes the Water Balloon"
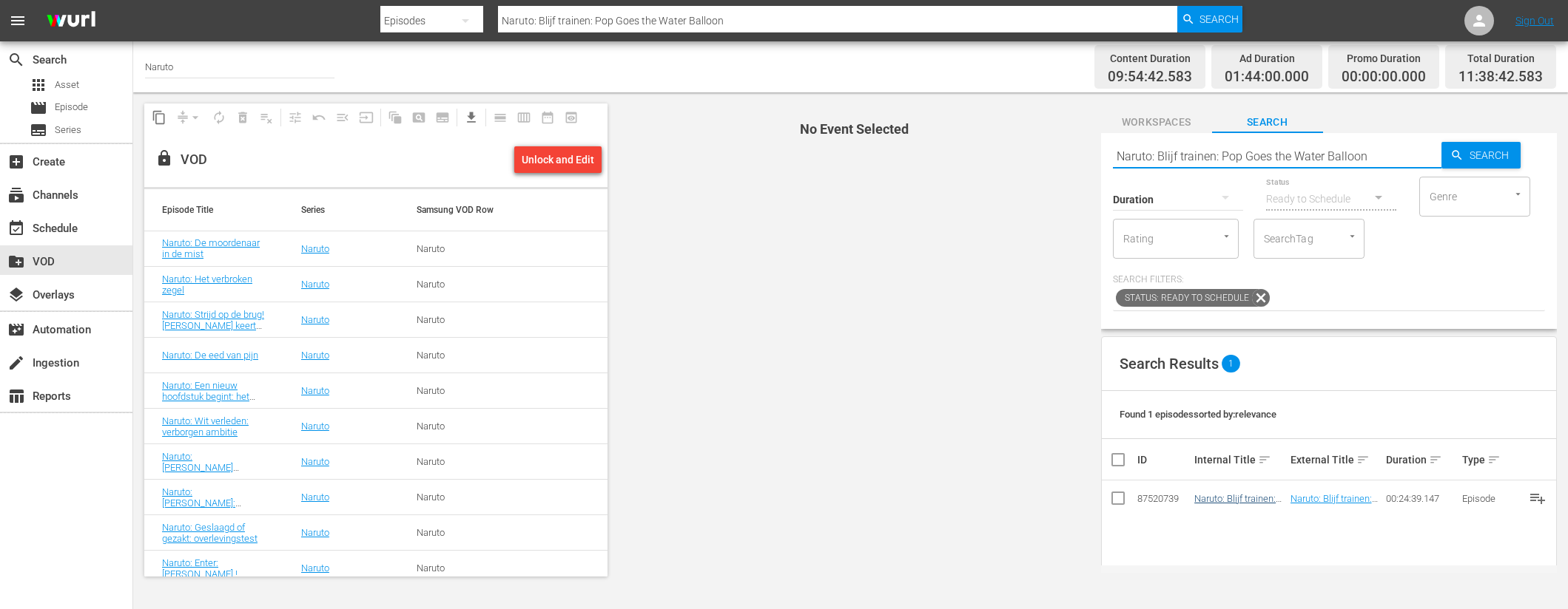
type input "Naruto: Blijf trainen: Pop Goes the Water Balloon"
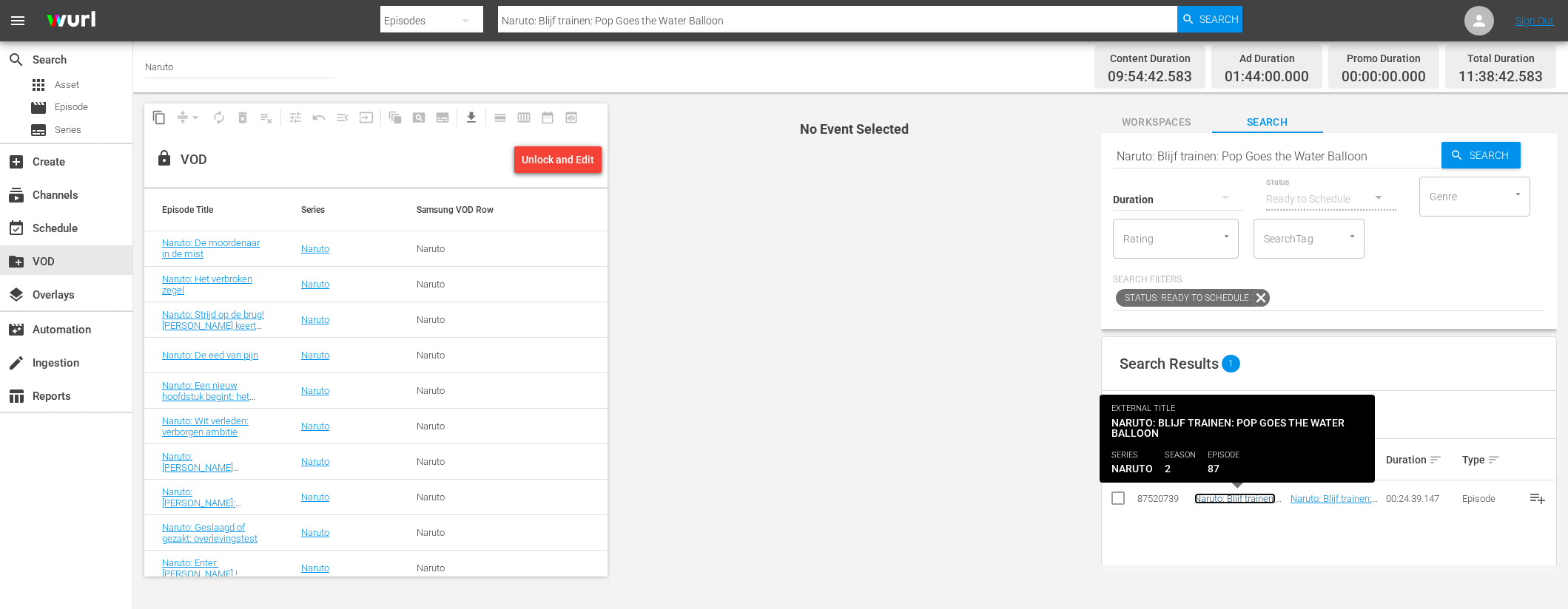
click at [1239, 503] on link "Naruto: Blijf trainen: Pop Goes the Water Balloon" at bounding box center [1236, 510] width 83 height 33
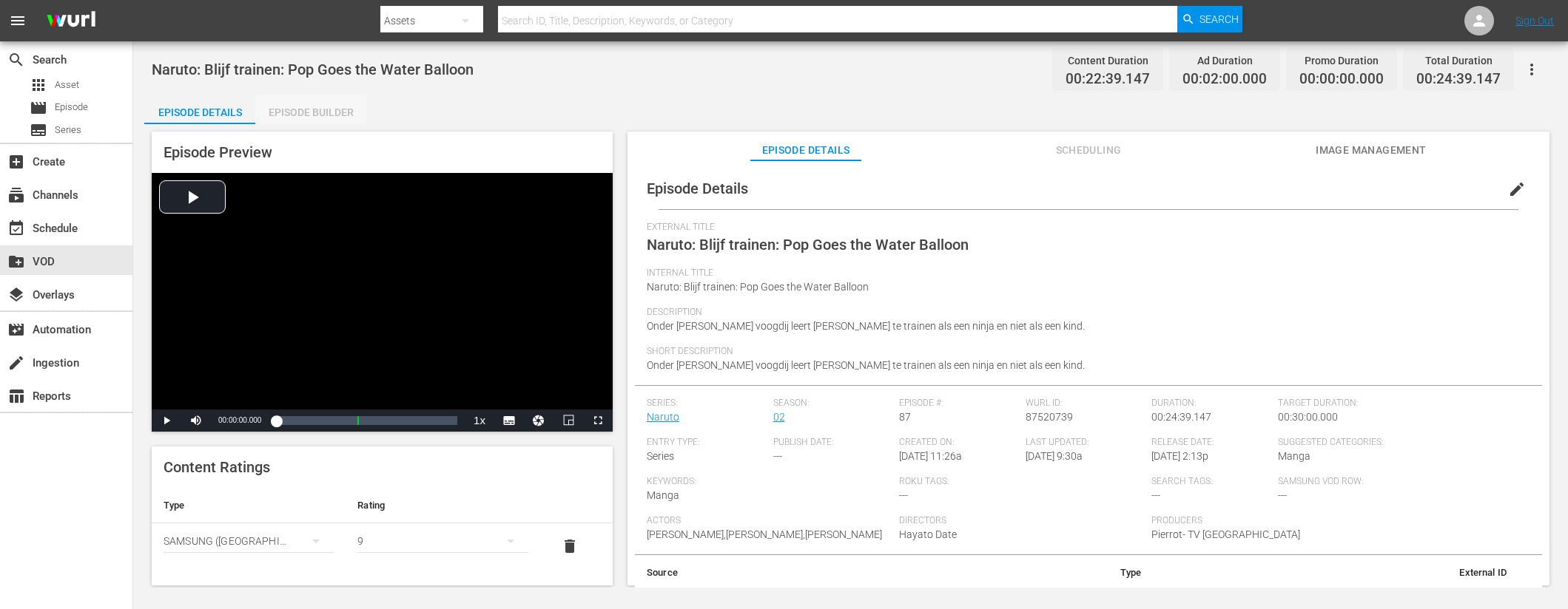
click at [325, 116] on div "Episode Builder" at bounding box center [311, 112] width 111 height 36
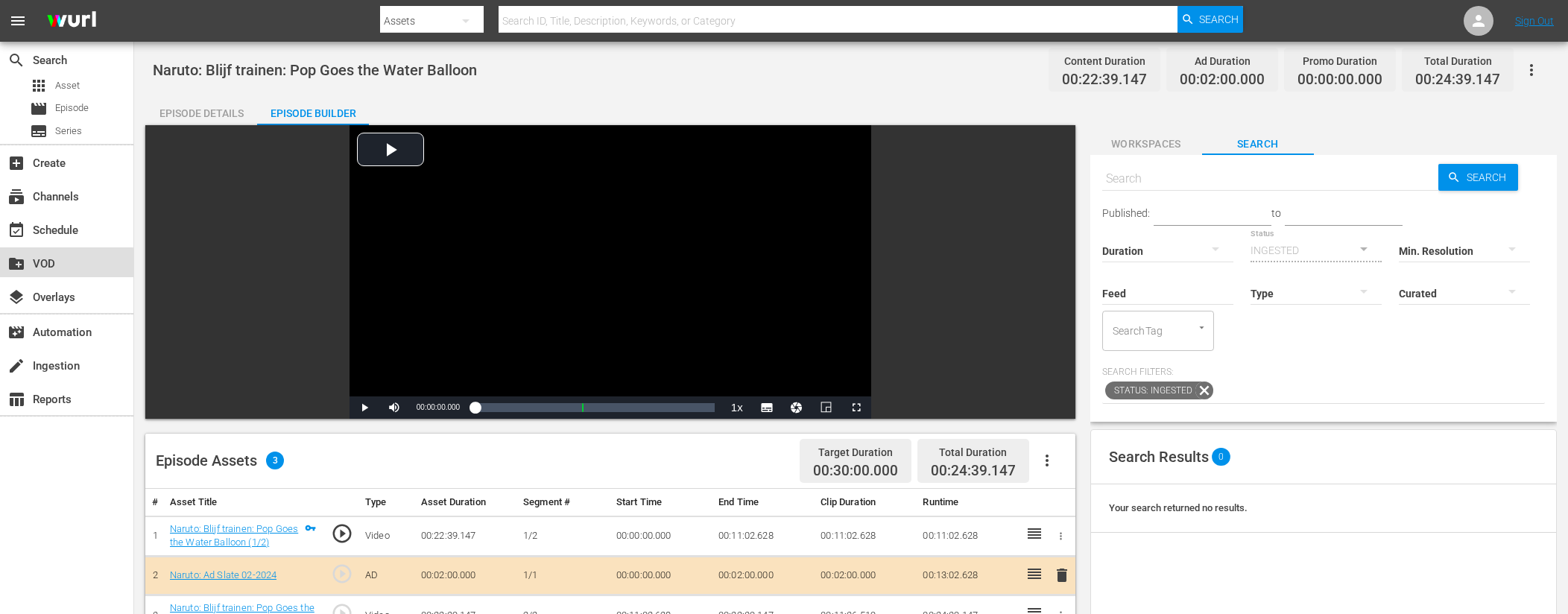
click at [54, 265] on div "create_new_folder VOD" at bounding box center [42, 261] width 83 height 14
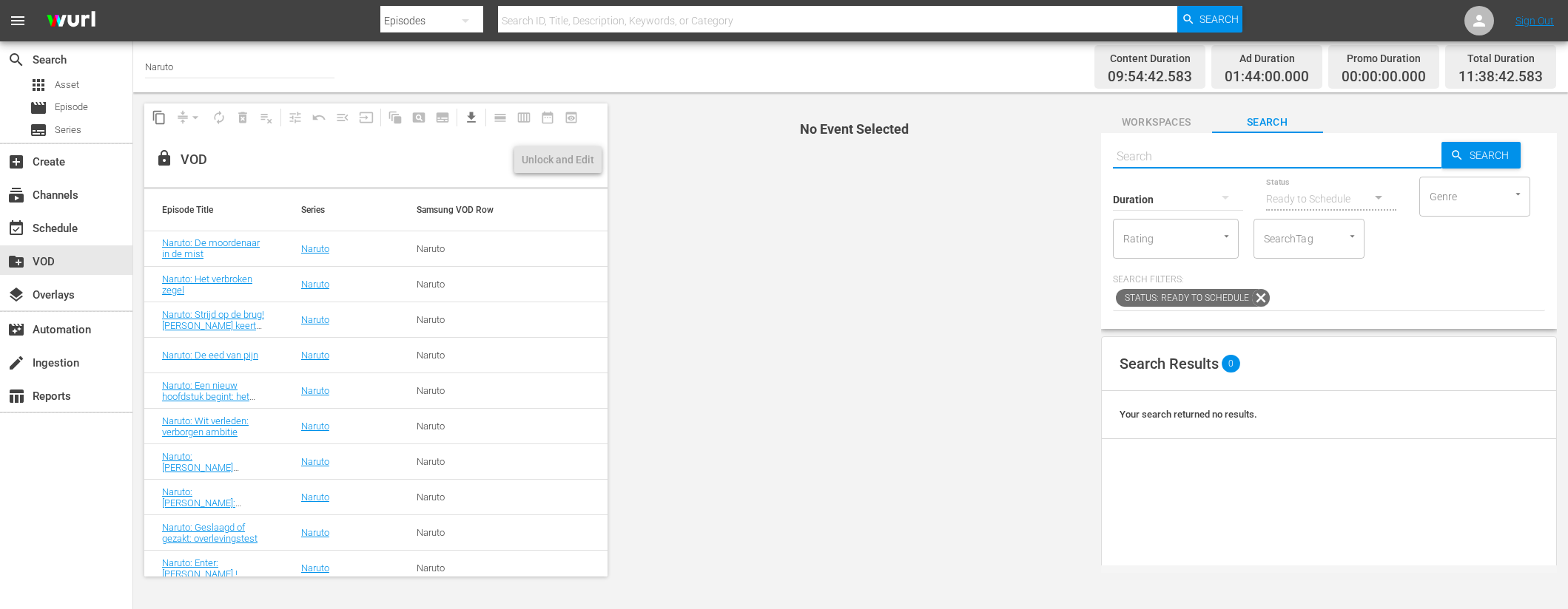
click at [1125, 150] on input "text" at bounding box center [1277, 156] width 329 height 36
paste input "Naruto: Een onmogelijke keuze: De pijn in Tsunade's hart (1/2)"
type input "Naruto: Een onmogelijke keuze: De pijn in Tsunade's hart (1/2)"
paste input "Naruto: Een onmogelijke keuze: De pijn in Tsunade's hart (1/2)"
type input "Naruto: Een onmogelijke keuze: De pijn in Tsunade's hart"
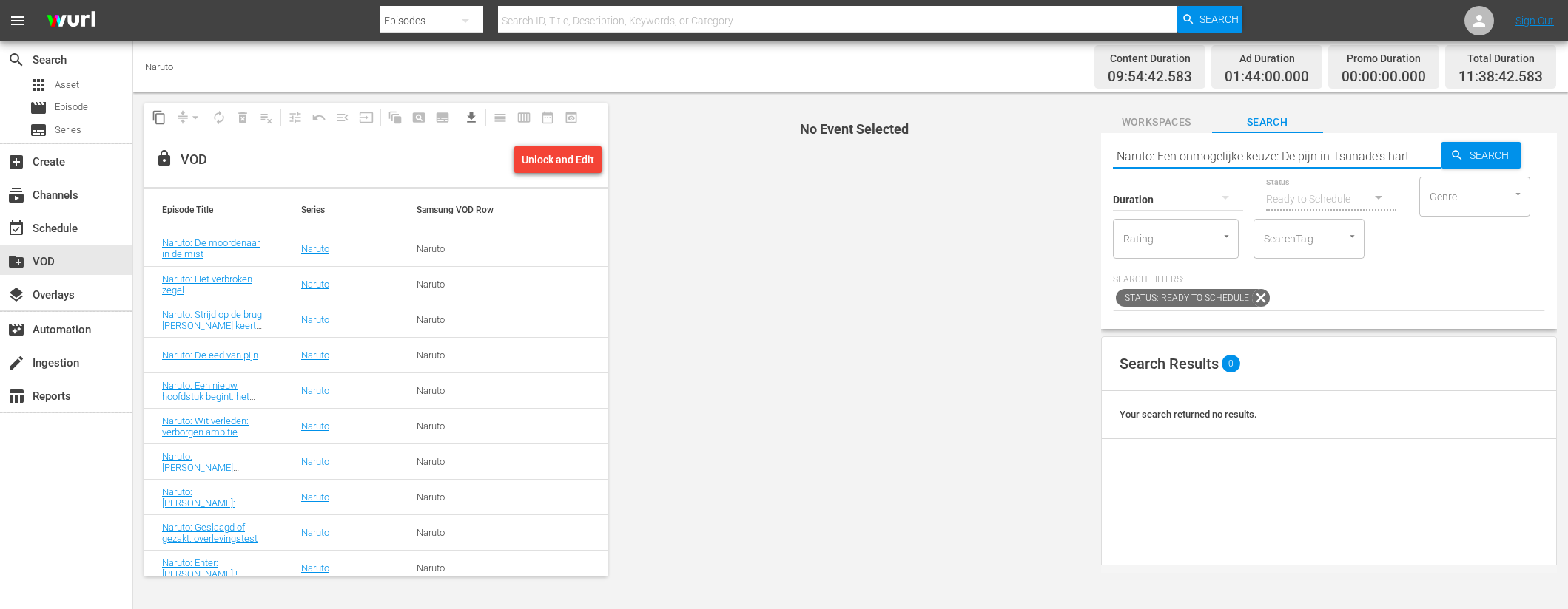
type input "Naruto: Een onmogelijke keuze: De pijn in Tsunade's hart"
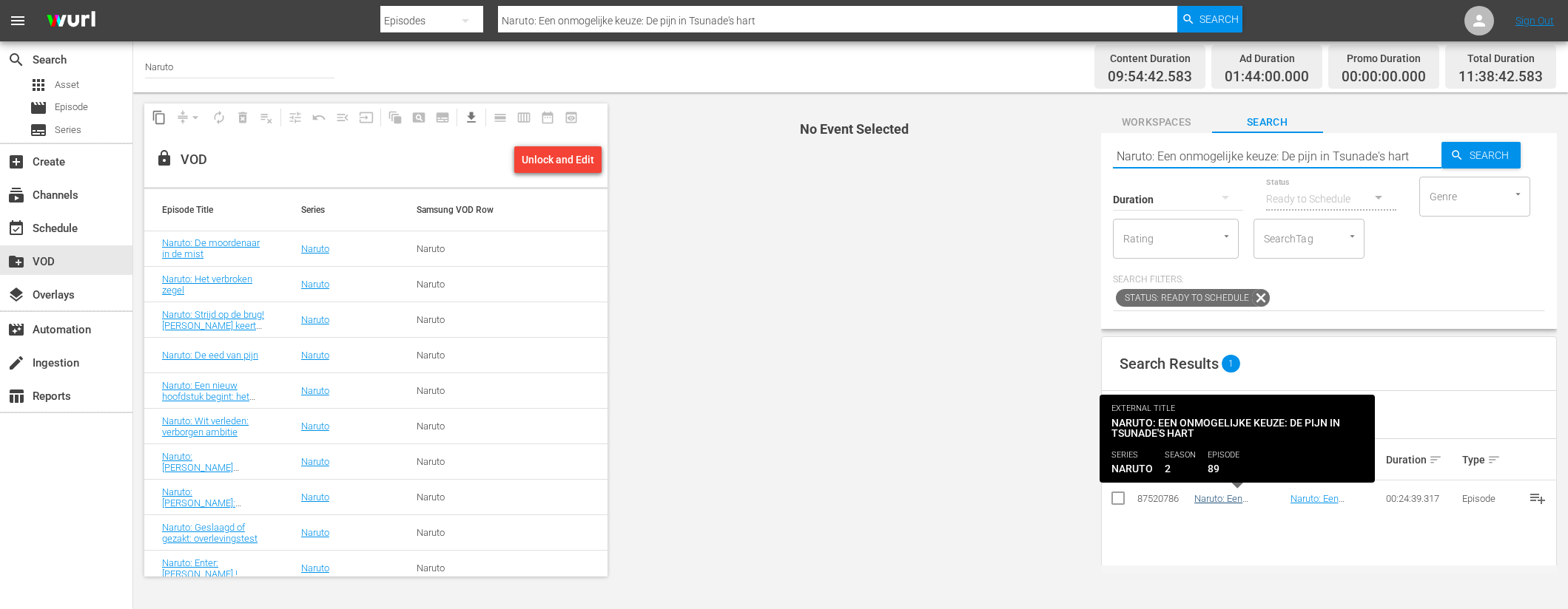
type input "Naruto: Een onmogelijke keuze: De pijn in Tsunade's hart"
click at [1216, 499] on link "Naruto: Een onmogelijke keuze: De pijn in Tsunade's hart" at bounding box center [1236, 515] width 83 height 44
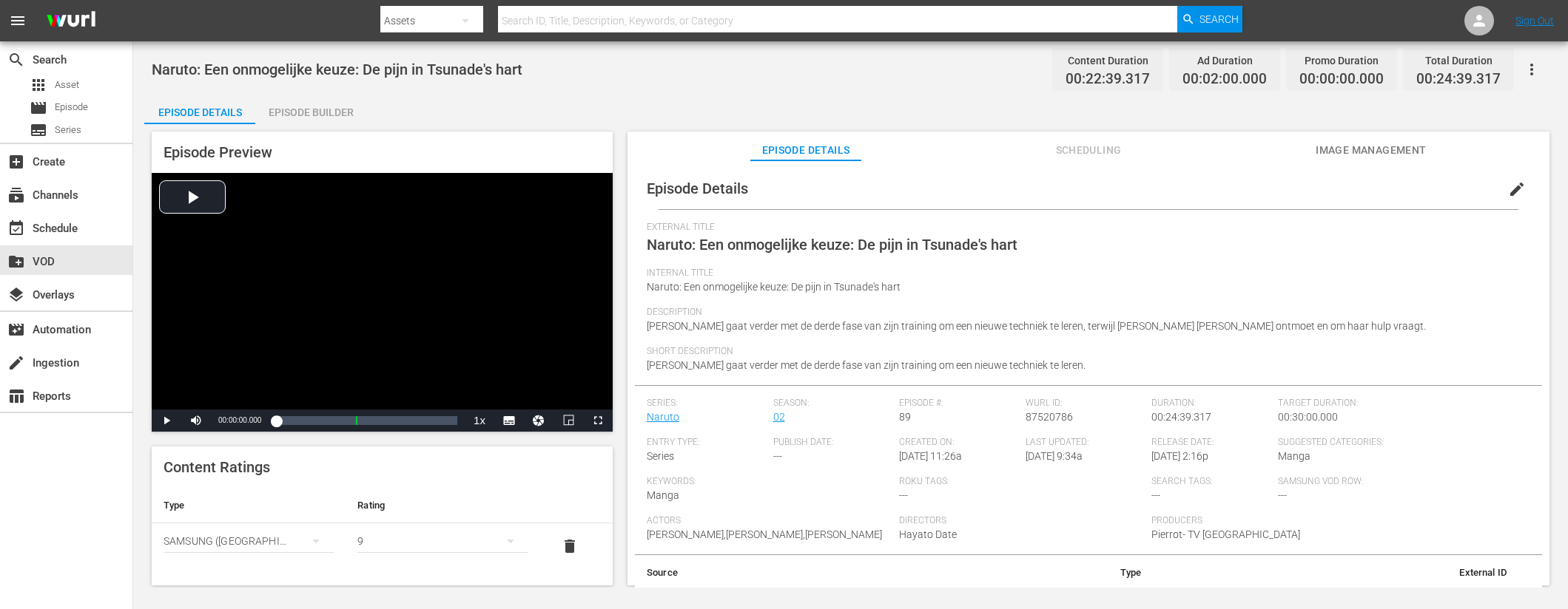
click at [294, 109] on div "Episode Builder" at bounding box center [311, 112] width 111 height 36
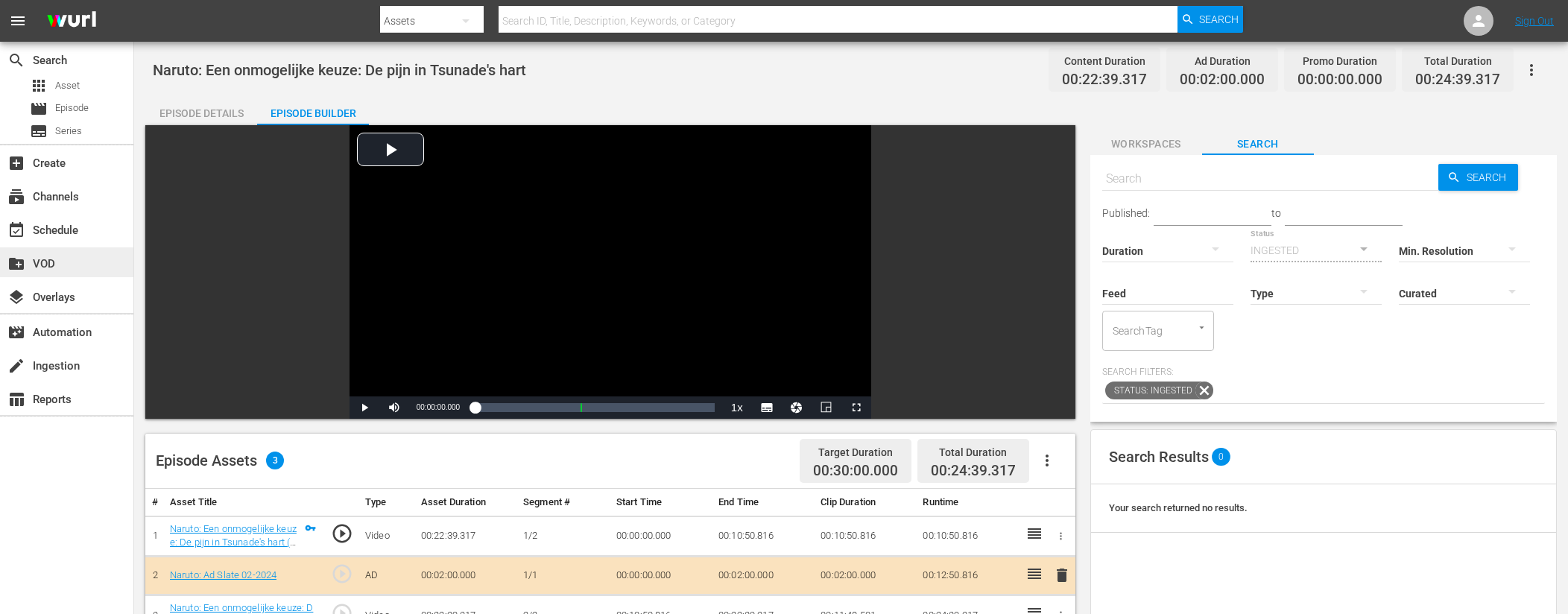
click at [34, 265] on div "create_new_folder VOD" at bounding box center [42, 261] width 83 height 14
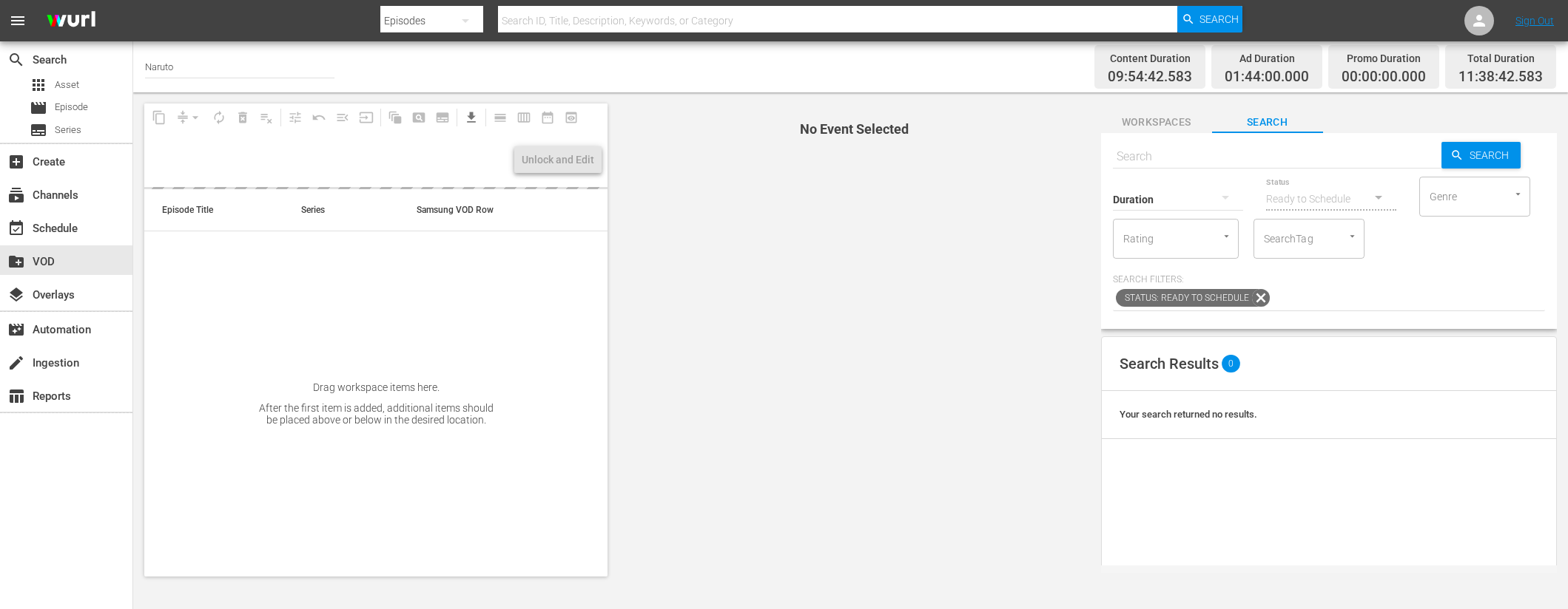
click at [1196, 155] on input "text" at bounding box center [1277, 156] width 329 height 36
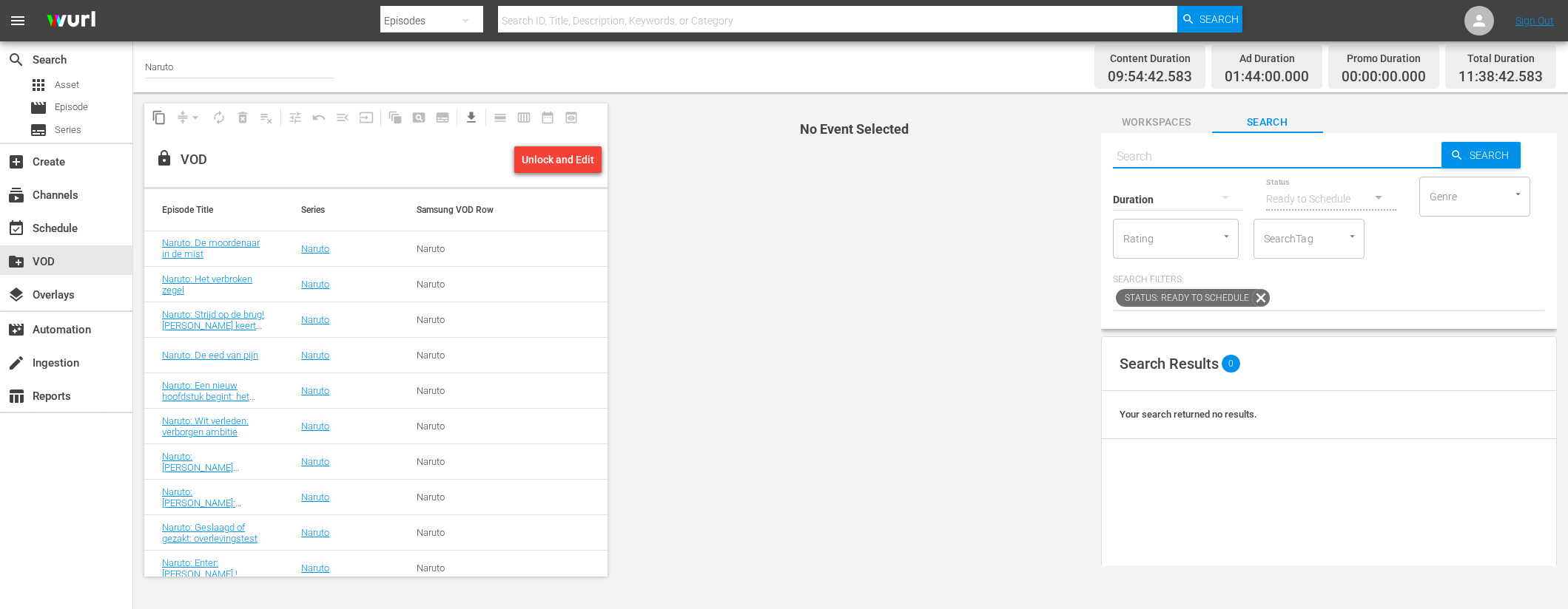
paste input "Naruto: Erfenis! De ketting des doods (1/2)"
type input "Naruto: Erfenis! De ketting des doods (1/2)"
type input "Naruto: Erfenis! De ketting des doods"
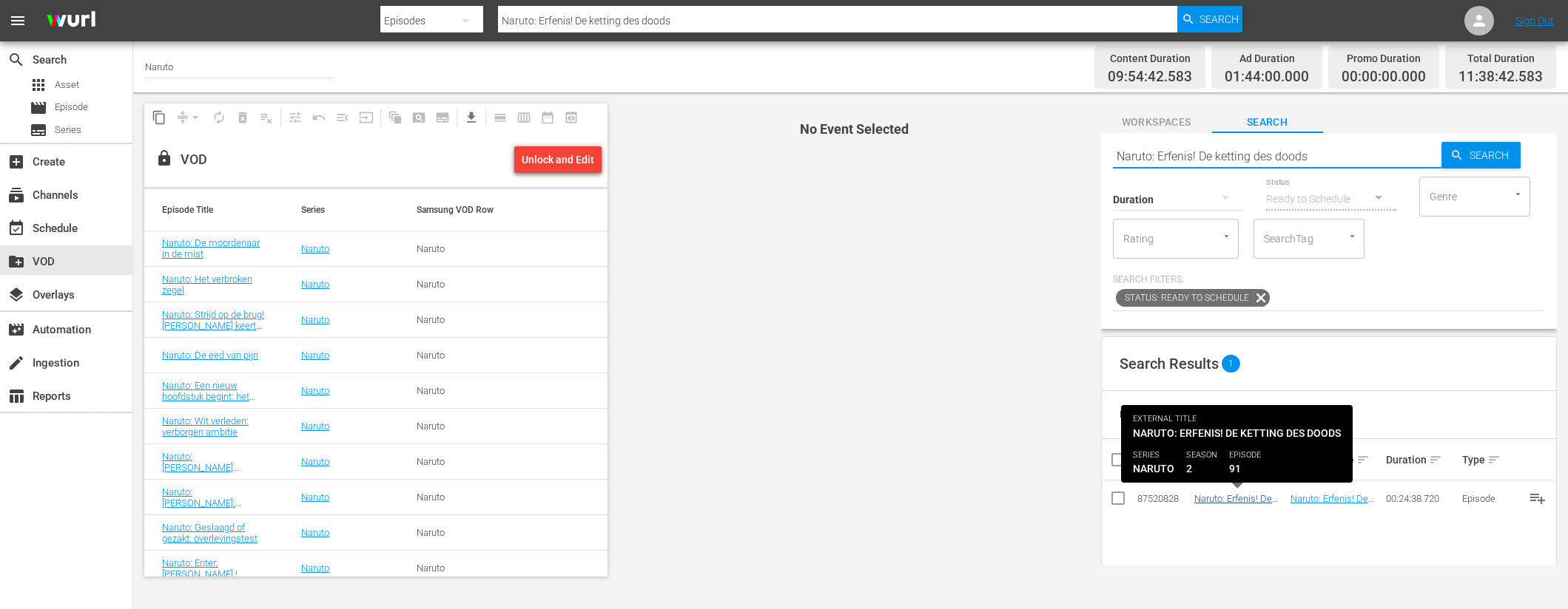
type input "Naruto: Erfenis! De ketting des doods"
click at [1224, 500] on link "Naruto: Erfenis! De ketting des doods" at bounding box center [1233, 504] width 78 height 22
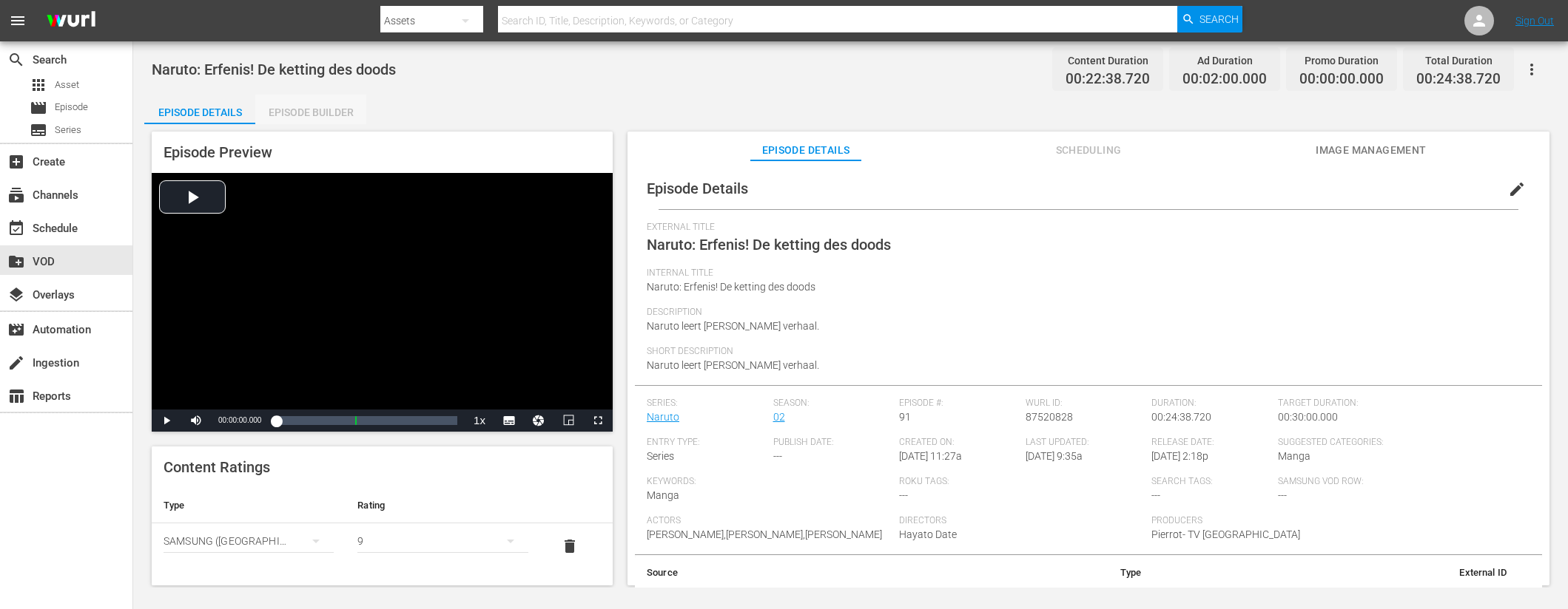
click at [304, 110] on div "Episode Builder" at bounding box center [311, 112] width 111 height 36
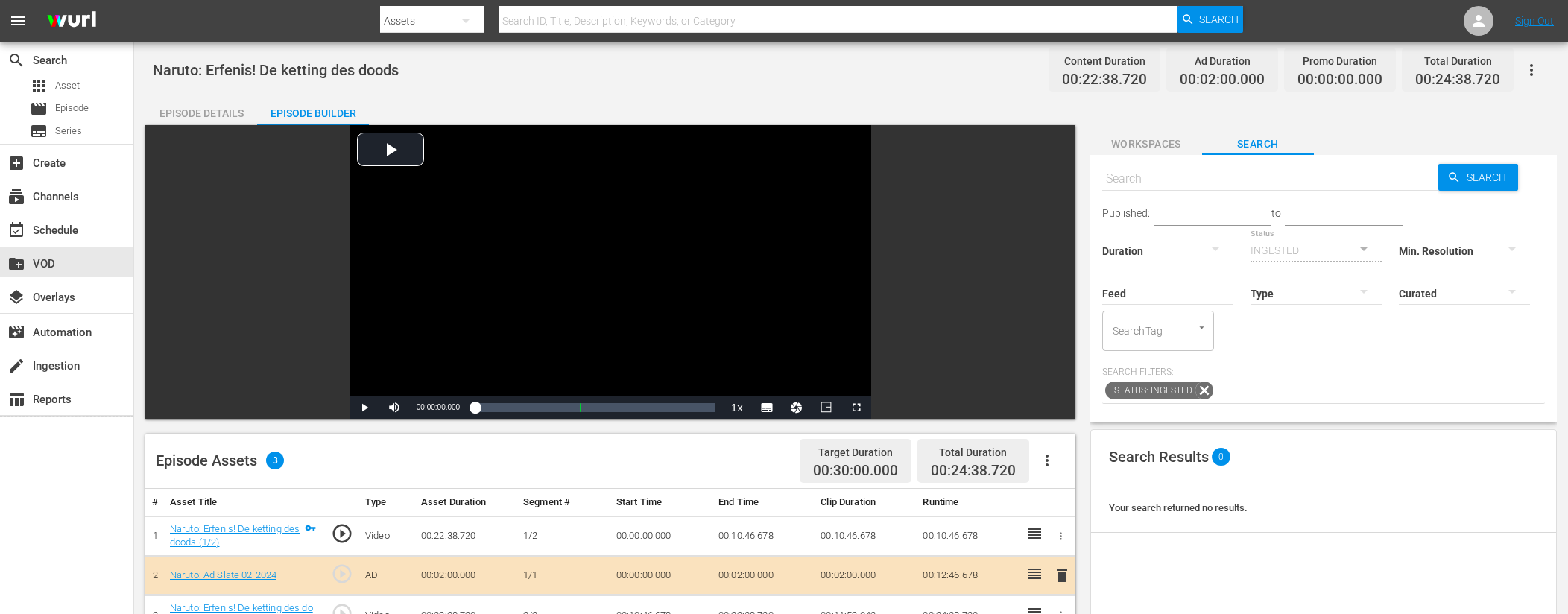
click at [1208, 177] on input "text" at bounding box center [1270, 178] width 336 height 36
click at [54, 259] on div "create_new_folder VOD" at bounding box center [42, 261] width 83 height 14
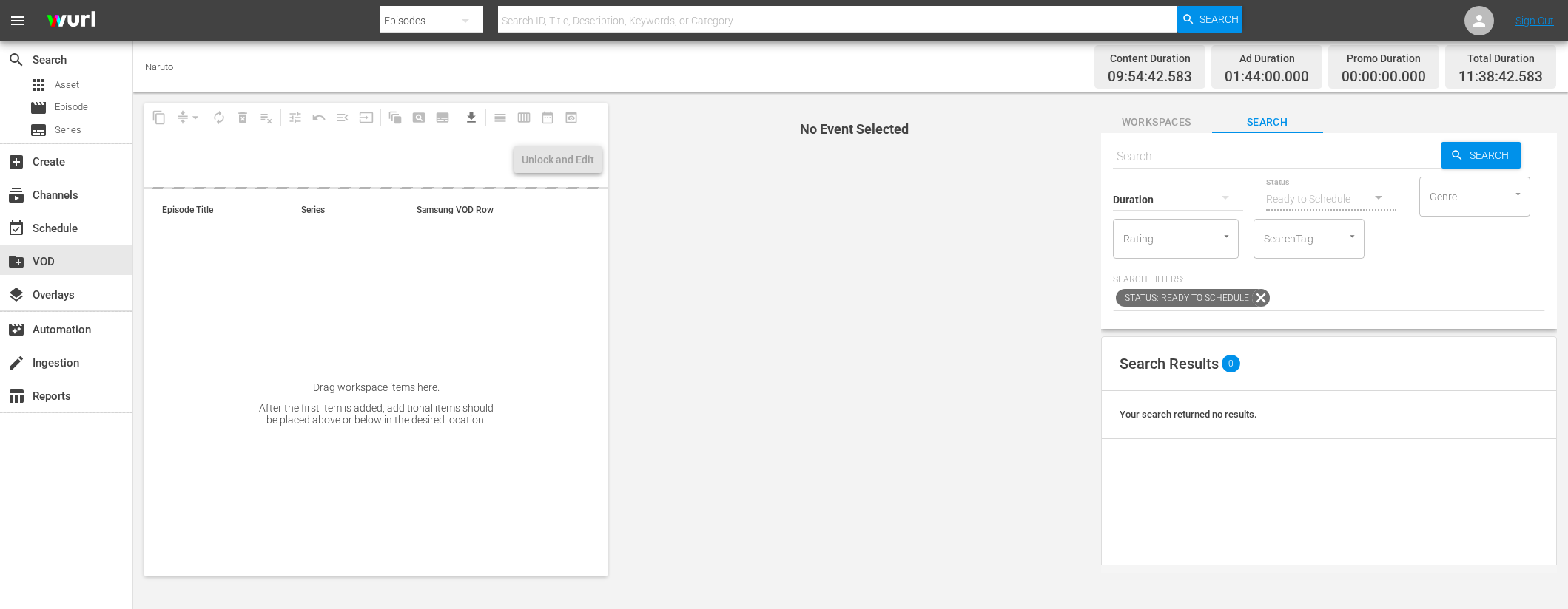
click at [1161, 151] on input "text" at bounding box center [1277, 156] width 329 height 36
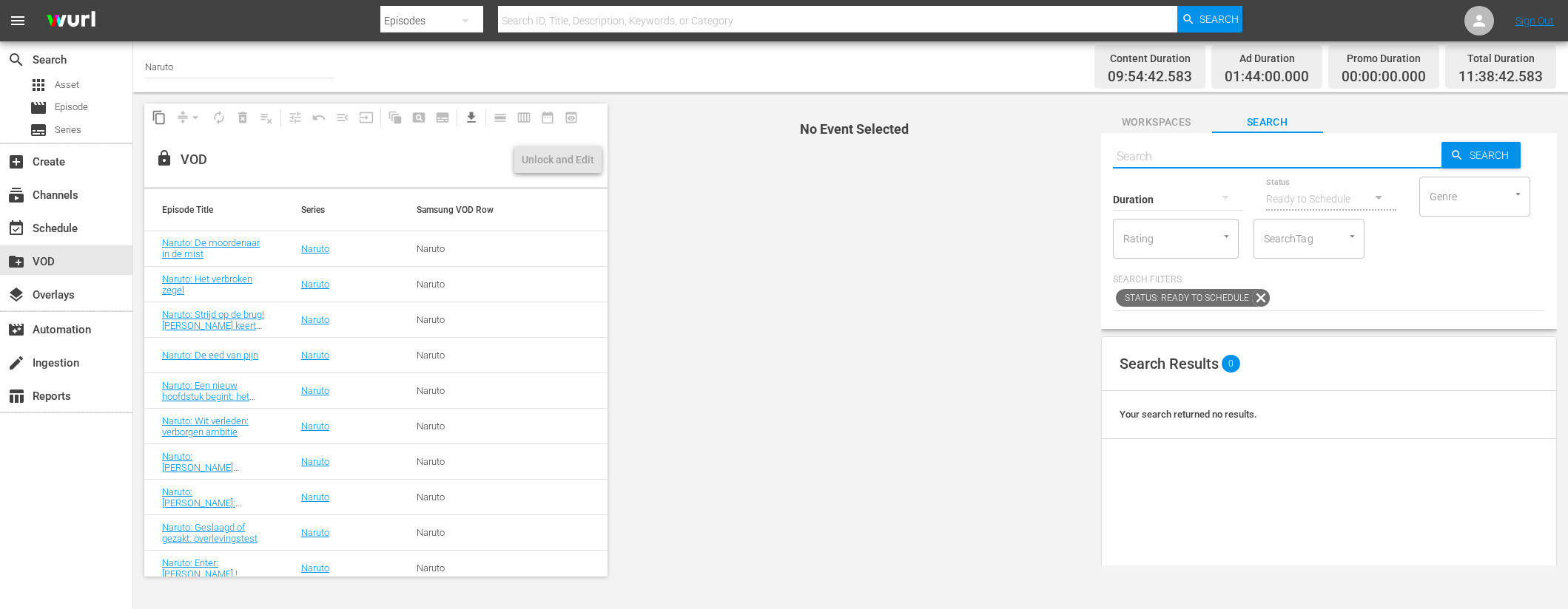
paste input "Naruto: Pech! De deal gaat niet door (1/2)"
type input "Naruto: Pech! De deal gaat niet door (1/2)"
paste input "Naruto: Pech! De deal gaat niet door (1/2)"
type input "Naruto: Pech! De deal gaat niet door"
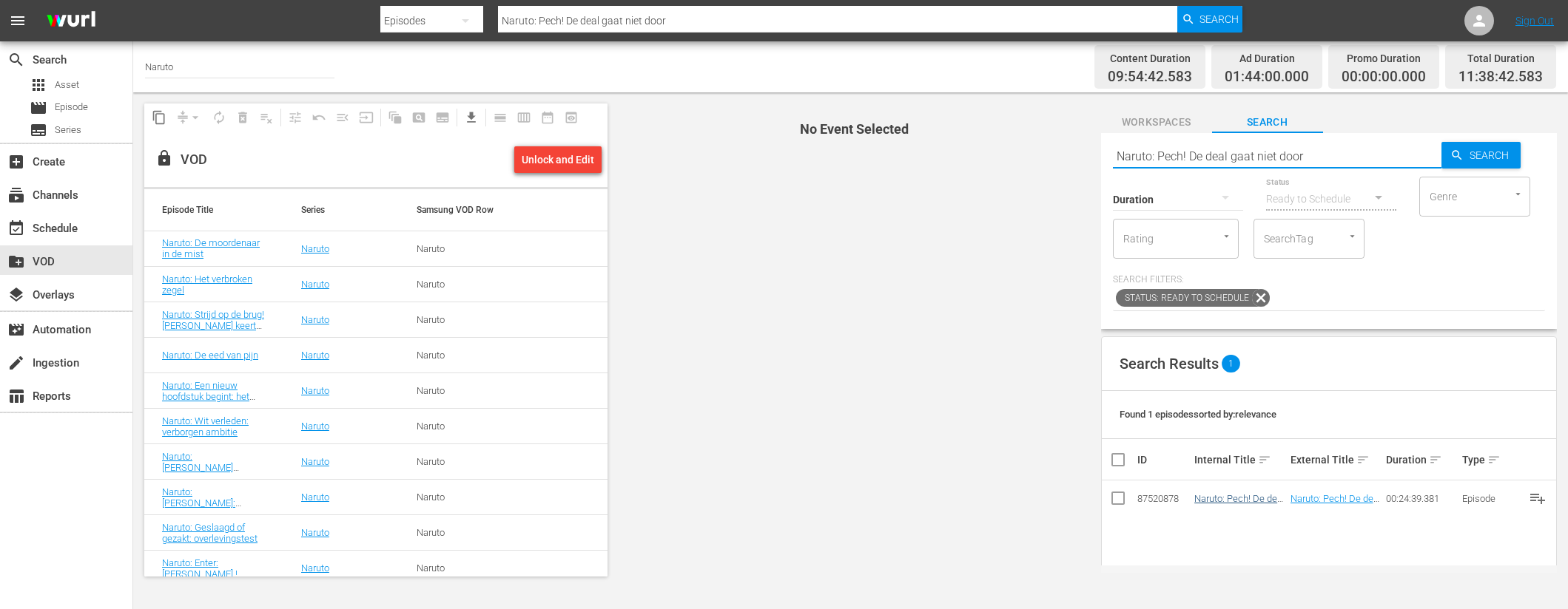
type input "Naruto: Pech! De deal gaat niet door"
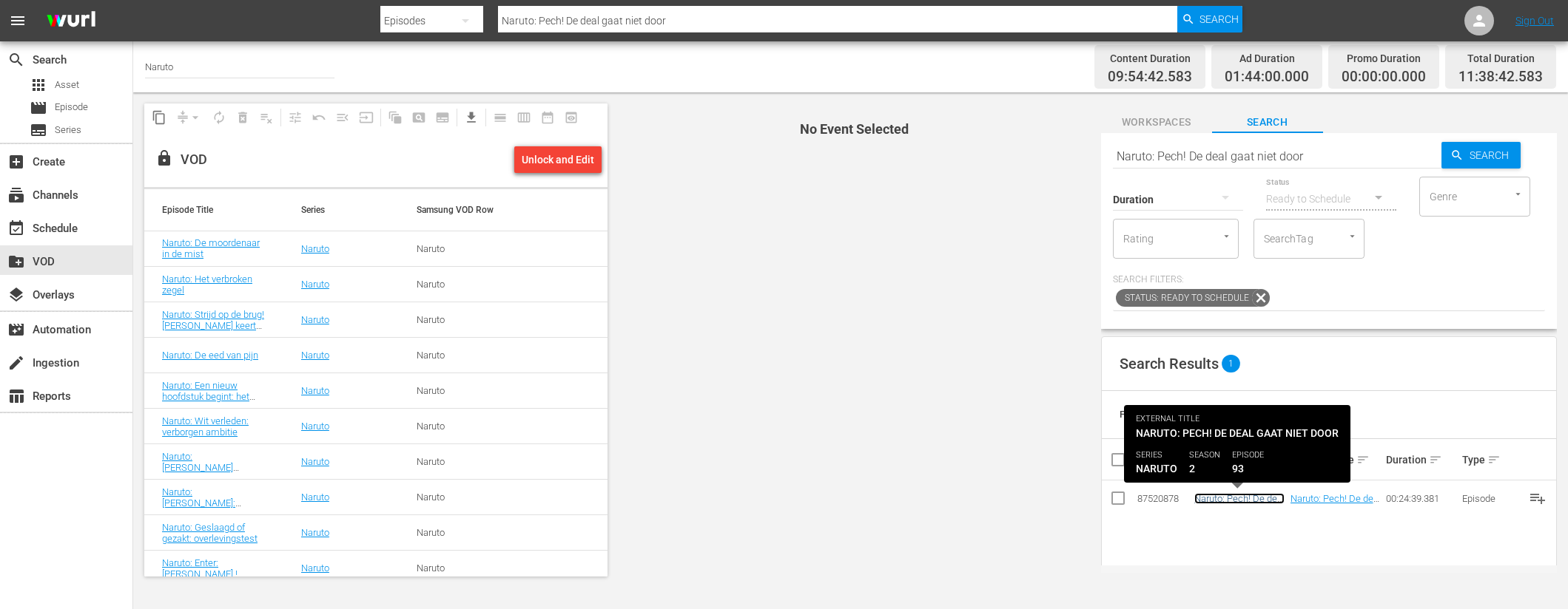
click at [1236, 500] on link "Naruto: Pech! De deal gaat niet door" at bounding box center [1239, 504] width 90 height 22
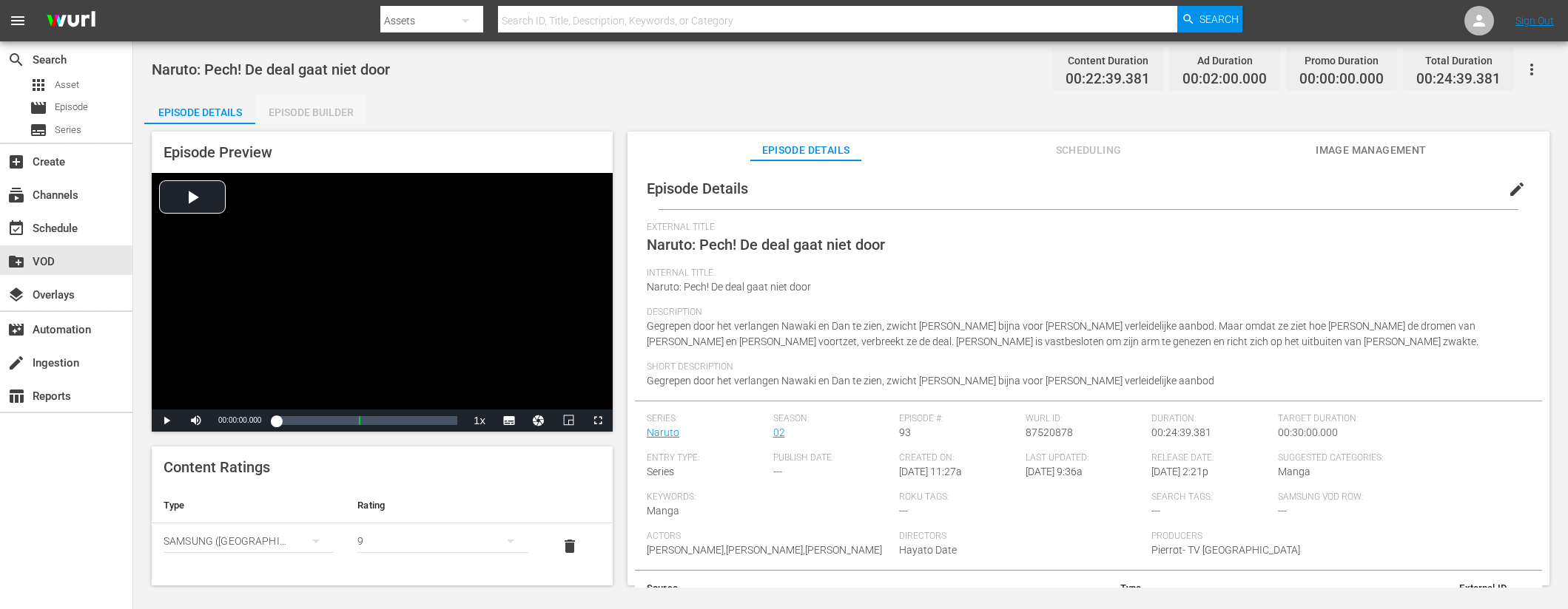
click at [294, 113] on div "Episode Builder" at bounding box center [311, 112] width 111 height 36
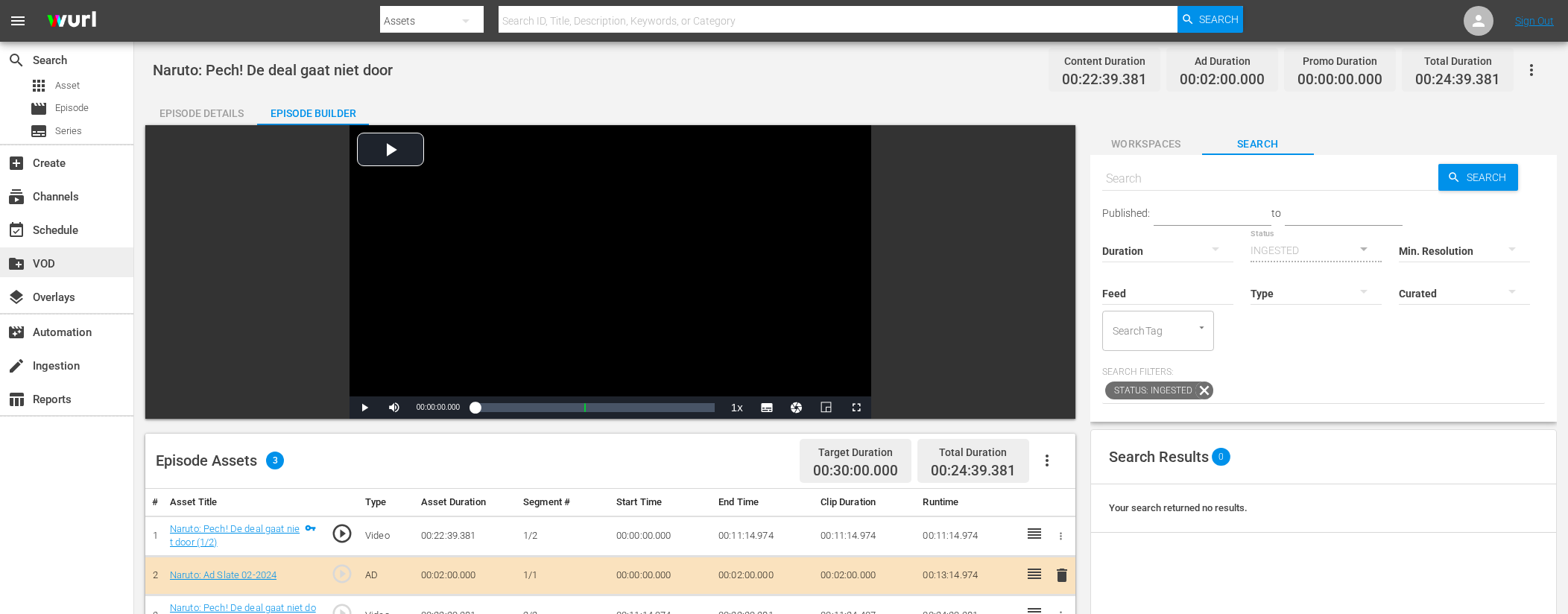
click at [50, 266] on div "create_new_folder VOD" at bounding box center [42, 261] width 83 height 14
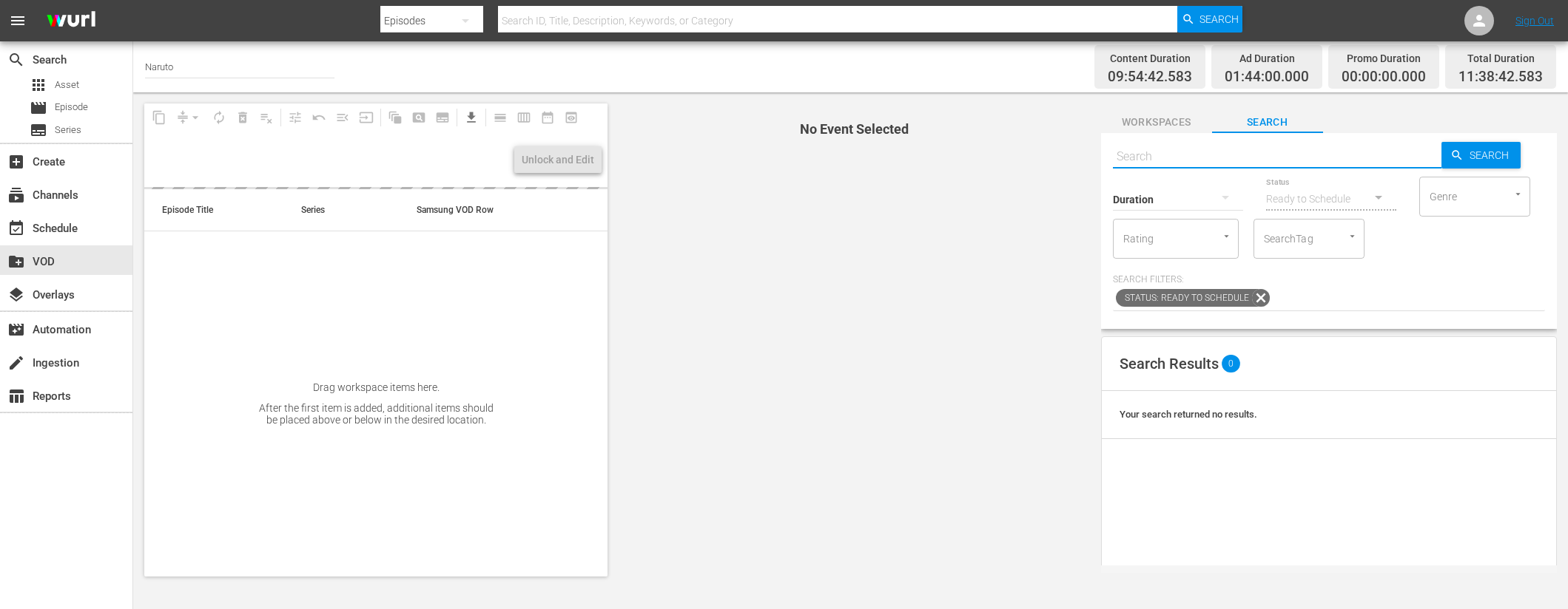
click at [1174, 155] on input "text" at bounding box center [1277, 156] width 329 height 36
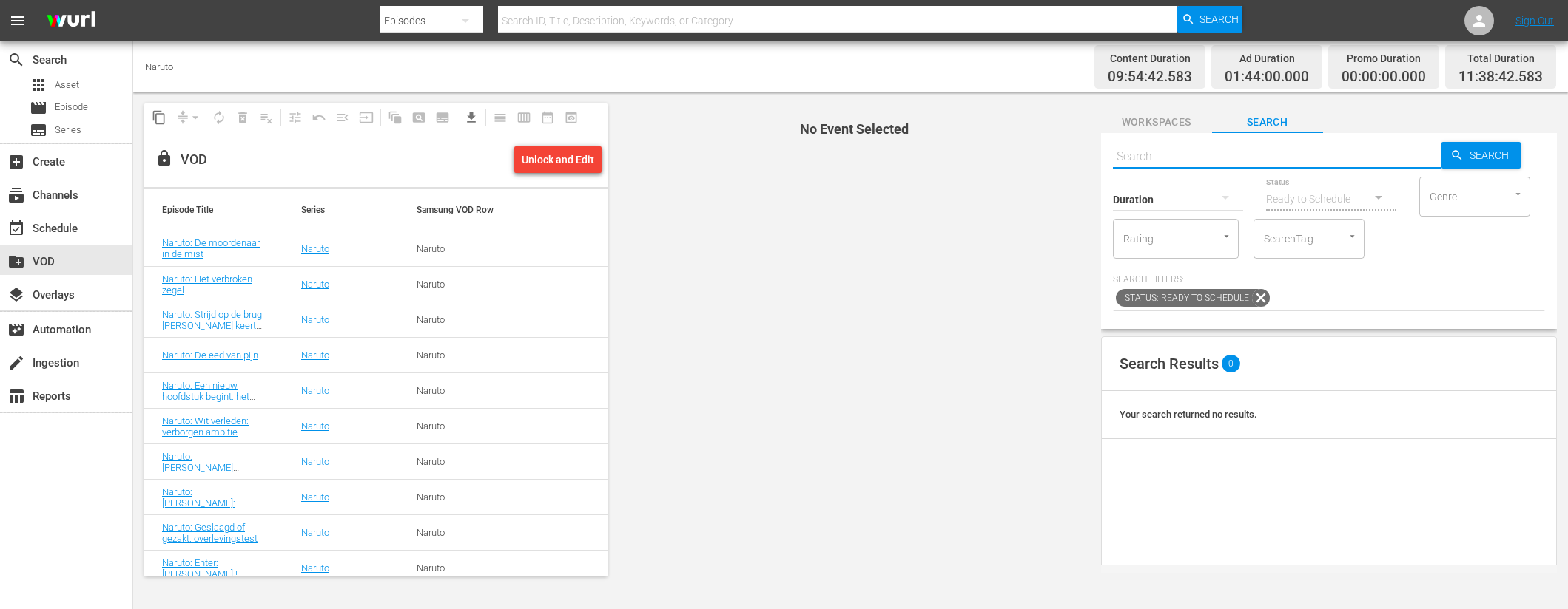
paste input "Naruto: Deadlock! Sannin confrontatie (1/2)"
type input "Naruto: Deadlock! Sannin confrontatie (1/2)"
paste input "Naruto: Deadlock! Sannin confrontatie (1/2)"
type input "Naruto: Deadlock! Sannin confrontatie"
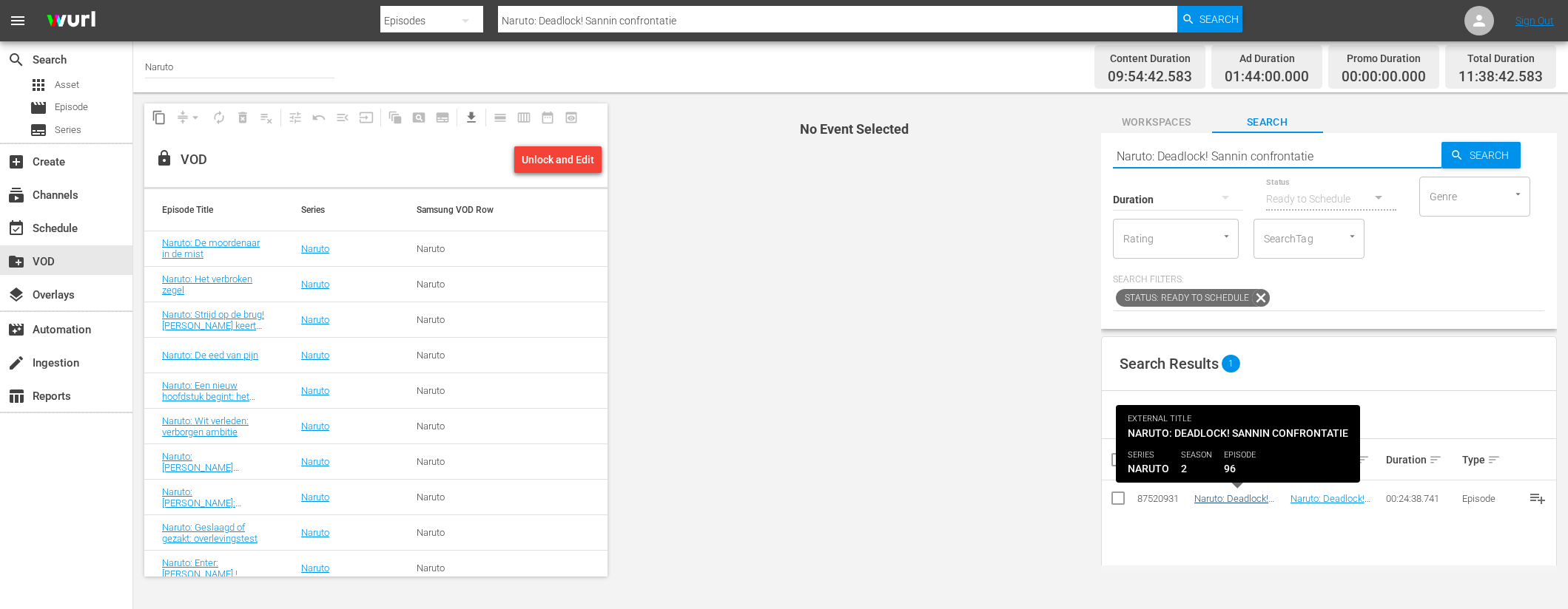
type input "Naruto: Deadlock! Sannin confrontatie"
click at [1228, 498] on link "Naruto: Deadlock! Sannin confrontatie" at bounding box center [1235, 504] width 82 height 22
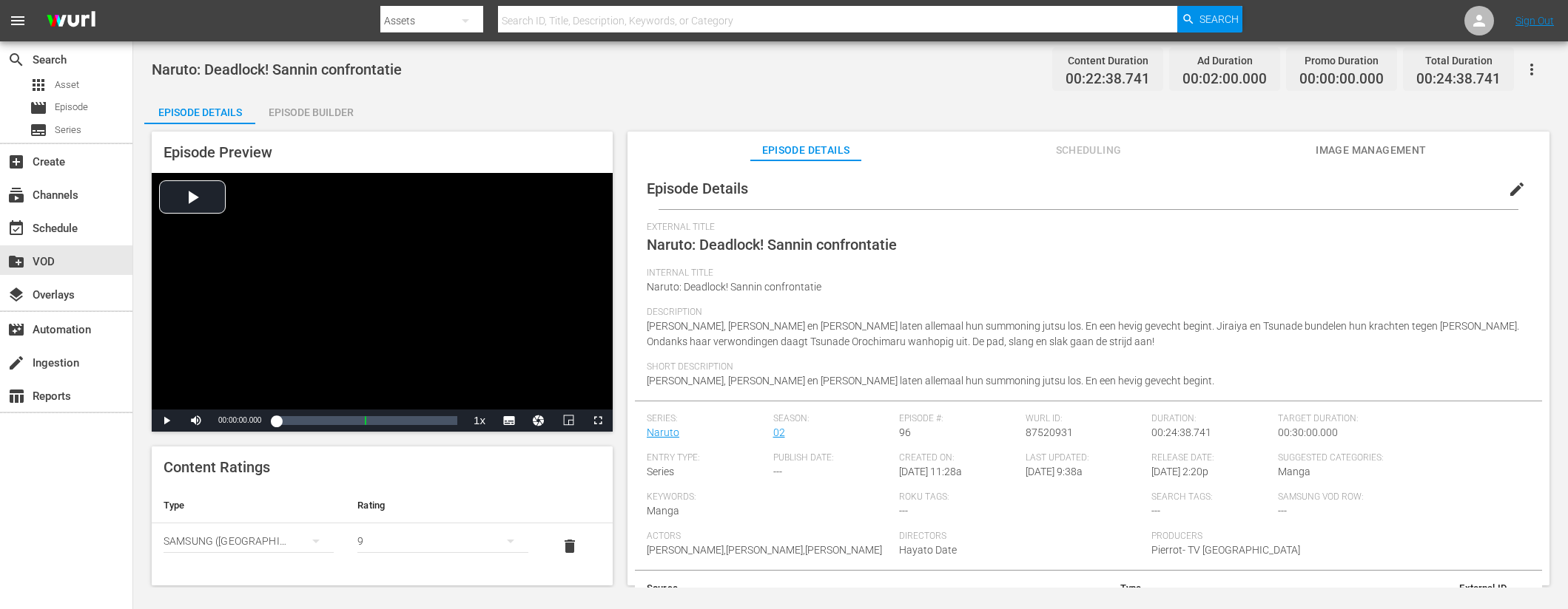
click at [313, 113] on div "Episode Builder" at bounding box center [311, 112] width 111 height 36
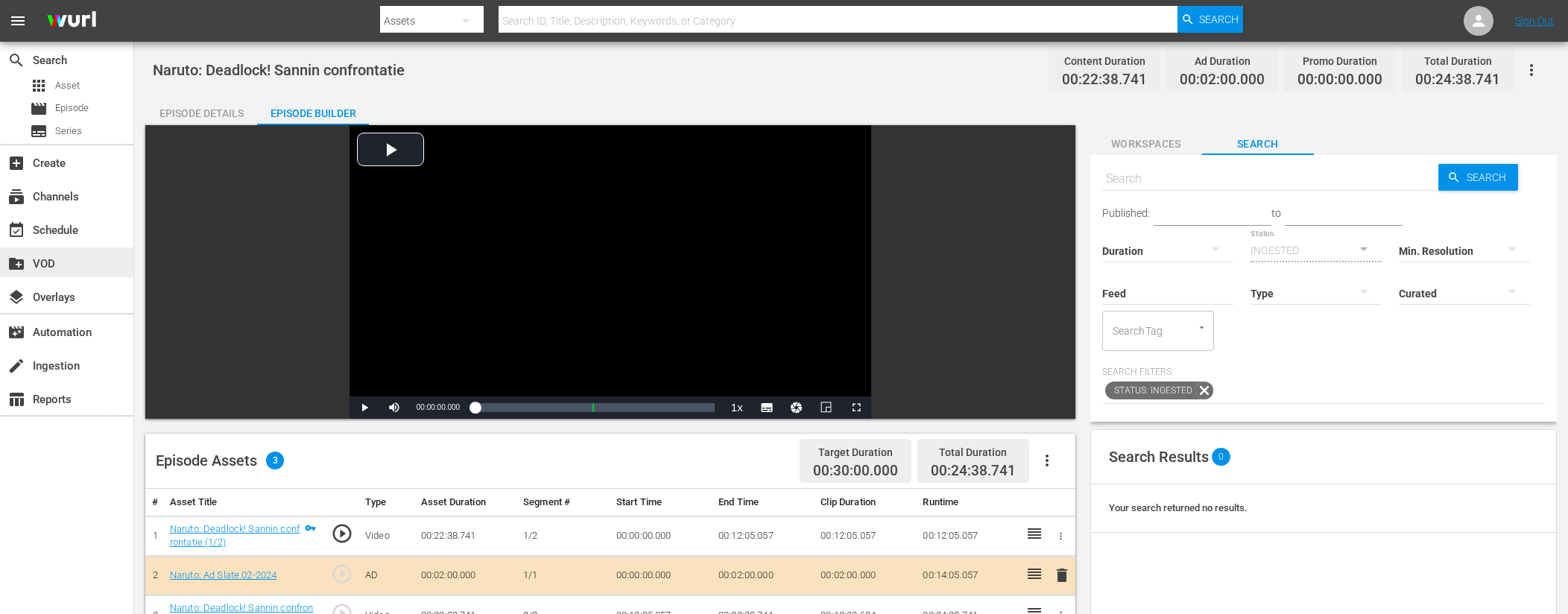
click at [93, 259] on div "create_new_folder VOD" at bounding box center [66, 262] width 133 height 30
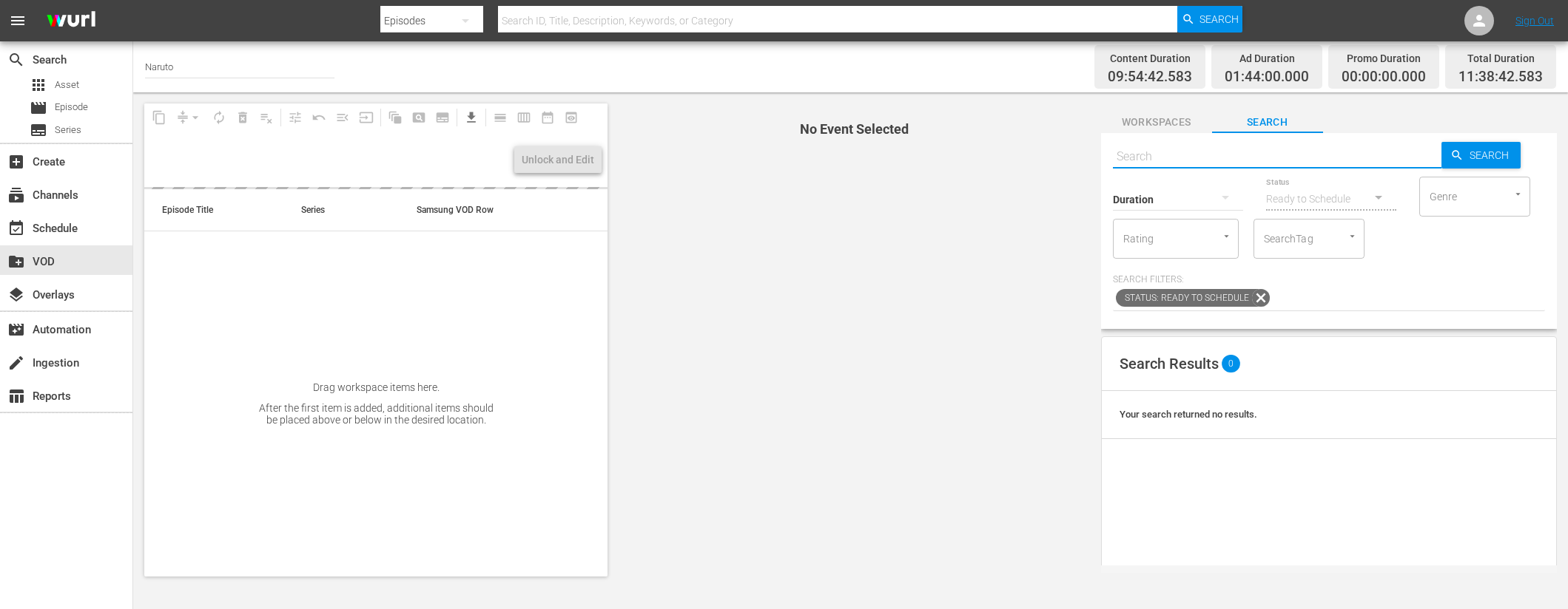
click at [1150, 155] on input "text" at bounding box center [1277, 156] width 329 height 36
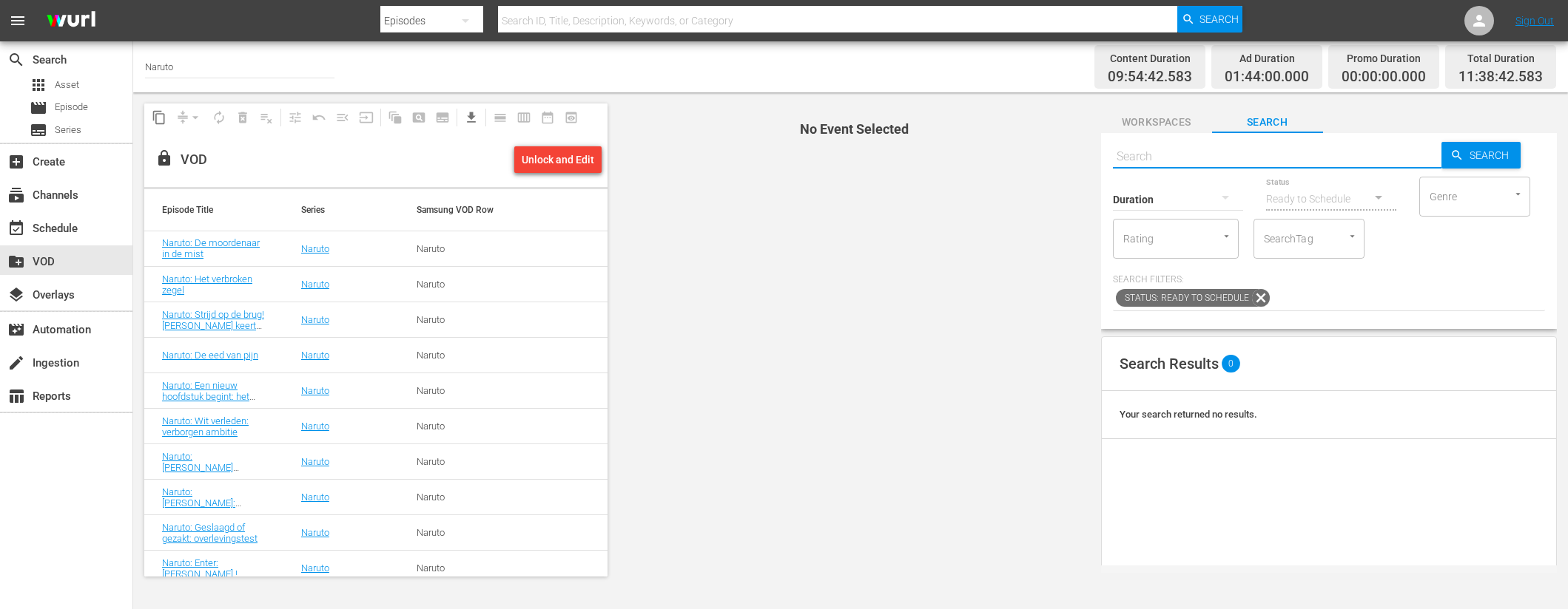
paste input "Naruto - Legend Of The Stone Of Gelel (1/8)"
type input "Naruto - Legend Of The Stone Of Gelel (1/8)"
paste input "Naruto - Legend Of The Stone Of Gelel (1/8)"
type input "Naruto - Legend Of The Stone Of Gelel"
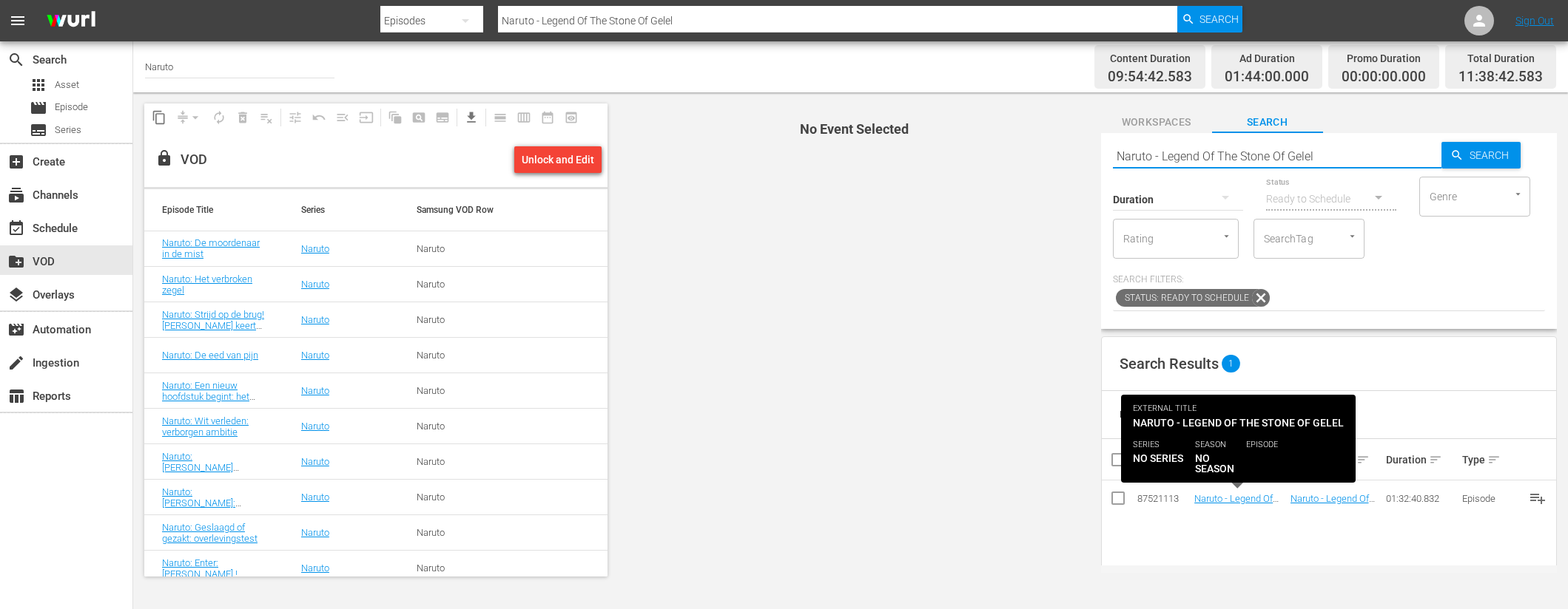
type input "Naruto - Legend Of The Stone Of Gelel"
click at [1211, 499] on link "Naruto - Legend Of The Stone Of Gelel" at bounding box center [1233, 504] width 79 height 22
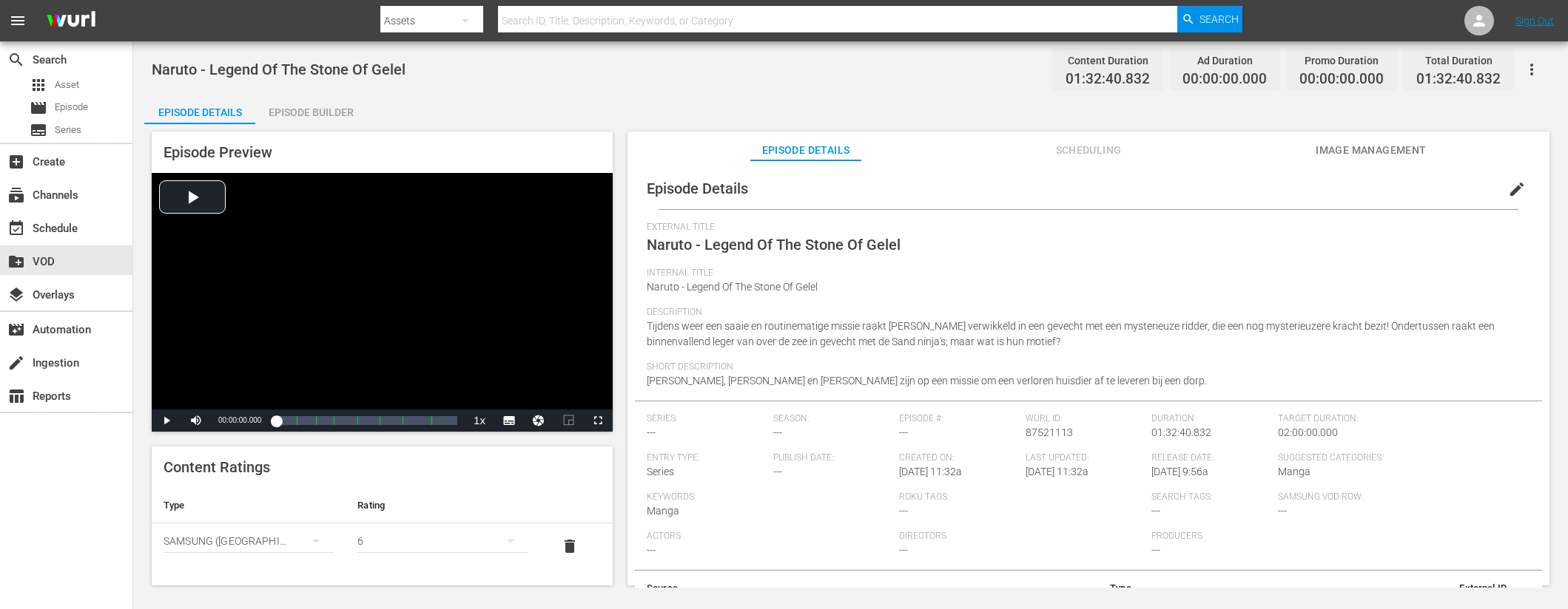
click at [309, 109] on div "Episode Builder" at bounding box center [311, 112] width 111 height 36
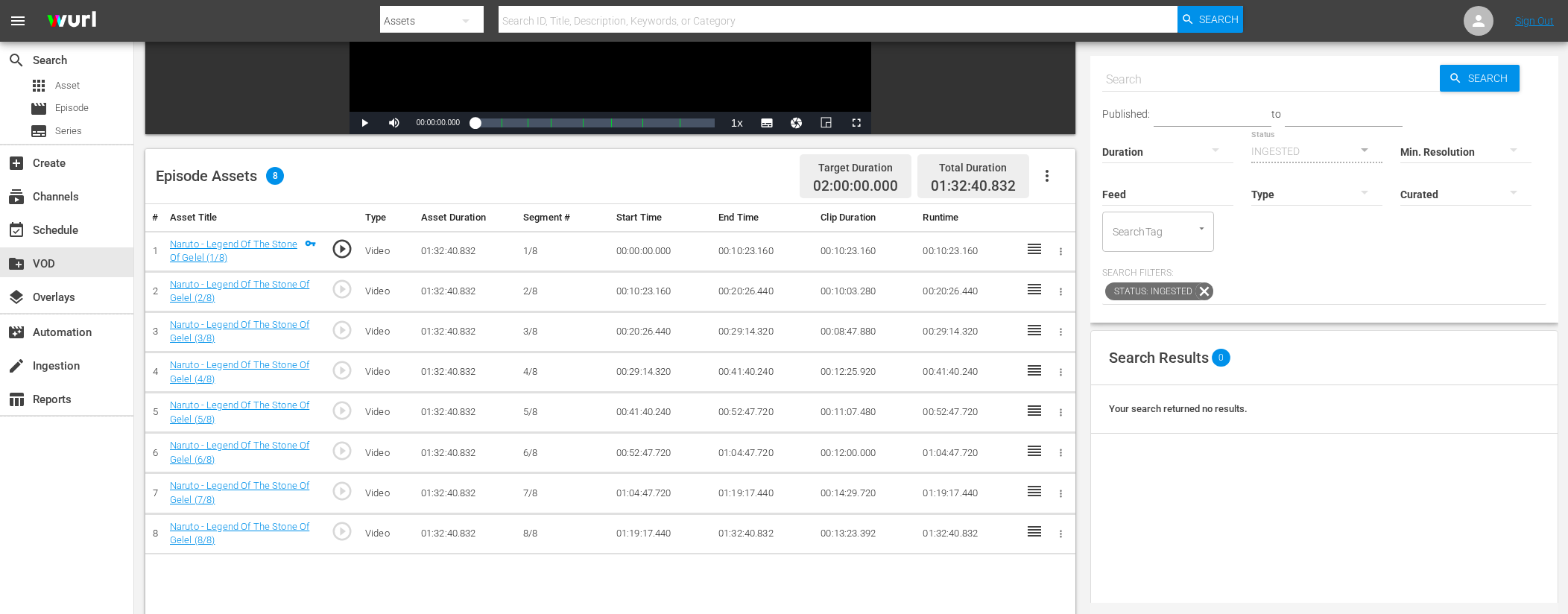
scroll to position [284, 0]
click at [1188, 75] on input "text" at bounding box center [1271, 79] width 337 height 36
type input "ad slates"
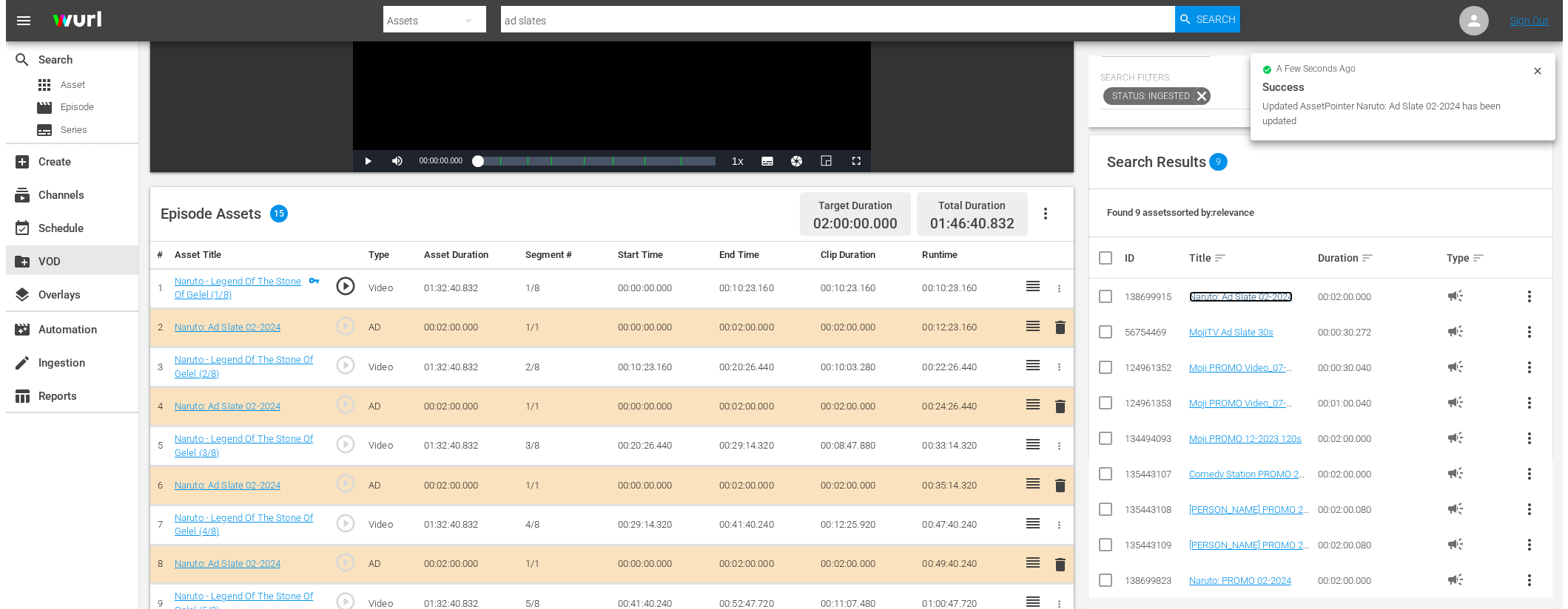
scroll to position [0, 0]
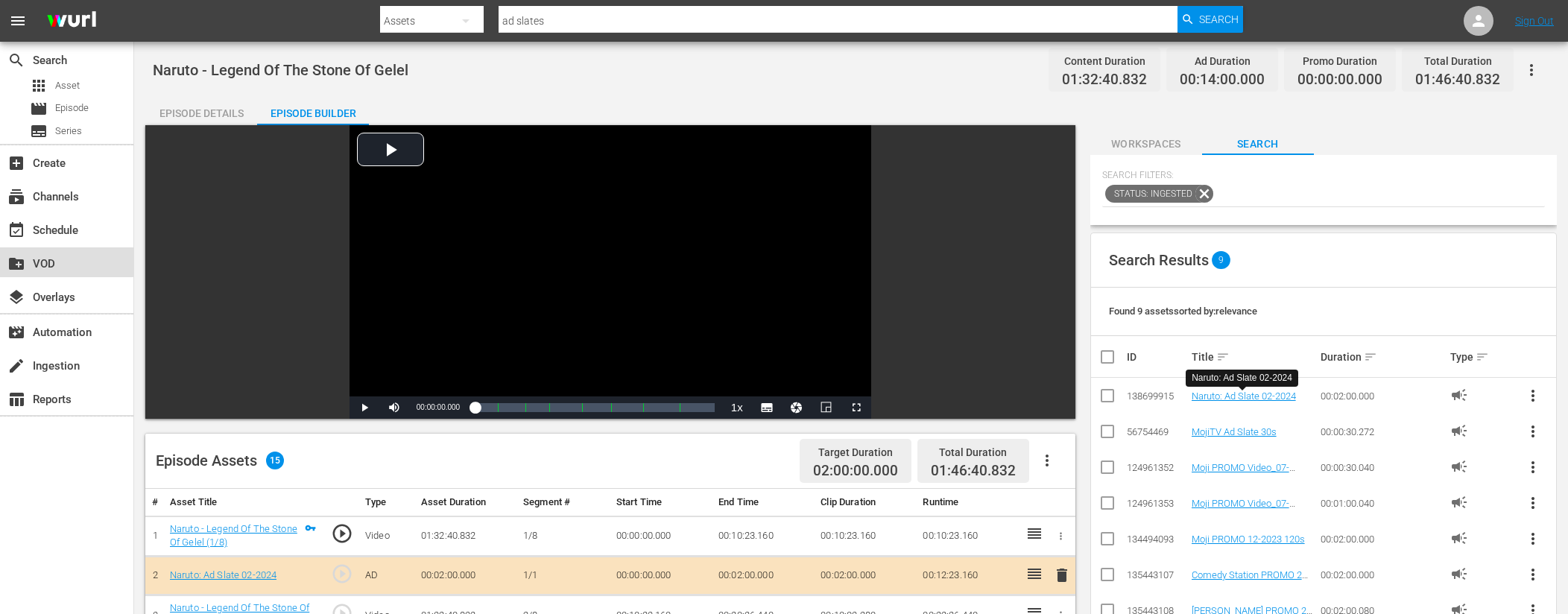
click at [59, 261] on div "create_new_folder VOD" at bounding box center [42, 261] width 83 height 14
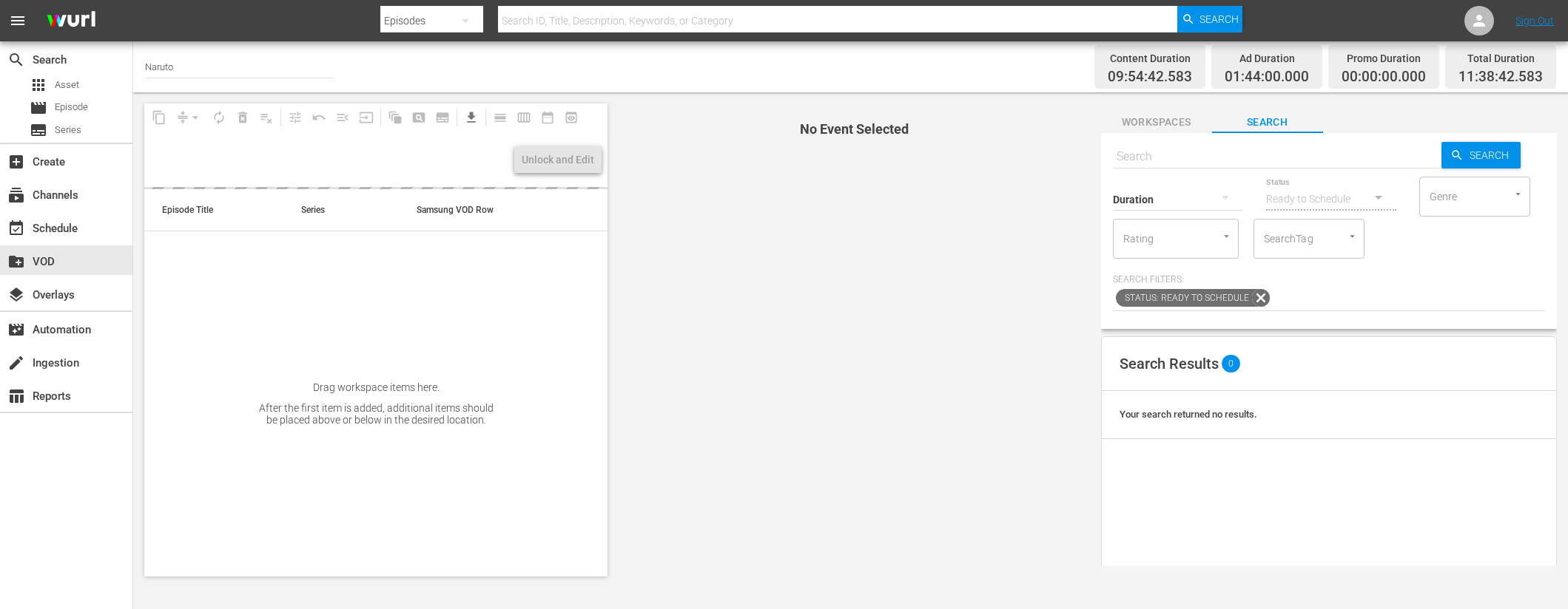
click at [1133, 155] on input "text" at bounding box center [1277, 156] width 329 height 36
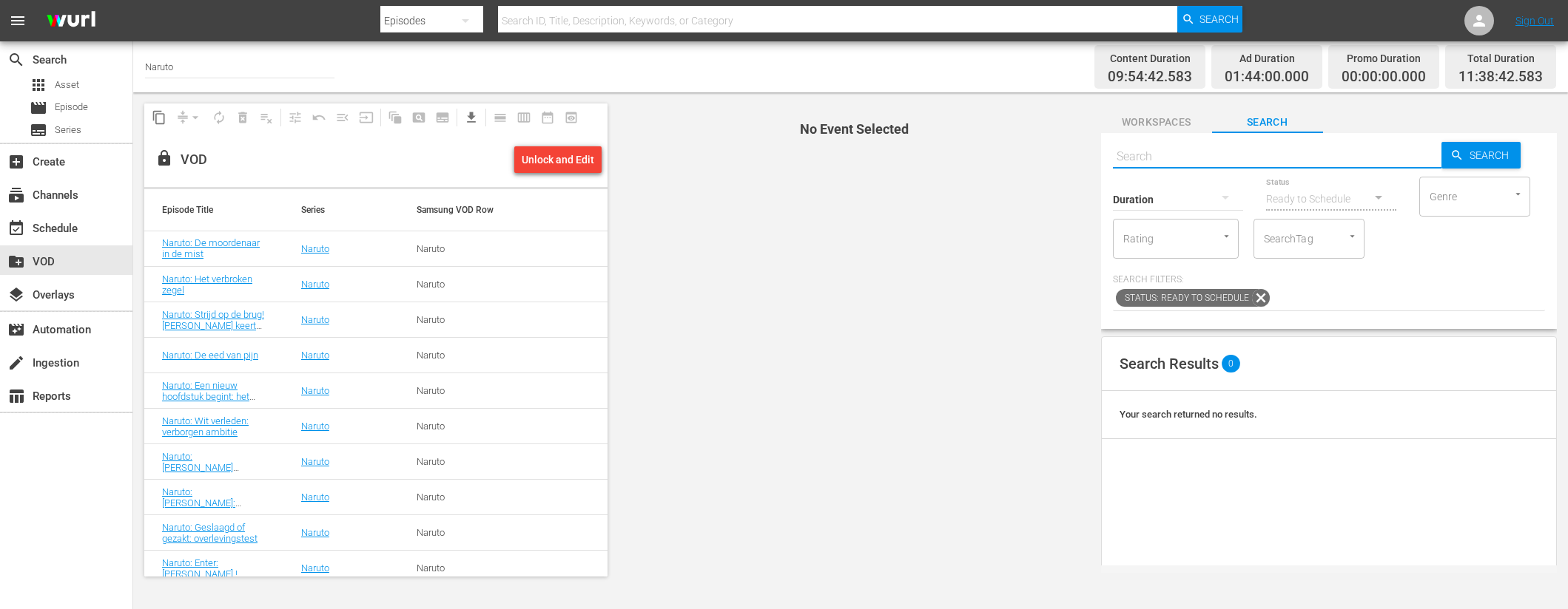
paste input "Naruto: [PERSON_NAME]: Help een oude vriend in het land van thee (1/2)"
type input "Naruto: [PERSON_NAME]: Help een oude vriend in het land van thee"
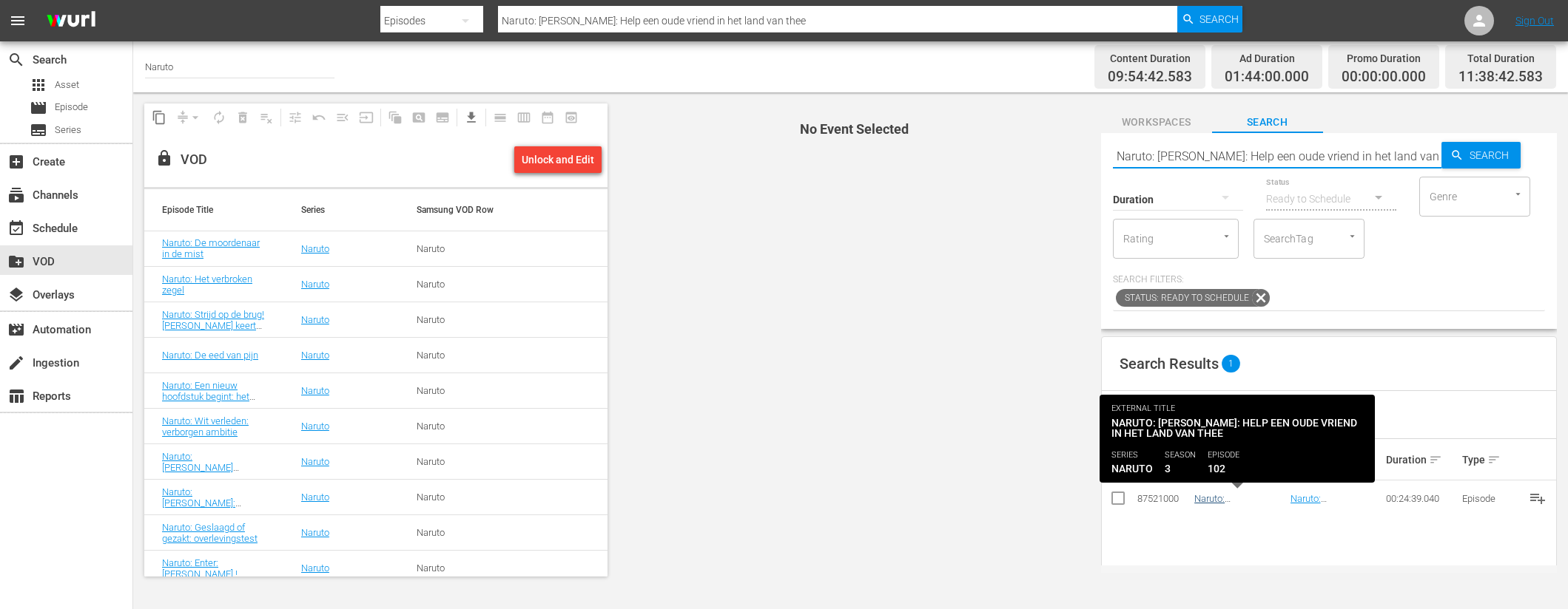
type input "Naruto: [PERSON_NAME]: Help een oude vriend in het land van thee"
click at [1219, 499] on link "Naruto: [PERSON_NAME]: Help een oude vriend in het land van thee" at bounding box center [1238, 515] width 87 height 44
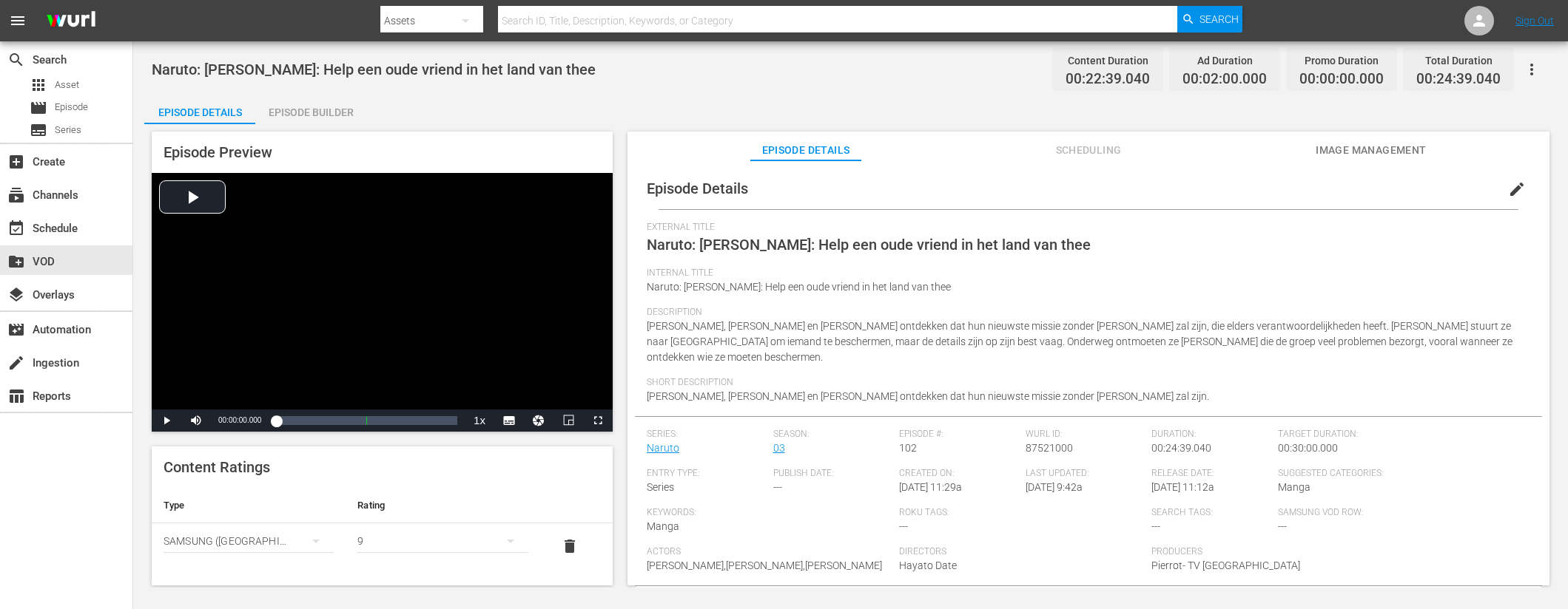
click at [336, 113] on div "Episode Builder" at bounding box center [311, 112] width 111 height 36
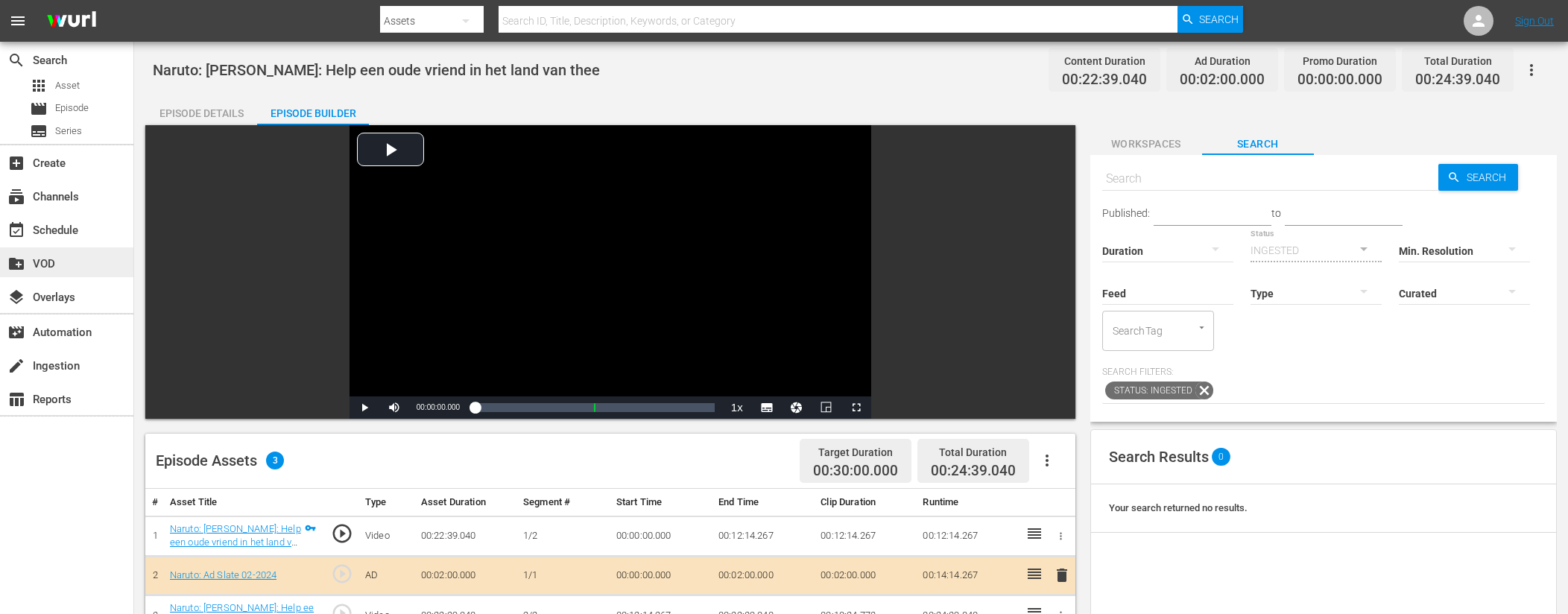
click at [64, 256] on div "create_new_folder VOD" at bounding box center [42, 261] width 83 height 14
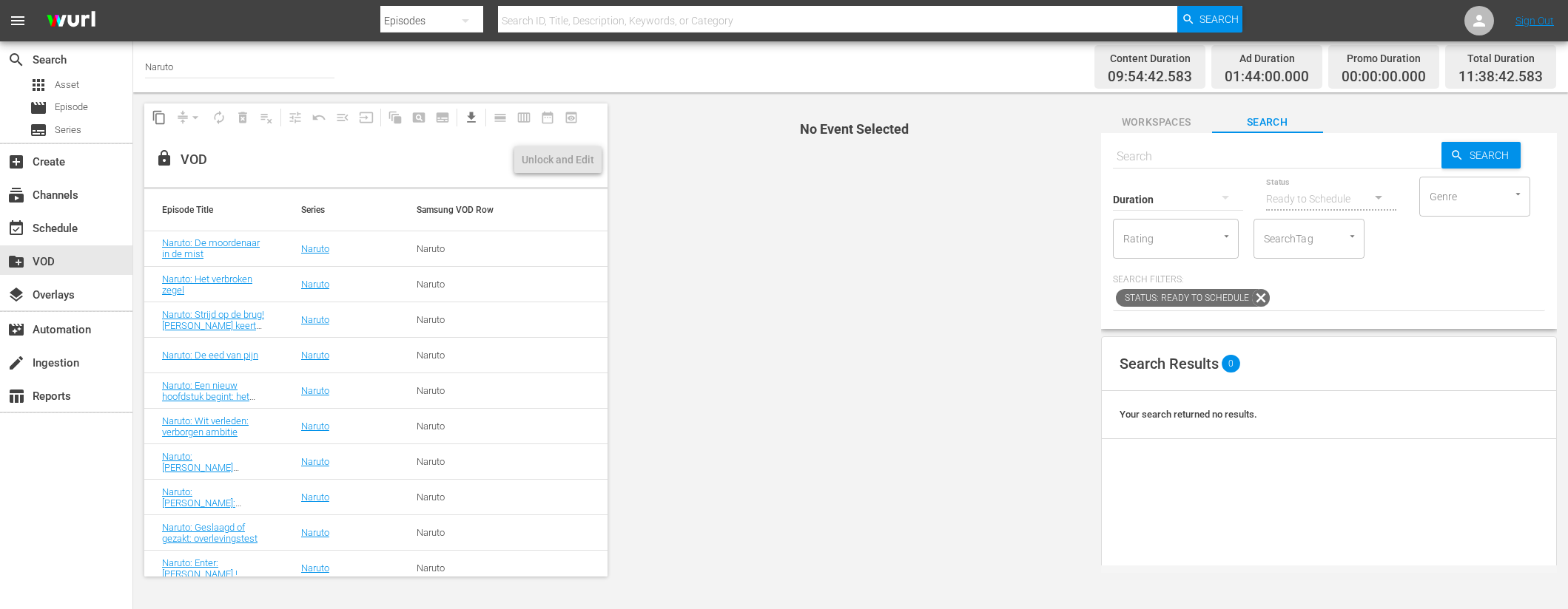
click at [1177, 147] on input "text" at bounding box center [1277, 156] width 329 height 36
click at [1139, 147] on input "text" at bounding box center [1277, 156] width 329 height 36
paste input "Naruto: Oproep tot actie: Een nietsnut niet meer (1/2)"
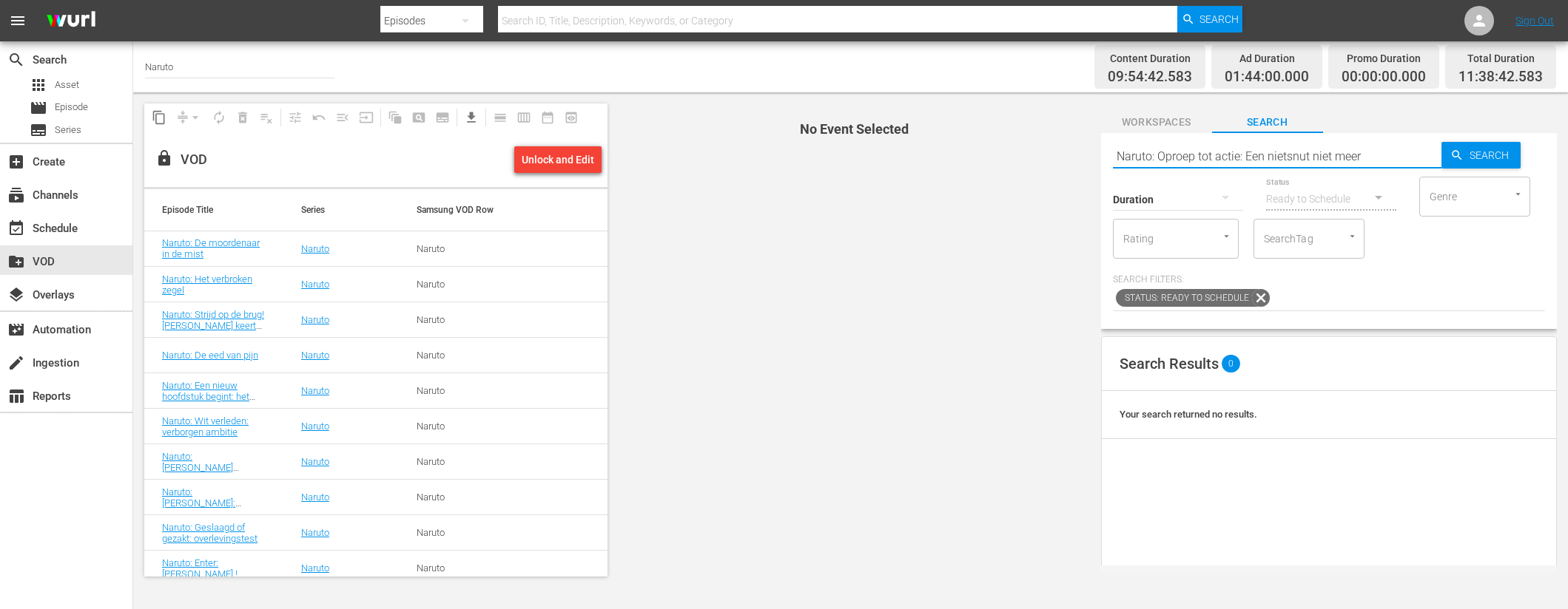
type input "Naruto: Oproep tot actie: Een nietsnut niet meer"
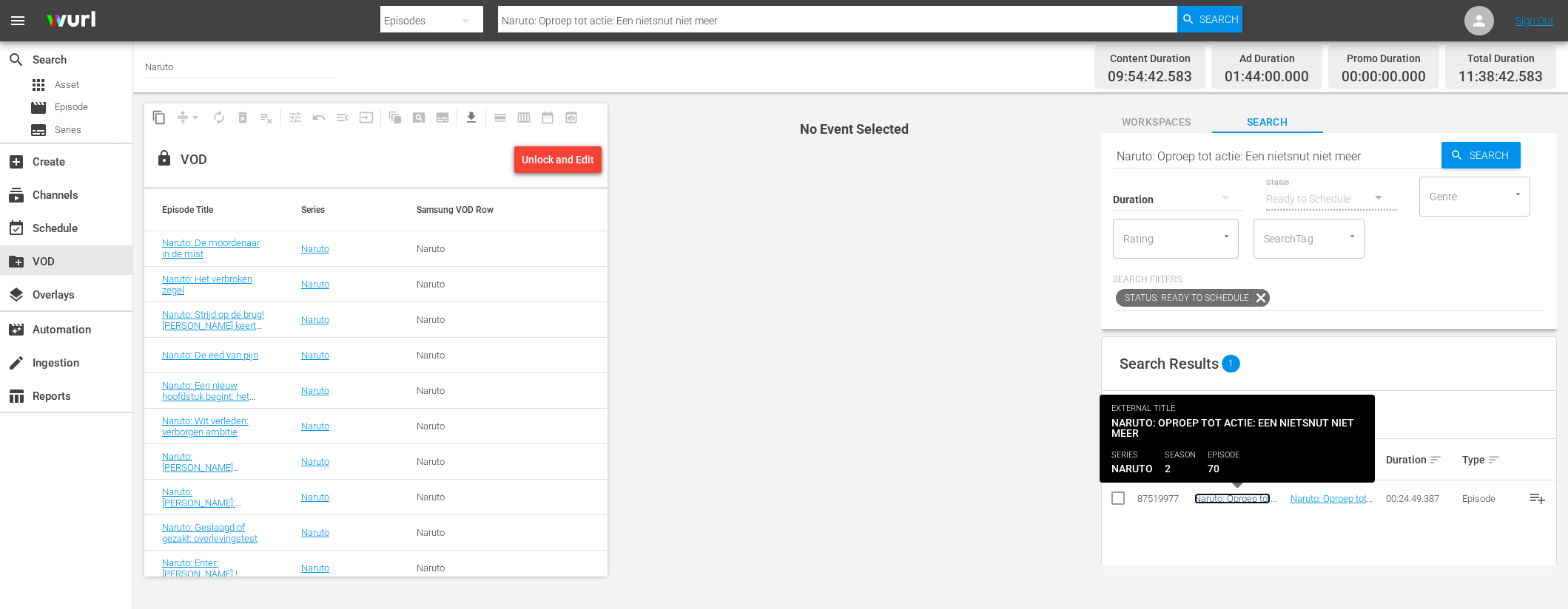
click at [1234, 500] on link "Naruto: Oproep tot actie: Een nietsnut niet meer" at bounding box center [1232, 510] width 77 height 33
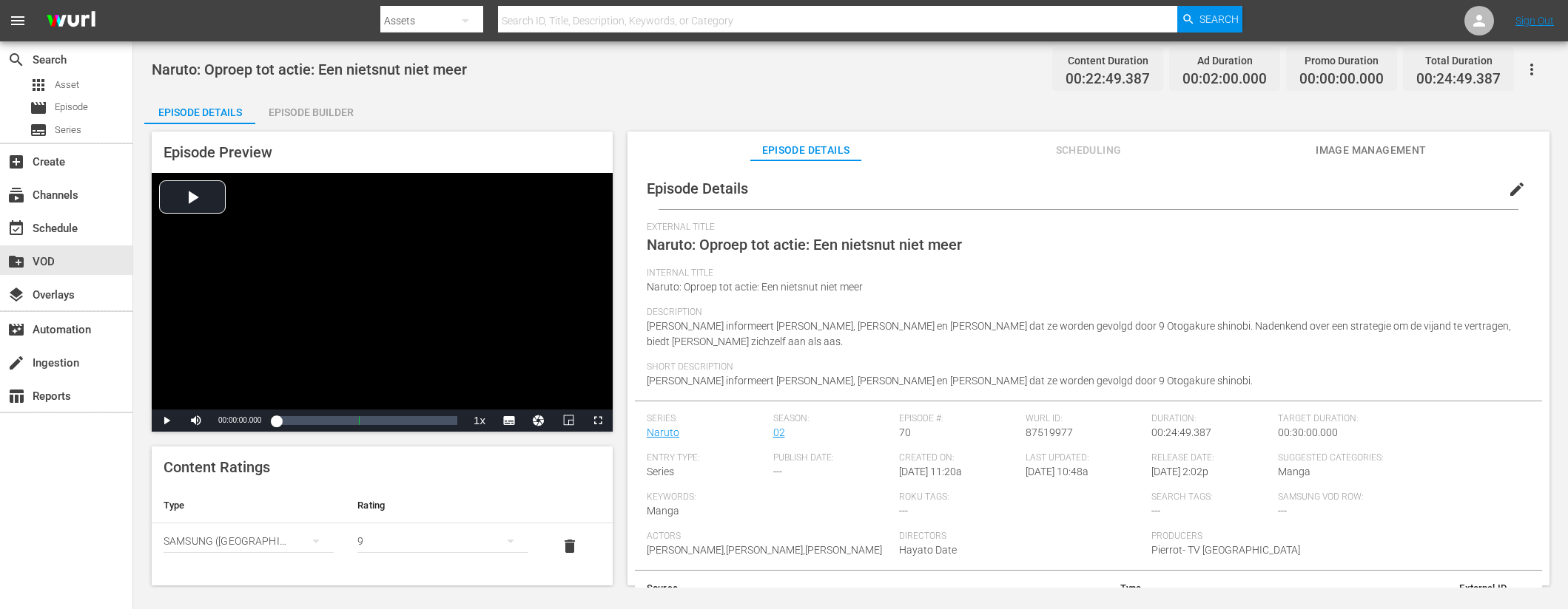
click at [313, 111] on div "Episode Builder" at bounding box center [311, 112] width 111 height 36
